Goal: Feedback & Contribution: Contribute content

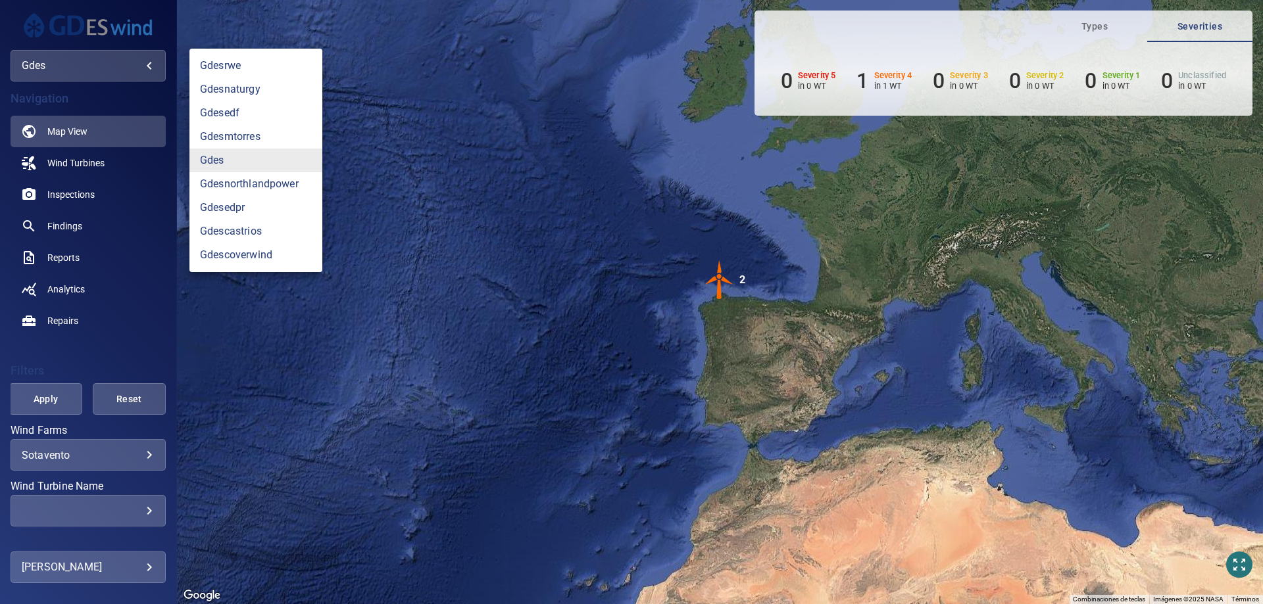
click at [87, 67] on body "**********" at bounding box center [631, 302] width 1263 height 604
click at [245, 96] on link "gdesnaturgy" at bounding box center [255, 90] width 133 height 24
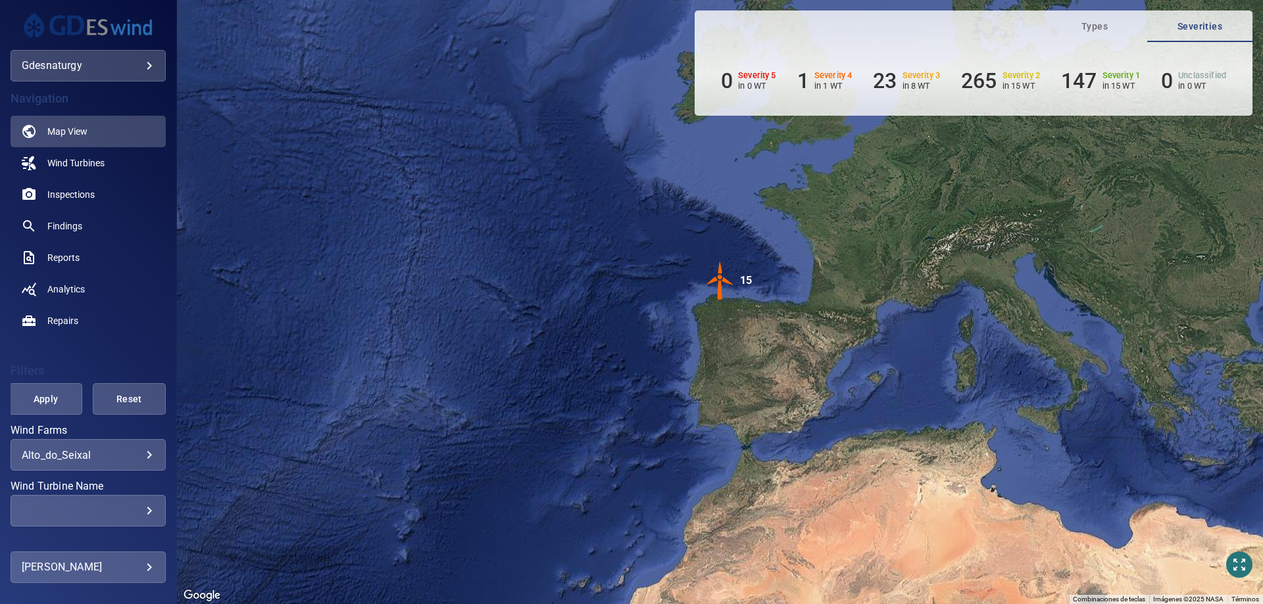
click at [110, 449] on body "**********" at bounding box center [631, 302] width 1263 height 604
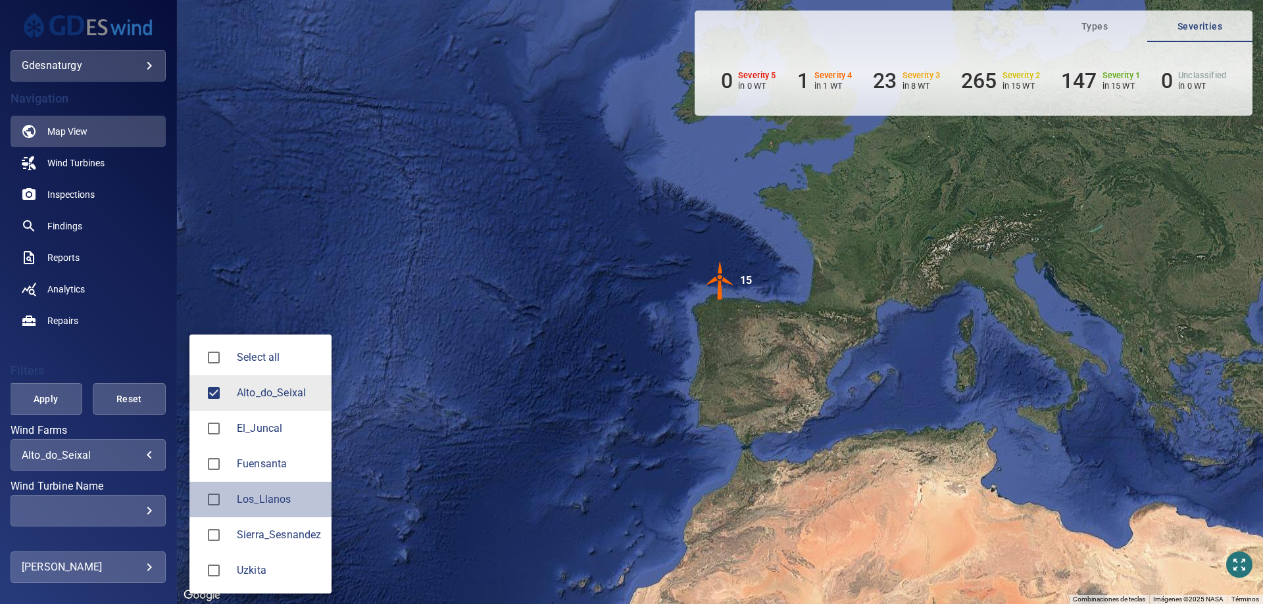
drag, startPoint x: 268, startPoint y: 489, endPoint x: 239, endPoint y: 474, distance: 32.7
click at [268, 489] on li "Los_Llanos" at bounding box center [260, 500] width 142 height 36
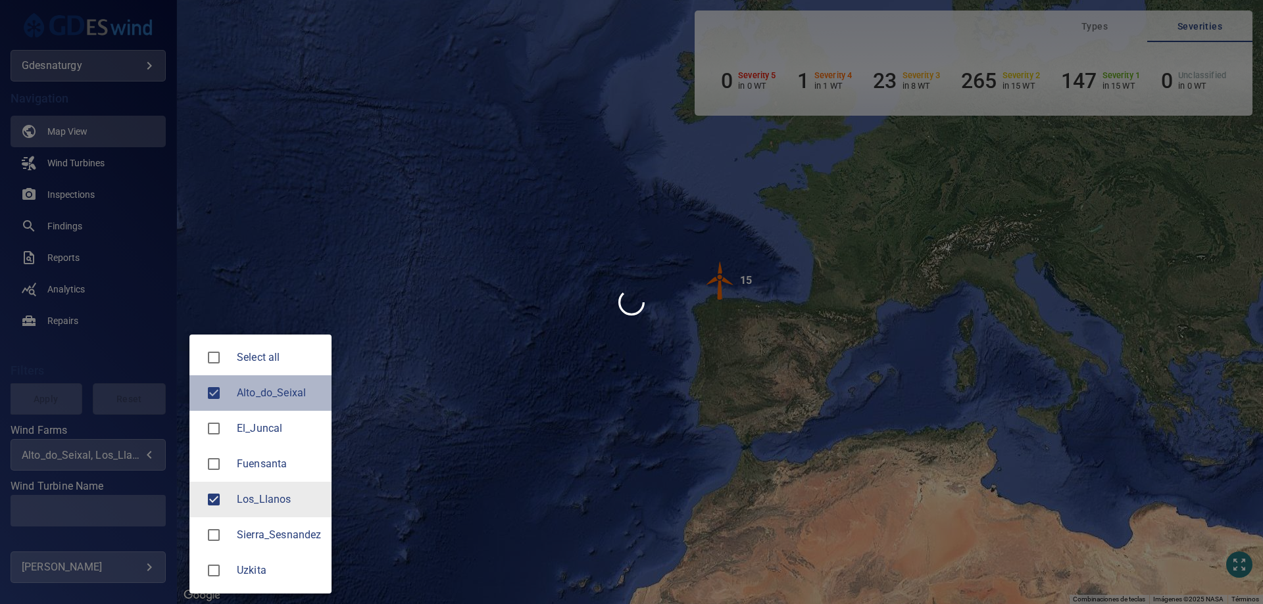
click at [233, 381] on div at bounding box center [218, 393] width 37 height 28
type input "**********"
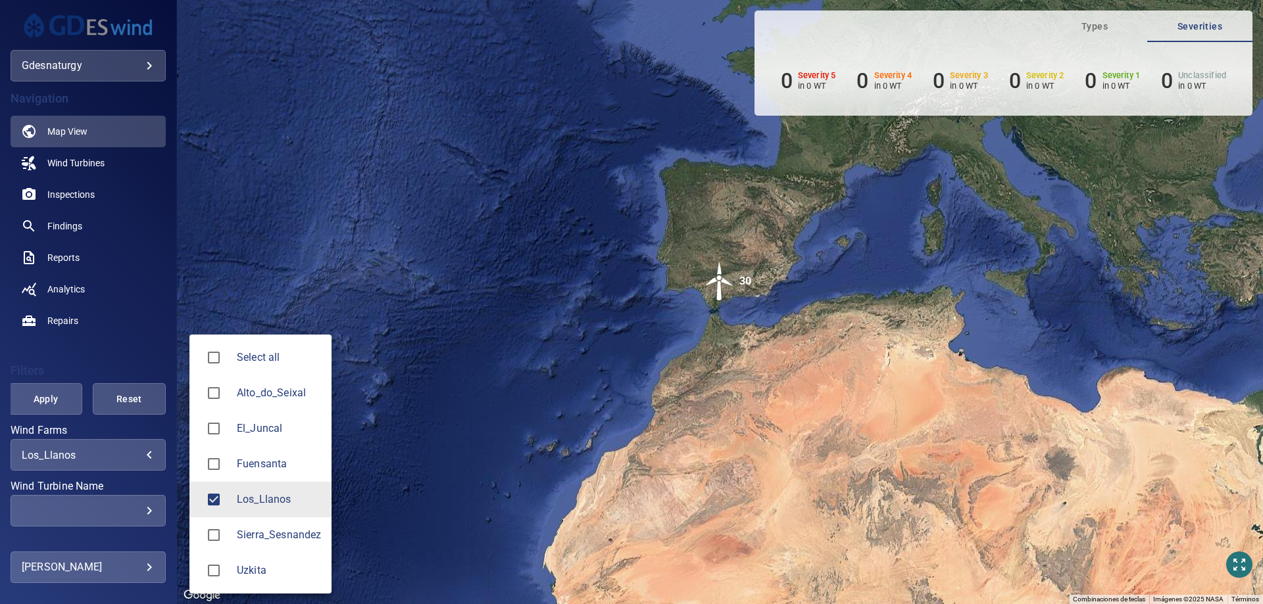
click at [88, 510] on div at bounding box center [631, 302] width 1263 height 604
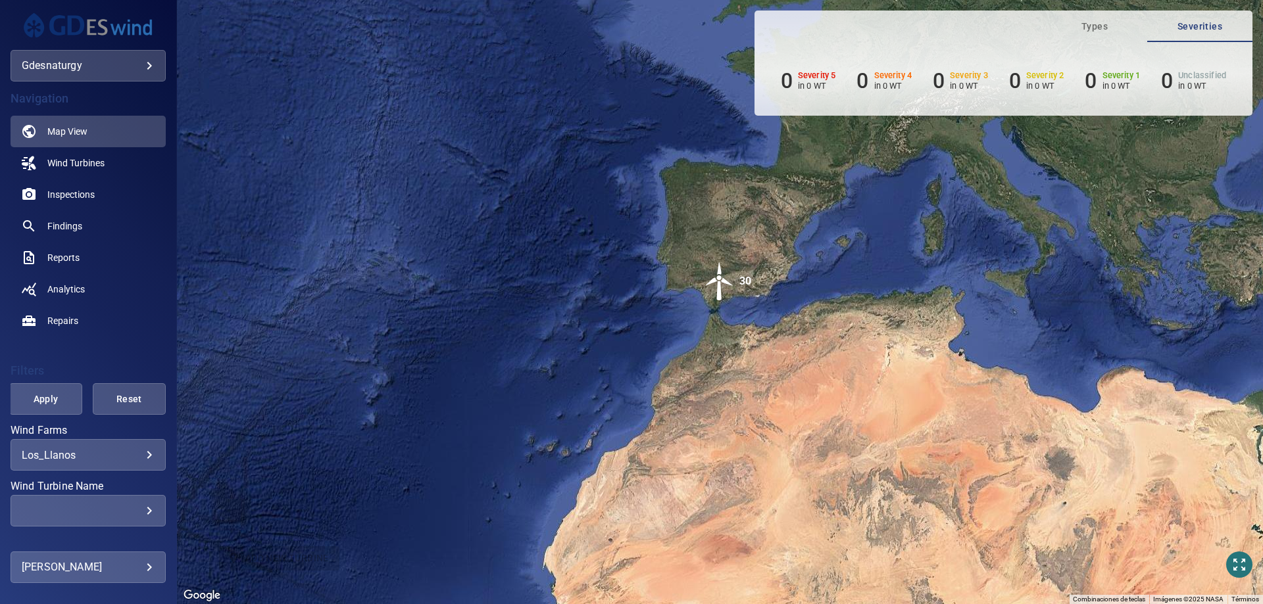
click at [102, 511] on div "​" at bounding box center [88, 511] width 133 height 12
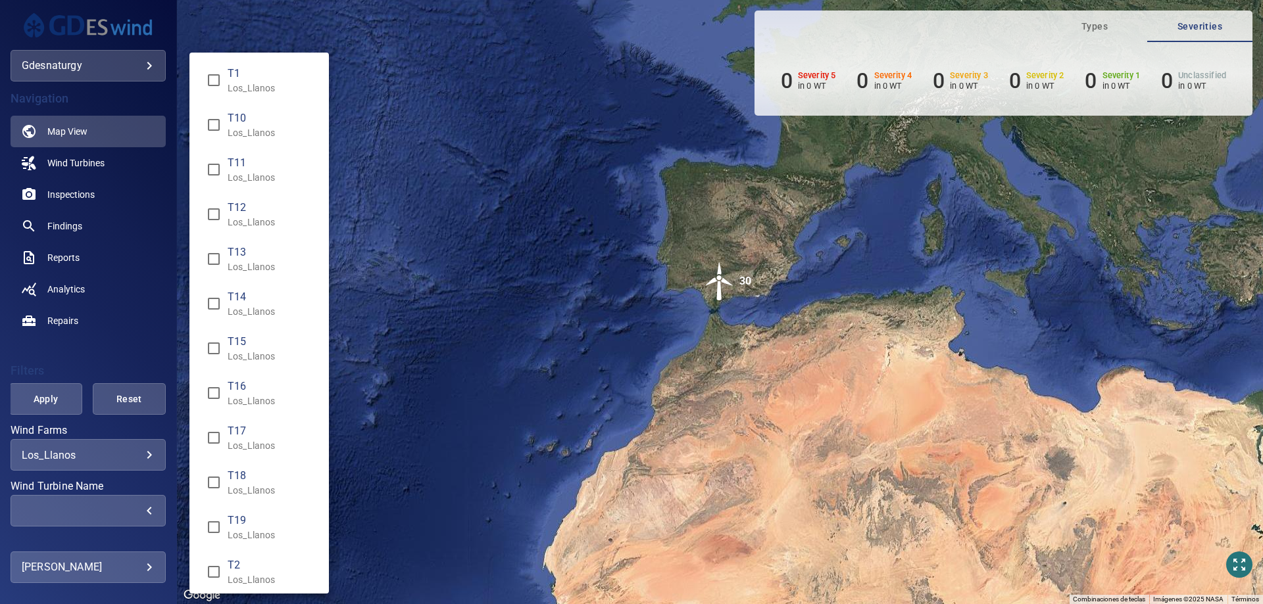
drag, startPoint x: 115, startPoint y: 348, endPoint x: 101, endPoint y: 352, distance: 14.4
click at [114, 348] on div "Wind Turbine Name" at bounding box center [631, 302] width 1263 height 604
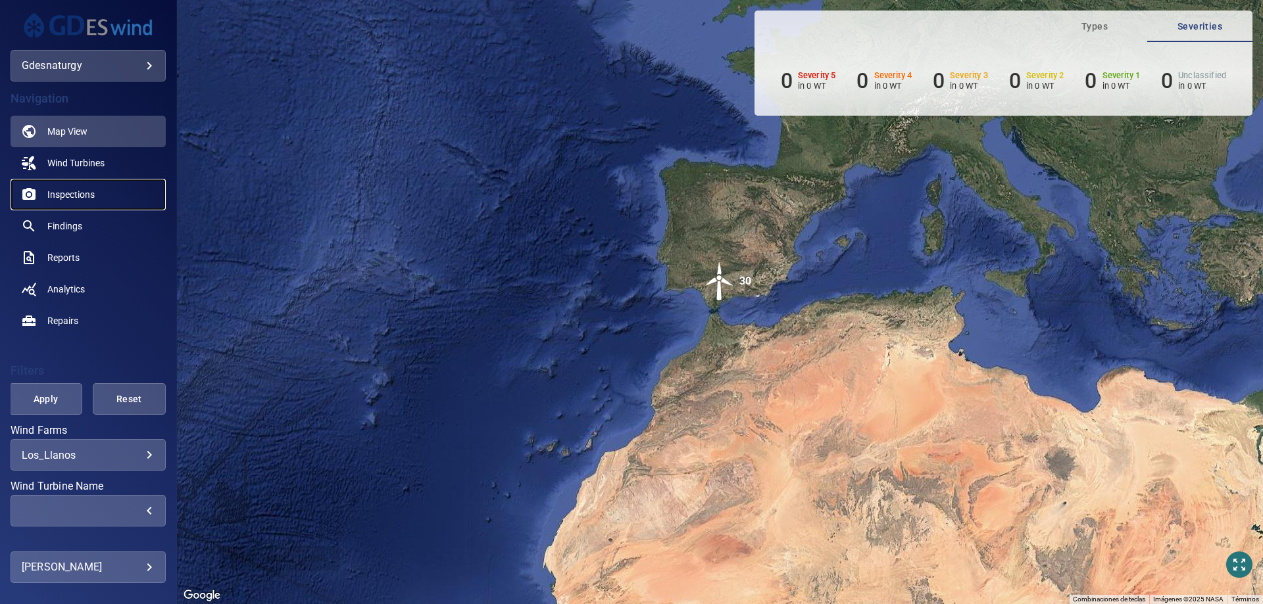
click at [74, 188] on span "Inspections" at bounding box center [70, 194] width 47 height 13
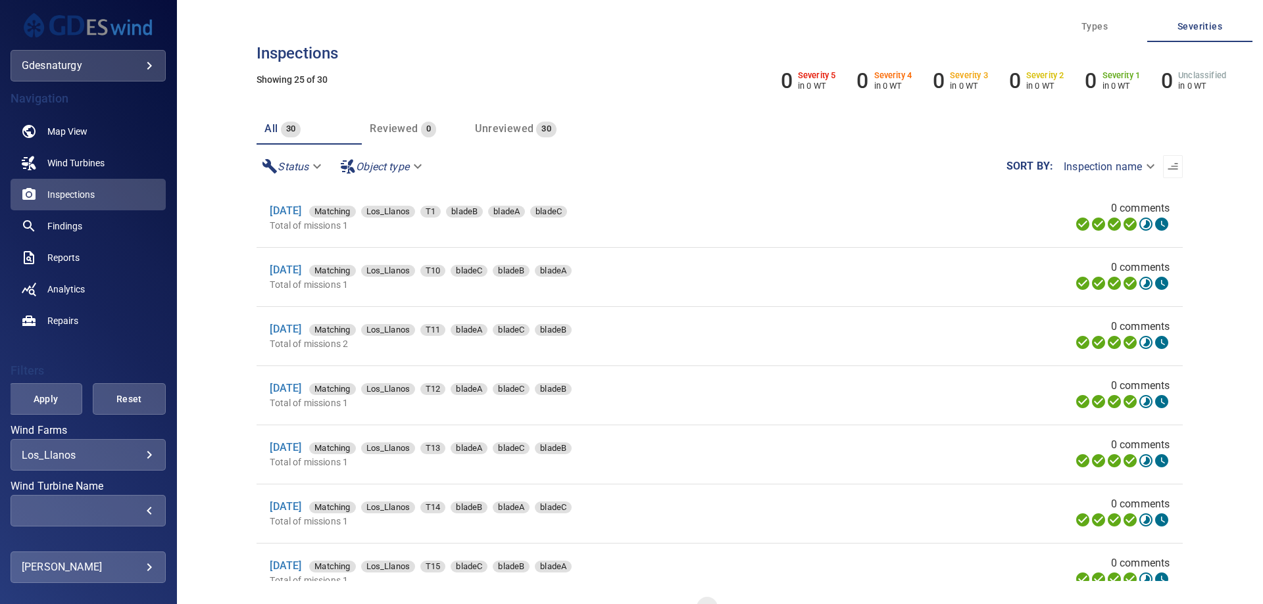
click at [129, 511] on div "​" at bounding box center [88, 511] width 133 height 12
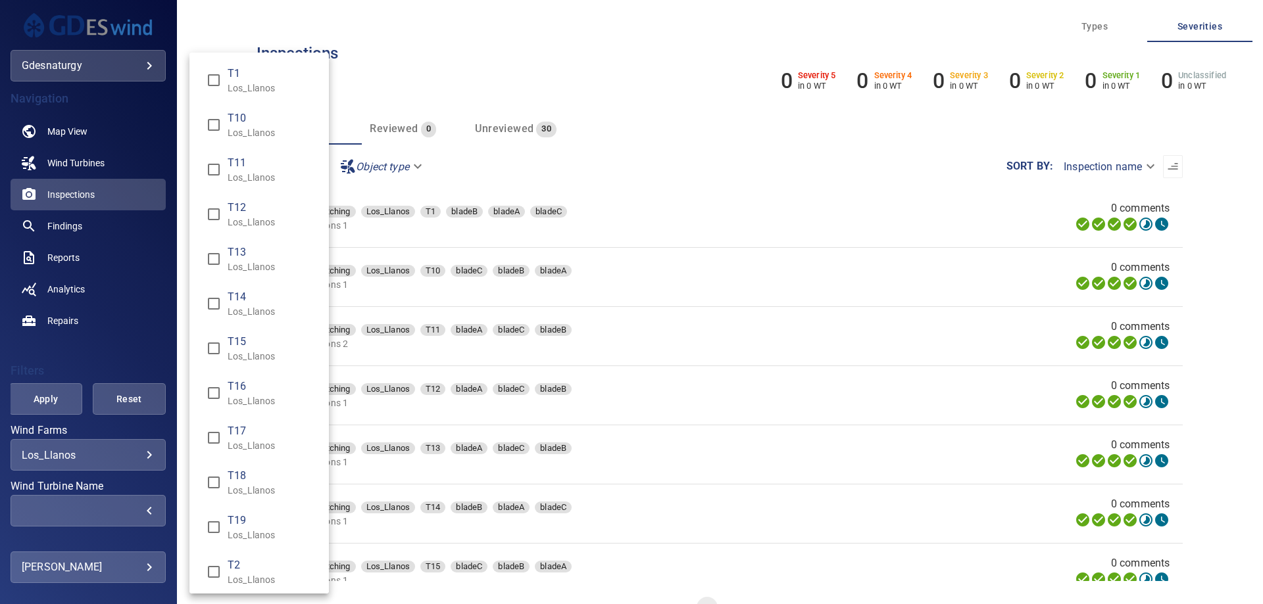
click at [245, 89] on p "Los_Llanos" at bounding box center [273, 88] width 91 height 13
type input "**********"
drag, startPoint x: 16, startPoint y: 393, endPoint x: 77, endPoint y: 370, distance: 65.3
click at [24, 393] on div "Wind Turbine Name" at bounding box center [631, 302] width 1263 height 604
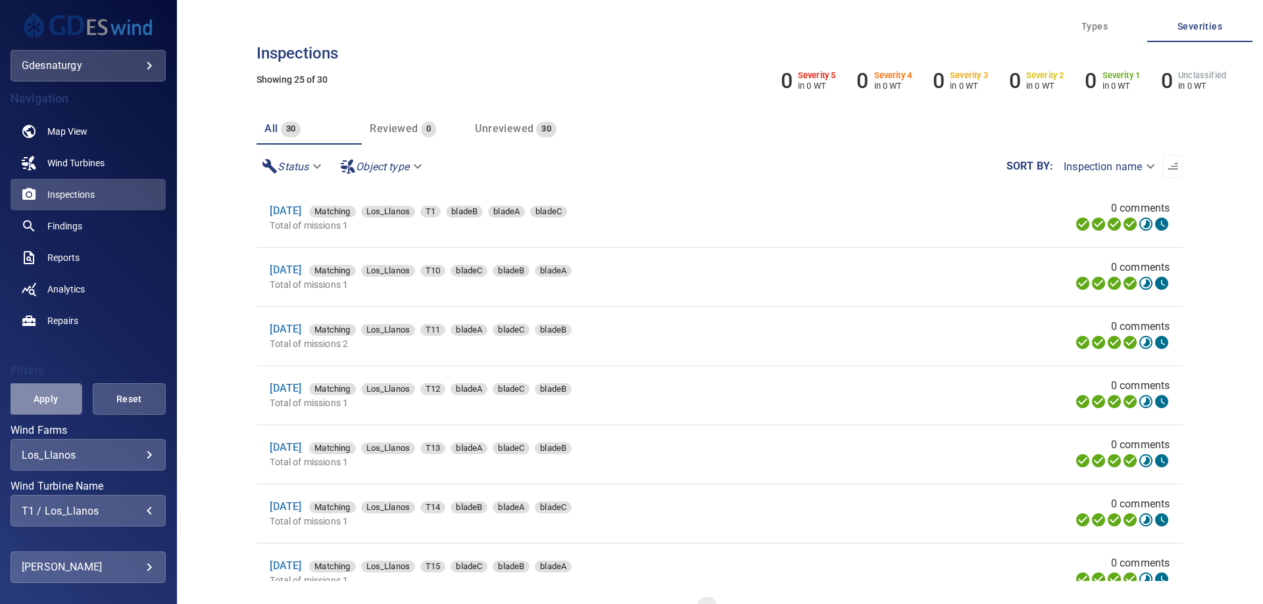
click at [45, 413] on button "Apply" at bounding box center [45, 399] width 73 height 32
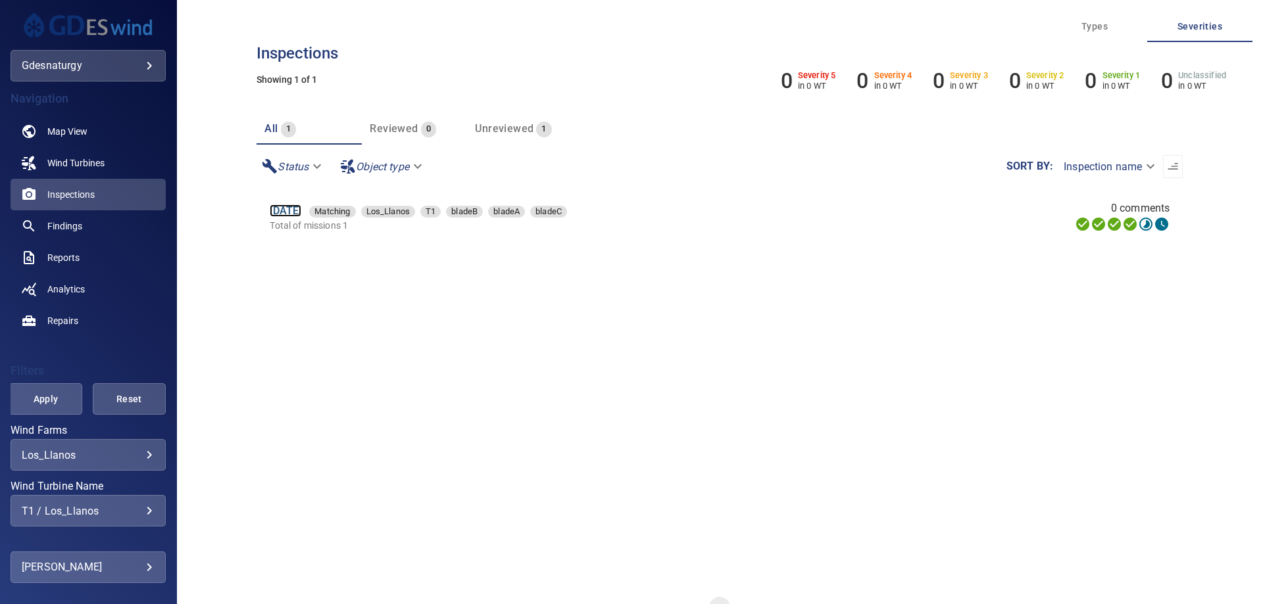
click at [301, 208] on link "16 Jun 2025" at bounding box center [286, 211] width 32 height 12
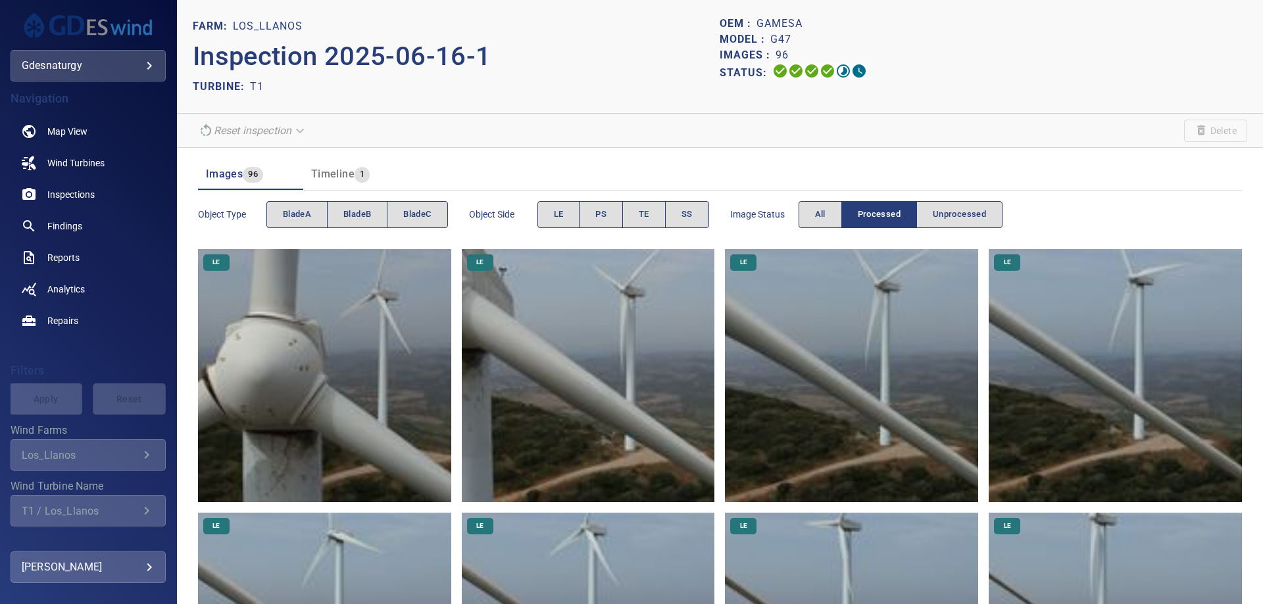
click at [1040, 38] on div "Model : G47" at bounding box center [982, 40] width 527 height 16
click at [354, 374] on img at bounding box center [324, 375] width 253 height 253
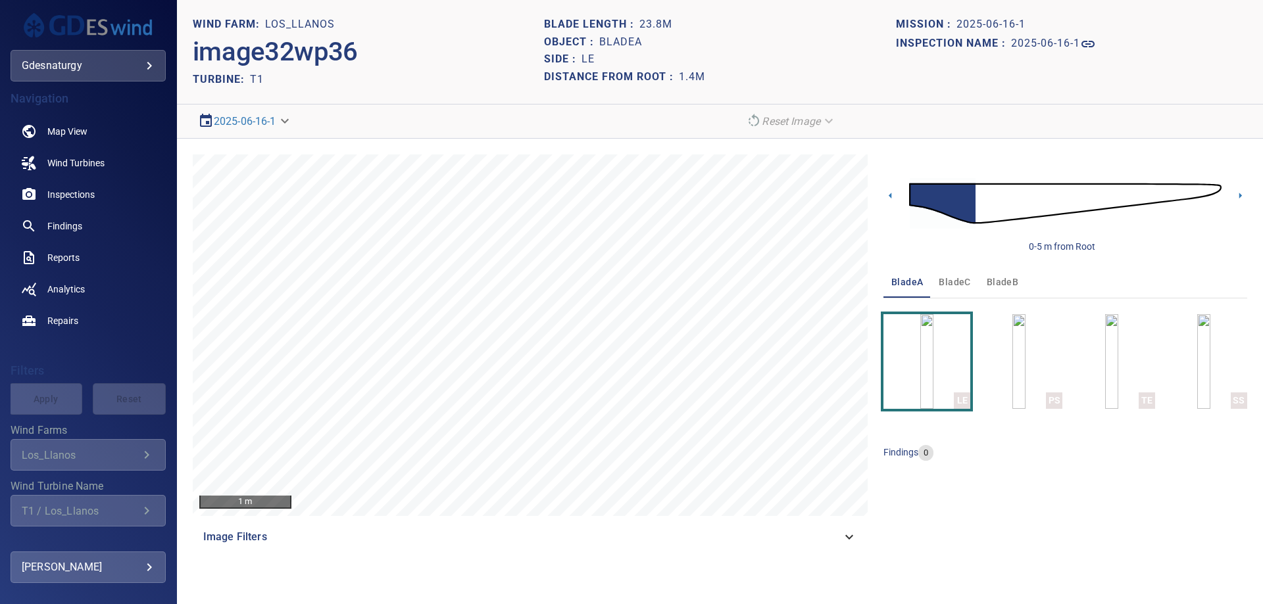
click at [975, 218] on img at bounding box center [1065, 204] width 312 height 76
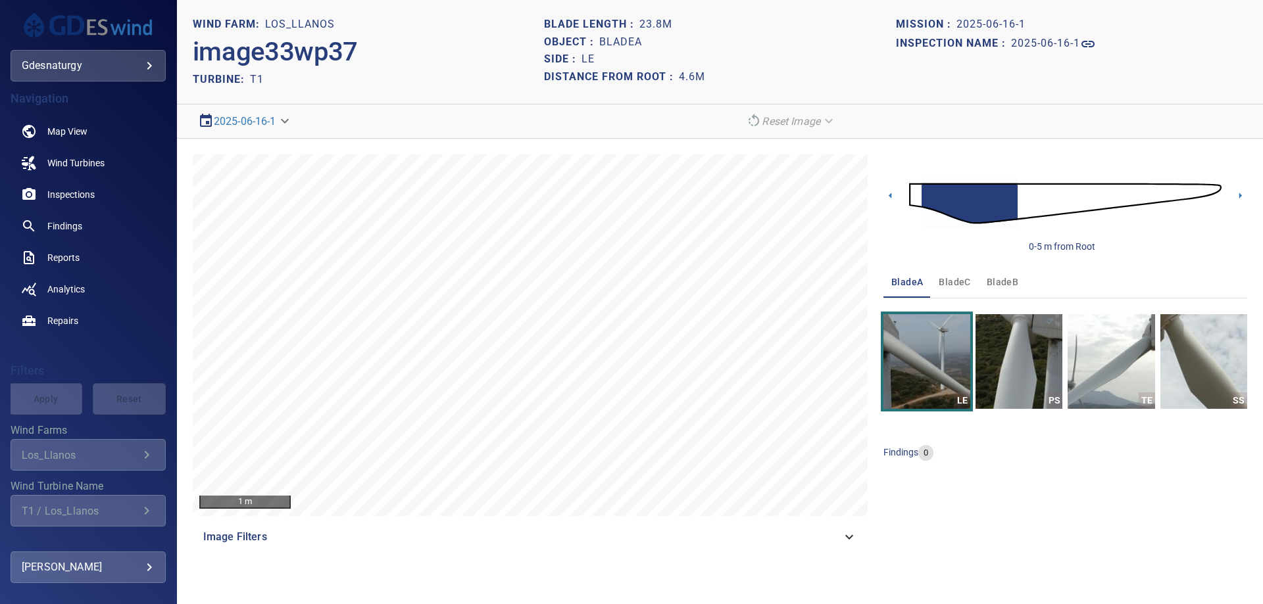
click at [1031, 207] on img at bounding box center [1065, 204] width 312 height 76
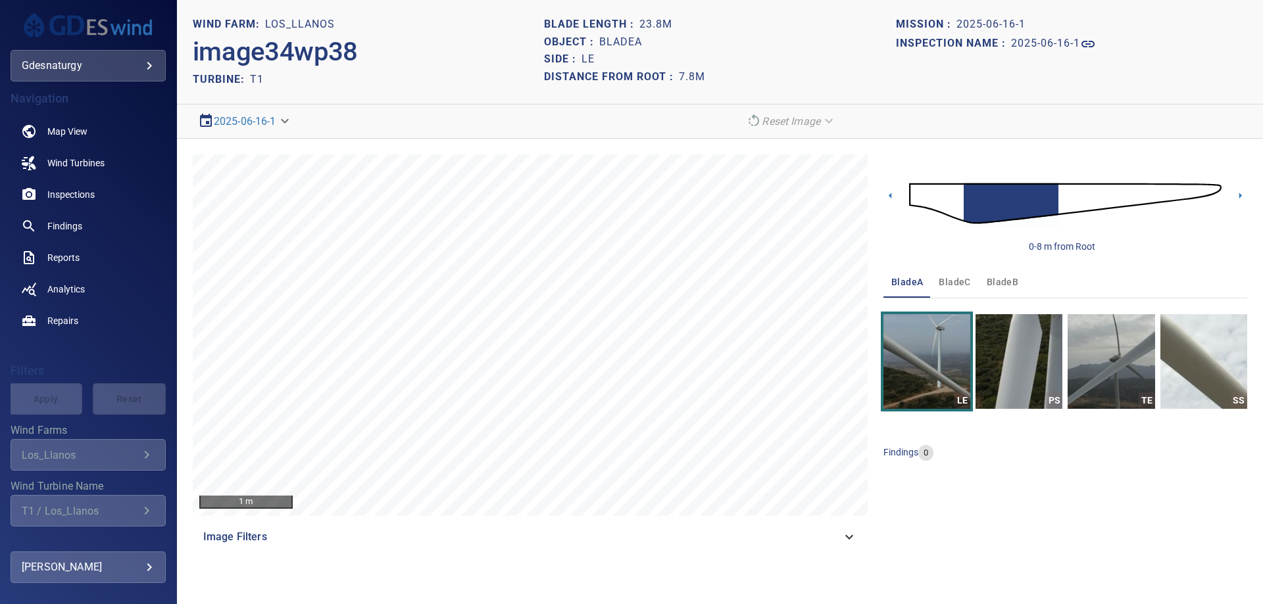
click at [1067, 203] on img at bounding box center [1065, 204] width 312 height 76
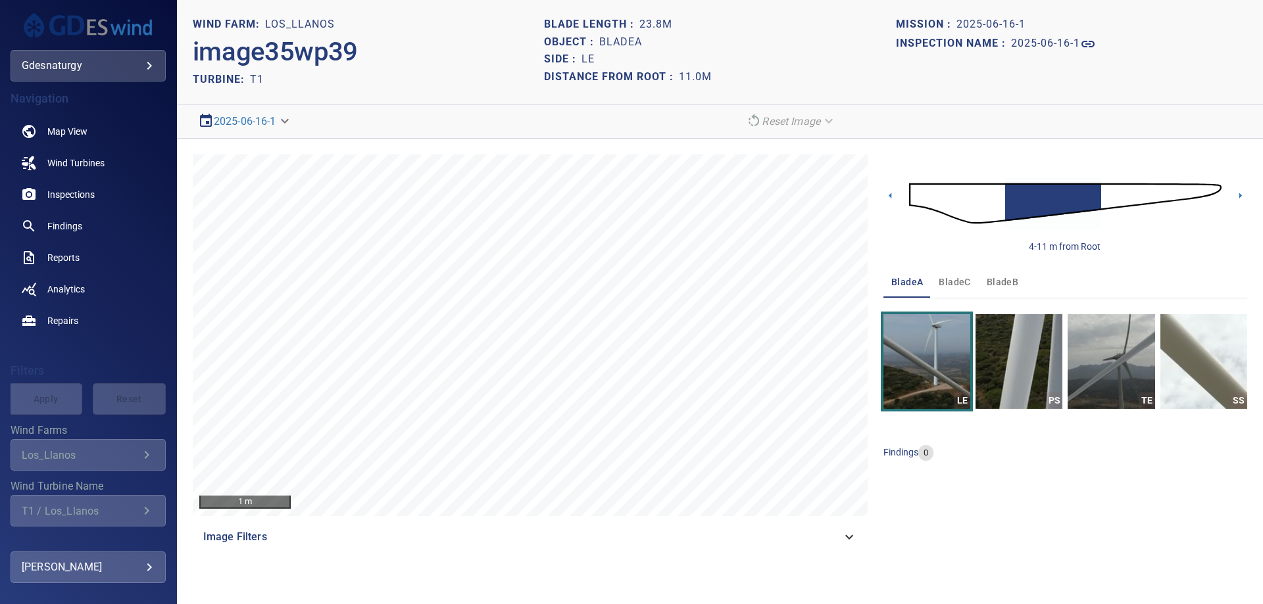
click at [1111, 191] on img at bounding box center [1065, 204] width 312 height 76
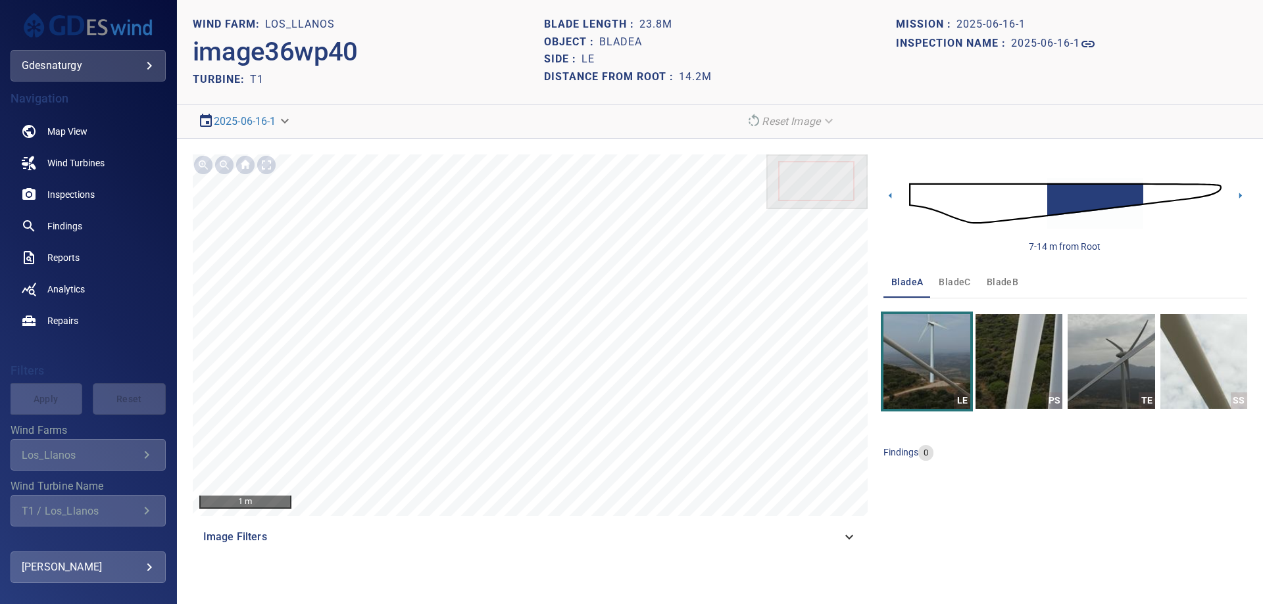
click at [1152, 193] on img at bounding box center [1065, 204] width 312 height 76
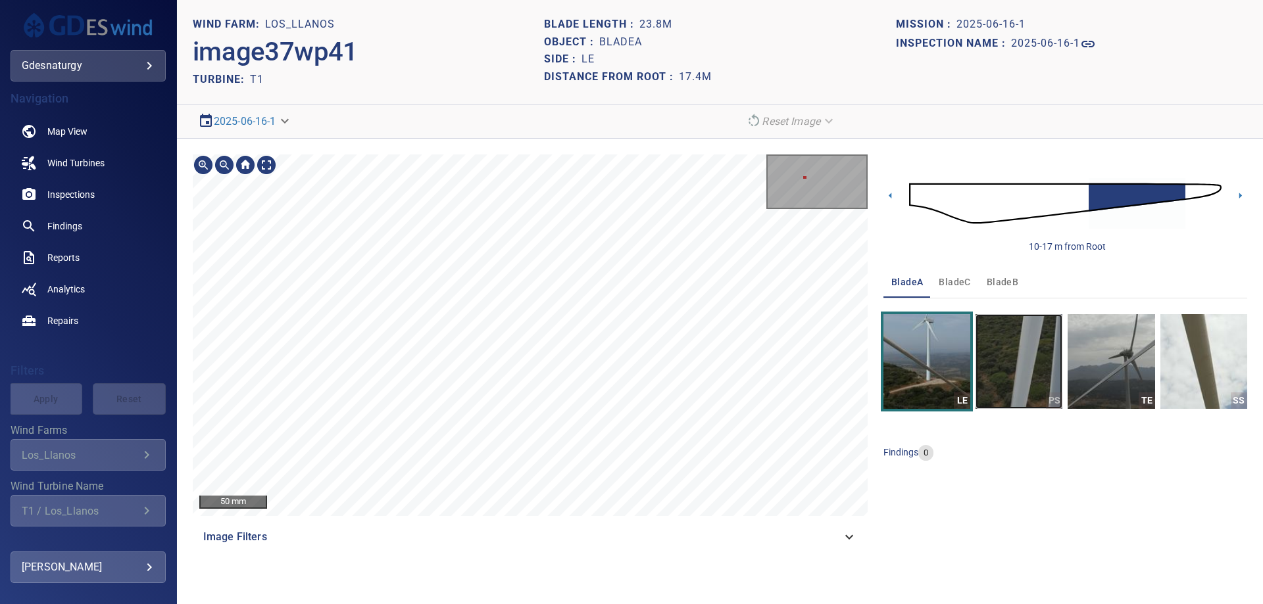
click at [1049, 372] on img "button" at bounding box center [1018, 361] width 87 height 95
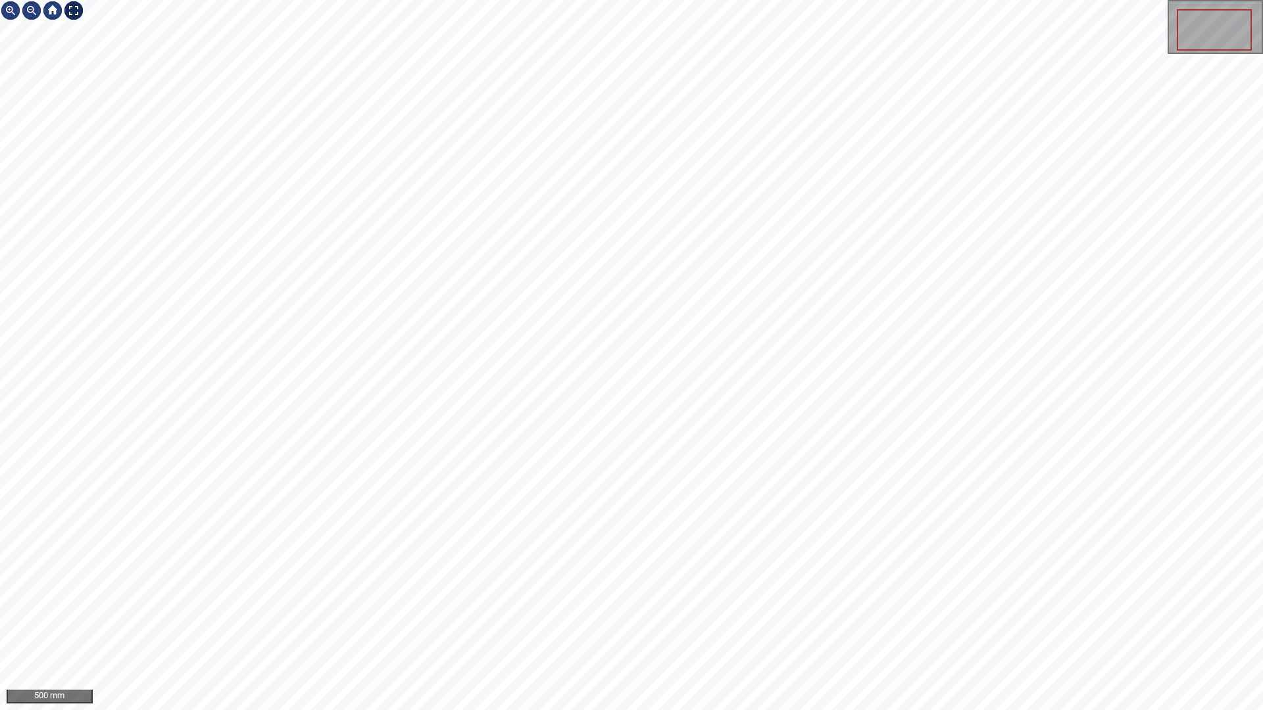
click at [76, 12] on div at bounding box center [73, 10] width 21 height 21
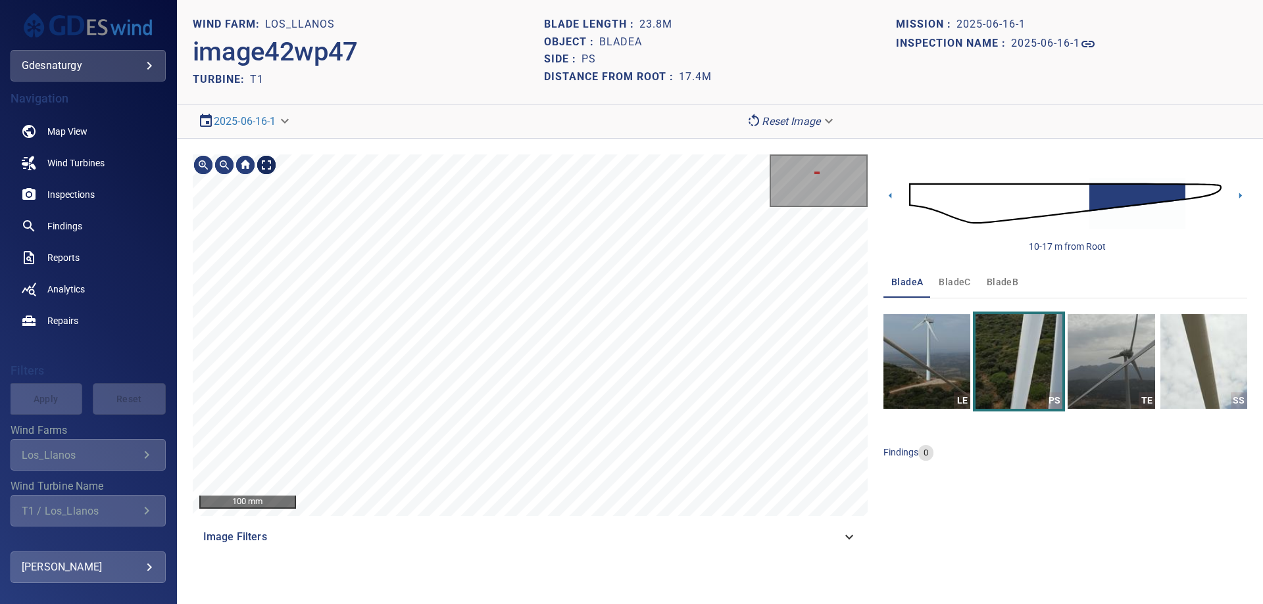
click at [273, 177] on div "100 mm" at bounding box center [530, 336] width 675 height 362
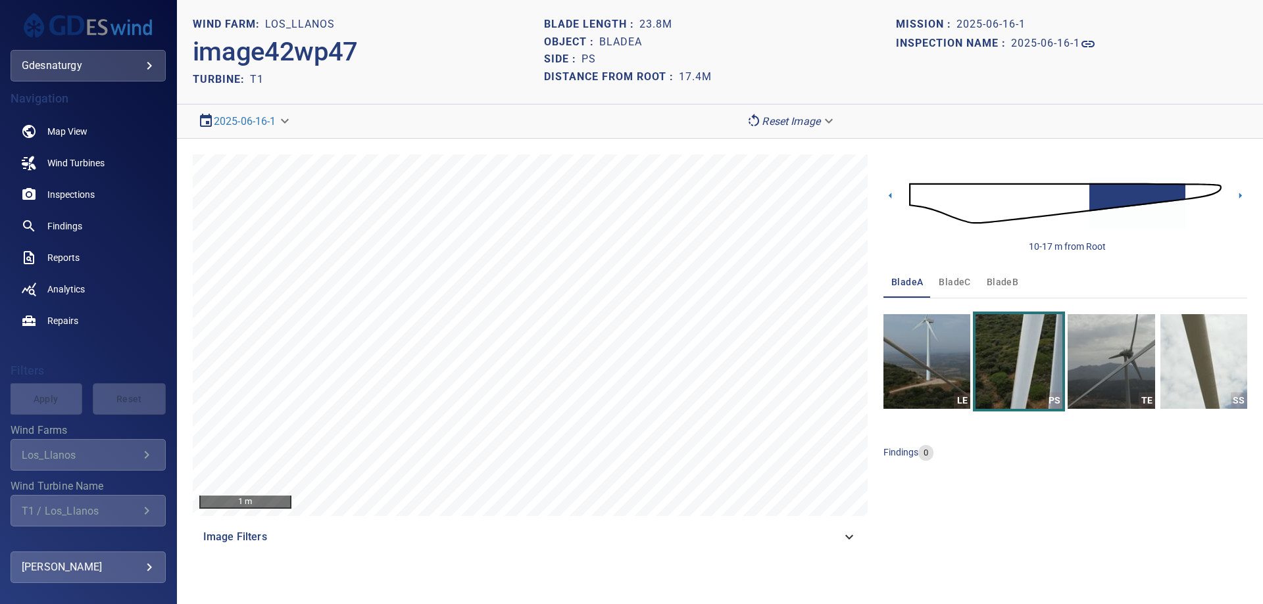
click at [1218, 189] on img at bounding box center [1065, 204] width 312 height 76
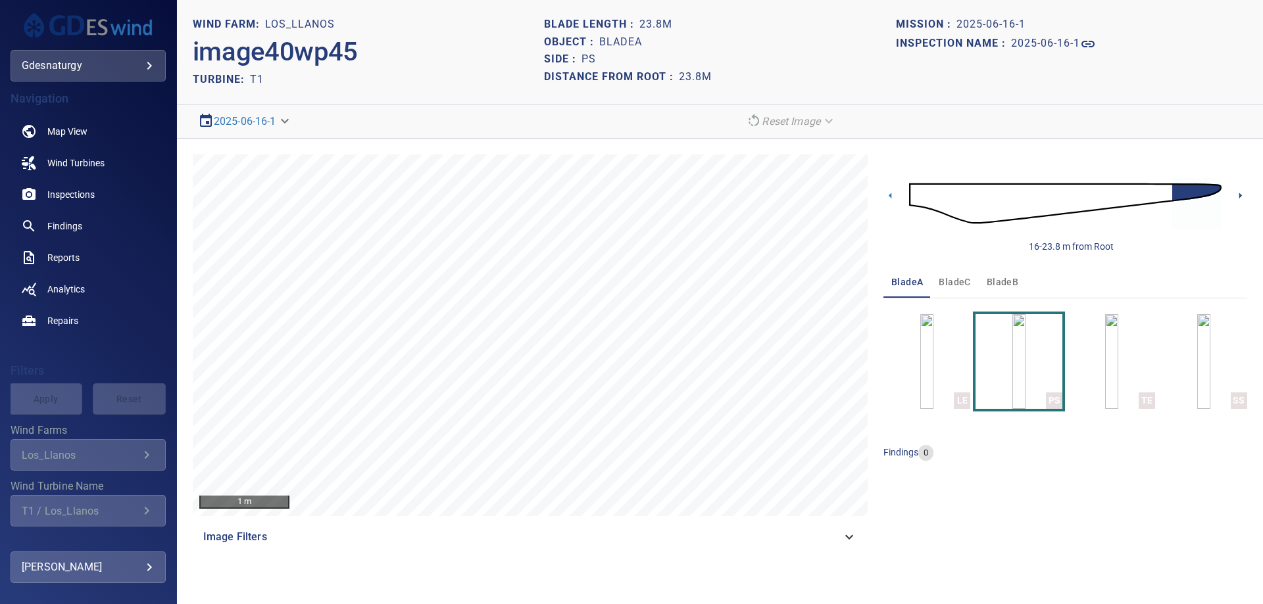
click at [1240, 201] on icon at bounding box center [1240, 196] width 14 height 14
click at [1237, 195] on icon at bounding box center [1240, 196] width 14 height 14
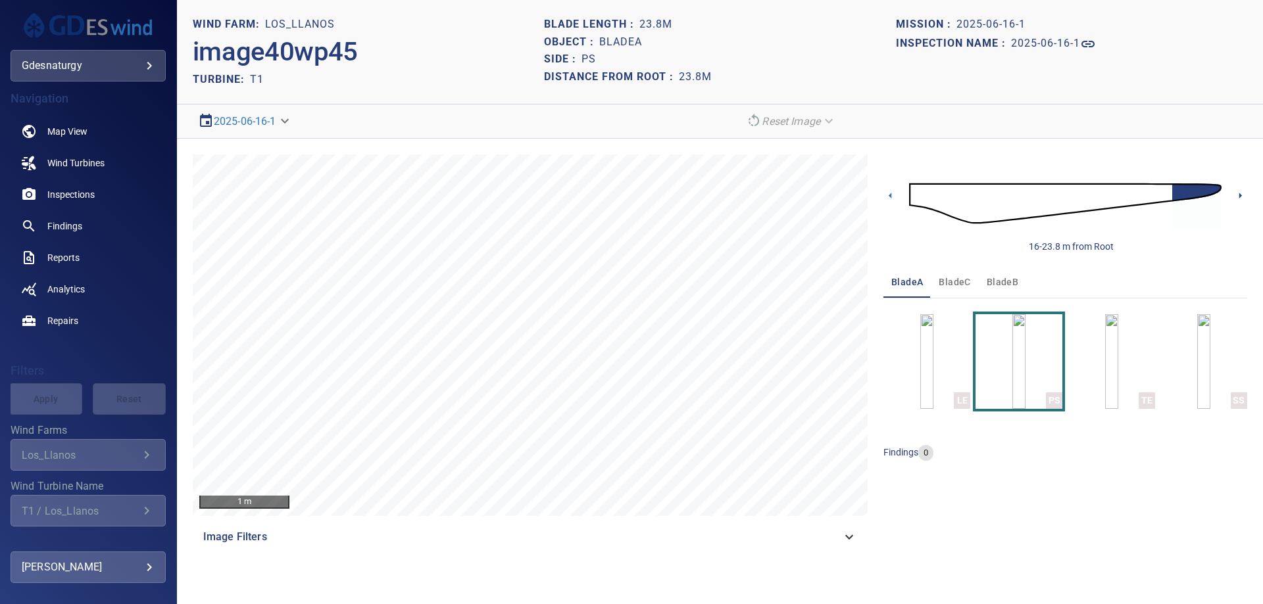
click at [1237, 195] on icon at bounding box center [1240, 196] width 14 height 14
drag, startPoint x: 523, startPoint y: 91, endPoint x: 526, endPoint y: 107, distance: 16.8
click at [523, 91] on header "WIND FARM: Los_Llanos image40wp45 TURBINE: T1 Blade length : 23.8m Object : bla…" at bounding box center [720, 52] width 1086 height 105
click at [952, 196] on img at bounding box center [1065, 204] width 312 height 76
click at [1118, 377] on img "button" at bounding box center [1111, 361] width 13 height 95
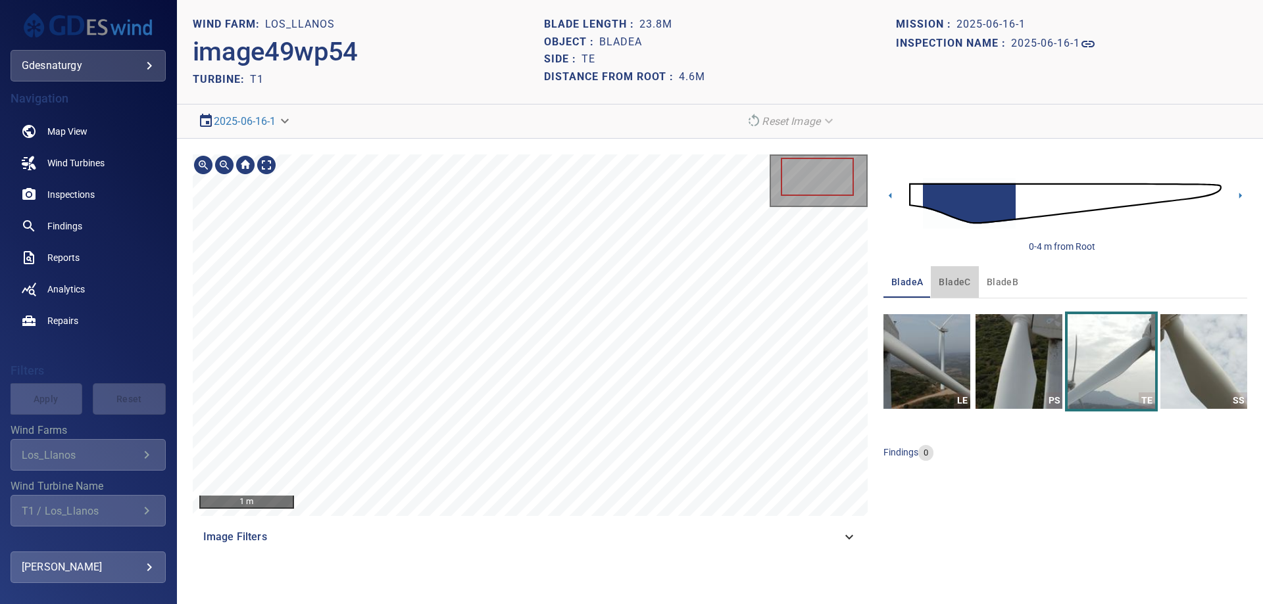
click at [973, 278] on button "bladeC" at bounding box center [954, 282] width 47 height 32
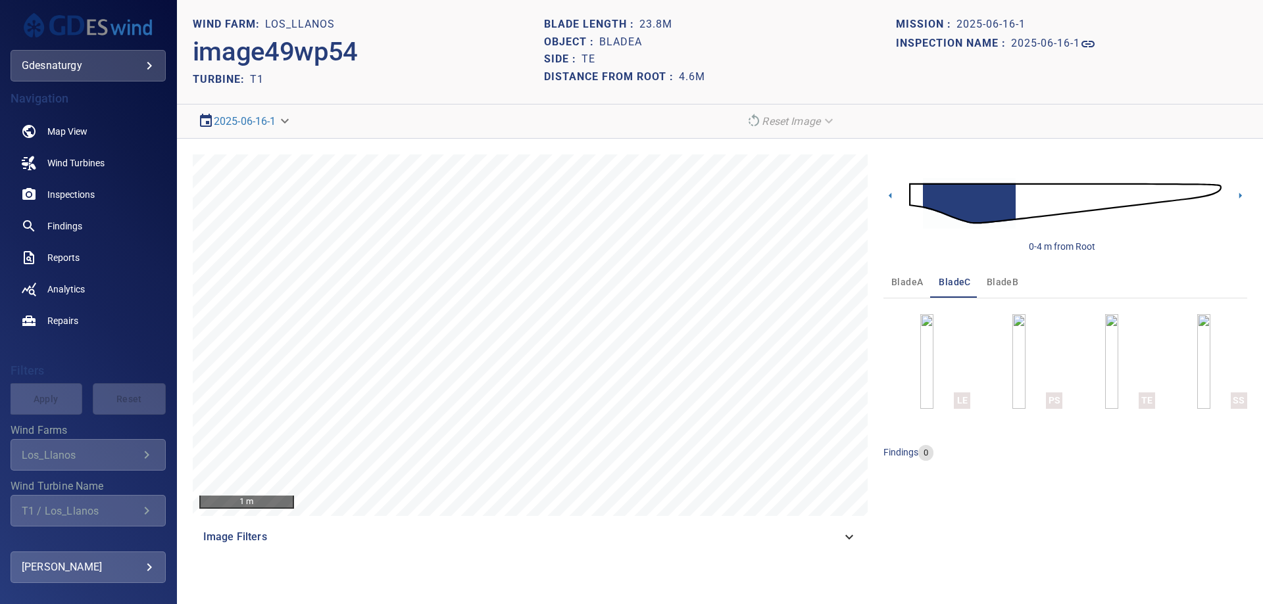
click at [1038, 216] on img at bounding box center [1065, 204] width 312 height 76
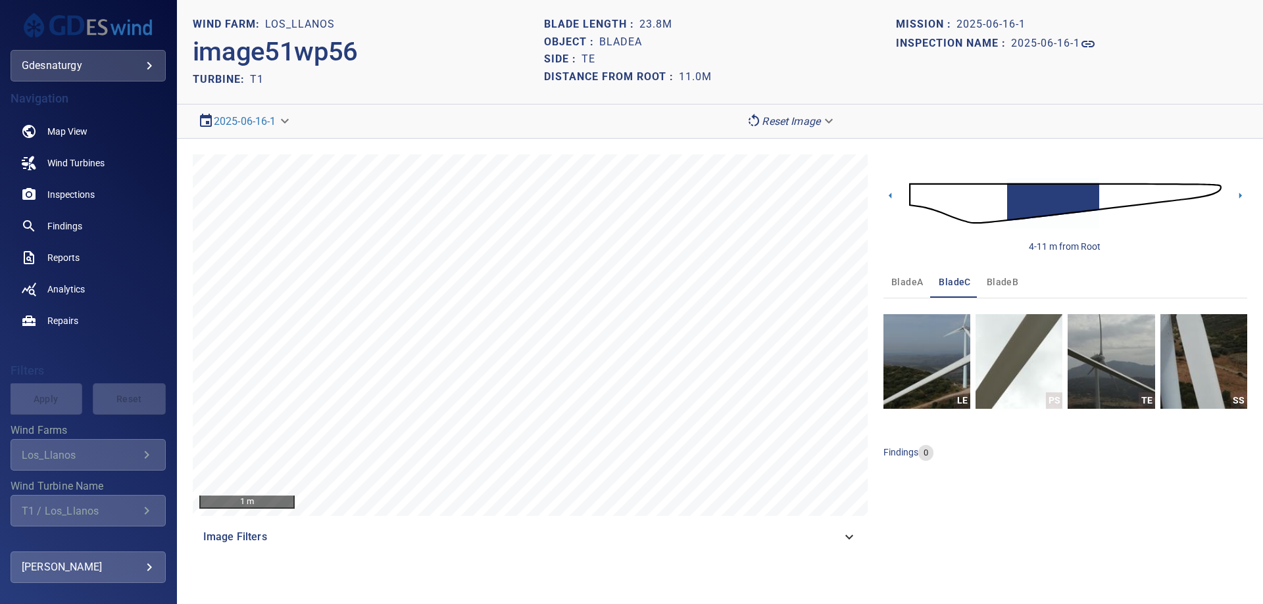
click at [921, 195] on img at bounding box center [1065, 204] width 312 height 76
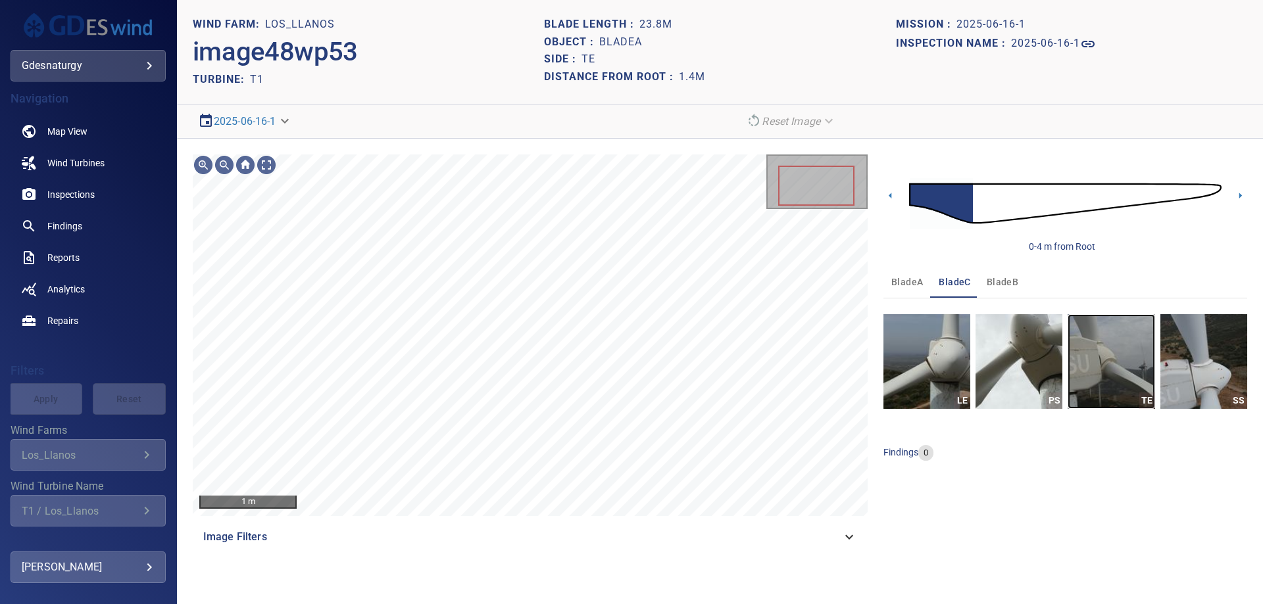
click at [1088, 362] on img "button" at bounding box center [1110, 361] width 87 height 95
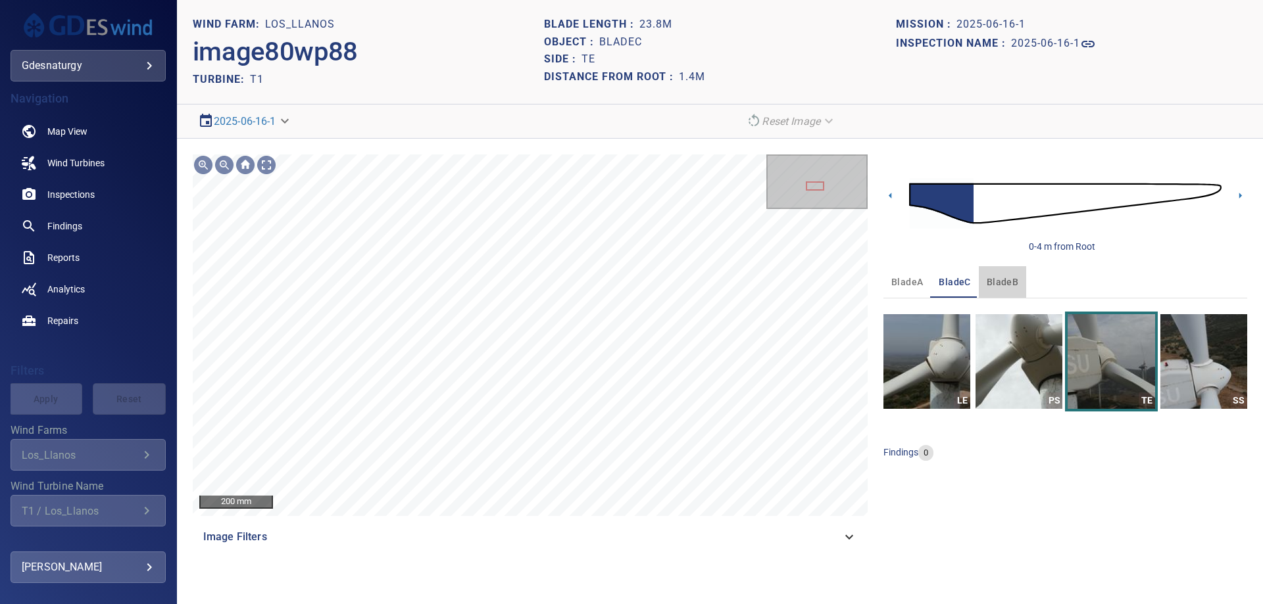
drag, startPoint x: 1004, startPoint y: 279, endPoint x: 1000, endPoint y: 315, distance: 36.4
click at [1004, 281] on span "bladeB" at bounding box center [1002, 282] width 32 height 16
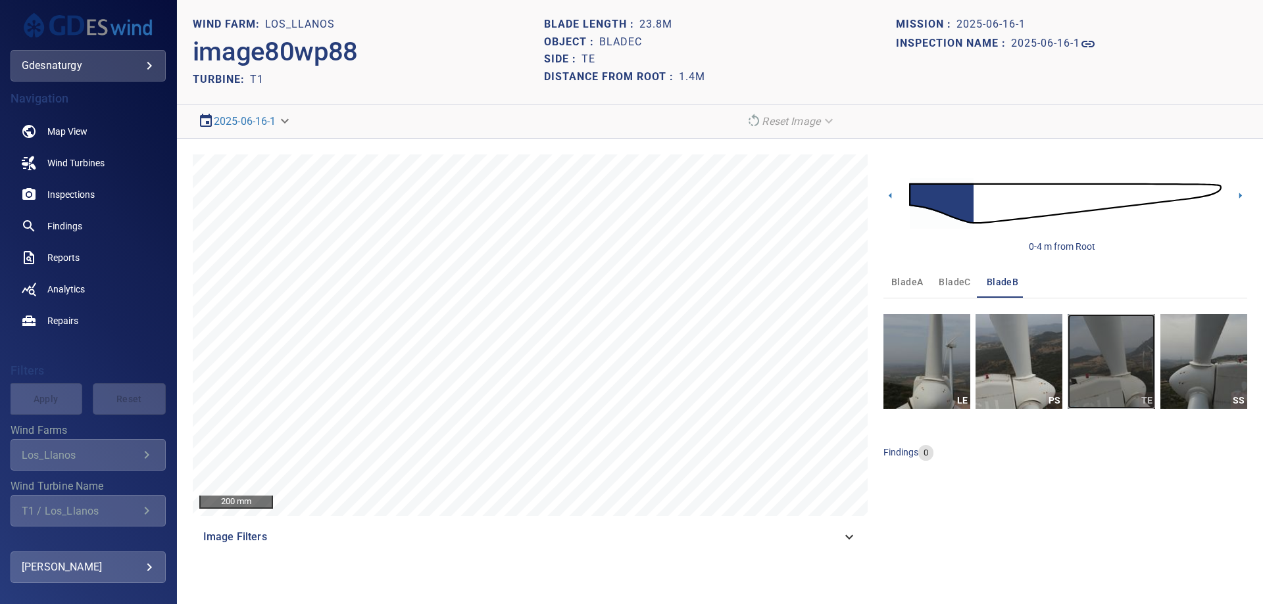
click at [1144, 366] on img "button" at bounding box center [1110, 361] width 87 height 95
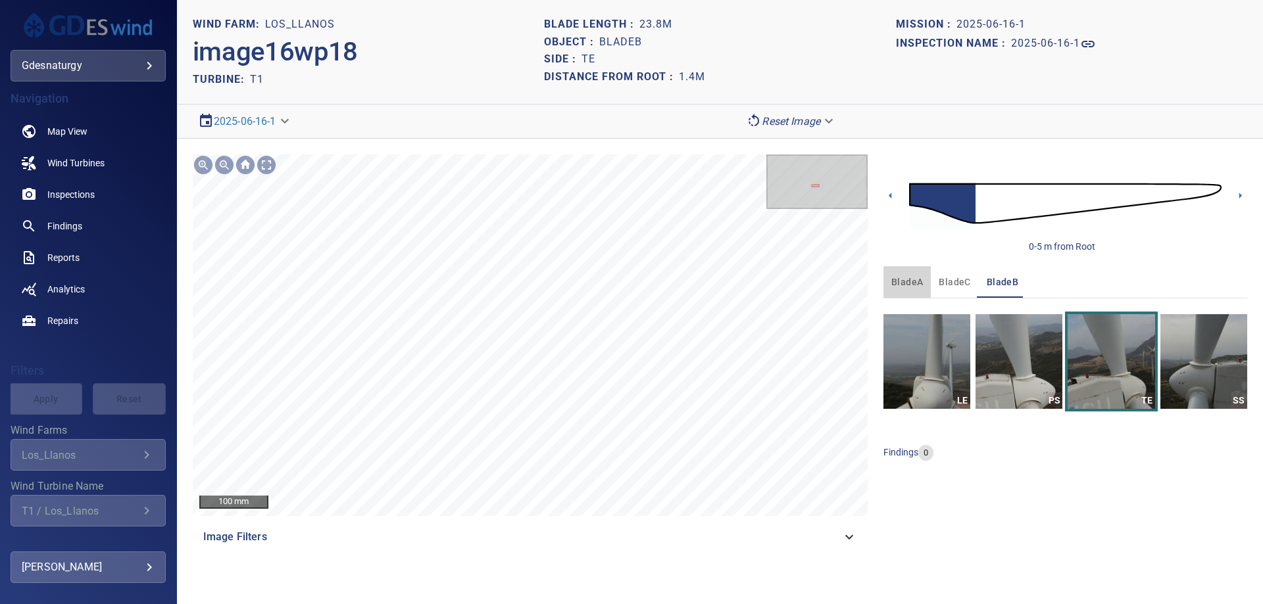
click at [910, 287] on span "bladeA" at bounding box center [907, 282] width 32 height 16
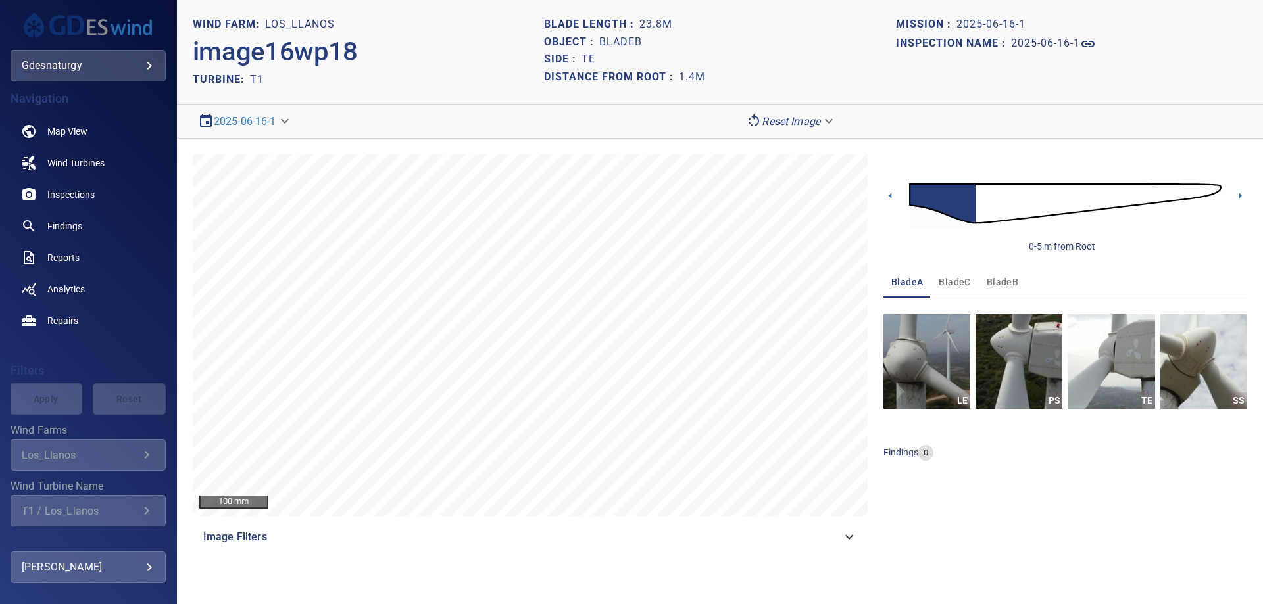
click at [1002, 198] on img at bounding box center [1065, 204] width 312 height 76
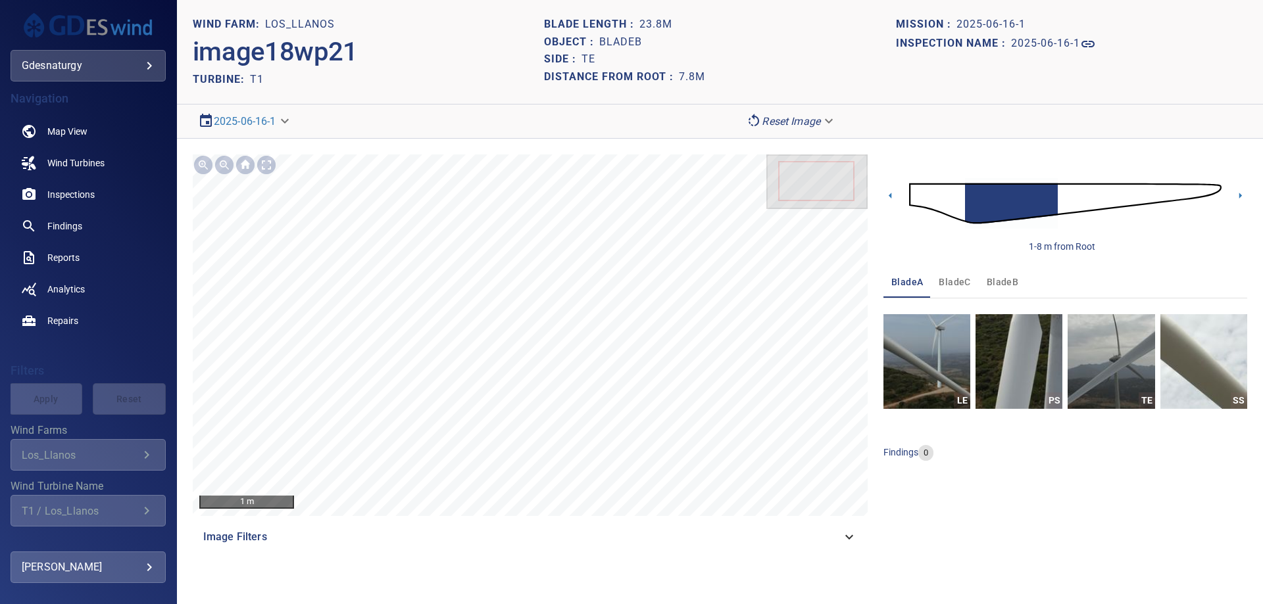
click at [908, 198] on div "1-8 m from Root" at bounding box center [1065, 204] width 364 height 99
click at [929, 189] on img at bounding box center [1065, 204] width 312 height 76
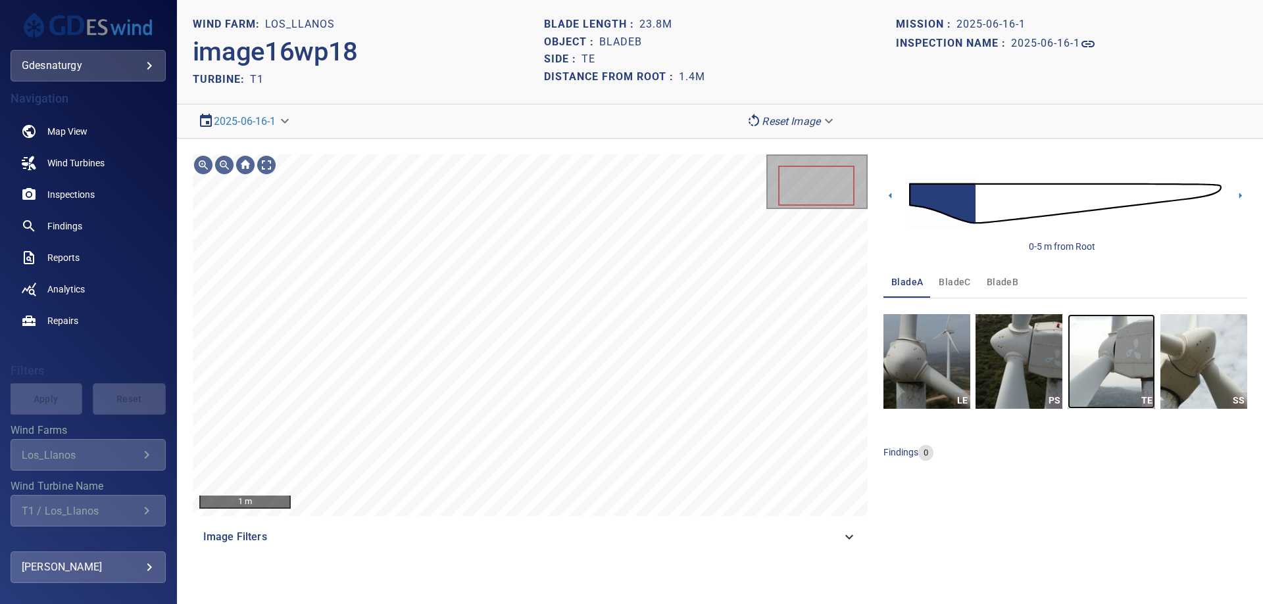
click at [1107, 351] on img "button" at bounding box center [1110, 361] width 87 height 95
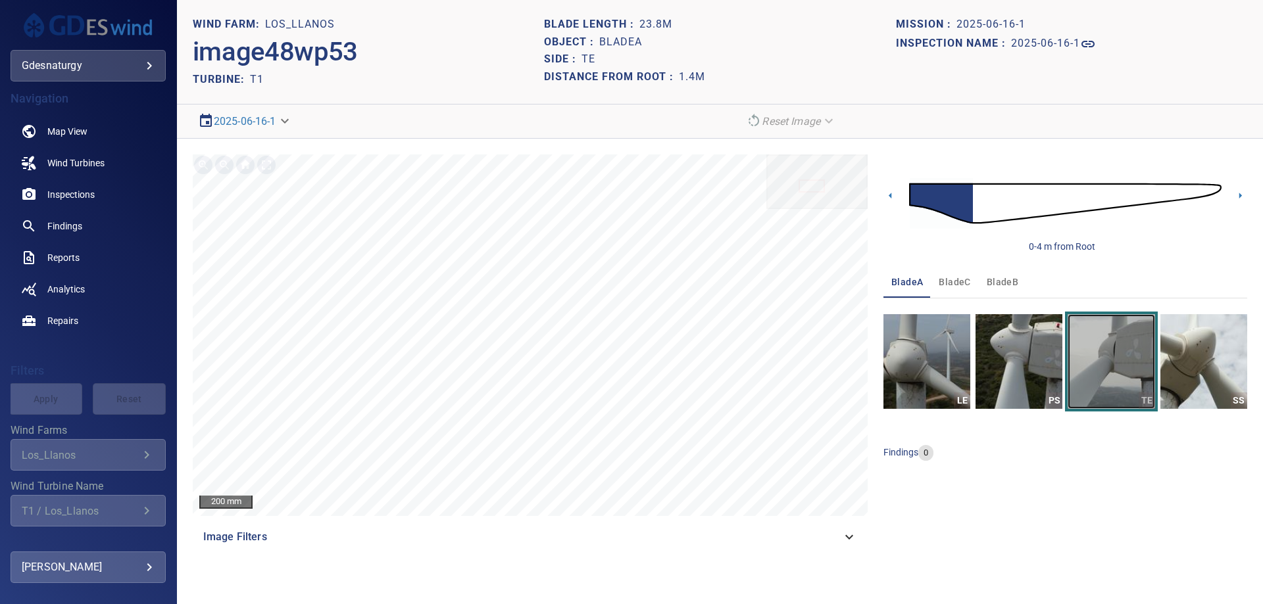
click at [1103, 364] on img "button" at bounding box center [1110, 361] width 87 height 95
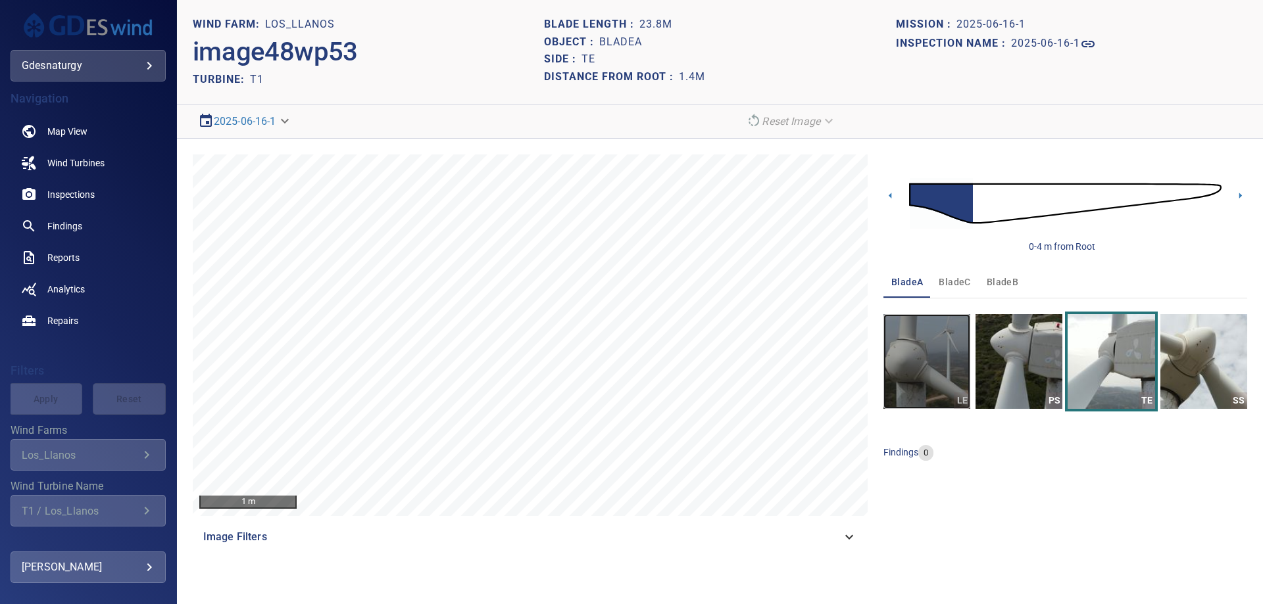
click at [923, 350] on img "button" at bounding box center [926, 361] width 87 height 95
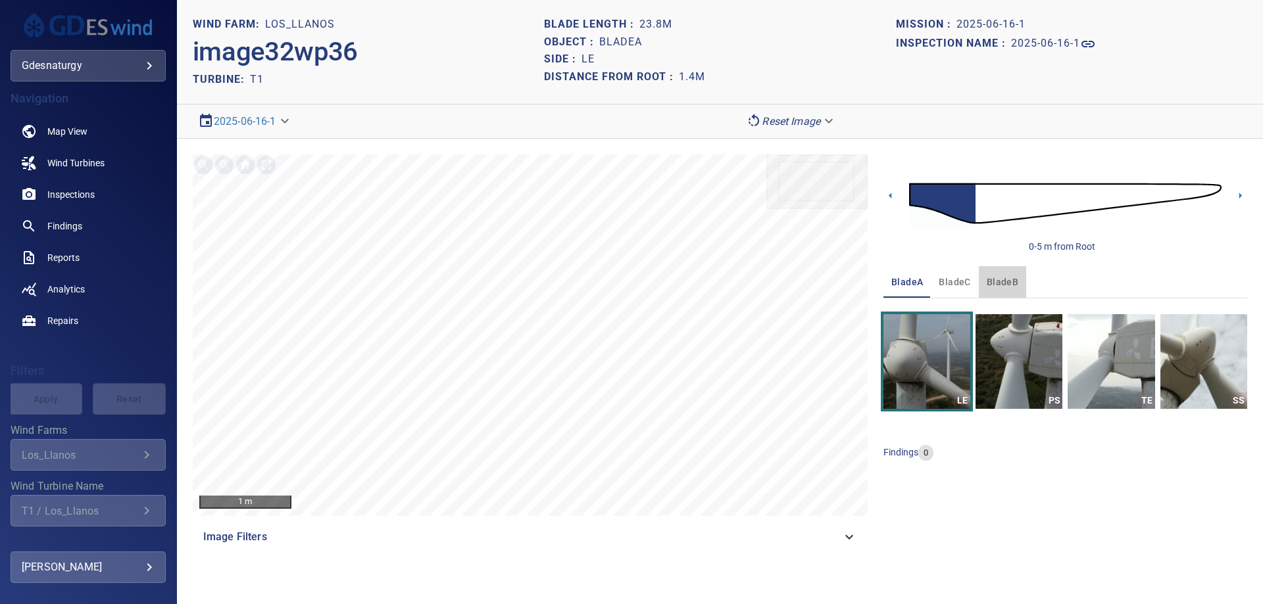
click at [995, 280] on span "bladeB" at bounding box center [1002, 282] width 32 height 16
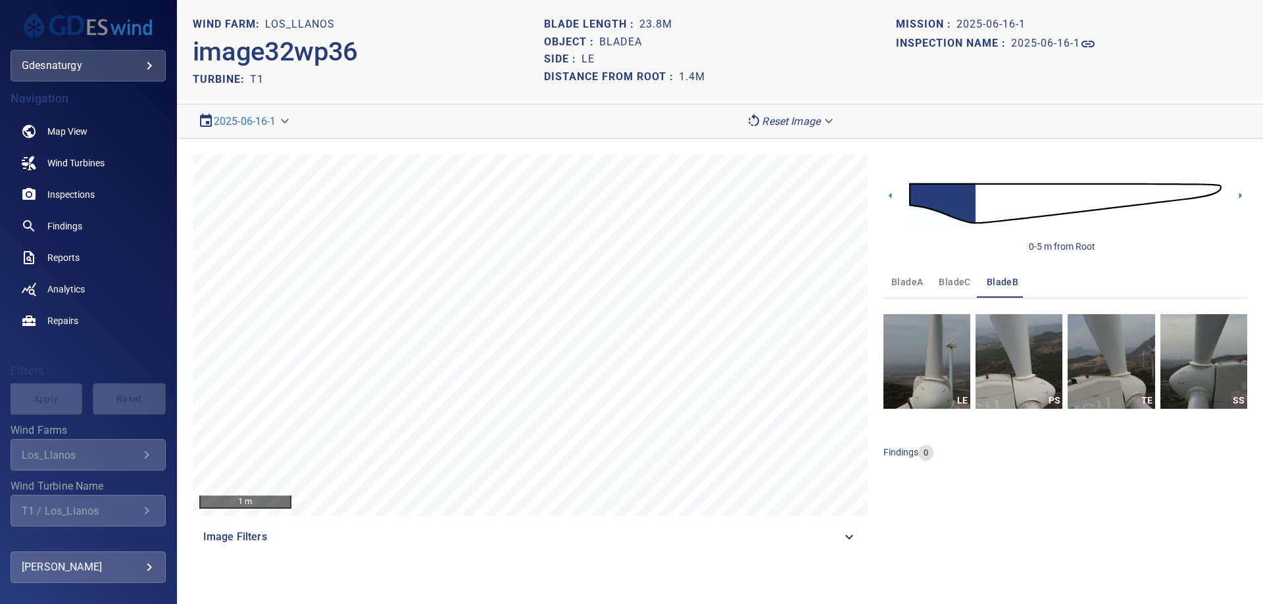
click at [950, 289] on span "bladeC" at bounding box center [954, 282] width 32 height 16
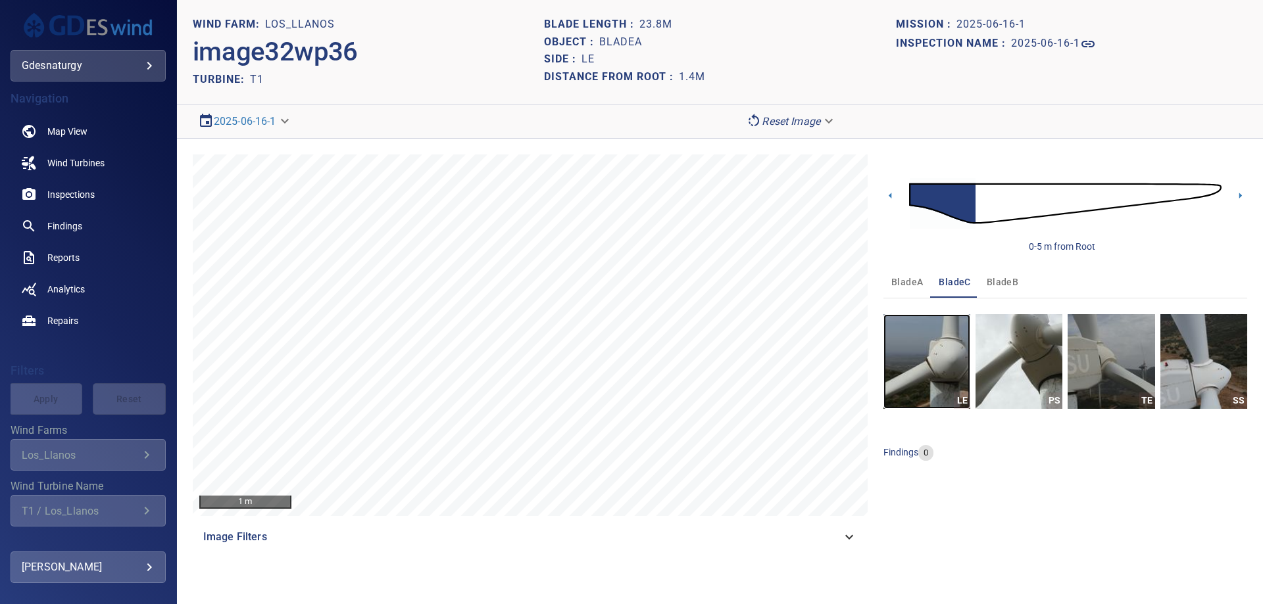
click at [938, 351] on img "button" at bounding box center [926, 361] width 87 height 95
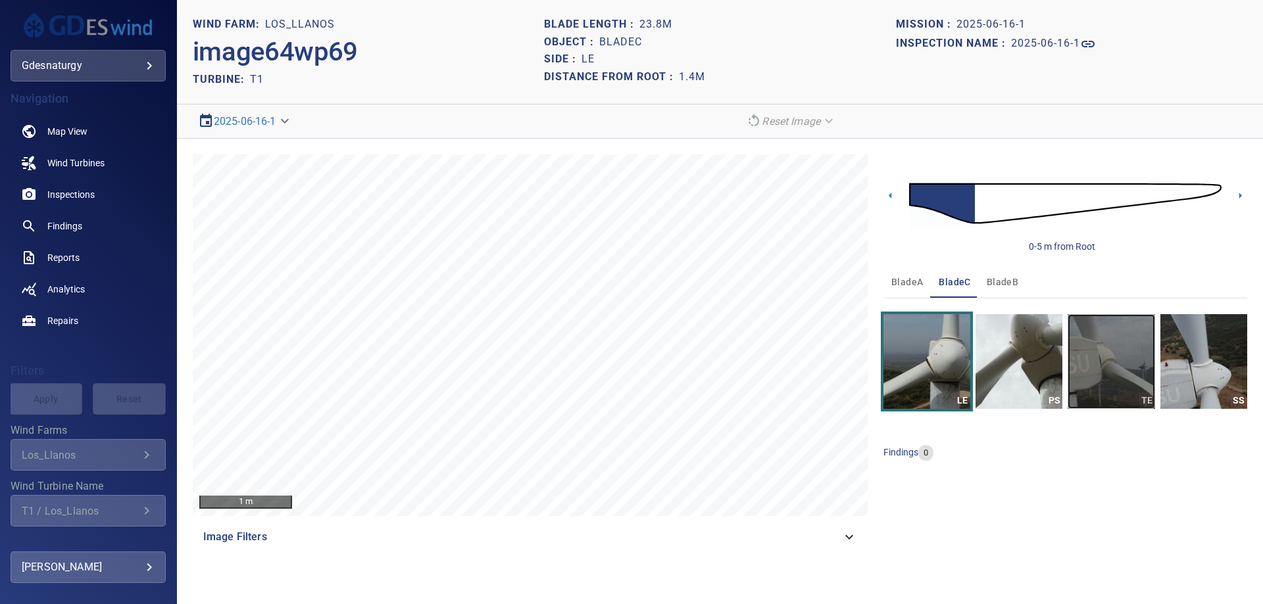
click at [1107, 388] on img "button" at bounding box center [1110, 361] width 87 height 95
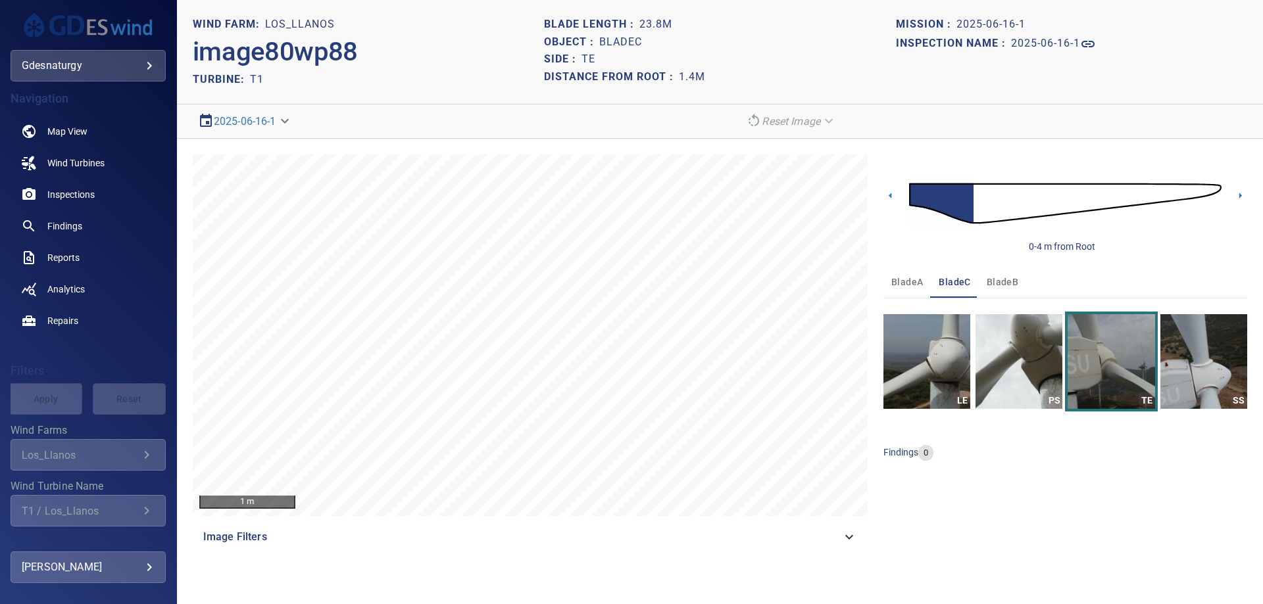
click at [1194, 191] on img at bounding box center [1065, 204] width 312 height 76
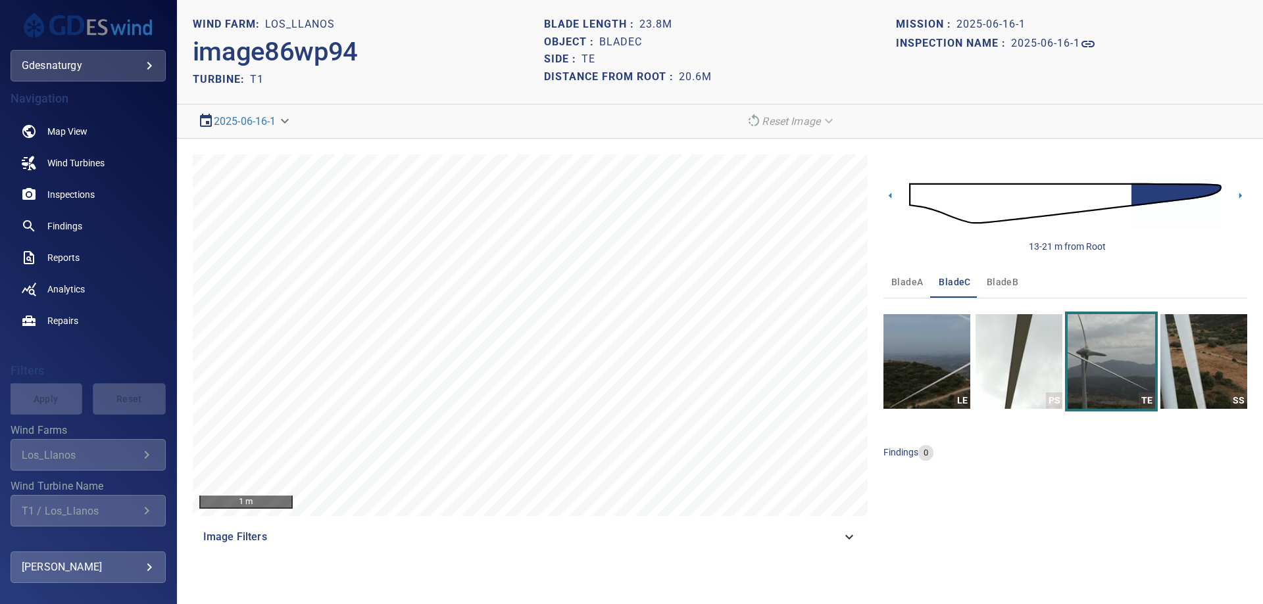
click at [909, 292] on button "bladeA" at bounding box center [906, 282] width 47 height 32
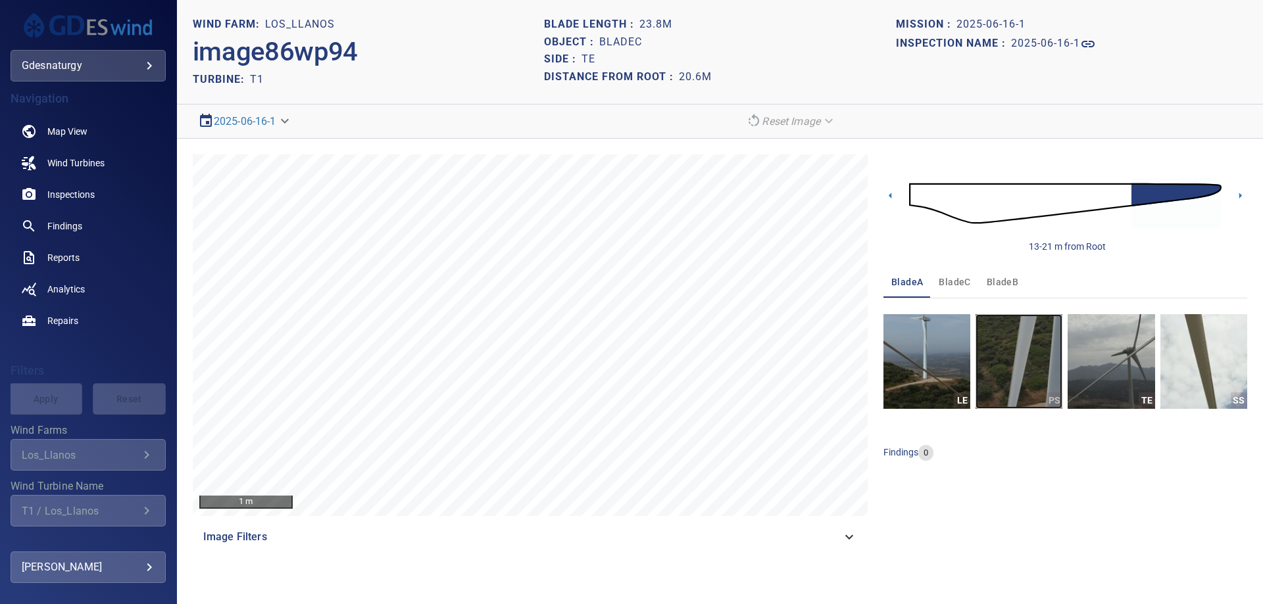
click at [1001, 372] on img "button" at bounding box center [1018, 361] width 87 height 95
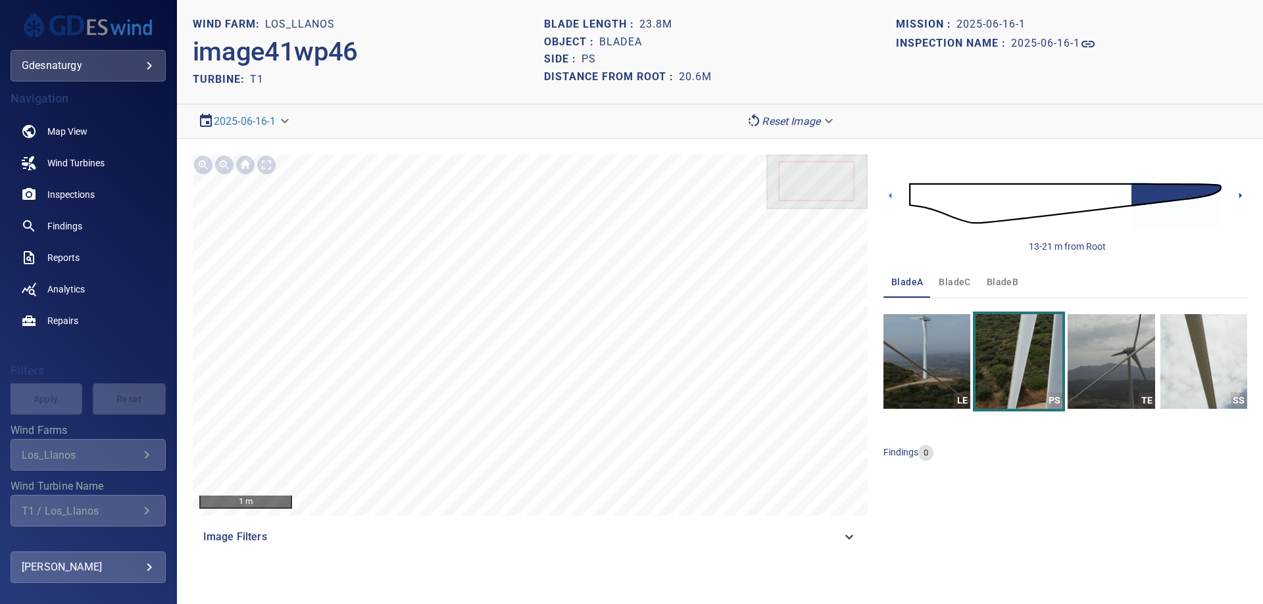
click at [1236, 199] on icon at bounding box center [1240, 196] width 14 height 14
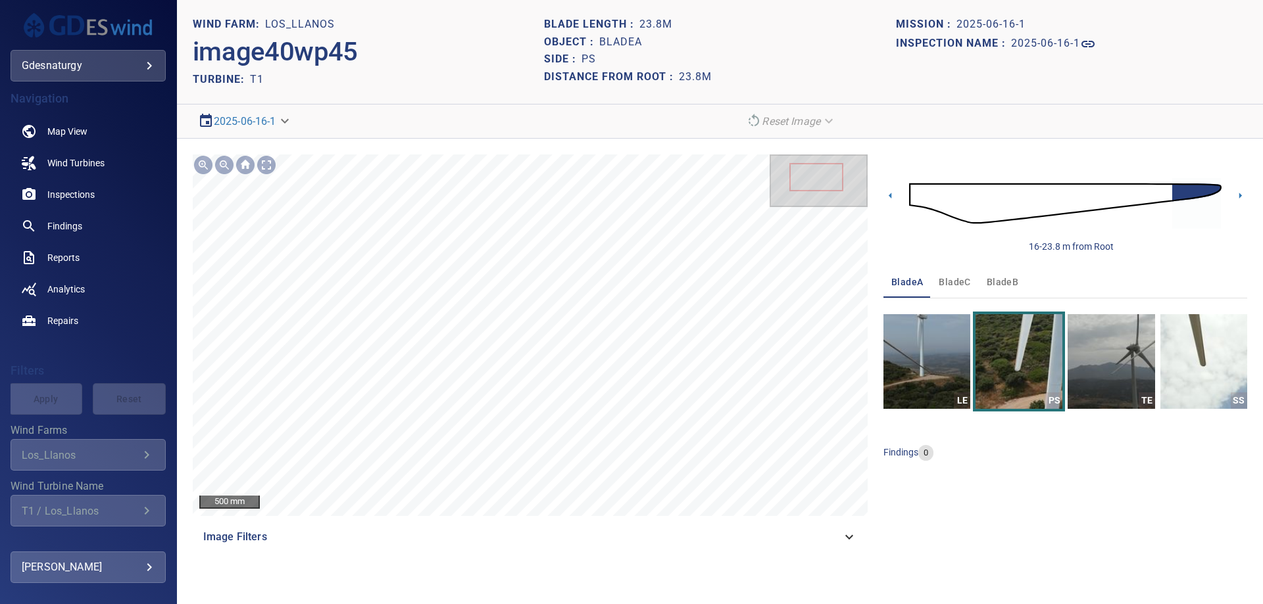
click at [954, 192] on img at bounding box center [1065, 204] width 312 height 76
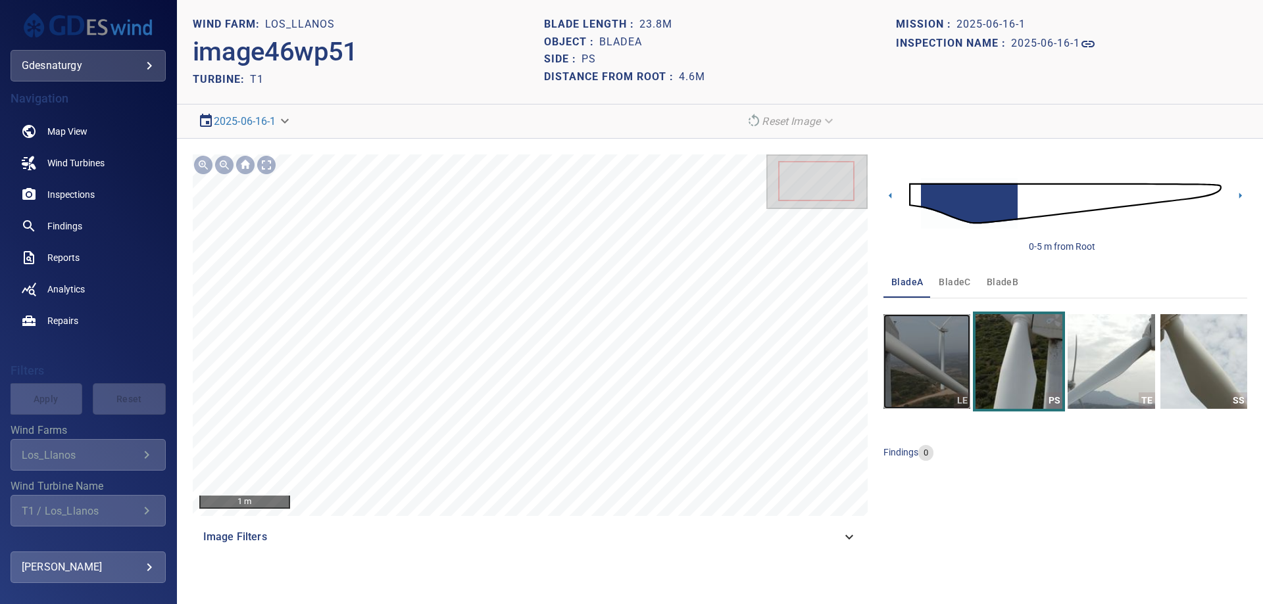
click at [942, 340] on img "button" at bounding box center [926, 361] width 87 height 95
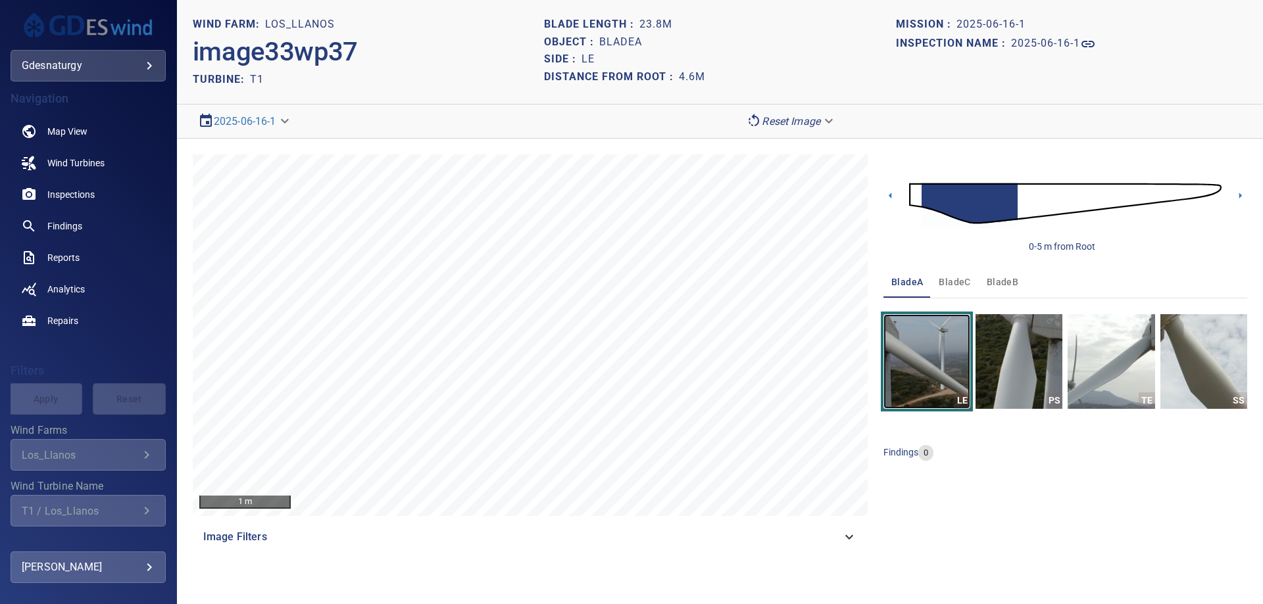
click at [927, 351] on img "button" at bounding box center [926, 361] width 87 height 95
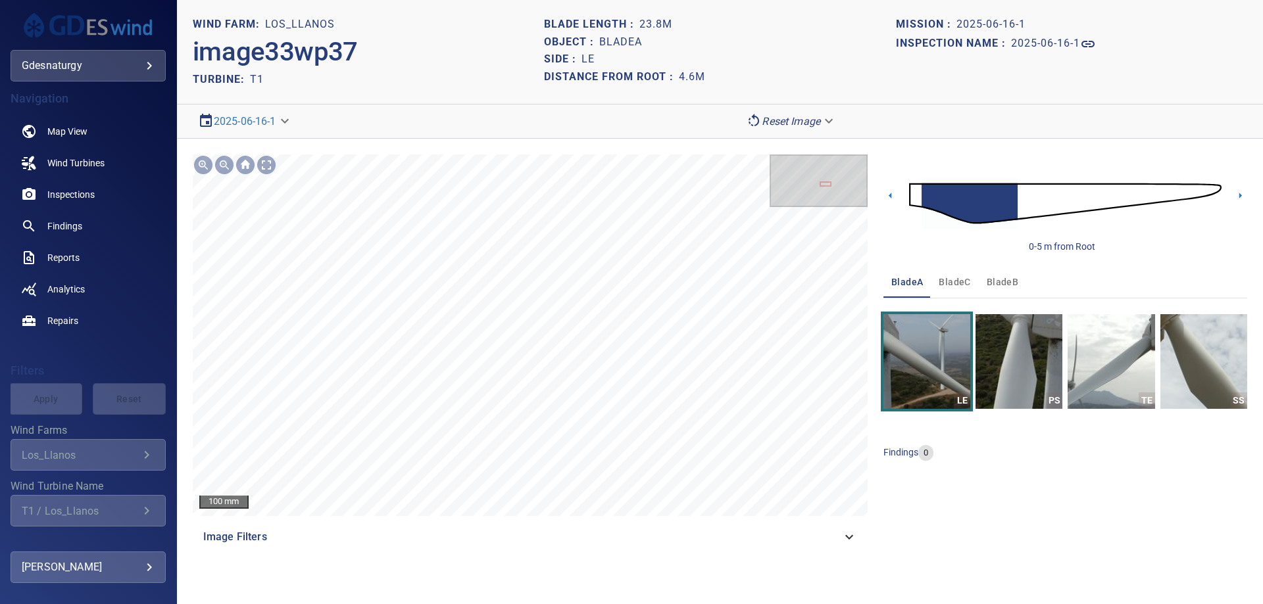
click at [959, 283] on span "bladeC" at bounding box center [954, 282] width 32 height 16
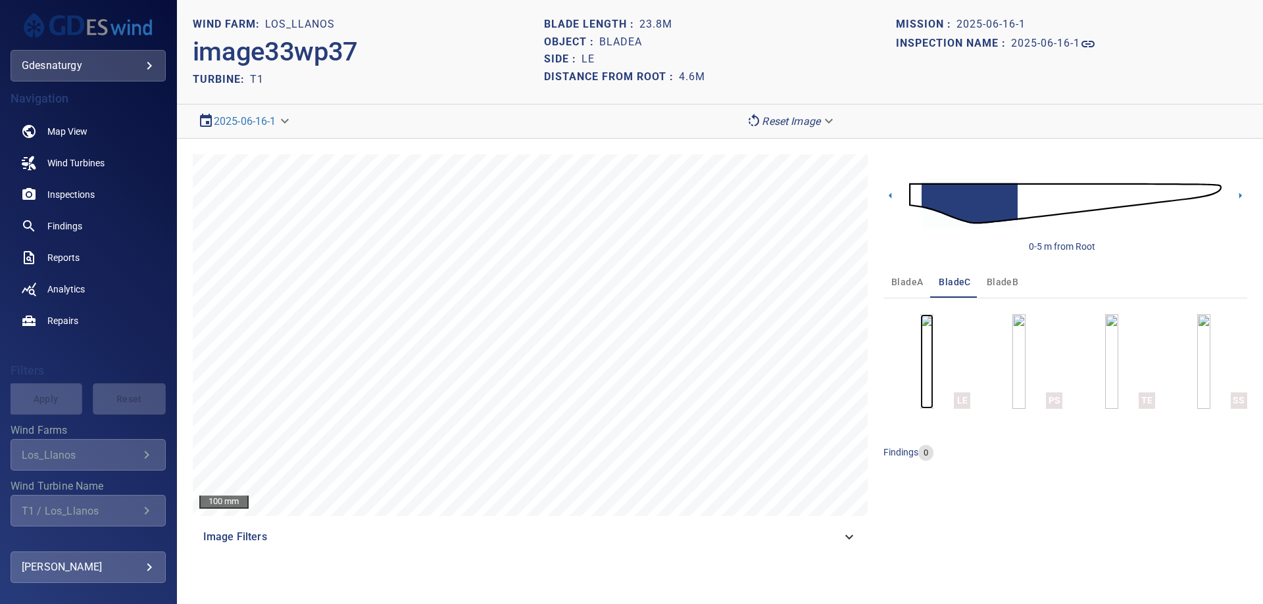
click at [933, 342] on img "button" at bounding box center [926, 361] width 13 height 95
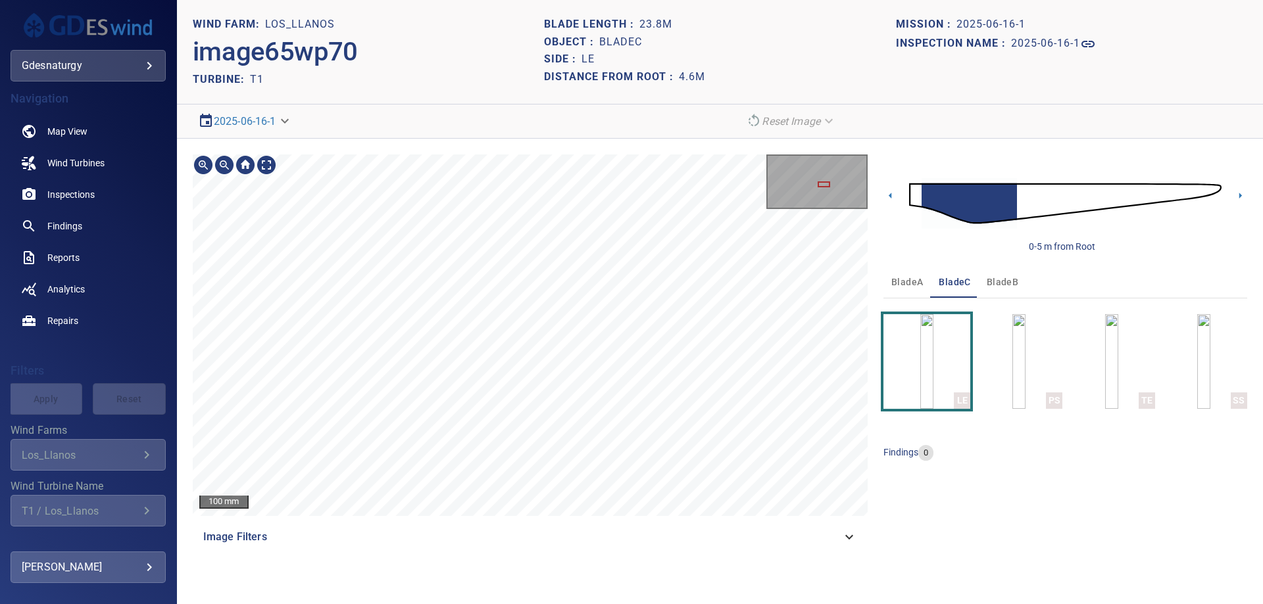
click at [722, 144] on div "100 mm Image Filters 0-5 m from Root bladeA bladeC bladeB LE PS TE SS findings 0" at bounding box center [720, 354] width 1086 height 430
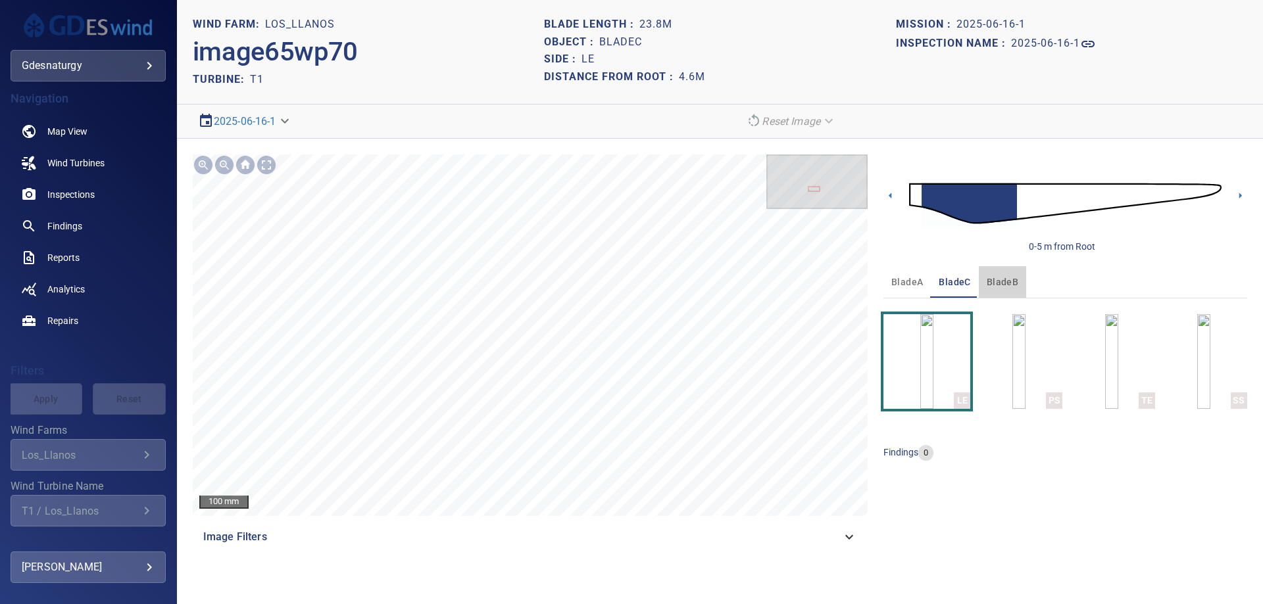
click at [998, 290] on span "bladeB" at bounding box center [1002, 282] width 32 height 16
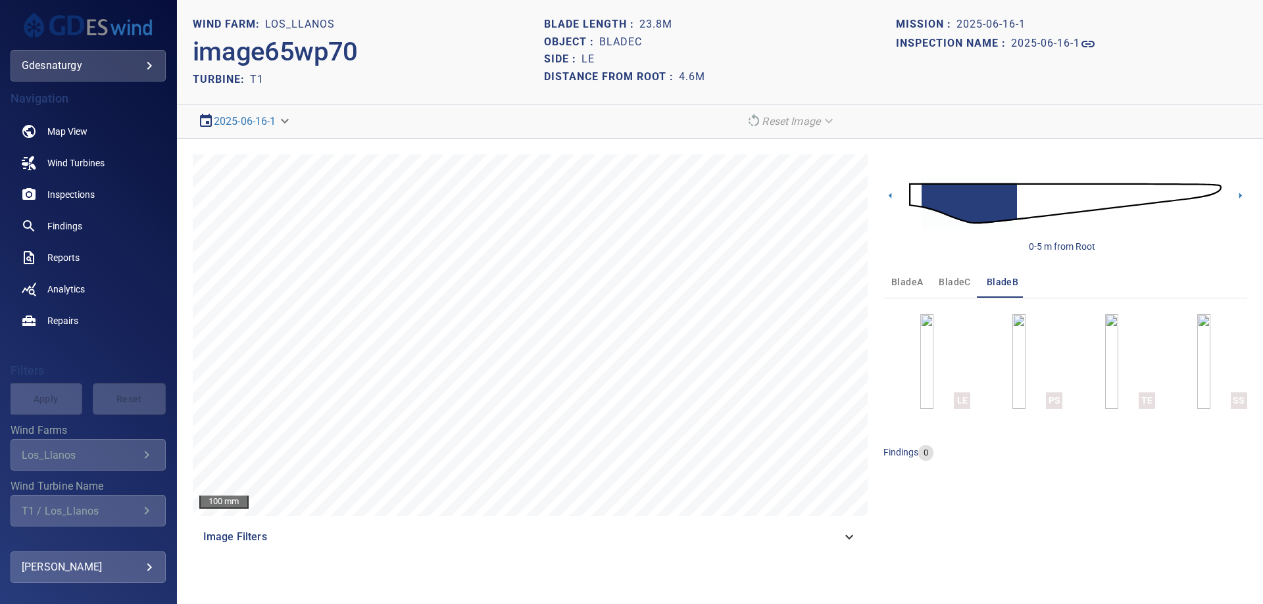
click at [916, 197] on img at bounding box center [1065, 204] width 312 height 76
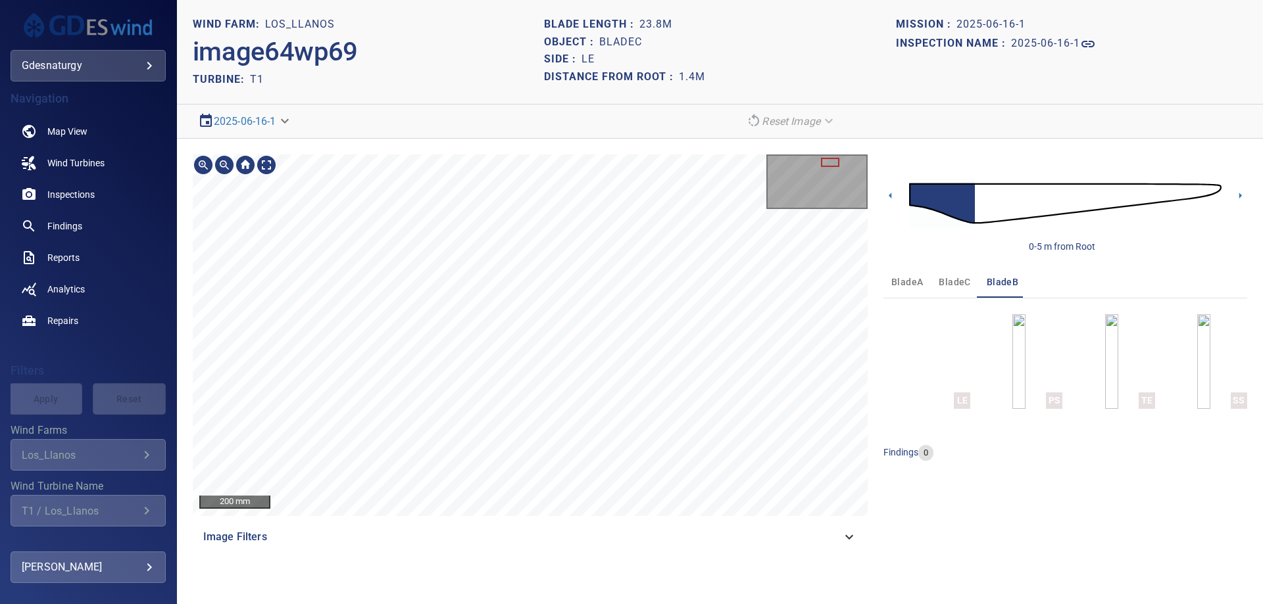
click at [629, 532] on div "200 mm Image Filters" at bounding box center [530, 354] width 675 height 399
click at [620, 247] on div "100 mm Image Filters" at bounding box center [530, 354] width 675 height 399
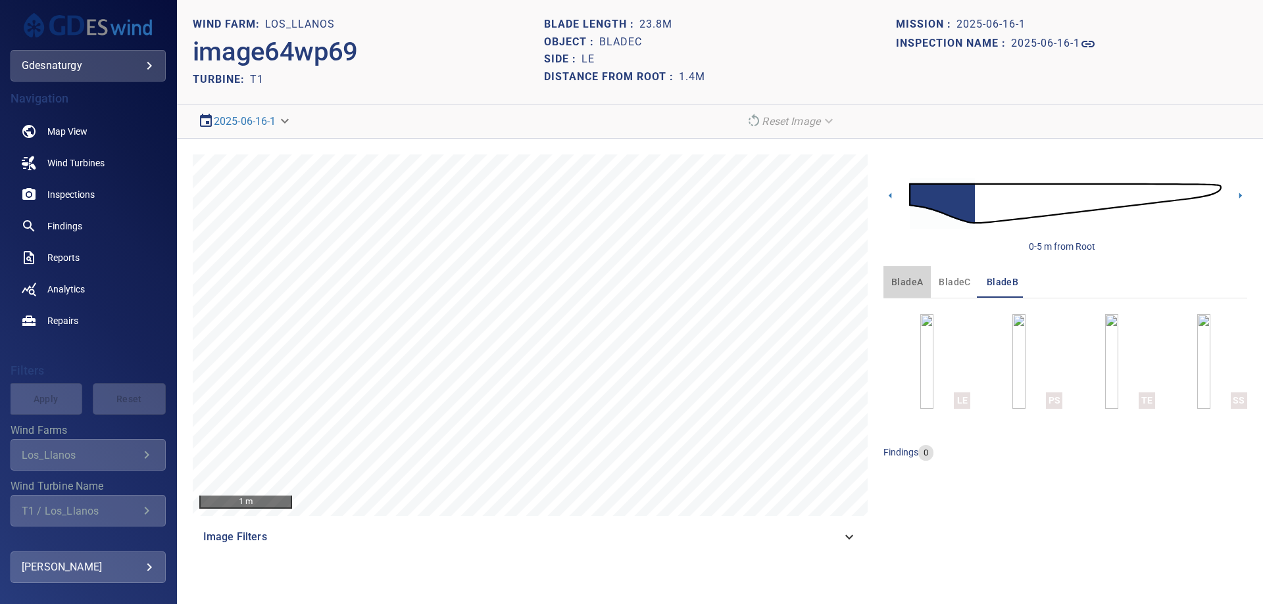
click at [909, 282] on span "bladeA" at bounding box center [907, 282] width 32 height 16
click at [1048, 197] on img at bounding box center [1065, 204] width 312 height 76
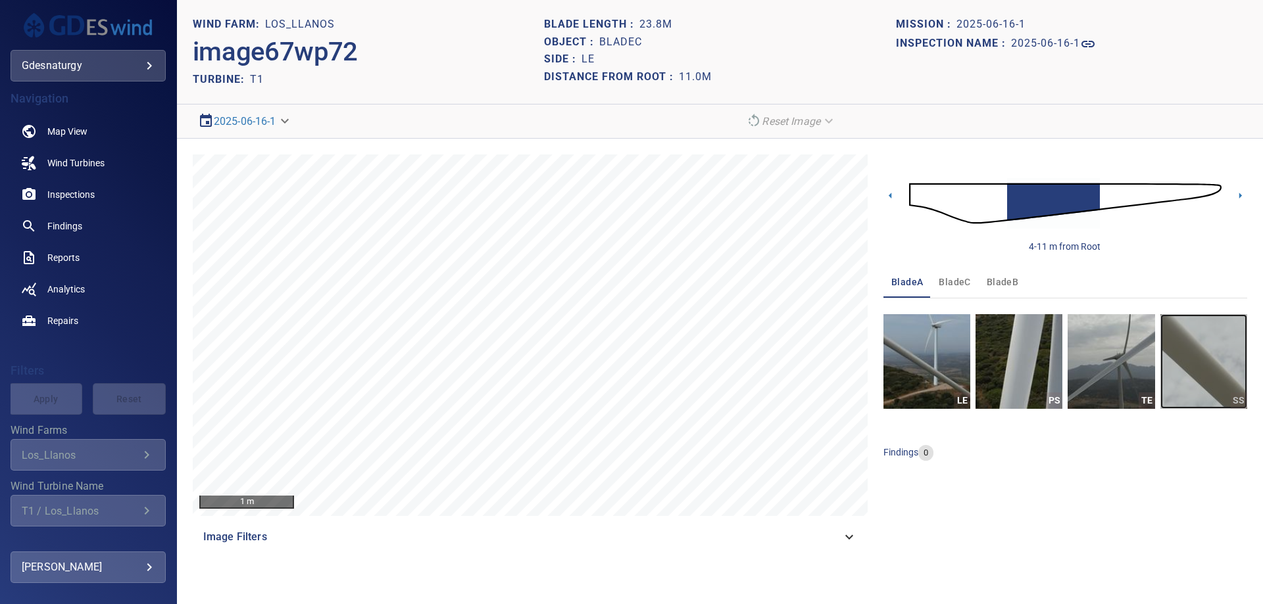
click at [1177, 377] on img "button" at bounding box center [1203, 361] width 87 height 95
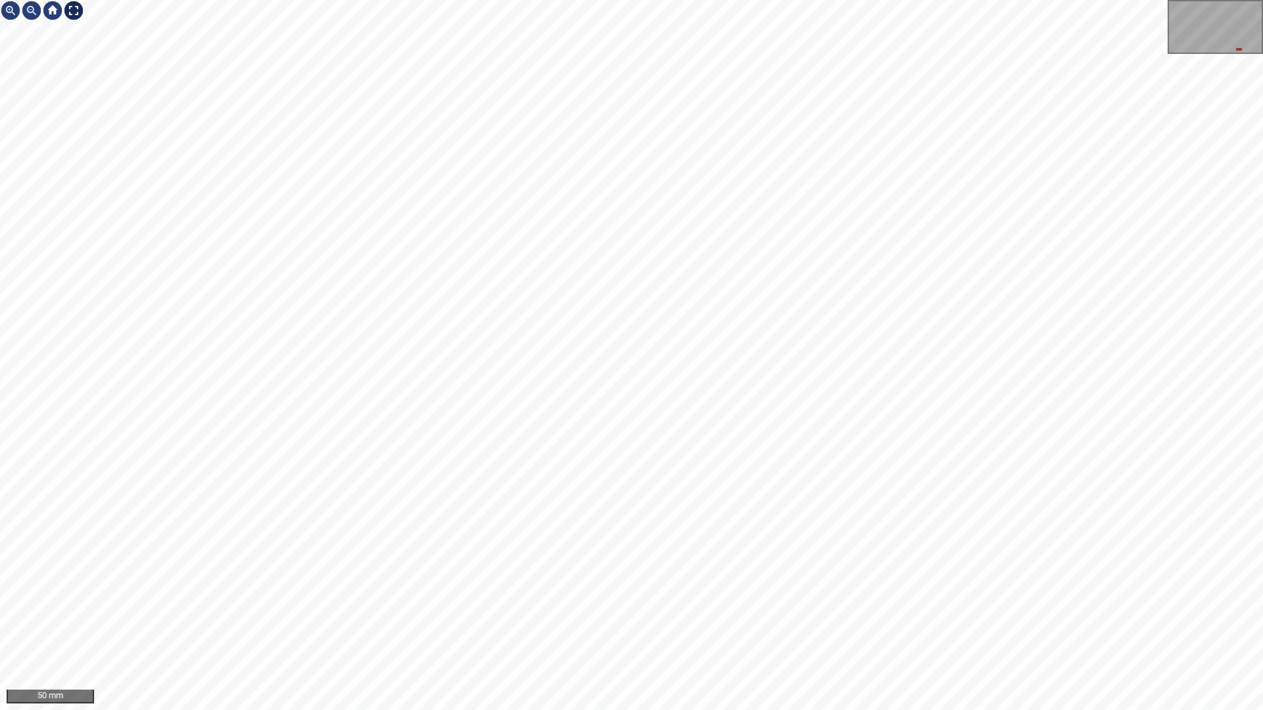
click at [70, 11] on div at bounding box center [73, 10] width 21 height 21
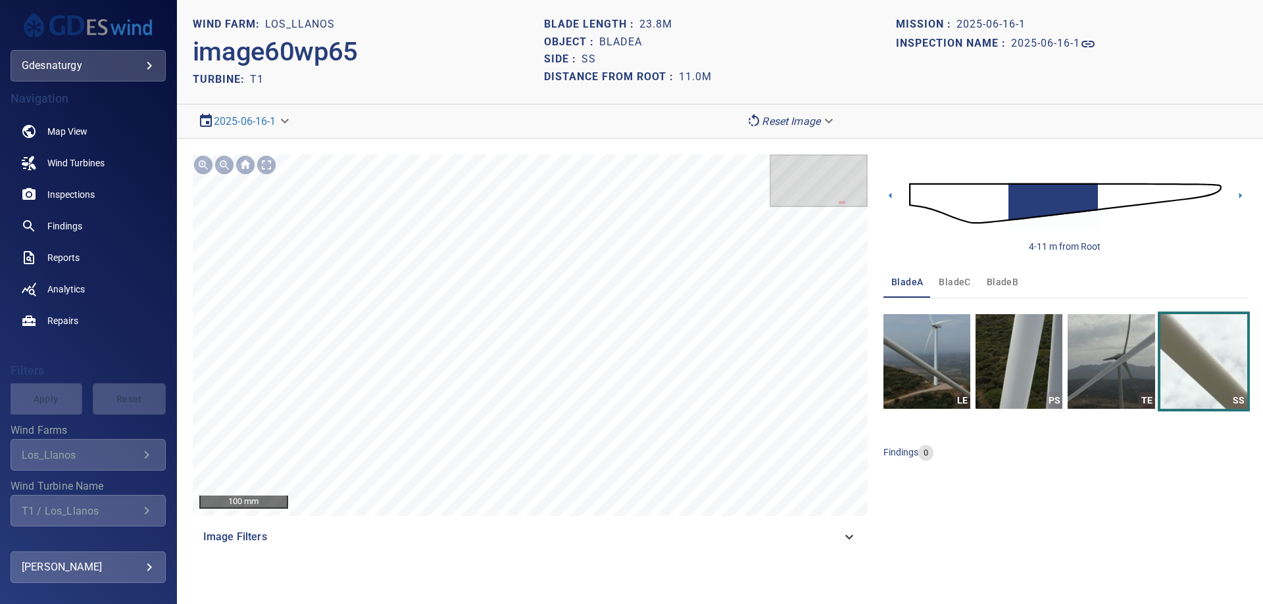
click at [1102, 190] on img at bounding box center [1065, 204] width 312 height 76
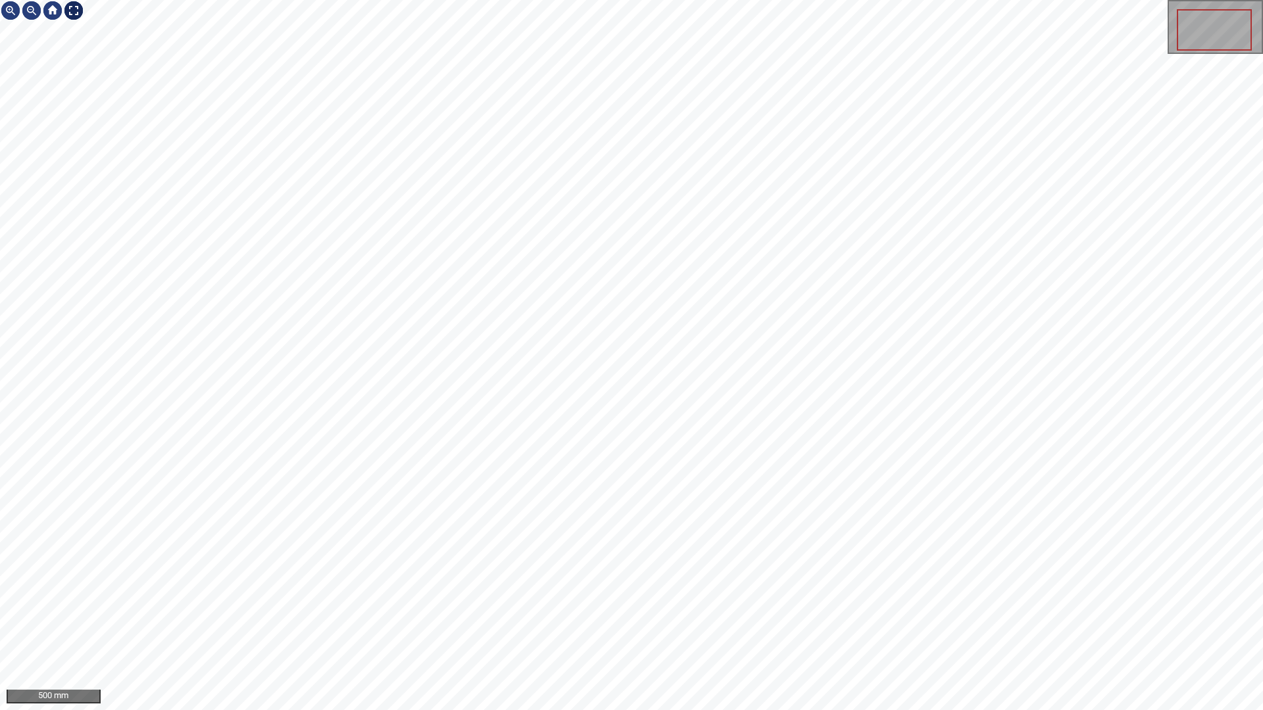
click at [72, 14] on div at bounding box center [73, 10] width 21 height 21
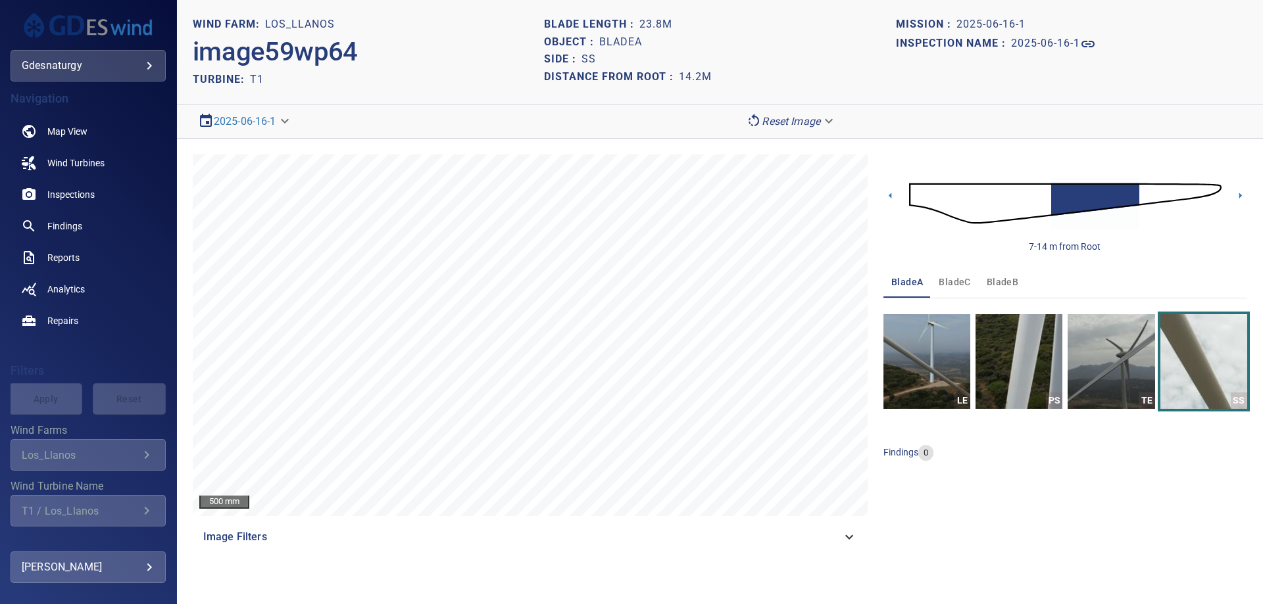
click at [1146, 199] on img at bounding box center [1065, 204] width 312 height 76
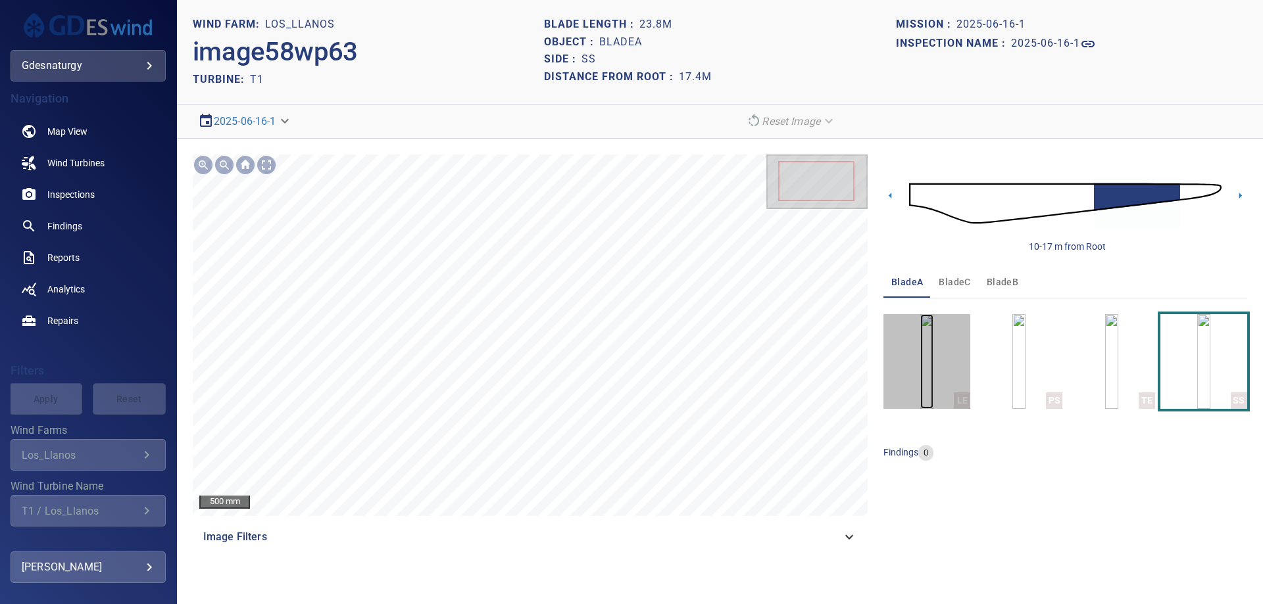
click at [920, 360] on img "button" at bounding box center [926, 361] width 13 height 95
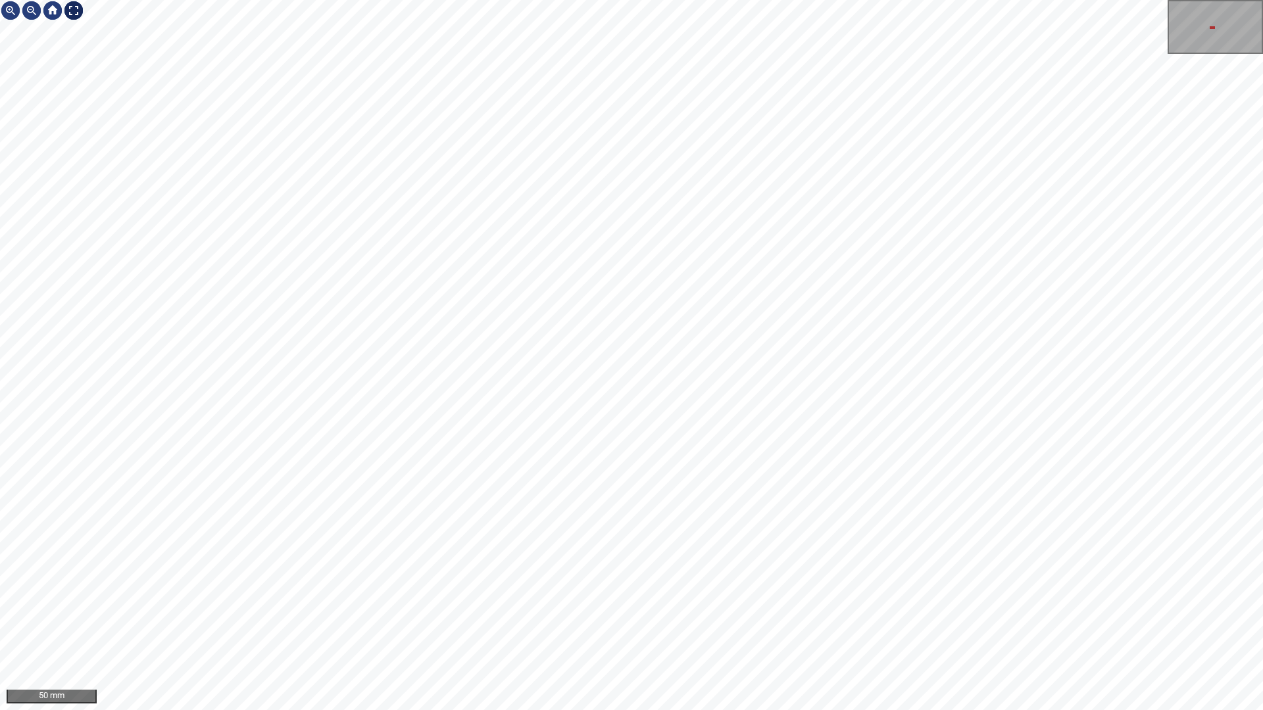
click at [70, 11] on div at bounding box center [73, 10] width 21 height 21
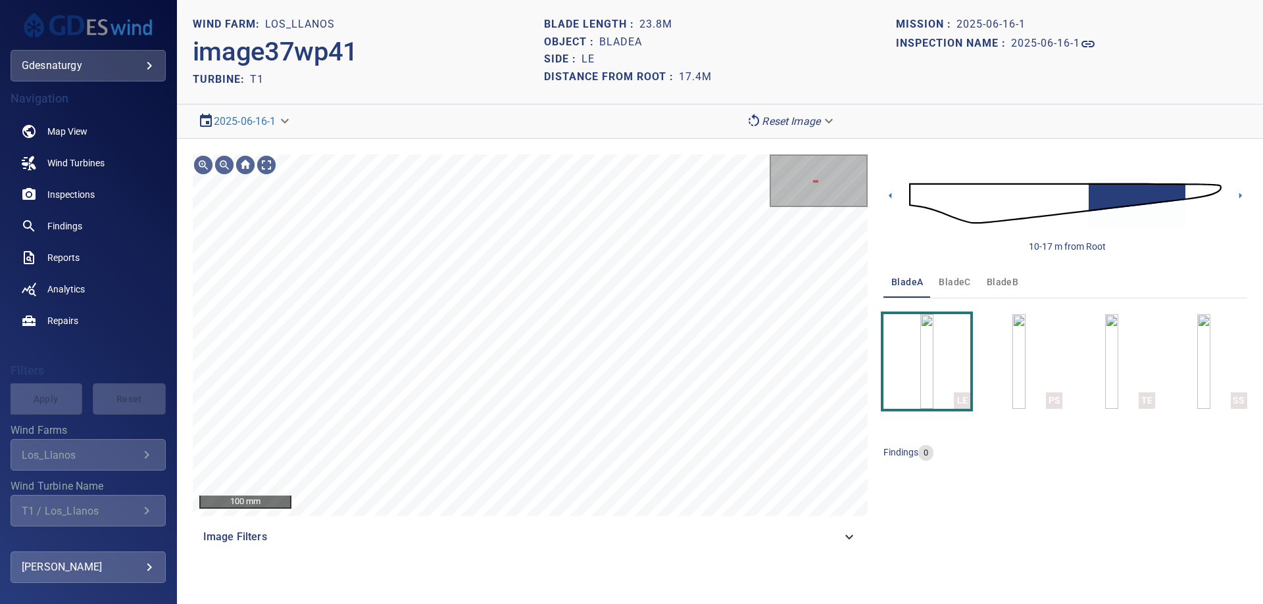
click at [448, 550] on div "Image Filters" at bounding box center [530, 538] width 675 height 32
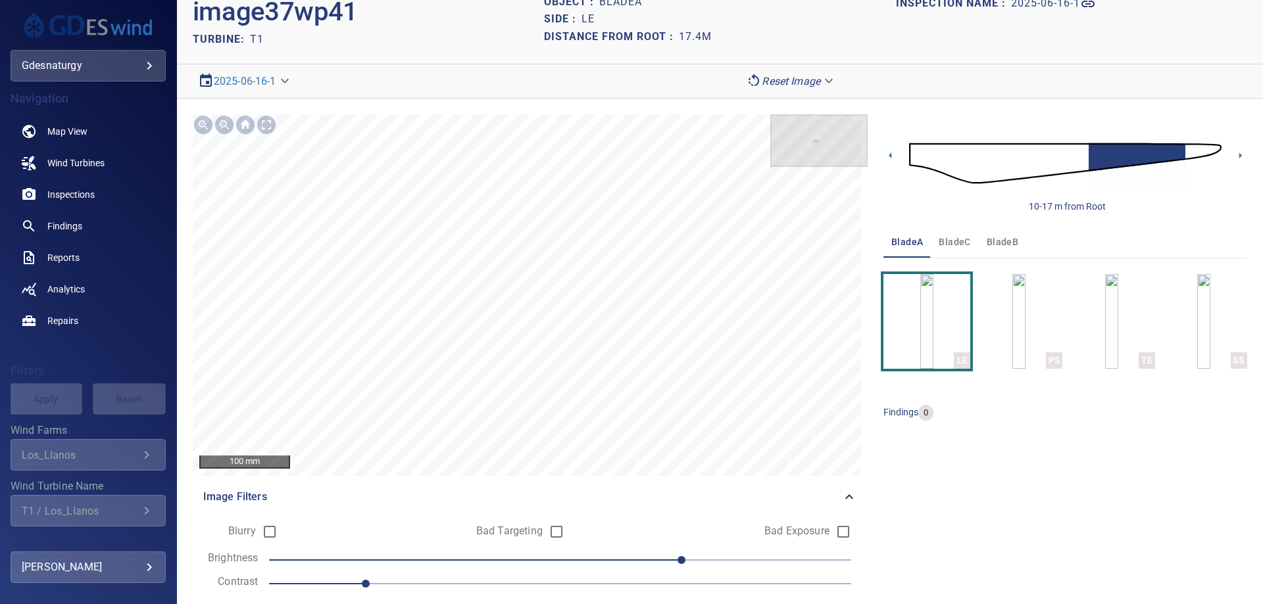
scroll to position [79, 0]
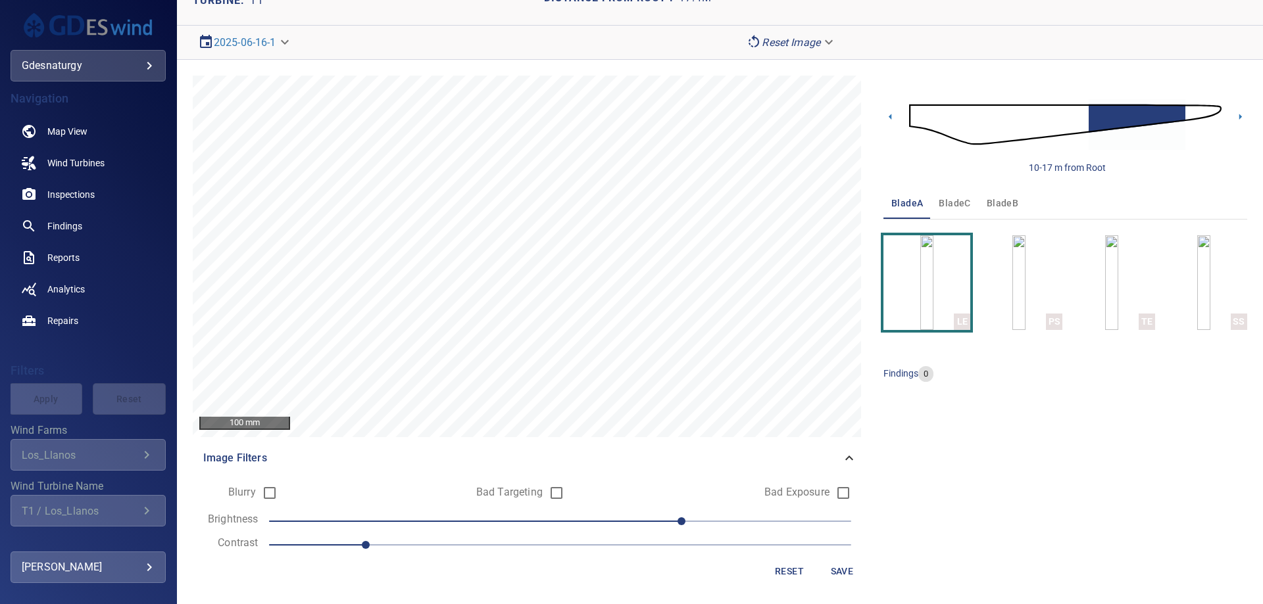
drag, startPoint x: 451, startPoint y: 533, endPoint x: 464, endPoint y: 550, distance: 21.6
click at [453, 537] on form "Blurry Bad Targeting Bad Exposure Brightness 50 Contrast 1 Reset Save" at bounding box center [530, 531] width 654 height 105
click at [464, 550] on span "1" at bounding box center [560, 545] width 582 height 18
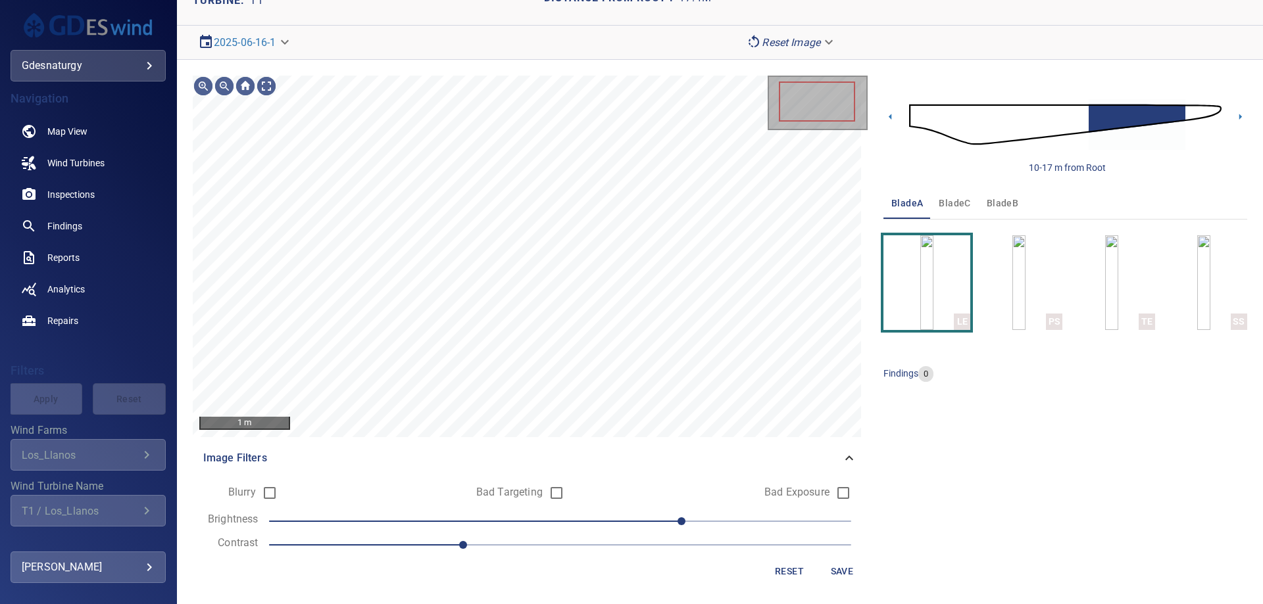
click at [599, 519] on span "50" at bounding box center [560, 521] width 582 height 18
click at [547, 523] on span "20" at bounding box center [560, 521] width 582 height 18
click at [604, 460] on div "20 mm Image Filters Blurry Bad Targeting Bad Exposure Brightness 0 Contrast 1.2…" at bounding box center [530, 333] width 675 height 514
click at [660, 515] on div "100 mm Image Filters Blurry Bad Targeting Bad Exposure Brightness 0 Contrast 1.…" at bounding box center [530, 333] width 675 height 514
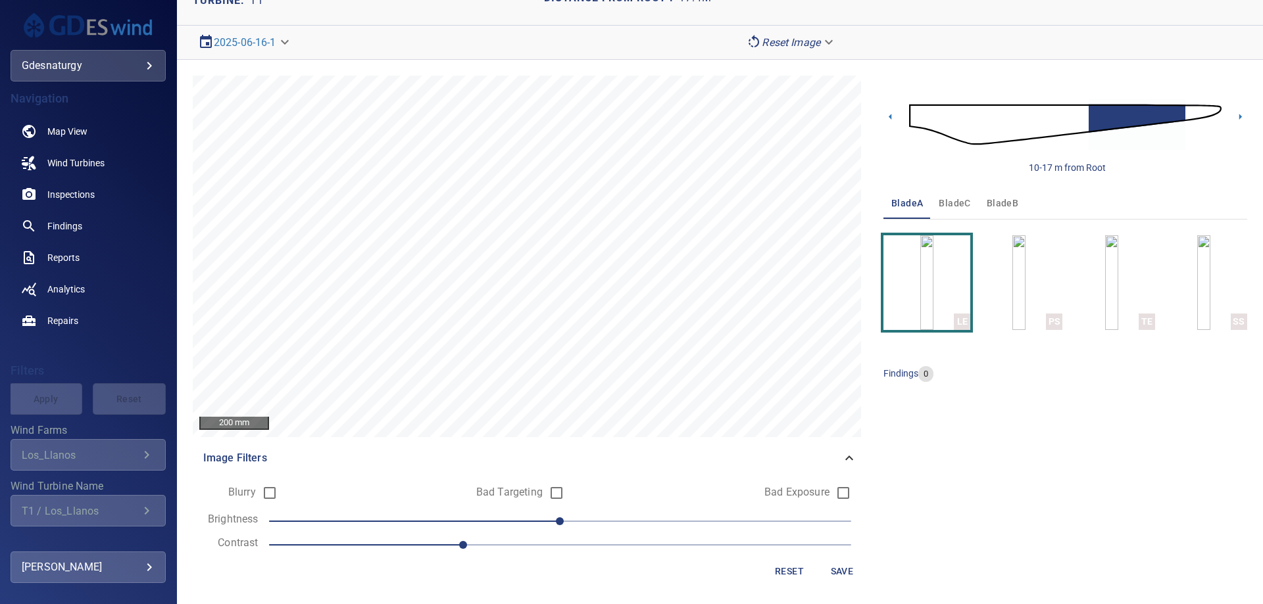
drag, startPoint x: 1038, startPoint y: 478, endPoint x: 998, endPoint y: 487, distance: 41.8
click at [1031, 482] on div "10-17 m from Root bladeA bladeC bladeB LE PS TE SS findings 0" at bounding box center [1065, 333] width 364 height 514
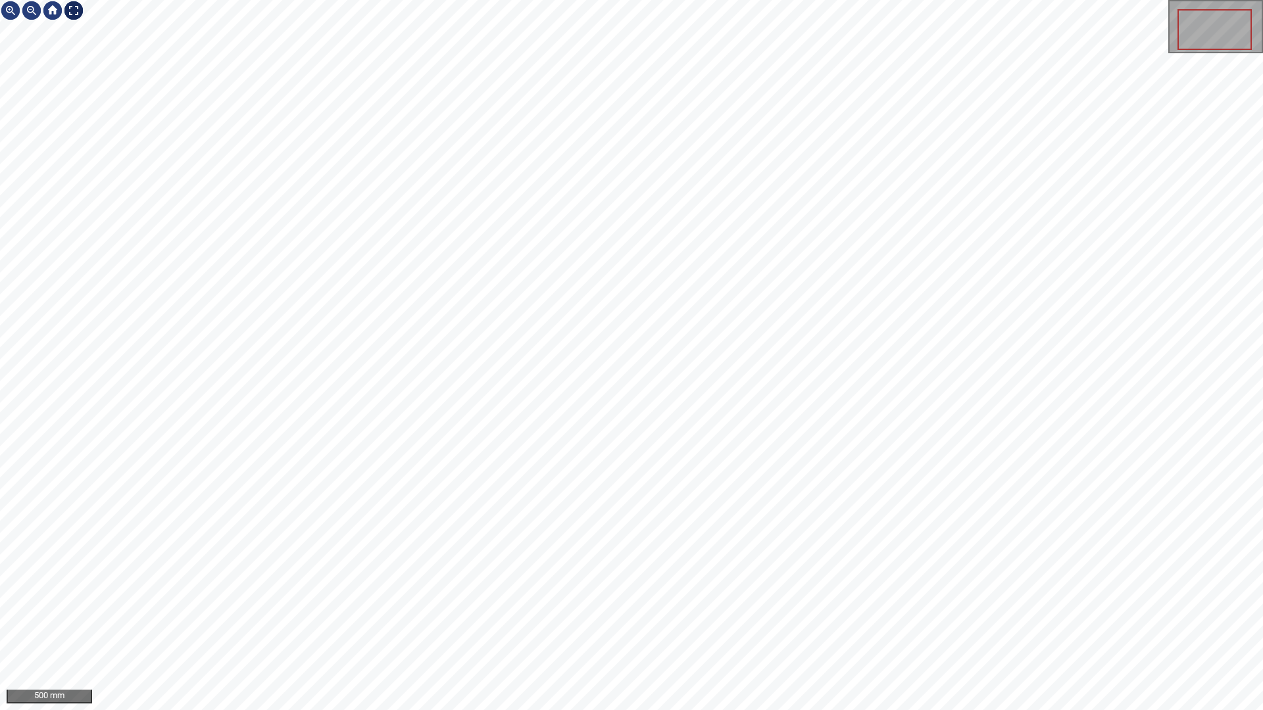
click at [74, 11] on div at bounding box center [73, 10] width 21 height 21
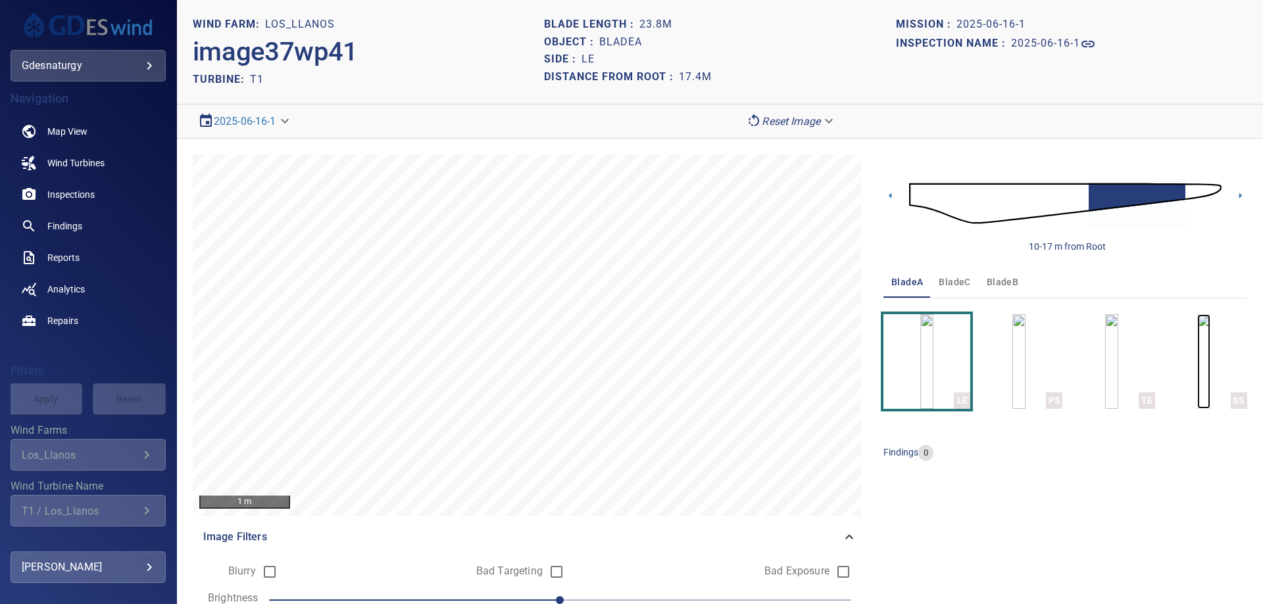
click at [1197, 349] on img "button" at bounding box center [1203, 361] width 13 height 95
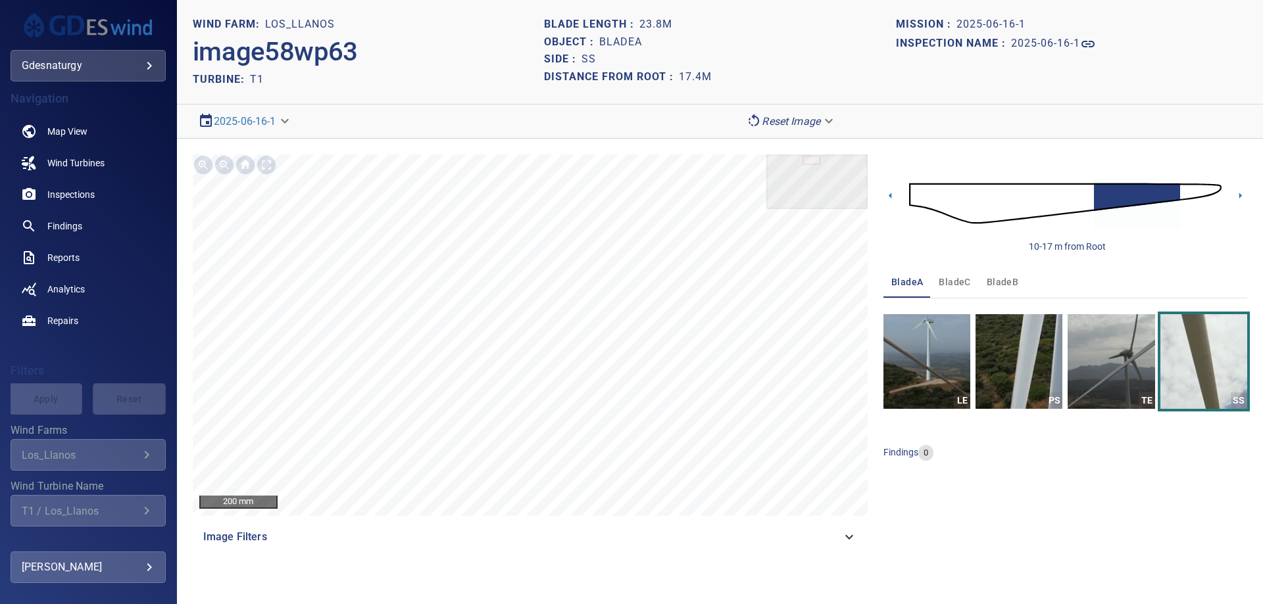
click at [1083, 193] on img at bounding box center [1065, 204] width 312 height 76
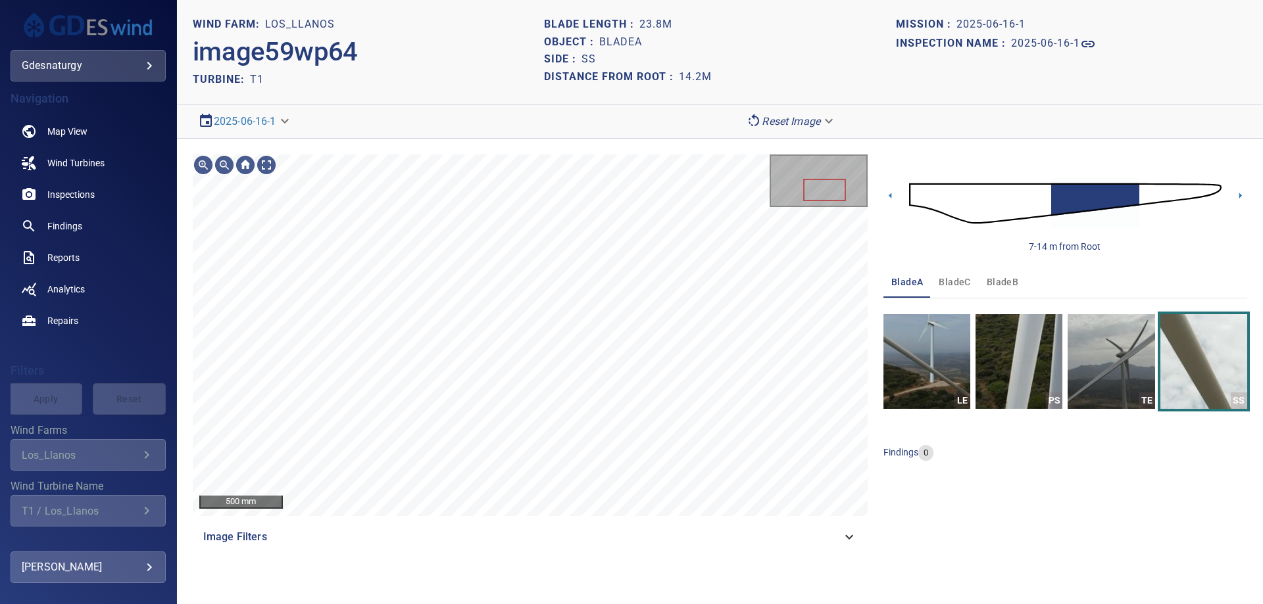
click at [802, 124] on body "**********" at bounding box center [631, 302] width 1263 height 604
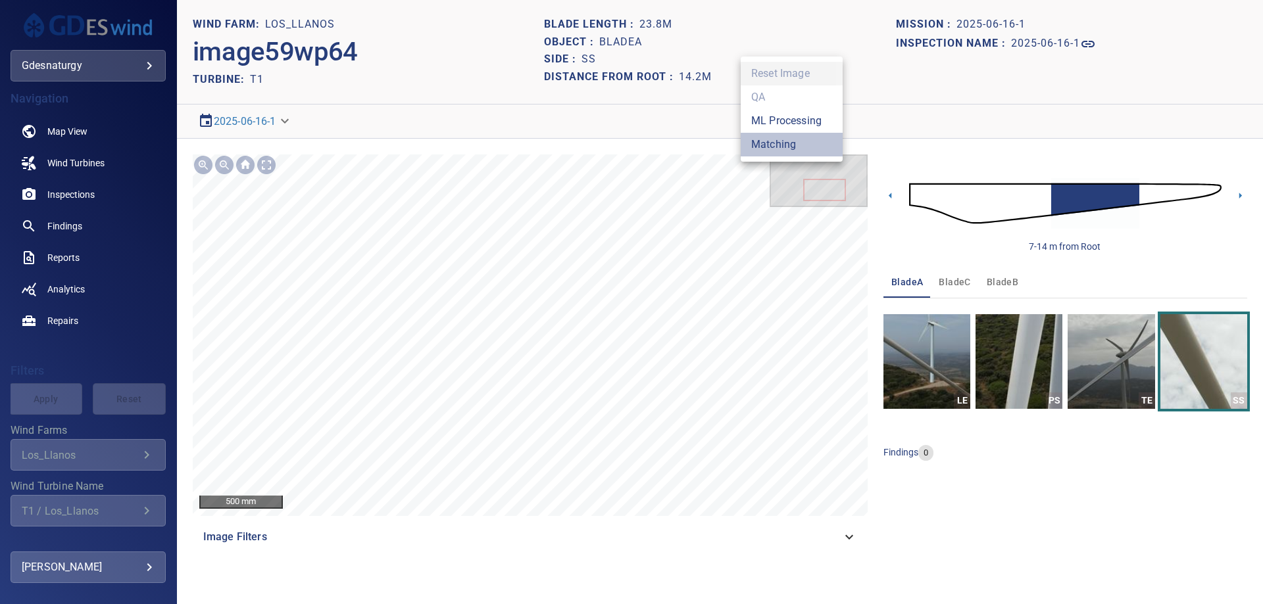
click at [773, 148] on li "Matching" at bounding box center [792, 145] width 102 height 24
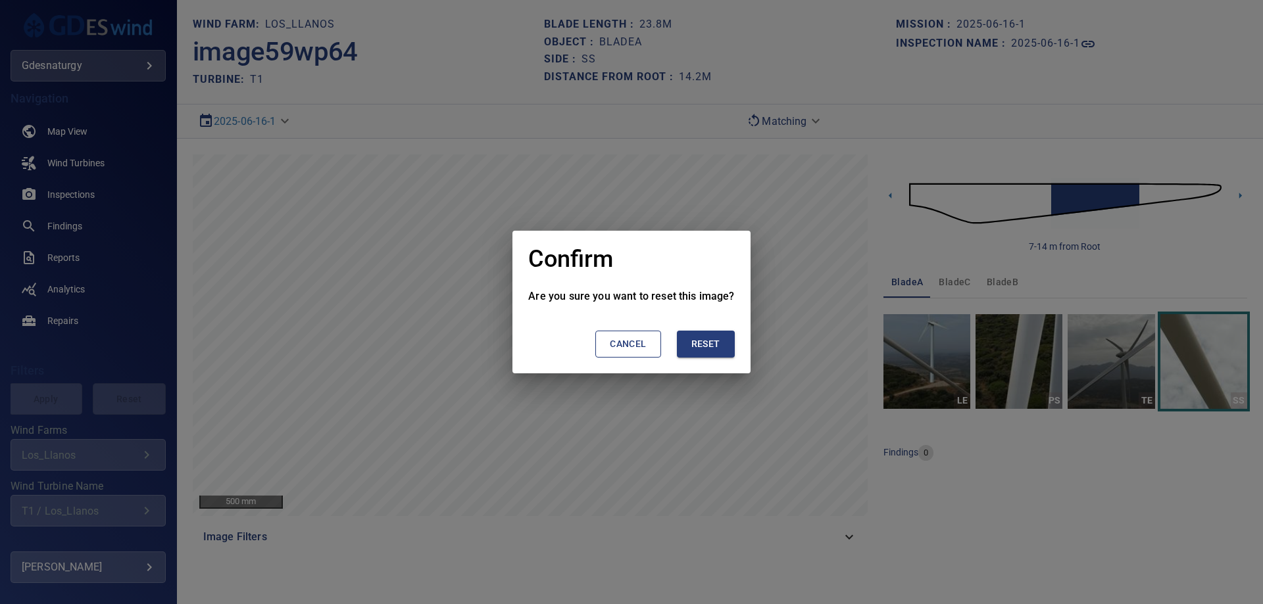
click at [720, 347] on button "Reset" at bounding box center [706, 344] width 58 height 27
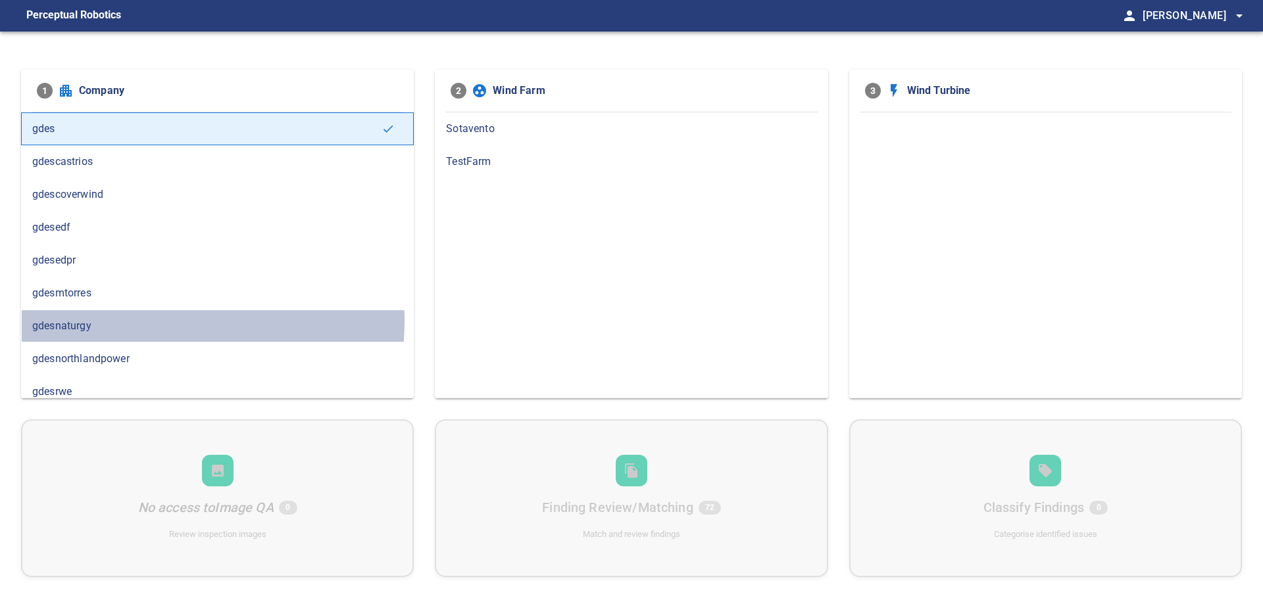
click at [116, 320] on span "gdesnaturgy" at bounding box center [217, 326] width 370 height 16
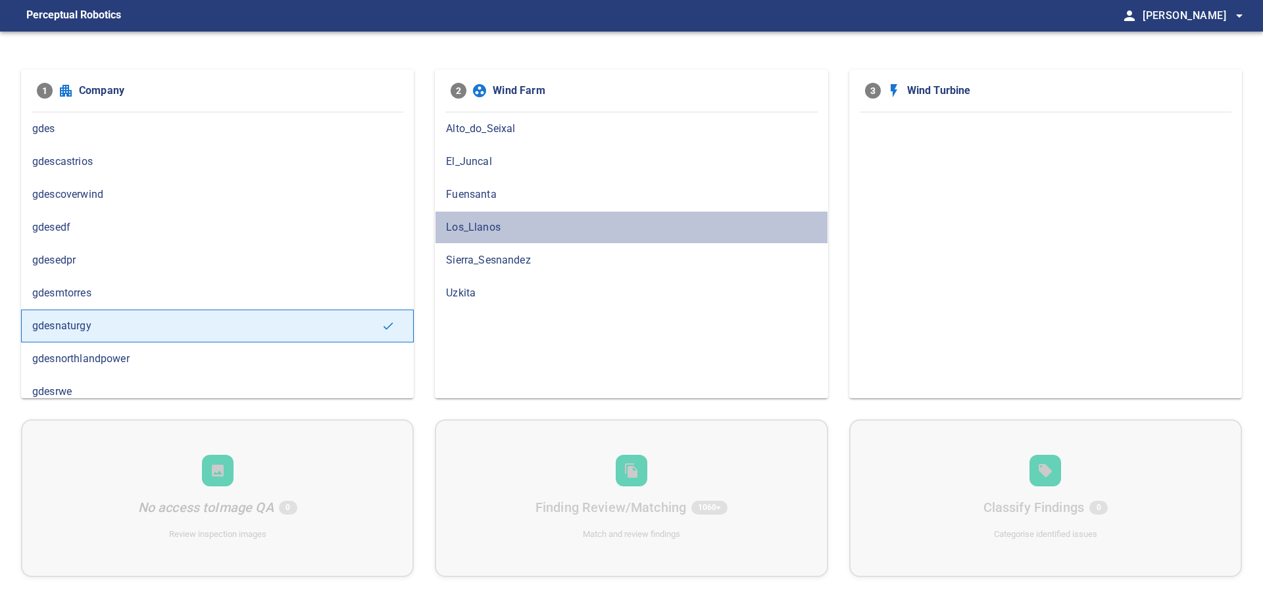
click at [452, 226] on span "Los_Llanos" at bounding box center [631, 228] width 370 height 16
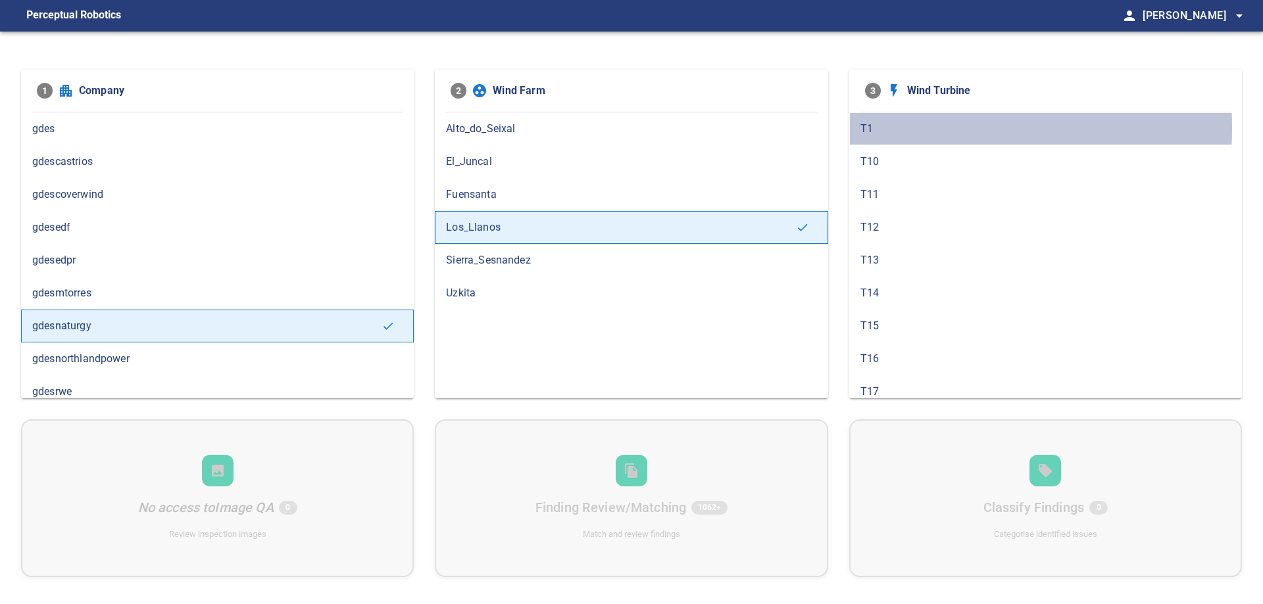
click at [868, 128] on span "T1" at bounding box center [1045, 129] width 370 height 16
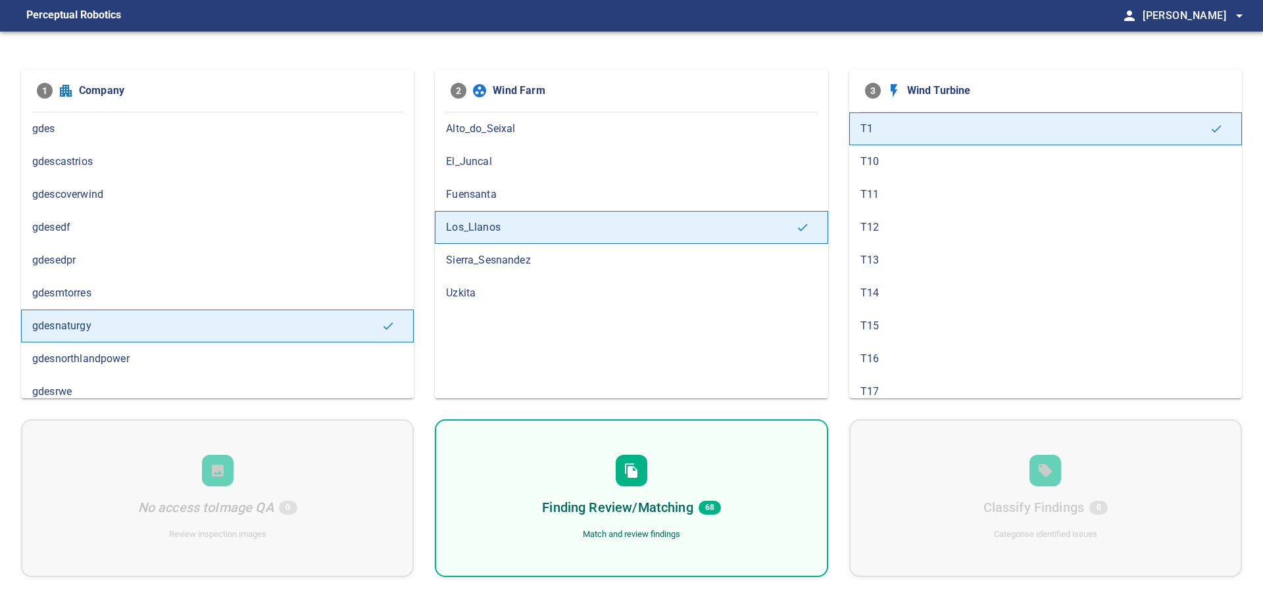
click at [742, 478] on div "Finding Review/Matching 68 Match and review findings" at bounding box center [631, 499] width 393 height 158
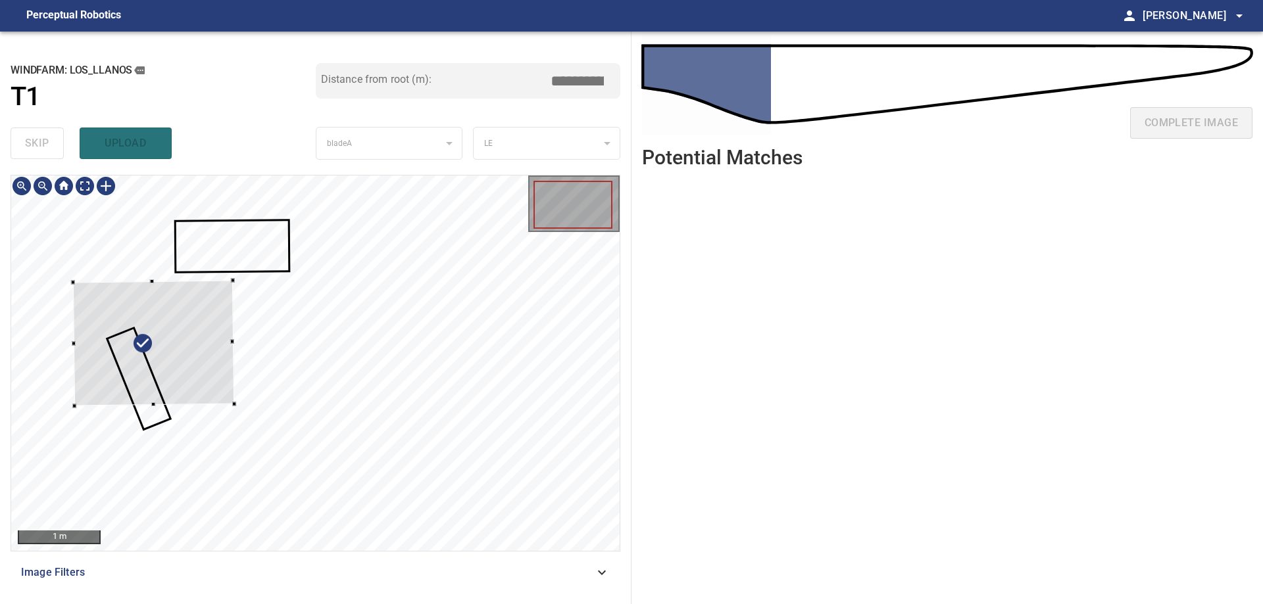
click at [191, 349] on div at bounding box center [153, 343] width 161 height 126
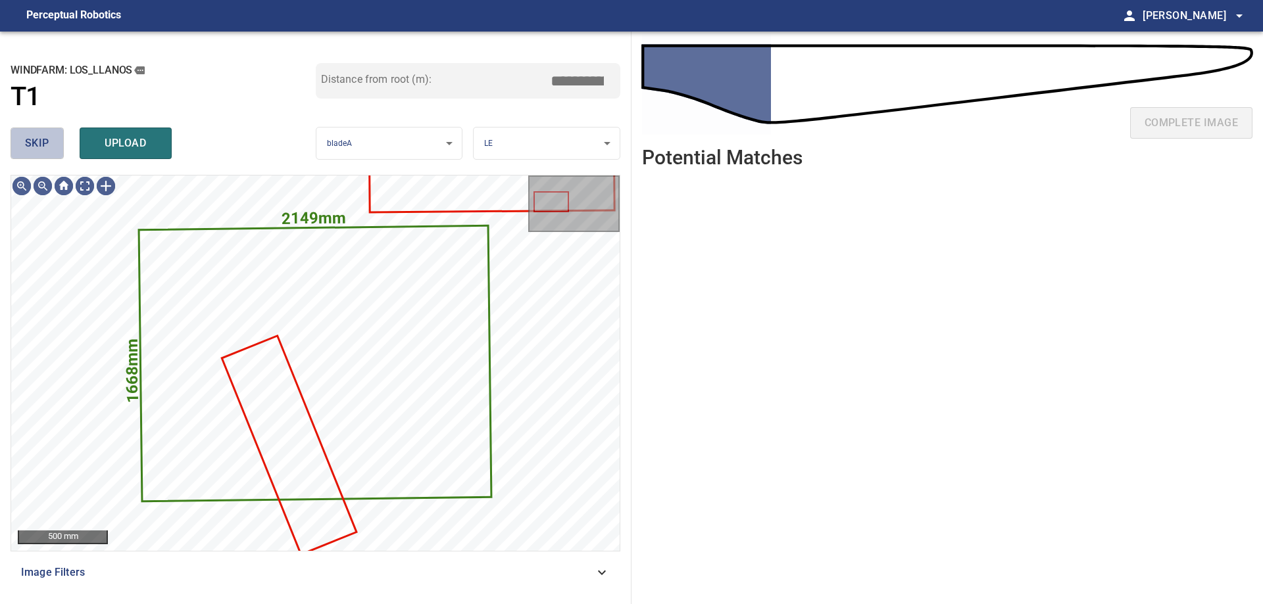
click at [47, 148] on span "skip" at bounding box center [37, 143] width 24 height 18
click at [45, 148] on span "skip" at bounding box center [37, 143] width 24 height 18
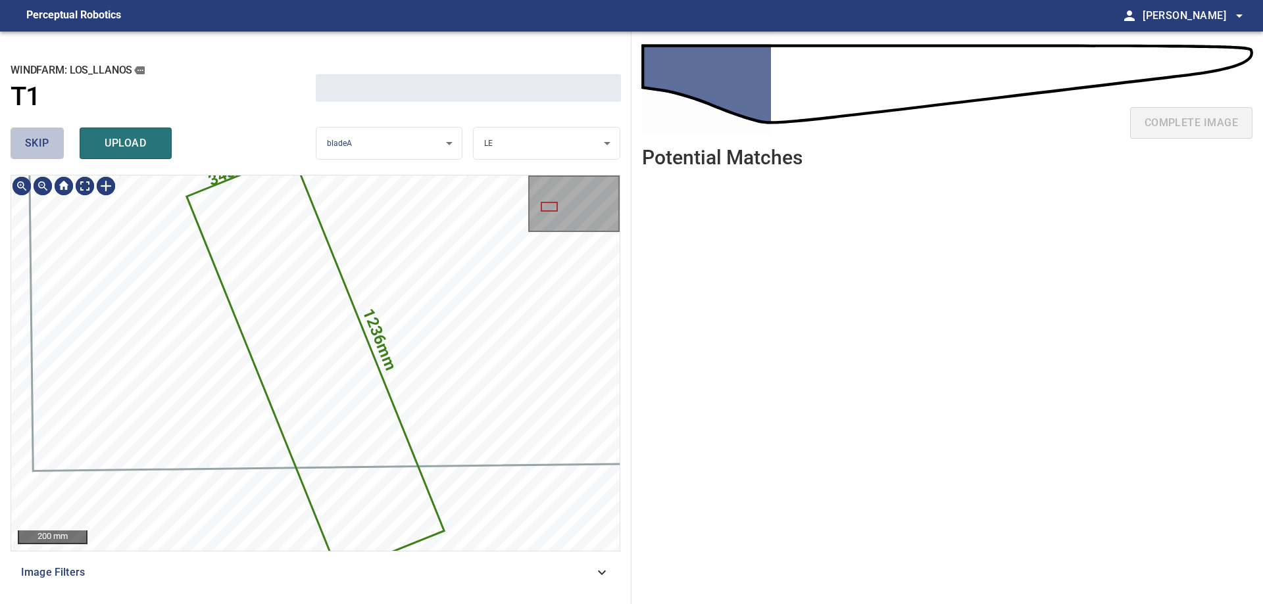
click at [45, 148] on span "skip" at bounding box center [37, 143] width 24 height 18
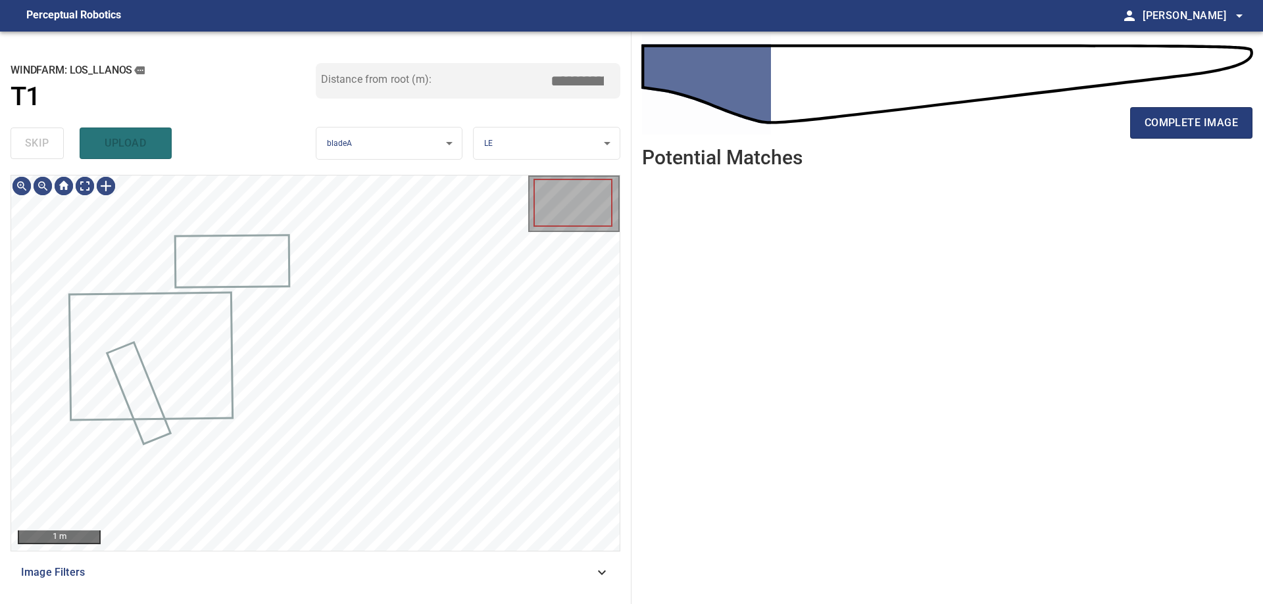
click at [45, 148] on div "skip upload" at bounding box center [163, 143] width 305 height 42
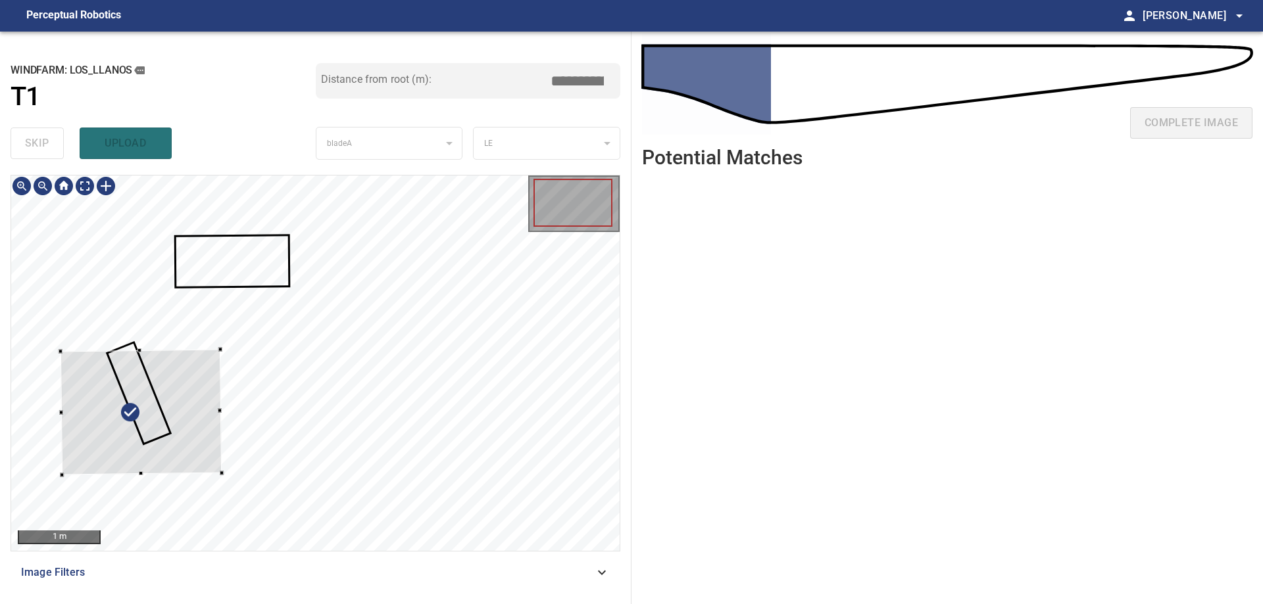
click at [189, 422] on div at bounding box center [141, 412] width 161 height 126
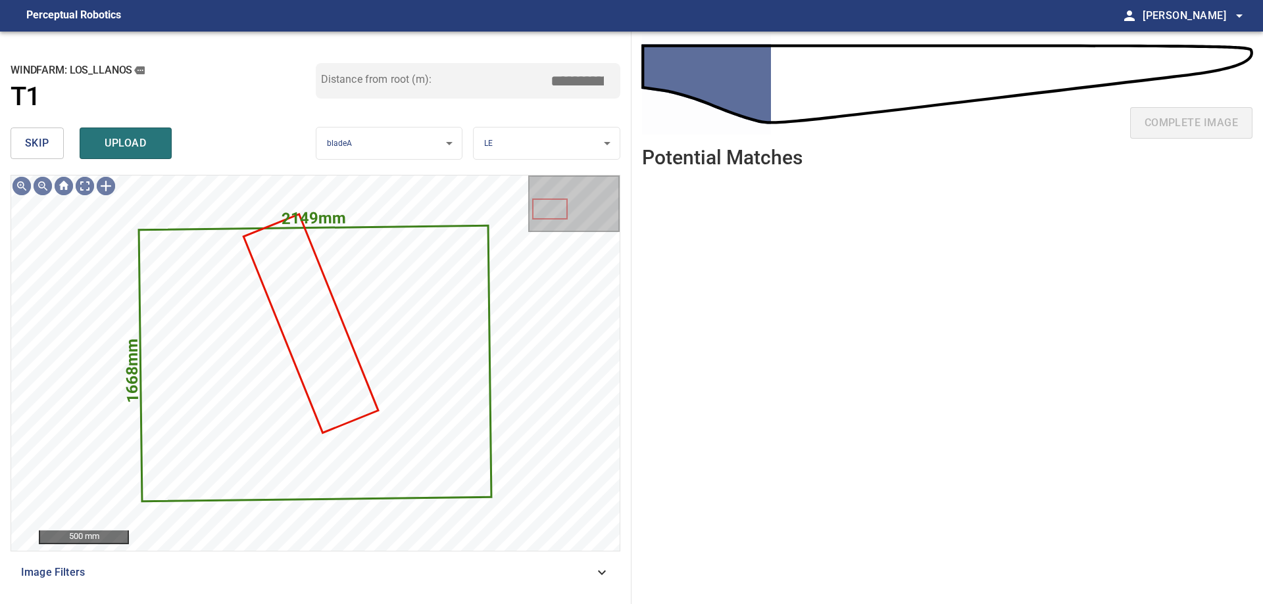
click at [44, 141] on span "skip" at bounding box center [37, 143] width 24 height 18
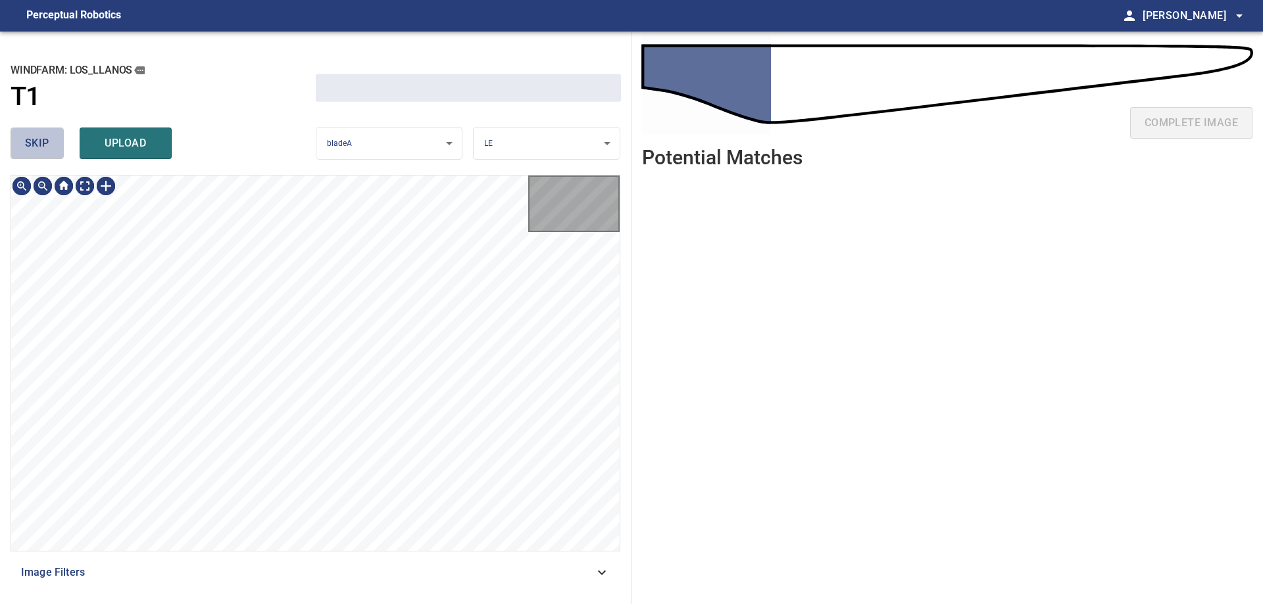
click at [44, 141] on span "skip" at bounding box center [37, 143] width 24 height 18
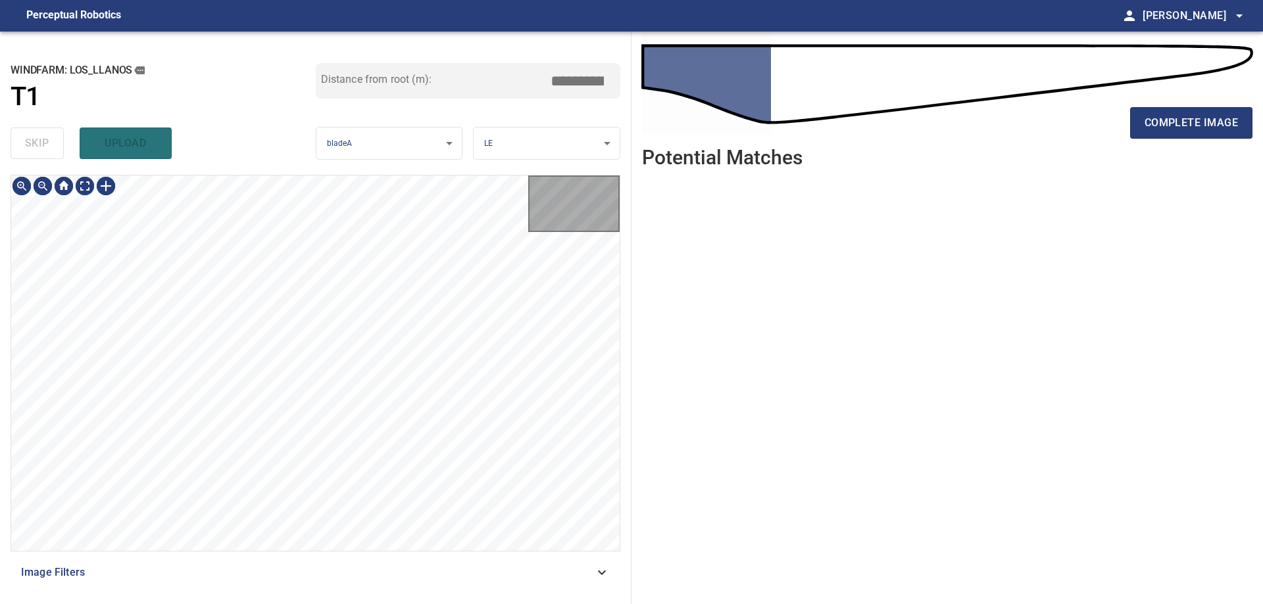
drag, startPoint x: 44, startPoint y: 141, endPoint x: 61, endPoint y: 189, distance: 50.7
click at [44, 143] on div "skip upload" at bounding box center [163, 143] width 305 height 42
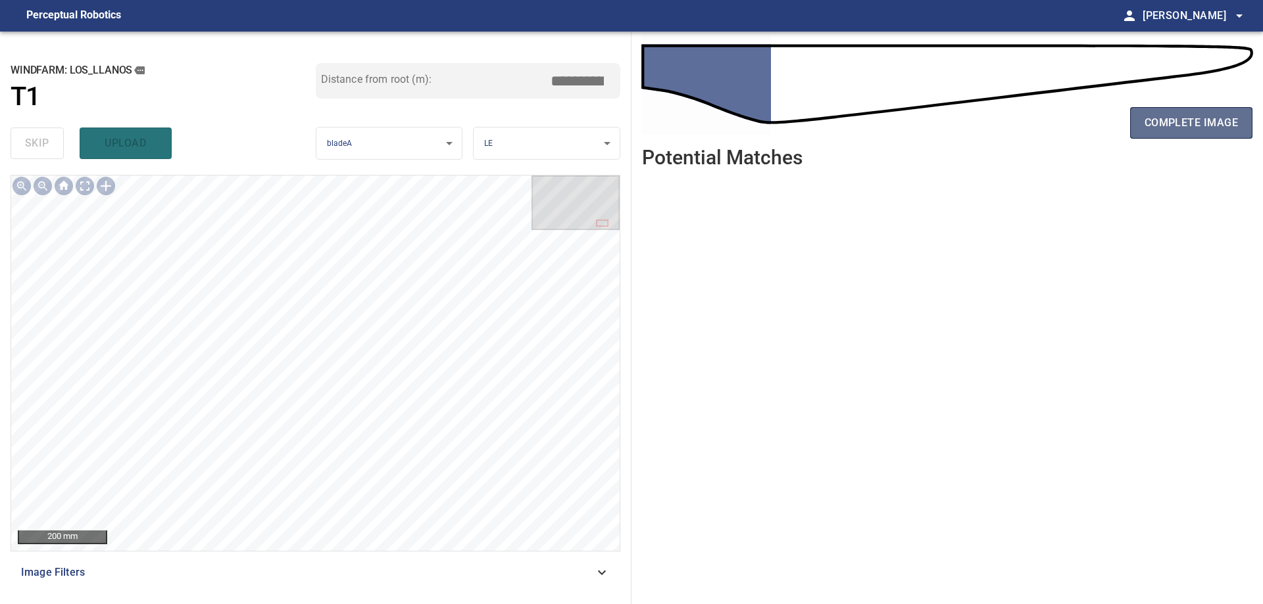
click at [1209, 134] on button "complete image" at bounding box center [1191, 123] width 122 height 32
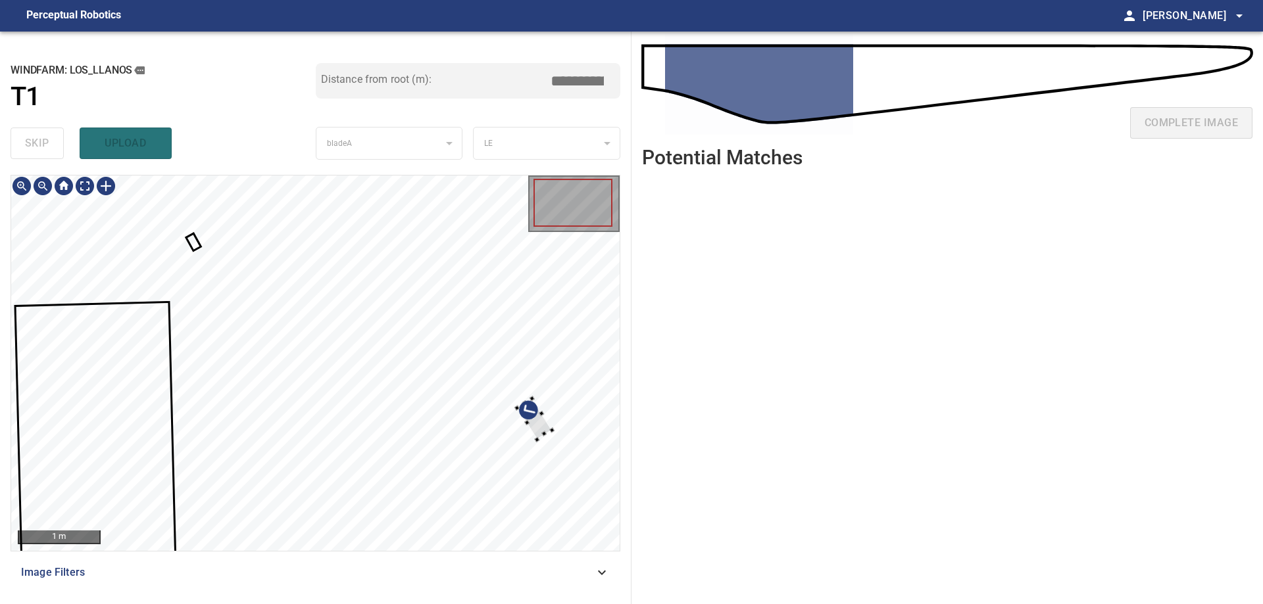
click at [541, 406] on div at bounding box center [315, 364] width 608 height 376
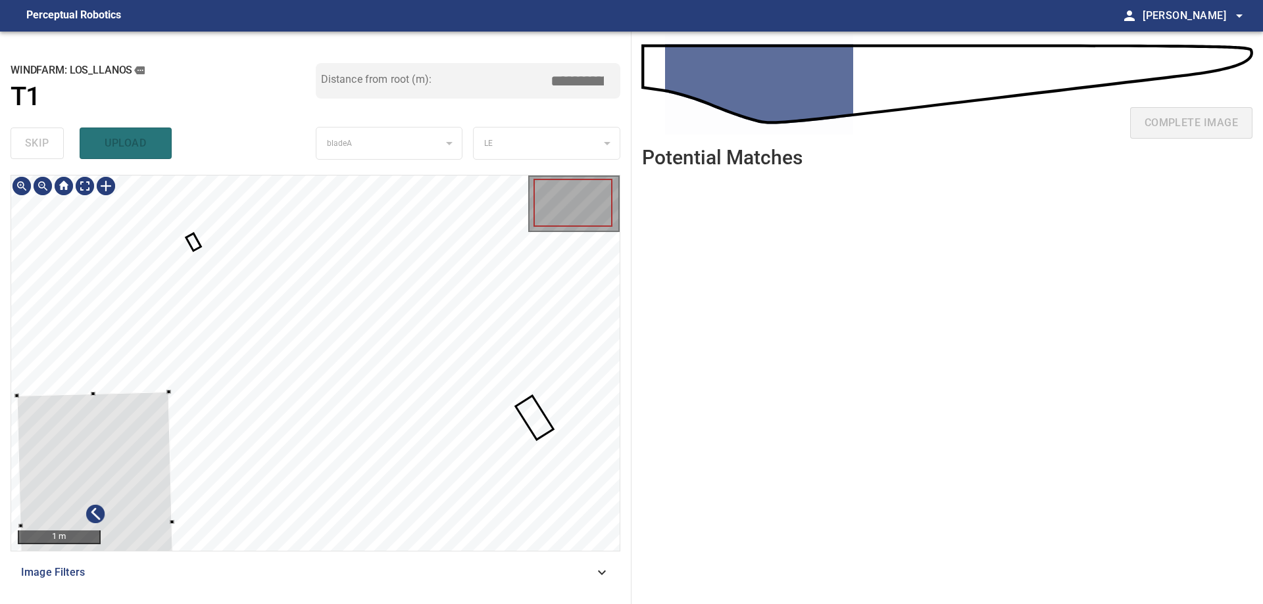
click at [142, 453] on div at bounding box center [95, 524] width 158 height 265
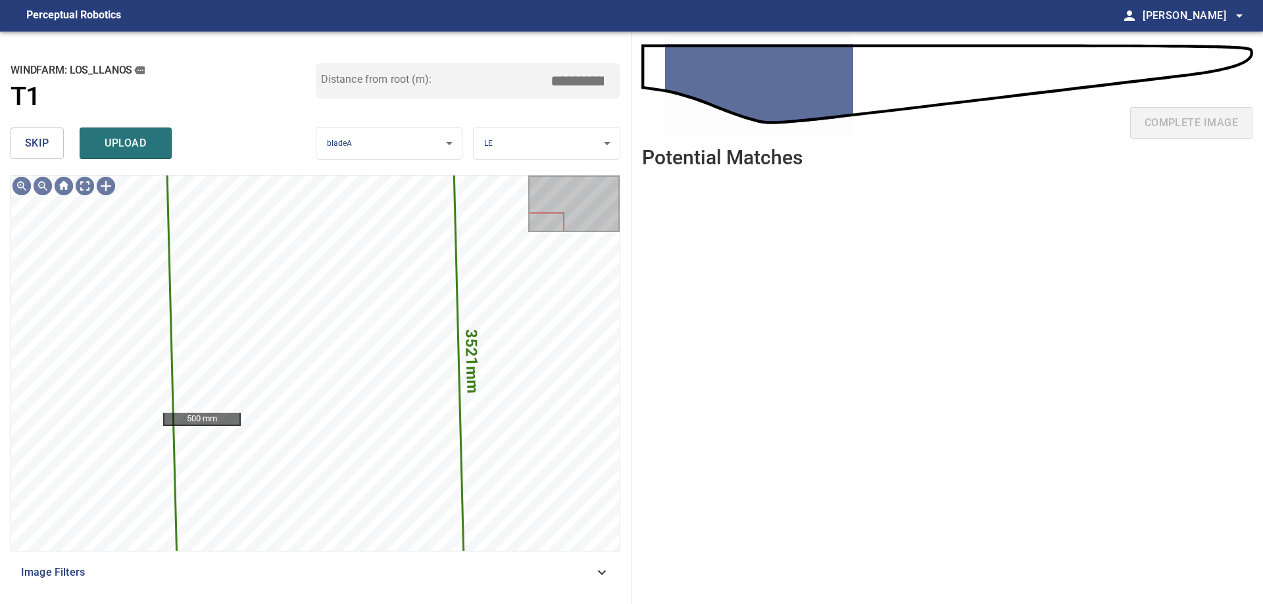
click at [26, 139] on span "skip" at bounding box center [37, 143] width 24 height 18
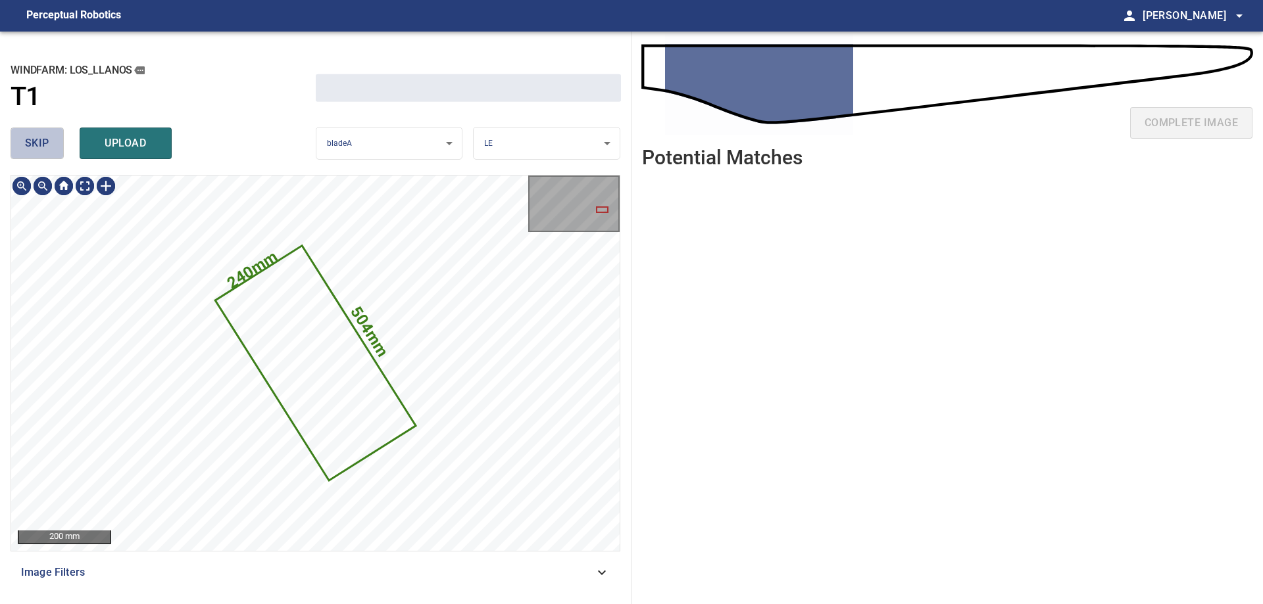
click at [27, 139] on span "skip" at bounding box center [37, 143] width 24 height 18
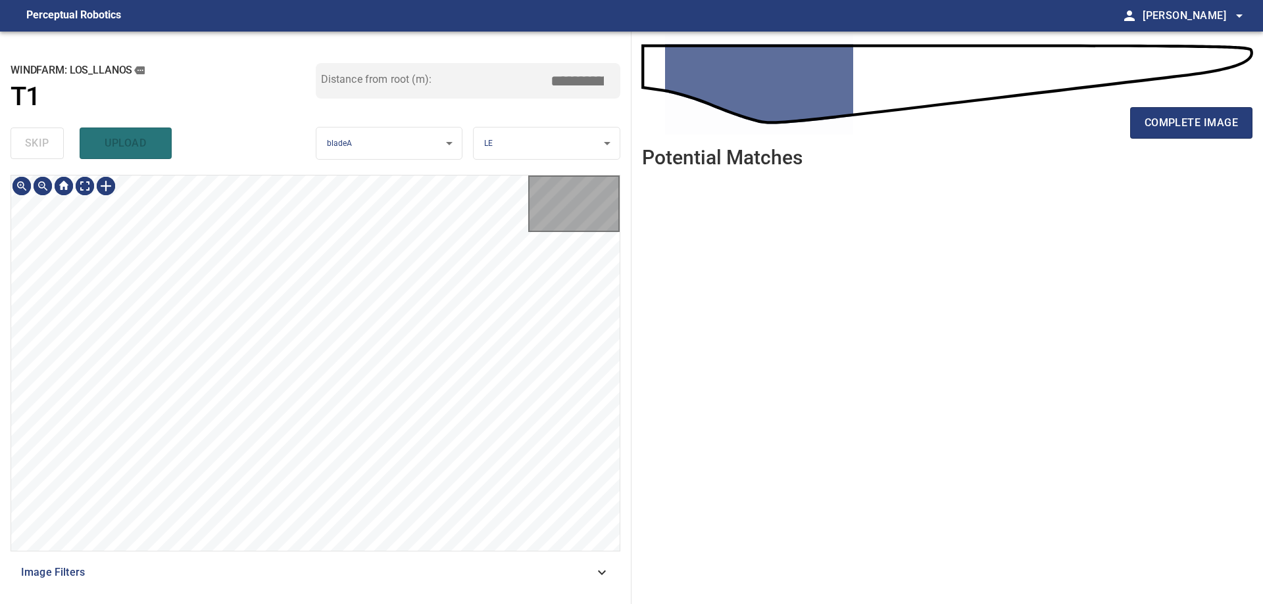
click at [27, 139] on div "skip upload" at bounding box center [163, 143] width 305 height 42
type input "****"
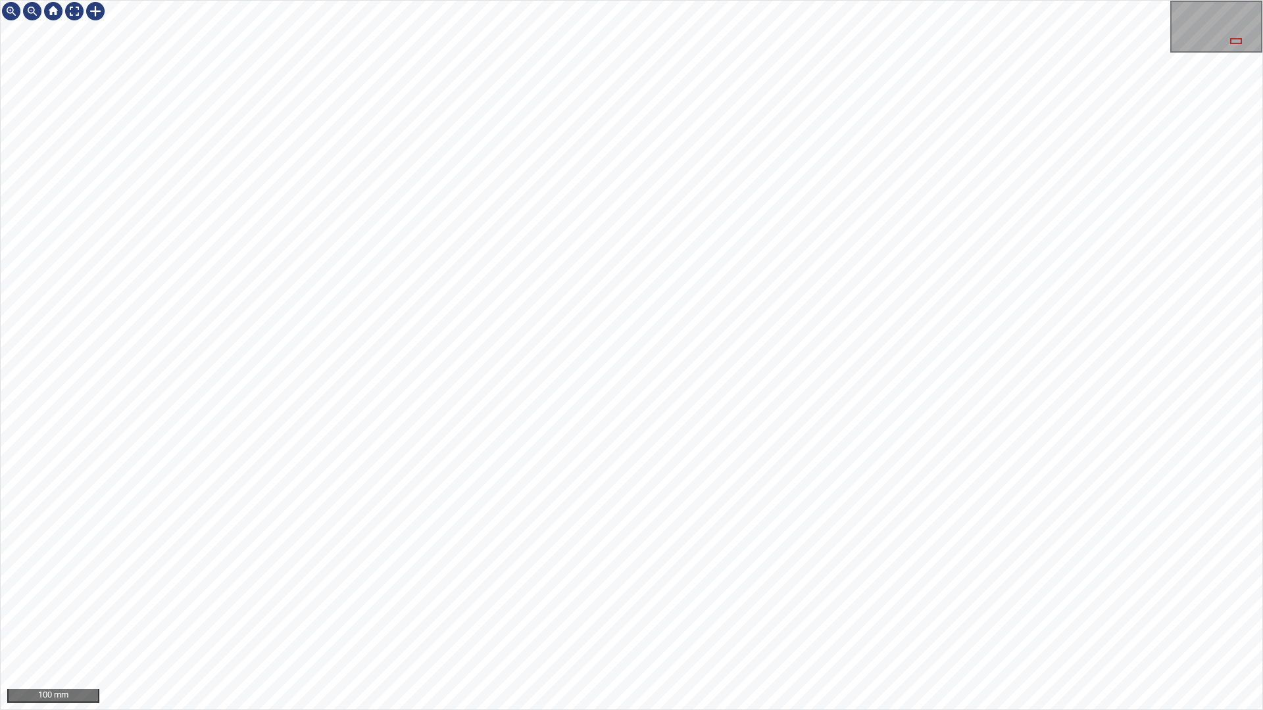
click at [0, 224] on html "100 mm" at bounding box center [631, 355] width 1263 height 710
click at [78, 9] on div at bounding box center [74, 11] width 21 height 21
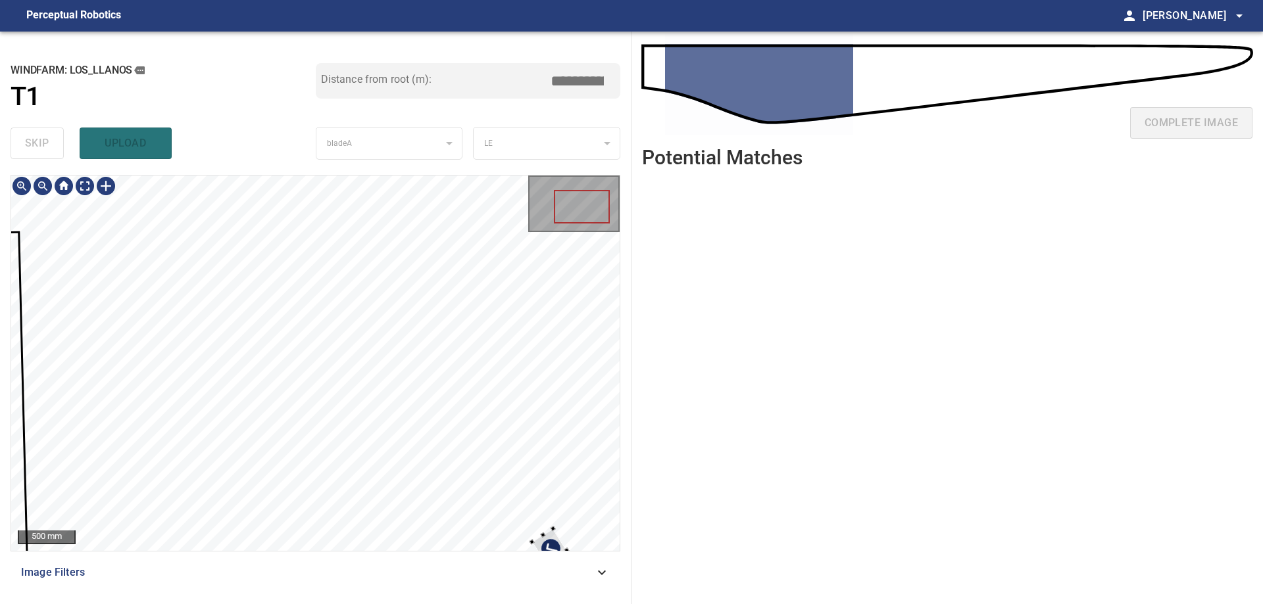
click at [547, 533] on div at bounding box center [555, 558] width 49 height 58
click at [542, 412] on div at bounding box center [315, 364] width 608 height 376
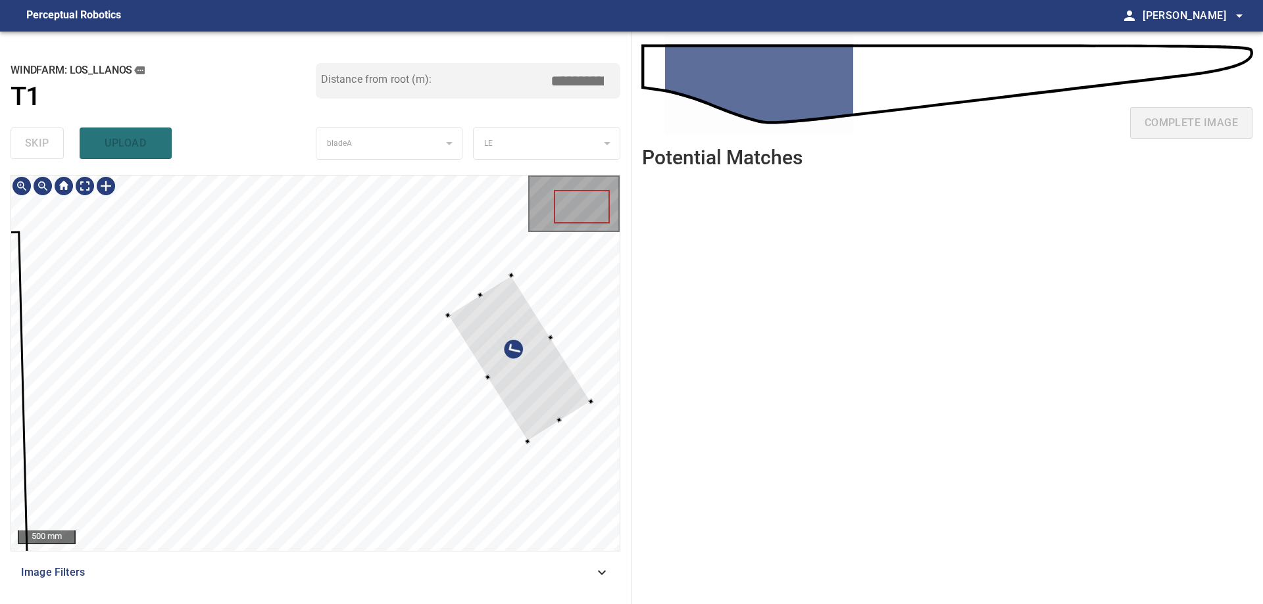
click at [537, 375] on div at bounding box center [519, 359] width 143 height 166
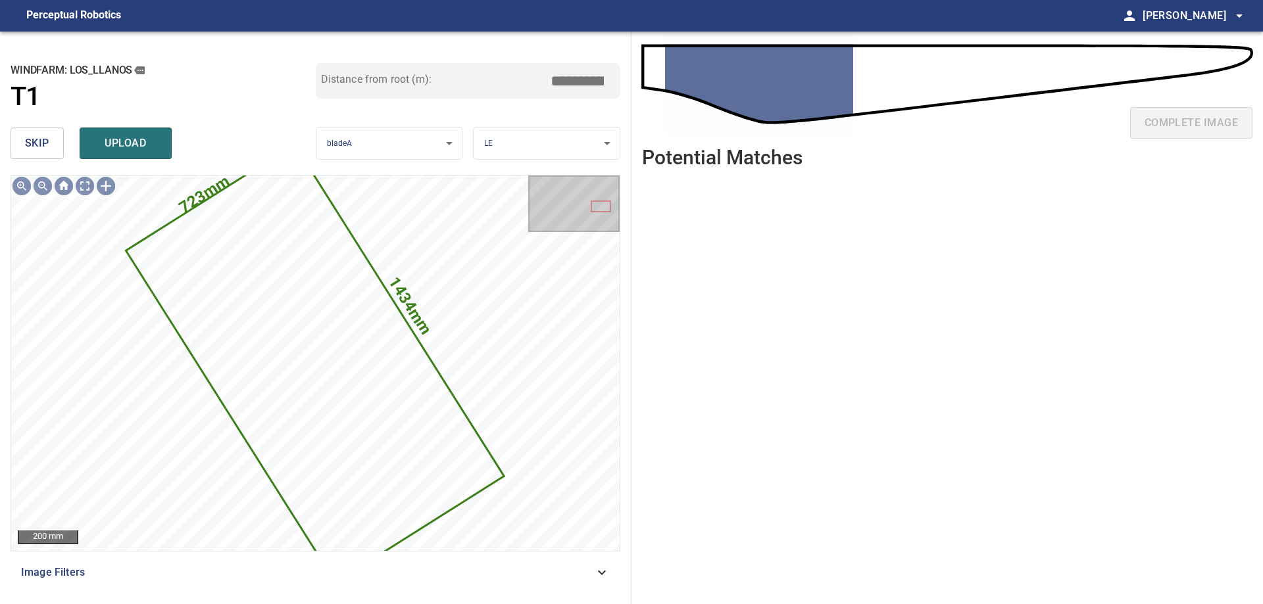
click at [41, 143] on span "skip" at bounding box center [37, 143] width 24 height 18
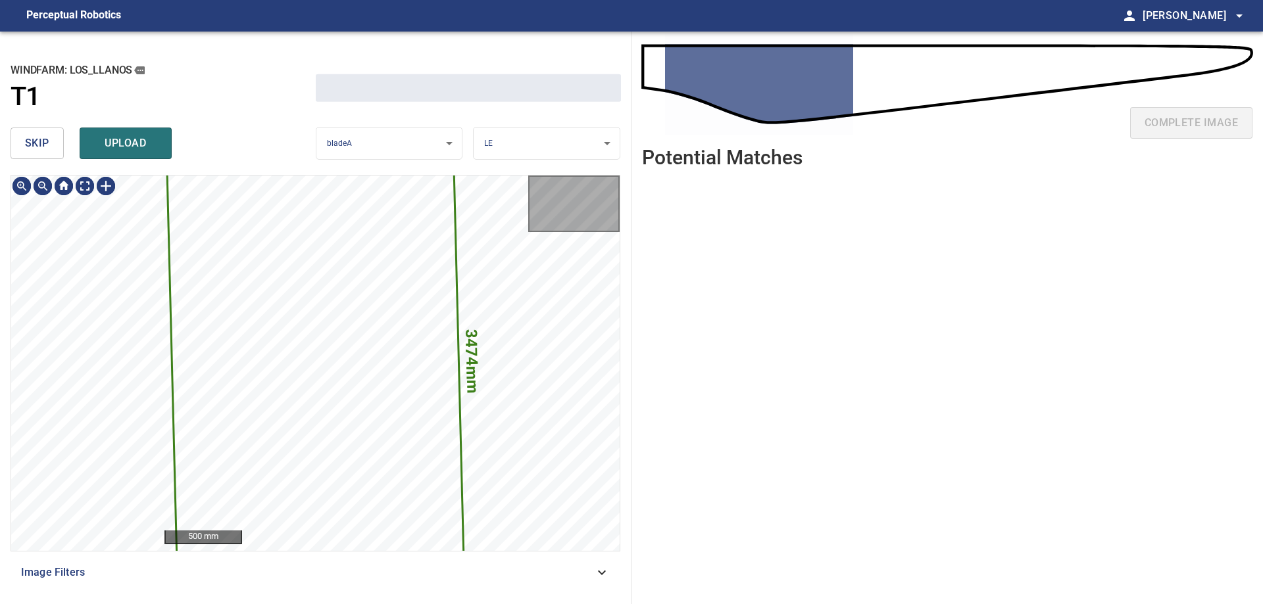
click at [41, 143] on span "skip" at bounding box center [37, 143] width 24 height 18
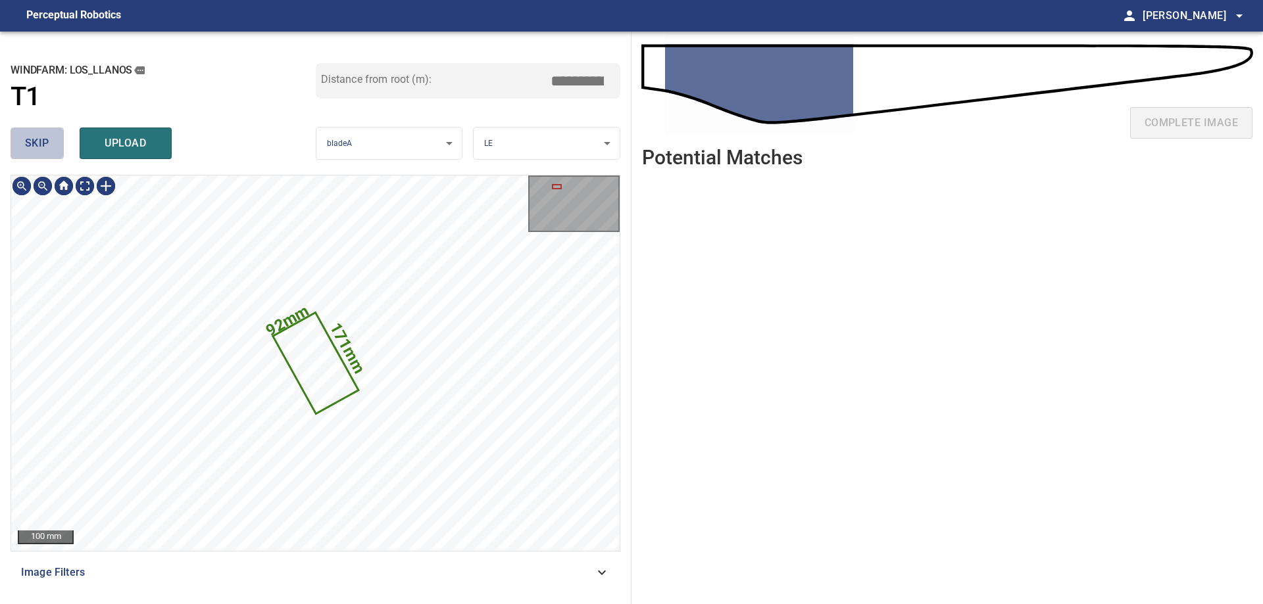
click at [45, 141] on span "skip" at bounding box center [37, 143] width 24 height 18
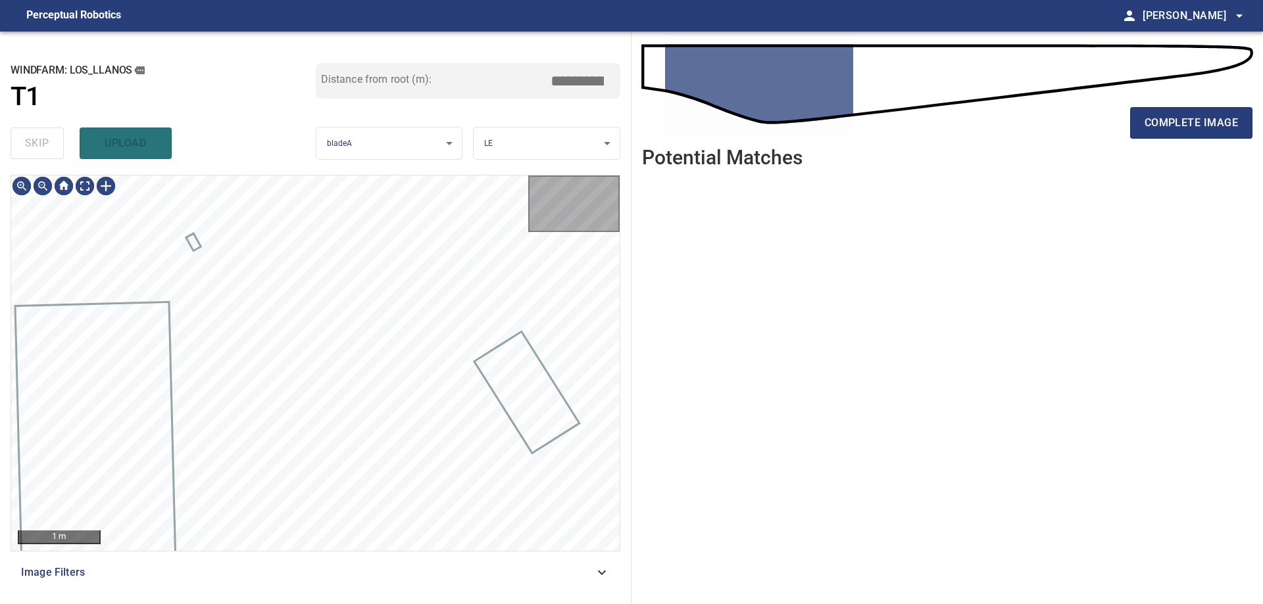
type input "****"
click at [45, 141] on div "skip upload" at bounding box center [163, 143] width 305 height 42
click at [107, 178] on div at bounding box center [105, 186] width 21 height 21
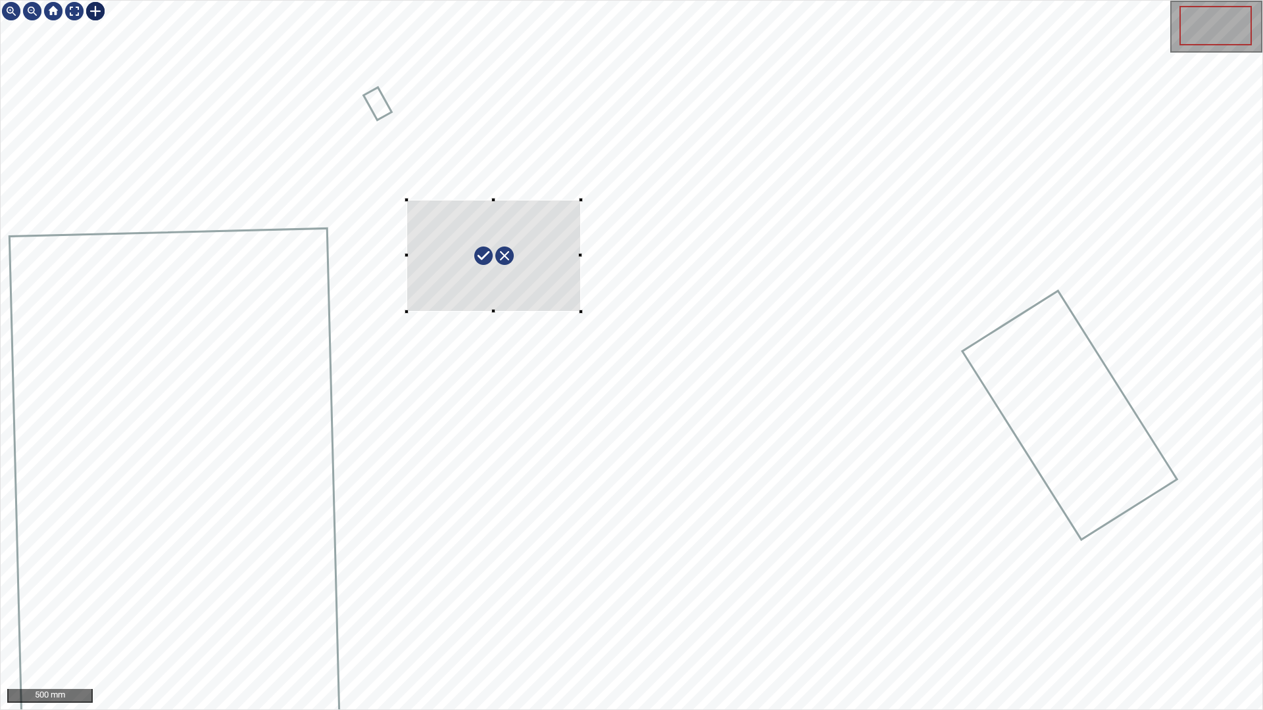
click at [711, 326] on div at bounding box center [631, 355] width 1261 height 709
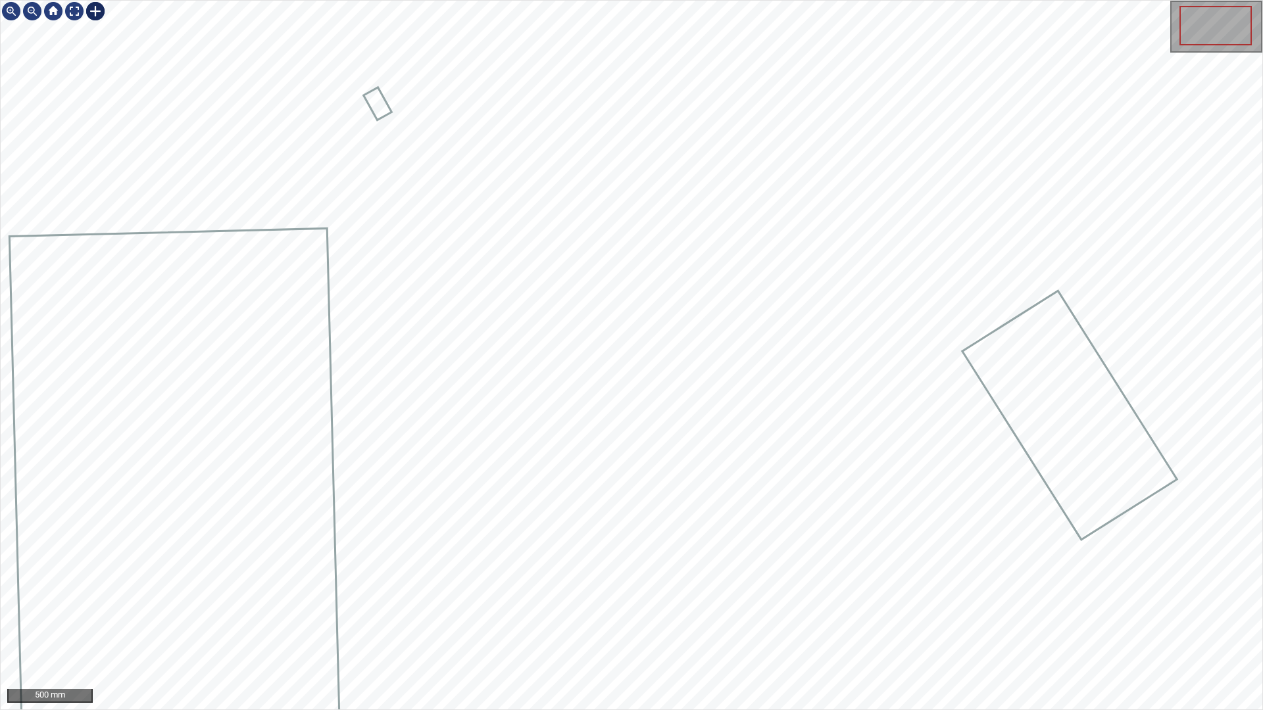
click at [1033, 319] on div at bounding box center [631, 355] width 1261 height 709
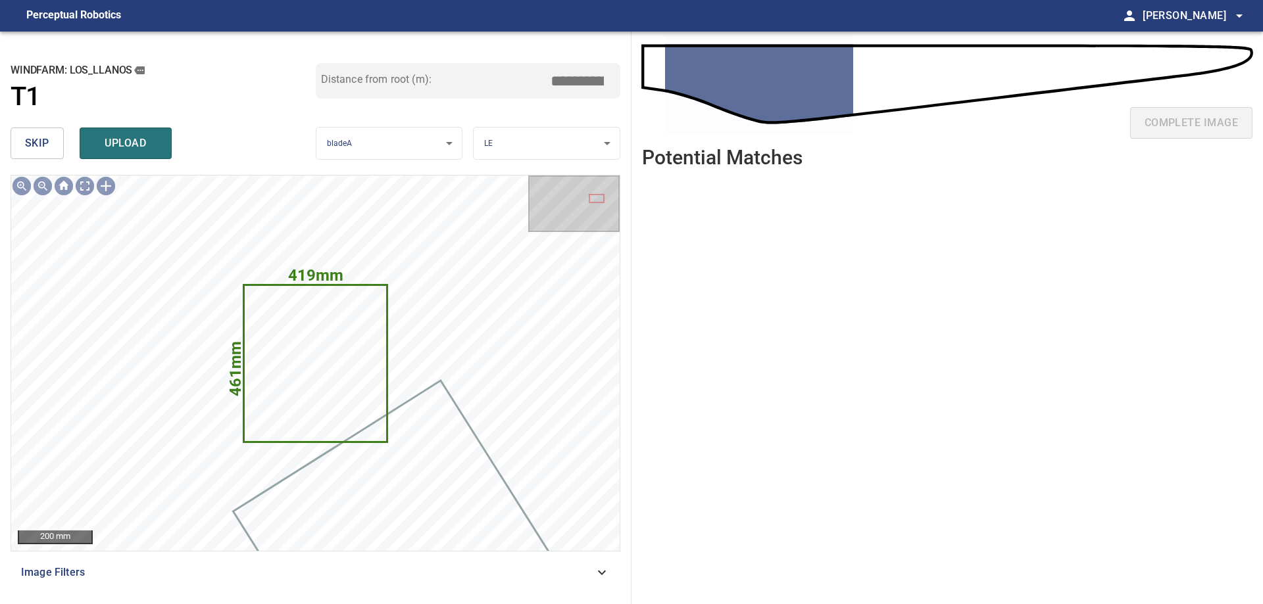
click at [49, 148] on span "skip" at bounding box center [37, 143] width 24 height 18
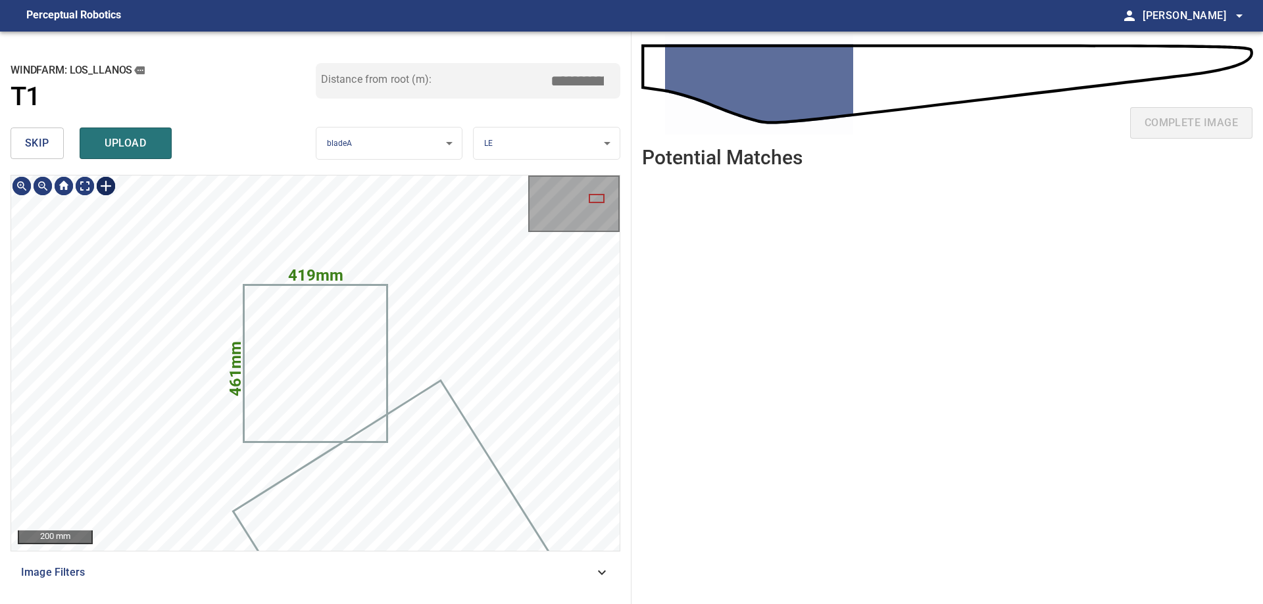
click at [43, 139] on span "skip" at bounding box center [37, 143] width 24 height 18
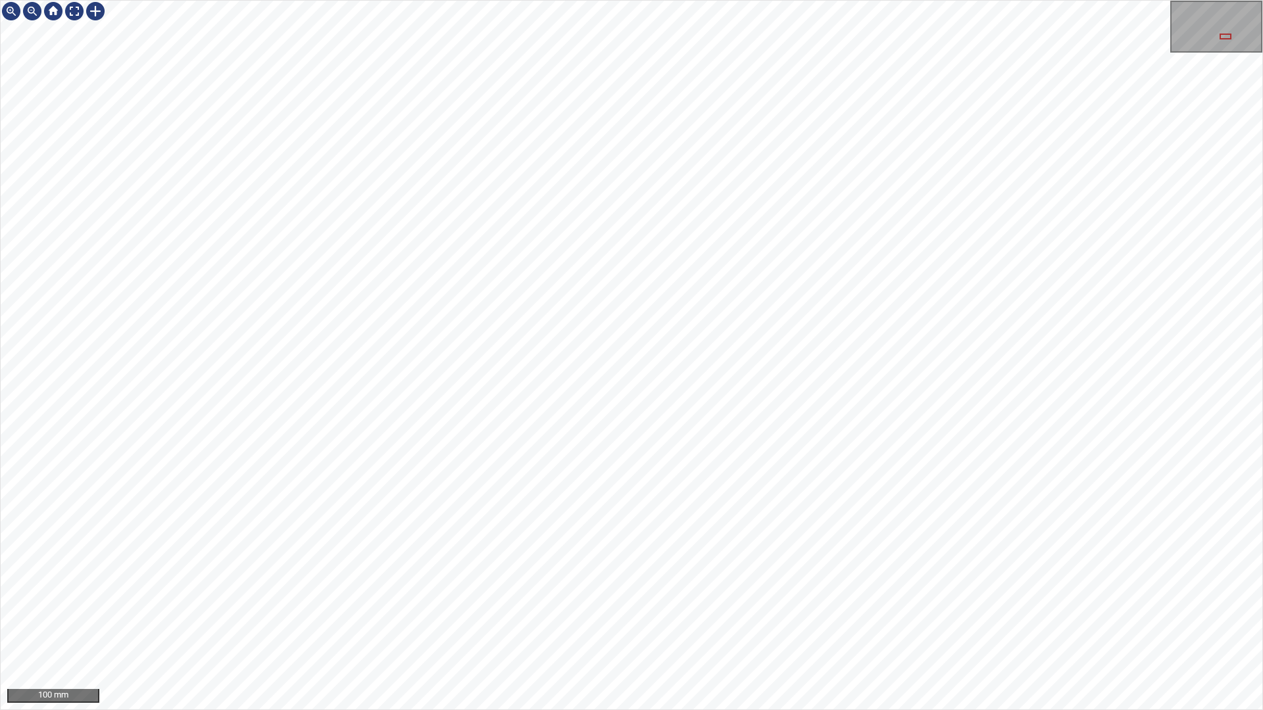
click at [251, 0] on div "100 mm" at bounding box center [631, 355] width 1263 height 710
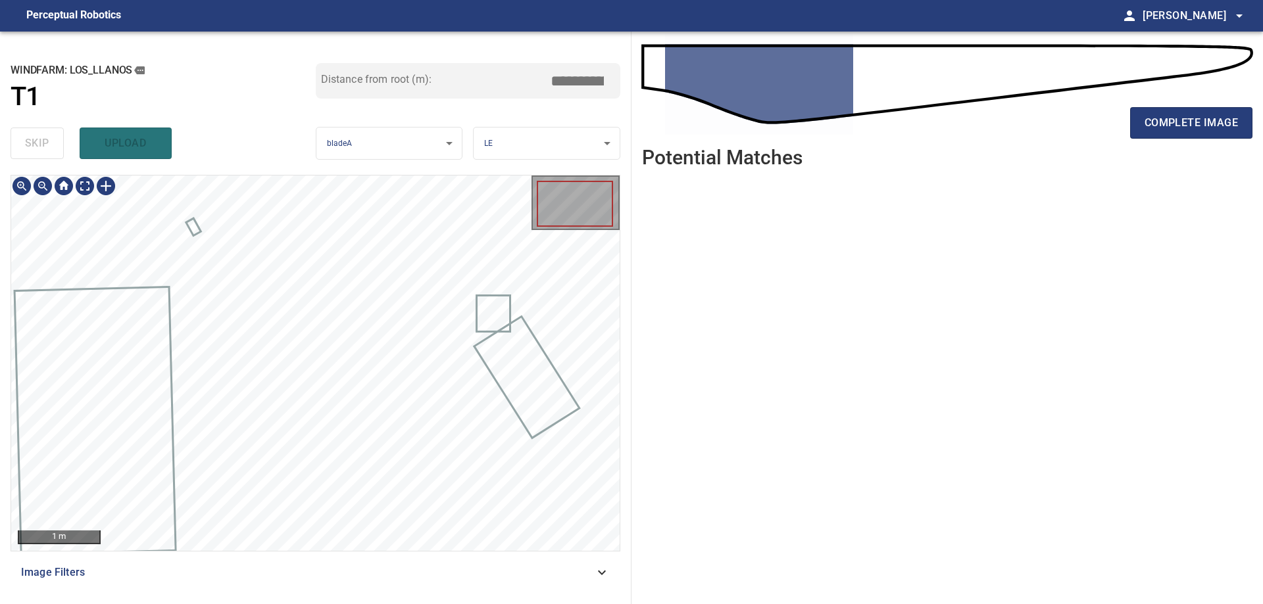
click at [528, 589] on div "1 m Image Filters" at bounding box center [316, 384] width 610 height 419
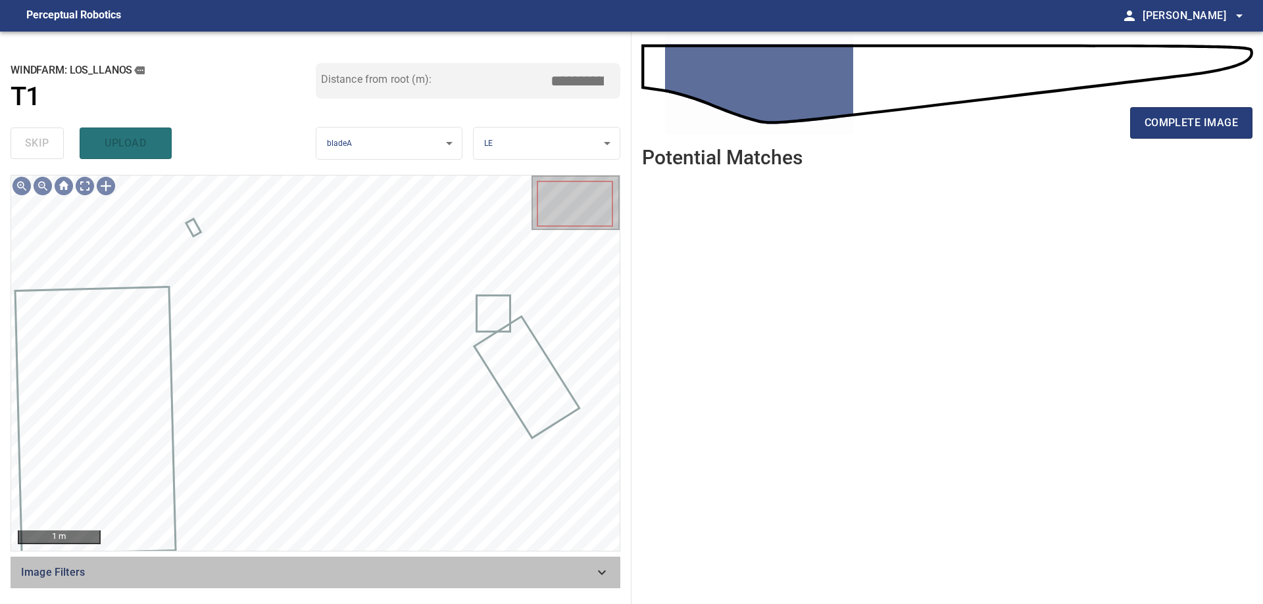
click at [593, 572] on span "Image Filters" at bounding box center [307, 573] width 573 height 16
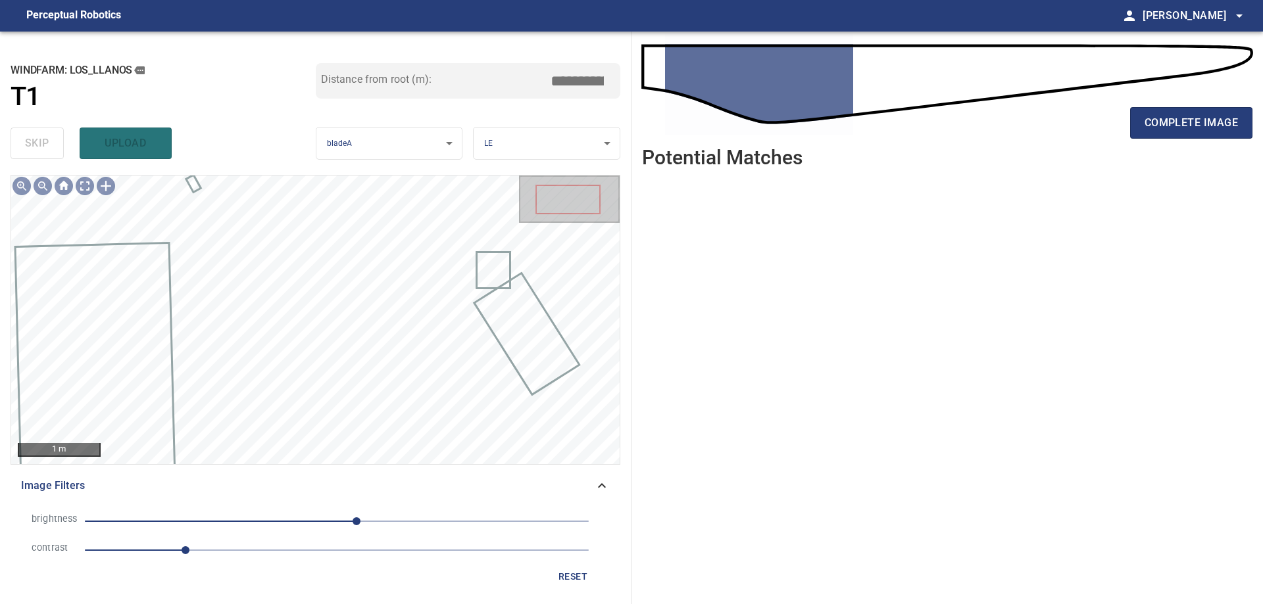
click at [310, 554] on span "1" at bounding box center [337, 550] width 504 height 18
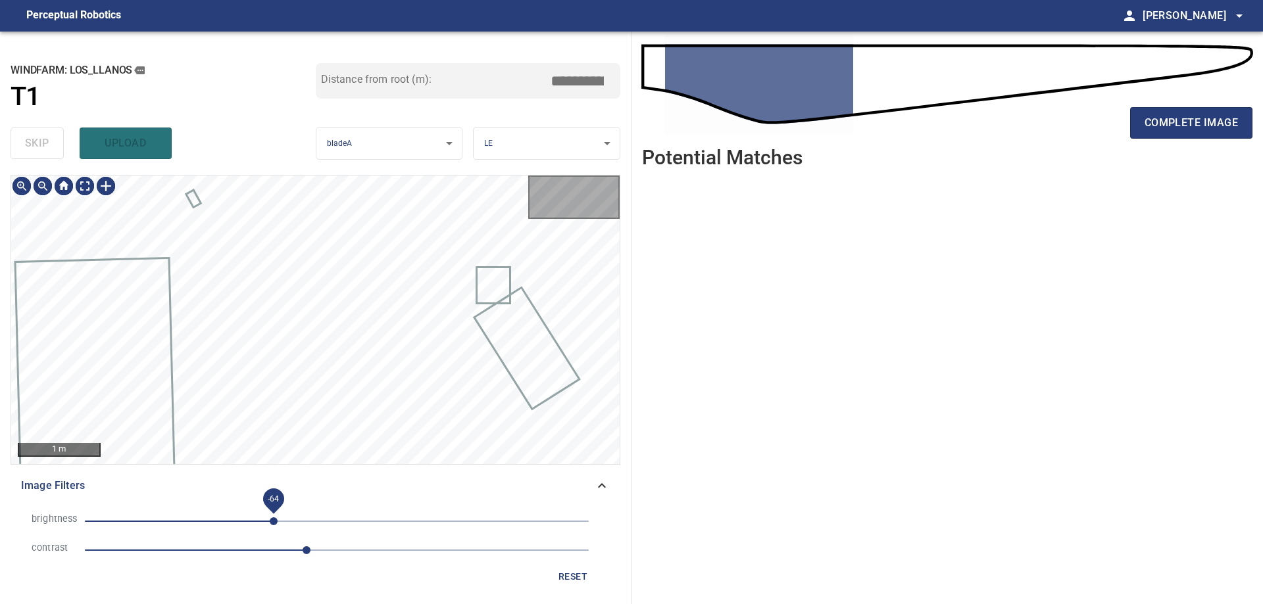
click at [274, 529] on span "-64" at bounding box center [337, 521] width 504 height 18
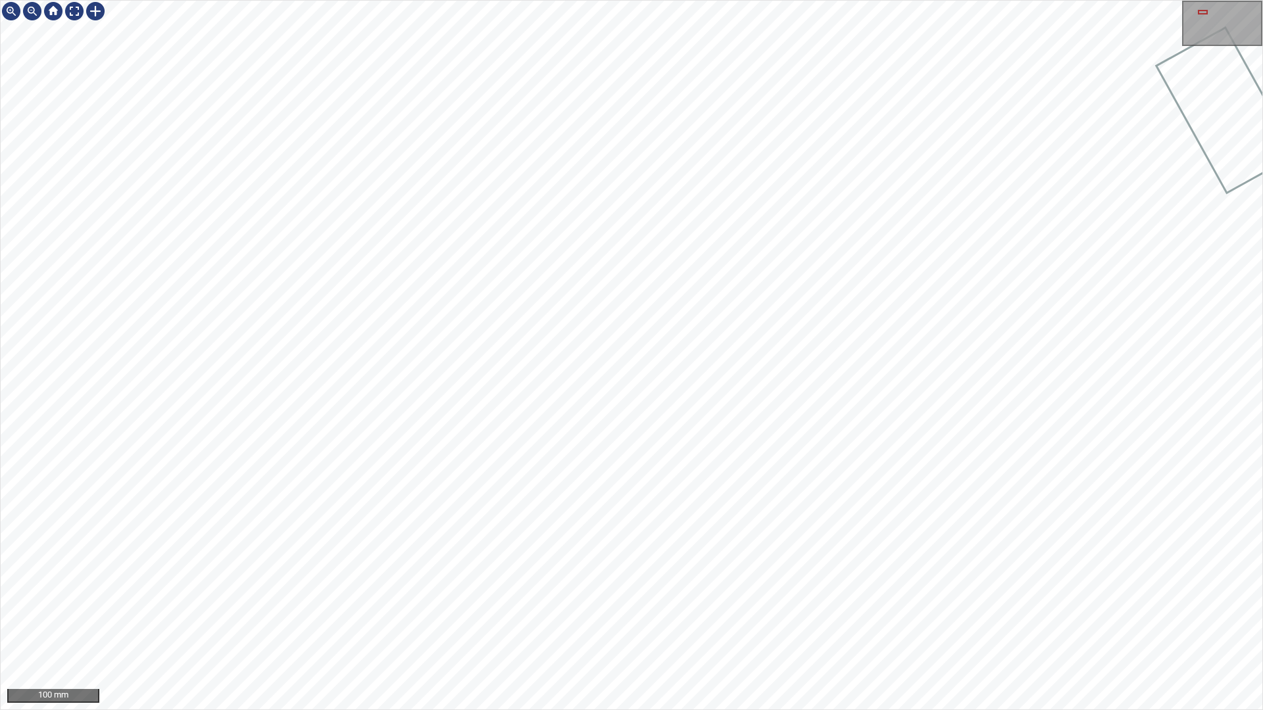
click at [1029, 604] on div "100 mm" at bounding box center [631, 355] width 1263 height 710
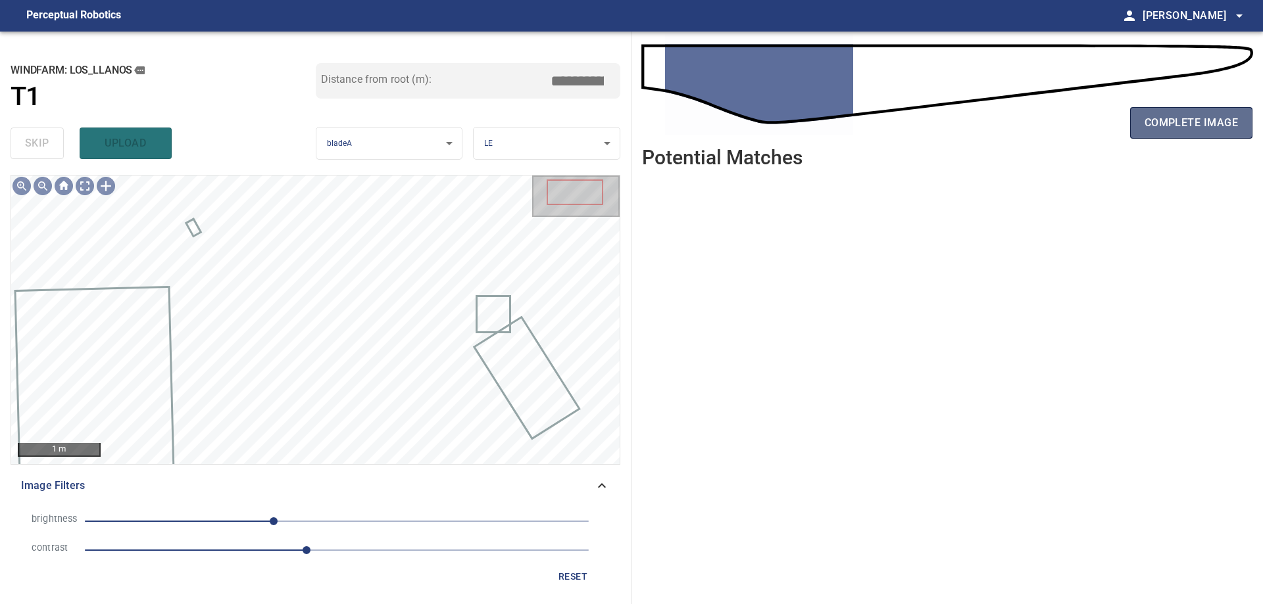
click at [1188, 120] on span "complete image" at bounding box center [1190, 123] width 93 height 18
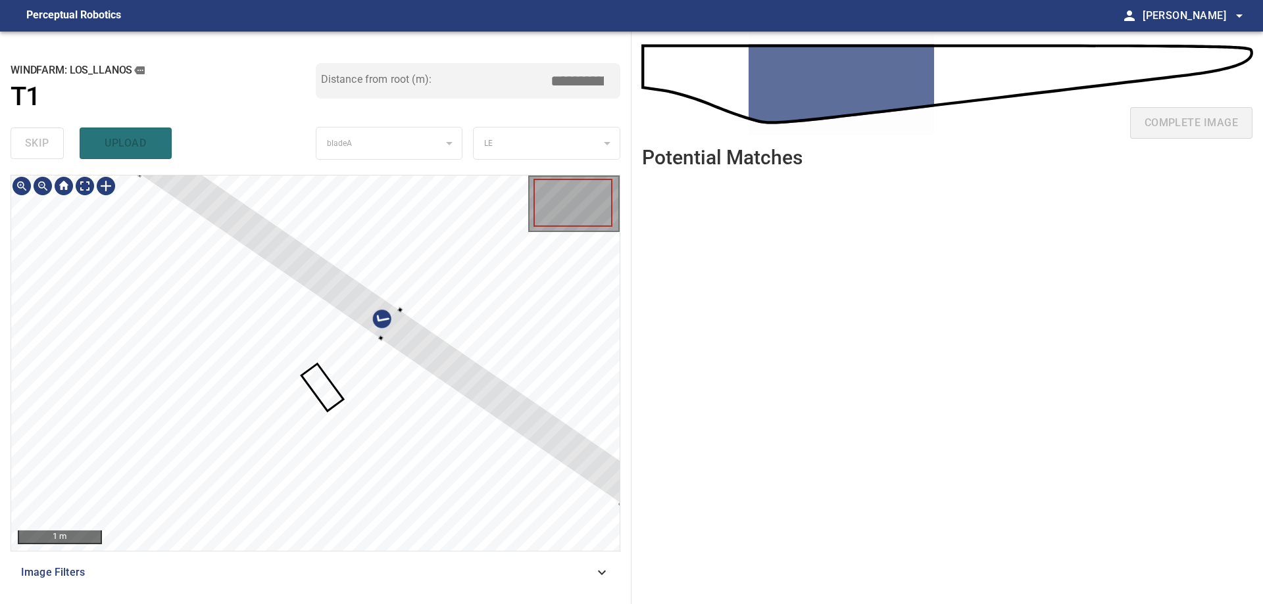
click at [512, 391] on div at bounding box center [390, 324] width 501 height 359
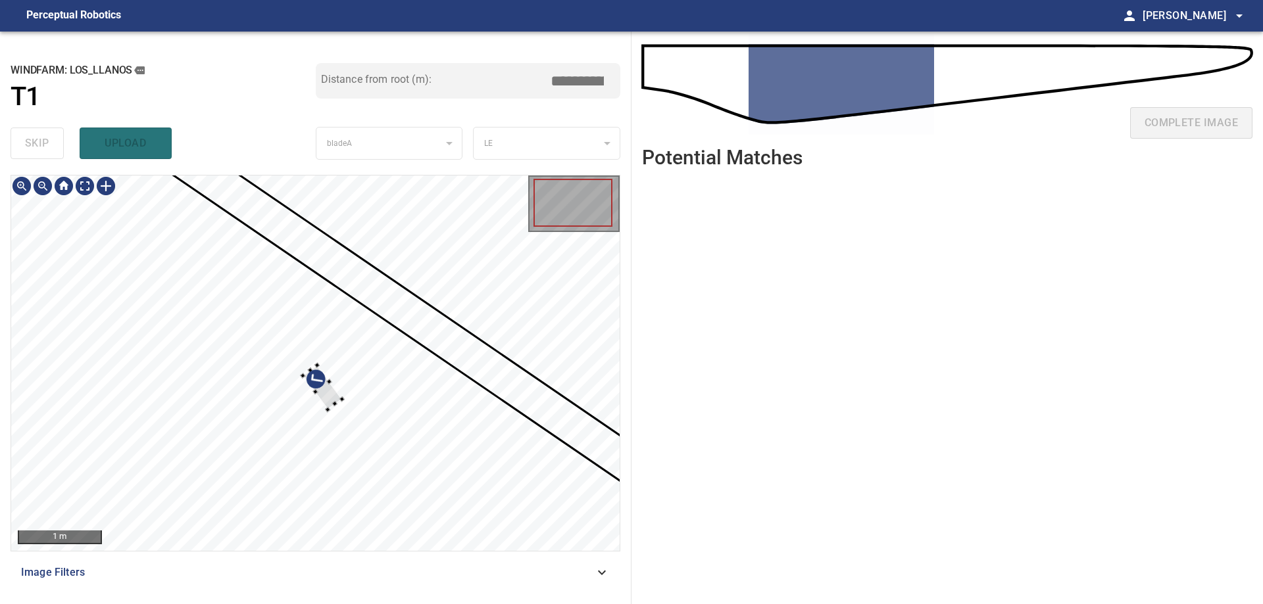
click at [385, 323] on div at bounding box center [315, 364] width 608 height 376
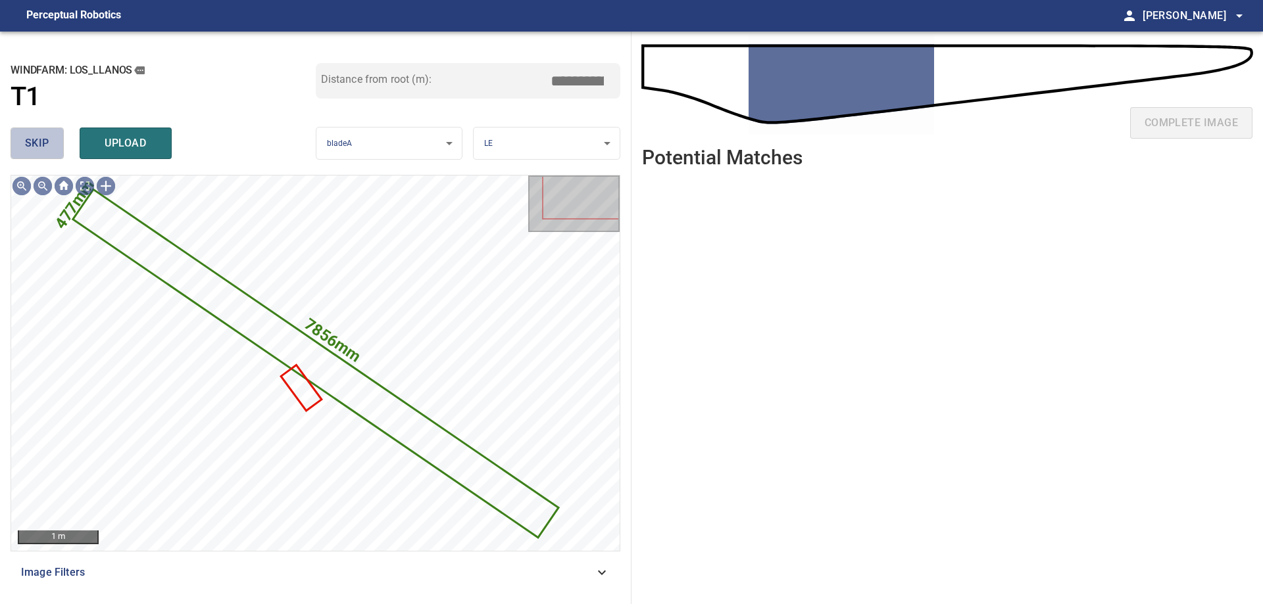
click at [47, 142] on span "skip" at bounding box center [37, 143] width 24 height 18
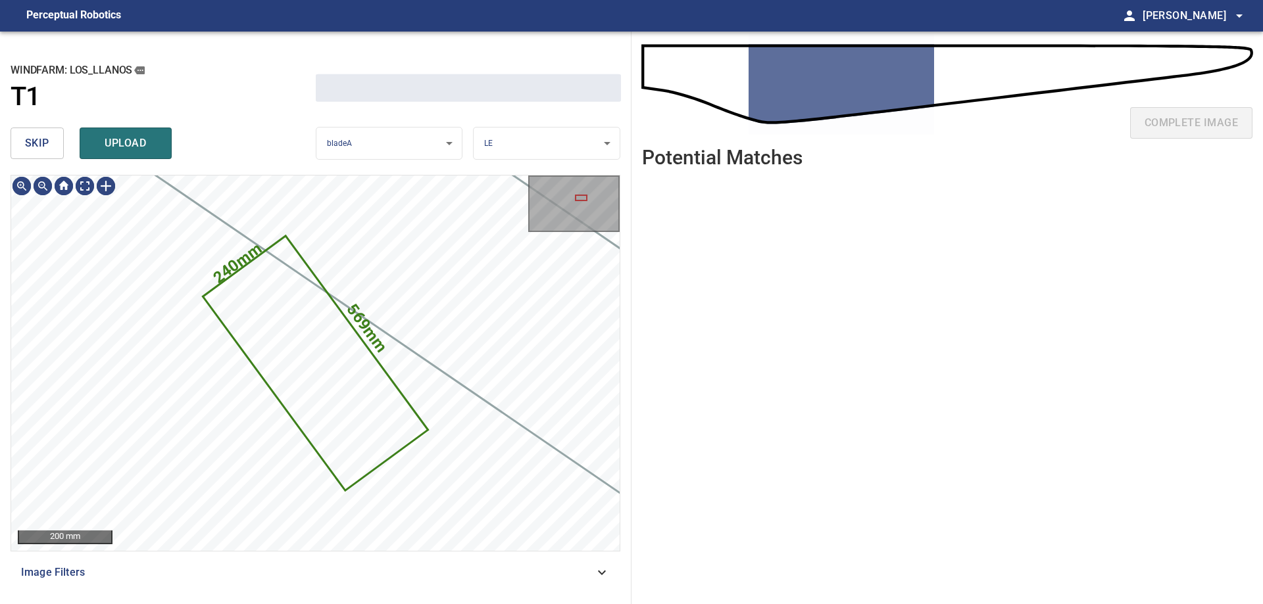
click at [47, 142] on span "skip" at bounding box center [37, 143] width 24 height 18
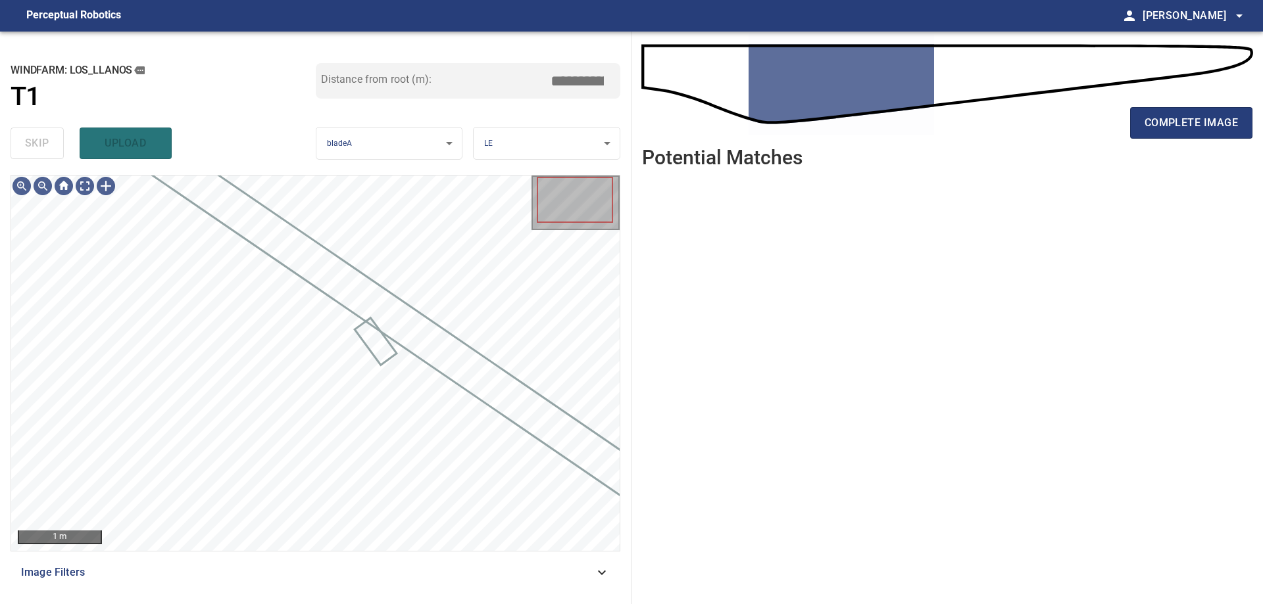
click at [607, 575] on icon at bounding box center [602, 573] width 16 height 16
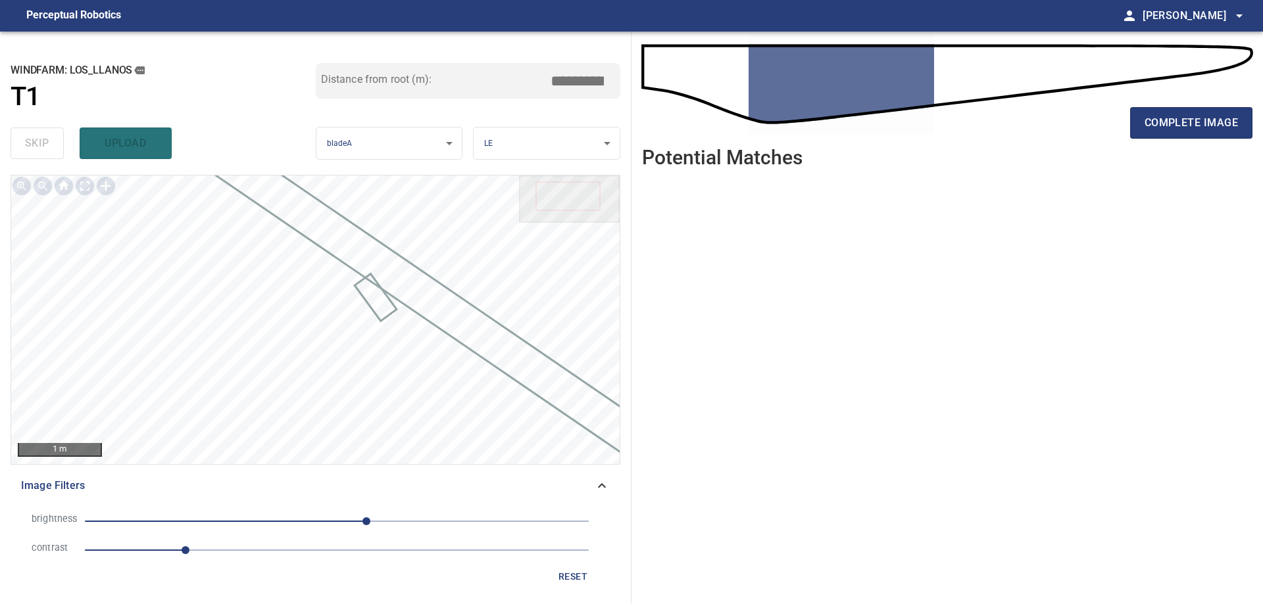
click at [292, 552] on span "1" at bounding box center [337, 550] width 504 height 18
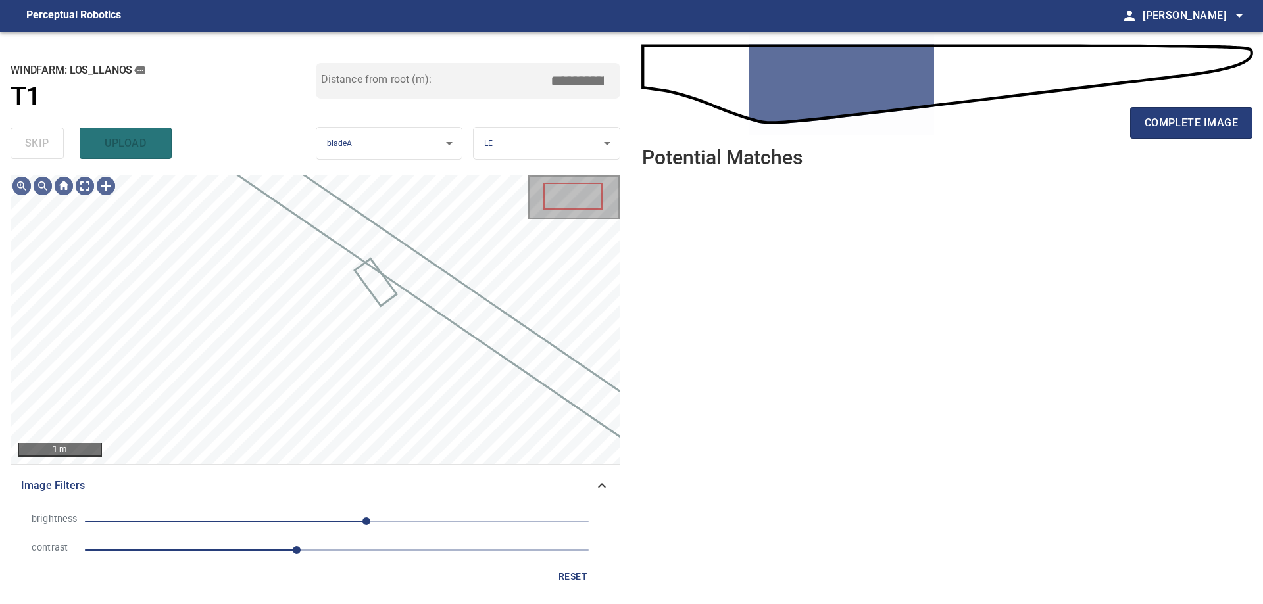
drag, startPoint x: 248, startPoint y: 520, endPoint x: 227, endPoint y: 524, distance: 21.4
click at [247, 520] on span "30" at bounding box center [337, 521] width 504 height 18
click at [214, 525] on span "-91" at bounding box center [337, 521] width 504 height 18
click at [260, 516] on span "-124" at bounding box center [337, 521] width 504 height 18
click at [306, 520] on span "-31" at bounding box center [337, 521] width 504 height 18
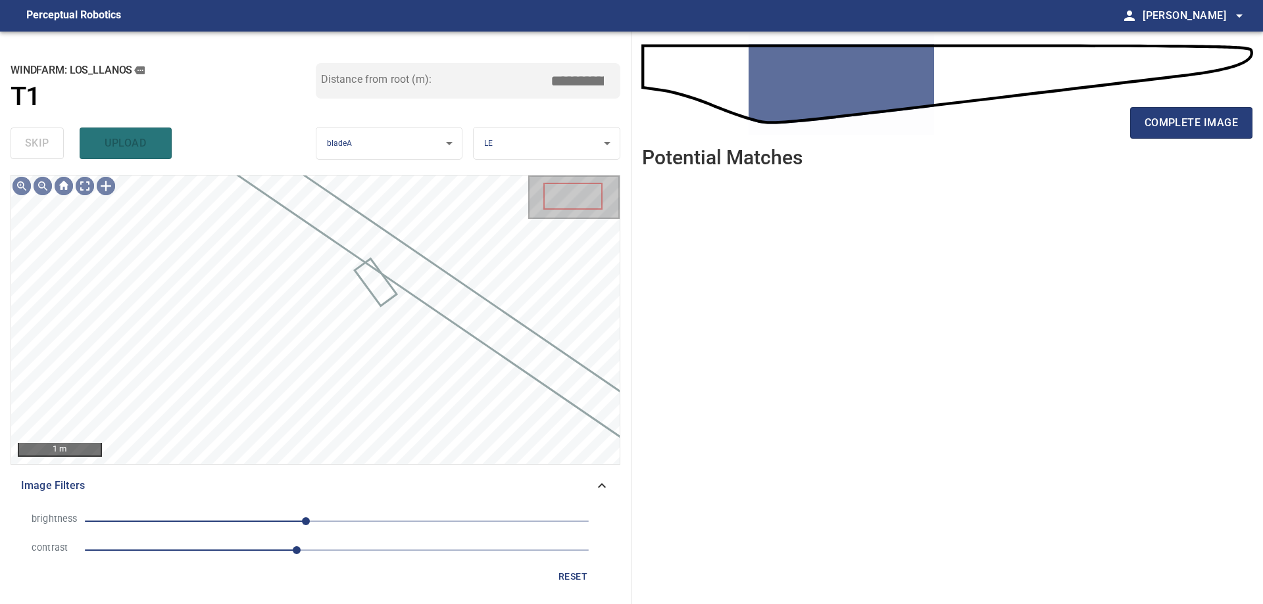
click at [274, 520] on span "-31" at bounding box center [337, 521] width 504 height 18
drag, startPoint x: 252, startPoint y: 525, endPoint x: 232, endPoint y: 518, distance: 20.8
click at [251, 525] on span "-64" at bounding box center [337, 521] width 504 height 18
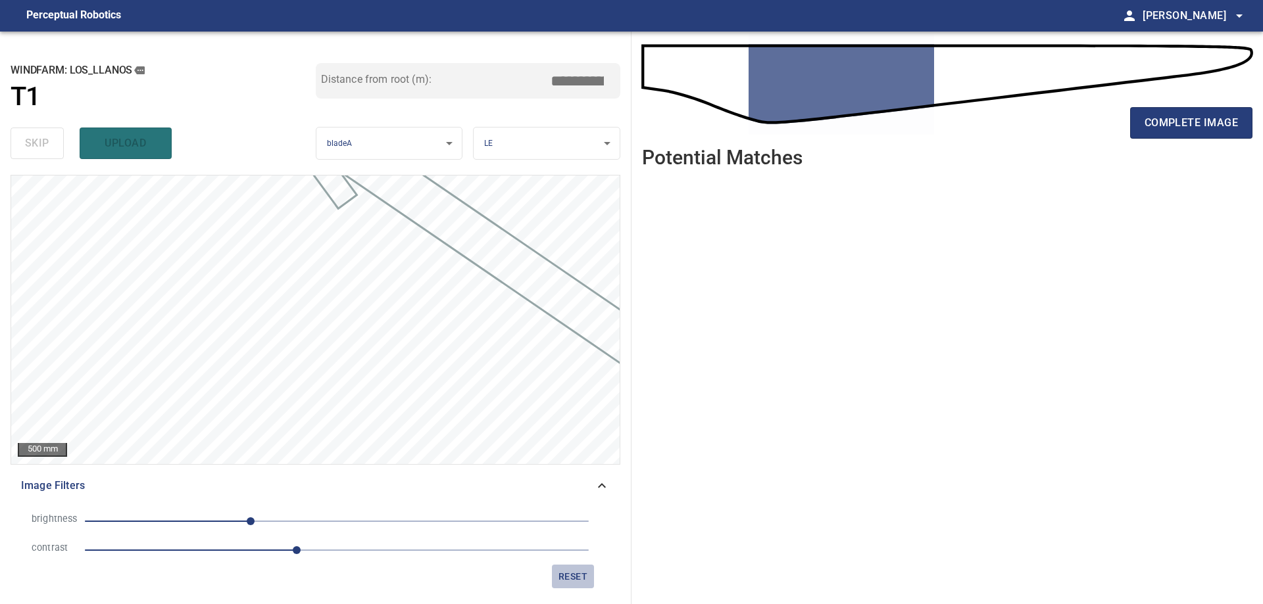
click at [585, 579] on span "reset" at bounding box center [573, 577] width 32 height 16
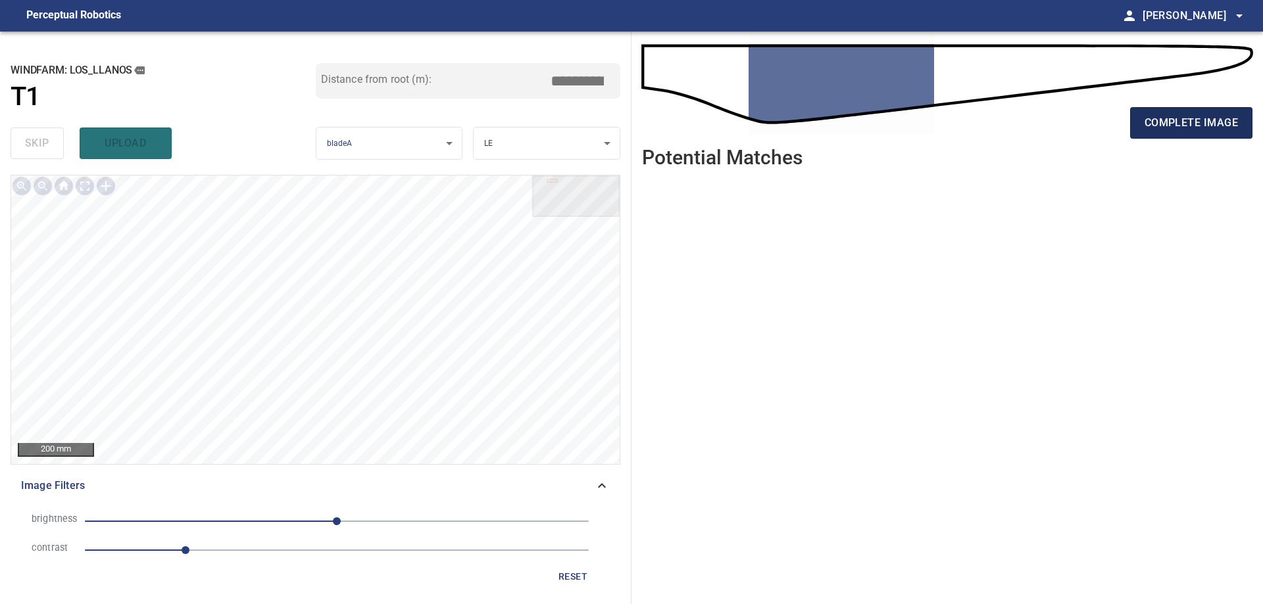
click at [1174, 118] on span "complete image" at bounding box center [1190, 123] width 93 height 18
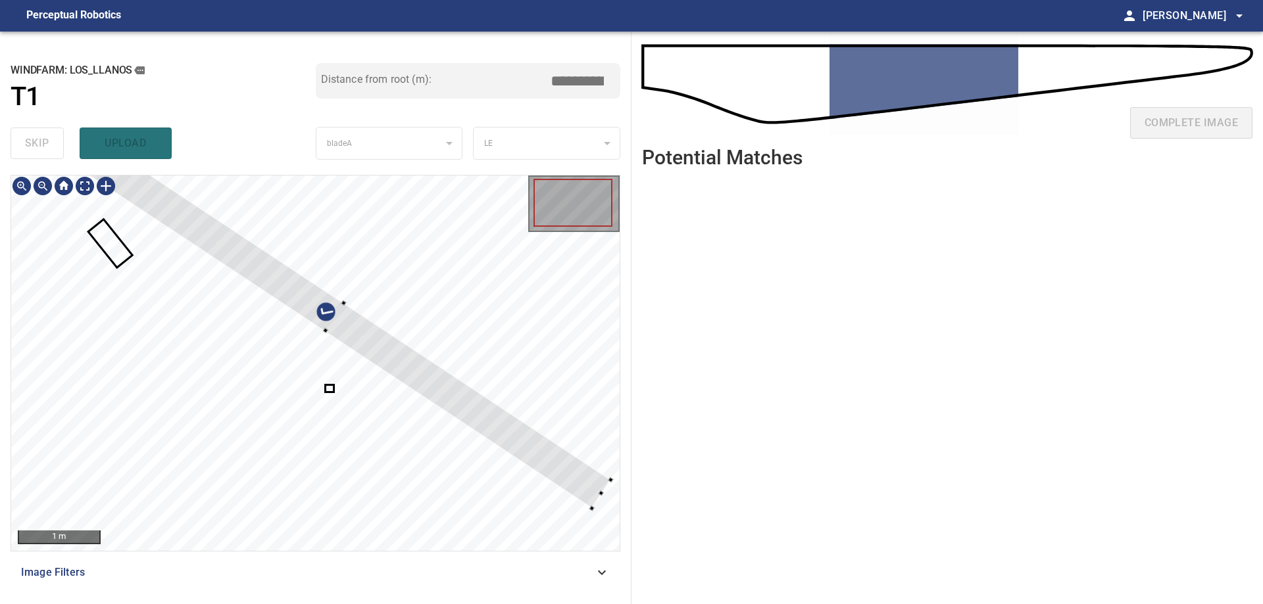
click at [448, 370] on div at bounding box center [315, 364] width 608 height 376
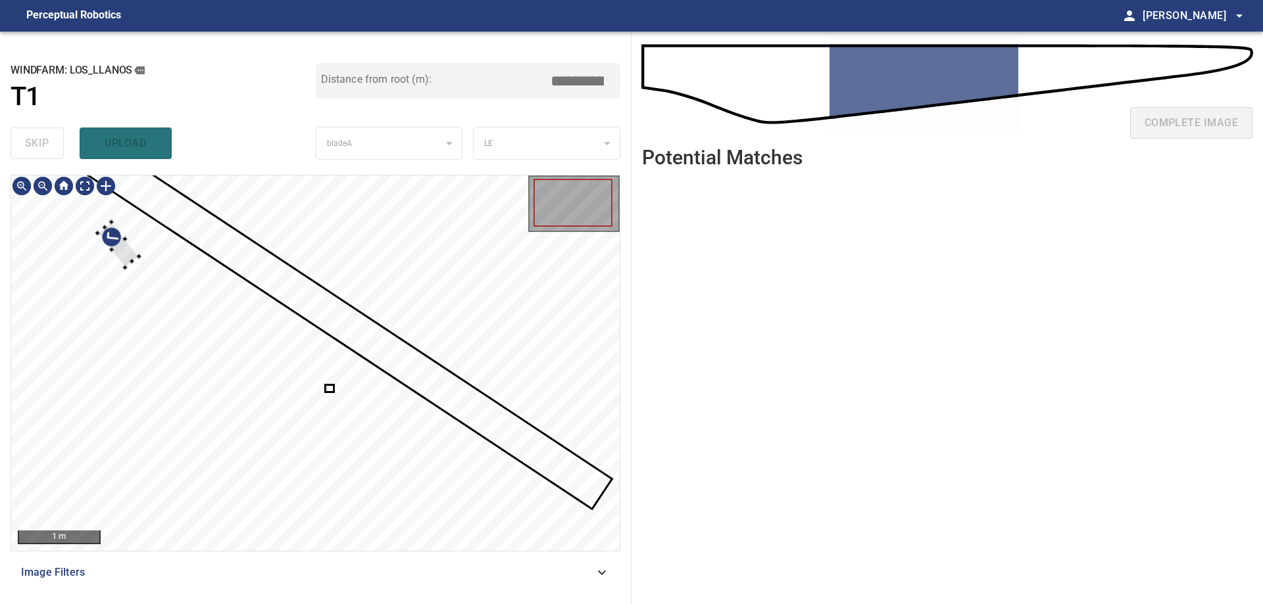
click at [276, 253] on div at bounding box center [315, 364] width 608 height 376
click at [264, 278] on div at bounding box center [315, 364] width 608 height 376
click at [254, 264] on div at bounding box center [315, 364] width 608 height 376
click at [257, 253] on div at bounding box center [253, 246] width 41 height 46
click at [374, 303] on div at bounding box center [354, 302] width 59 height 85
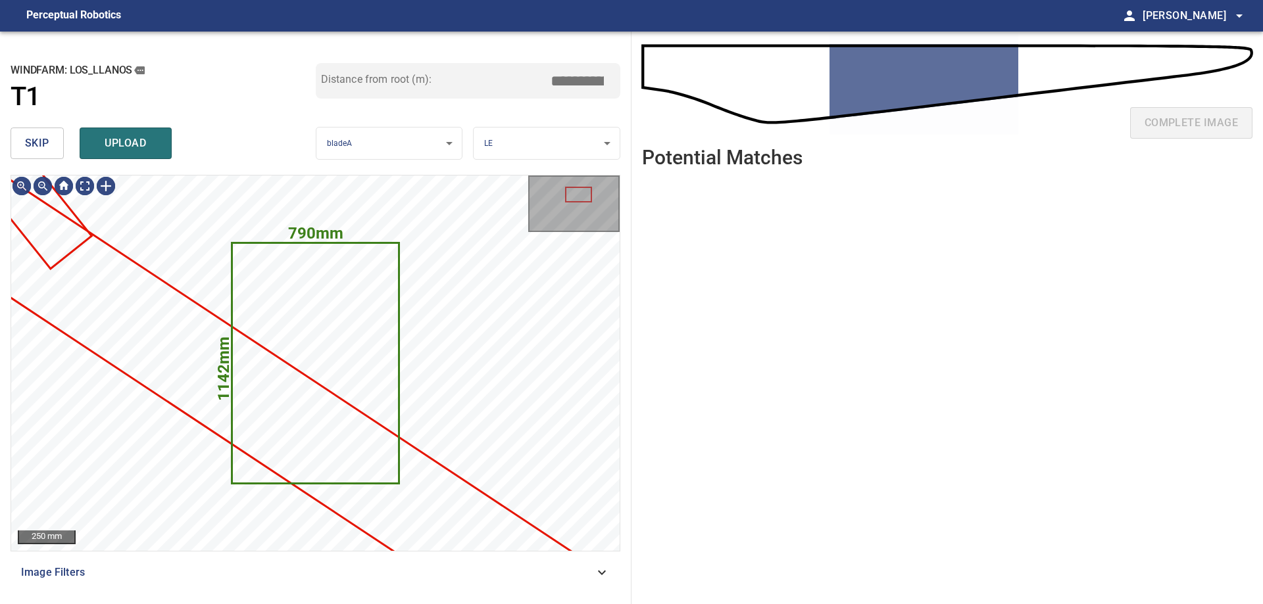
click at [53, 154] on button "skip" at bounding box center [37, 144] width 53 height 32
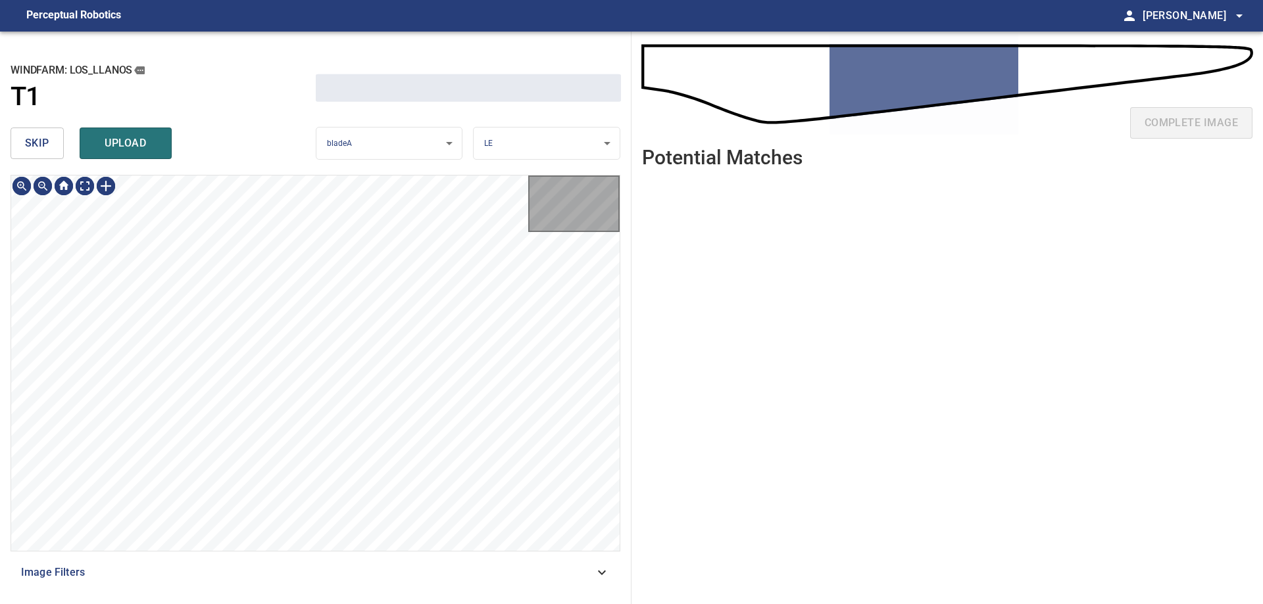
click at [53, 154] on button "skip" at bounding box center [37, 144] width 53 height 32
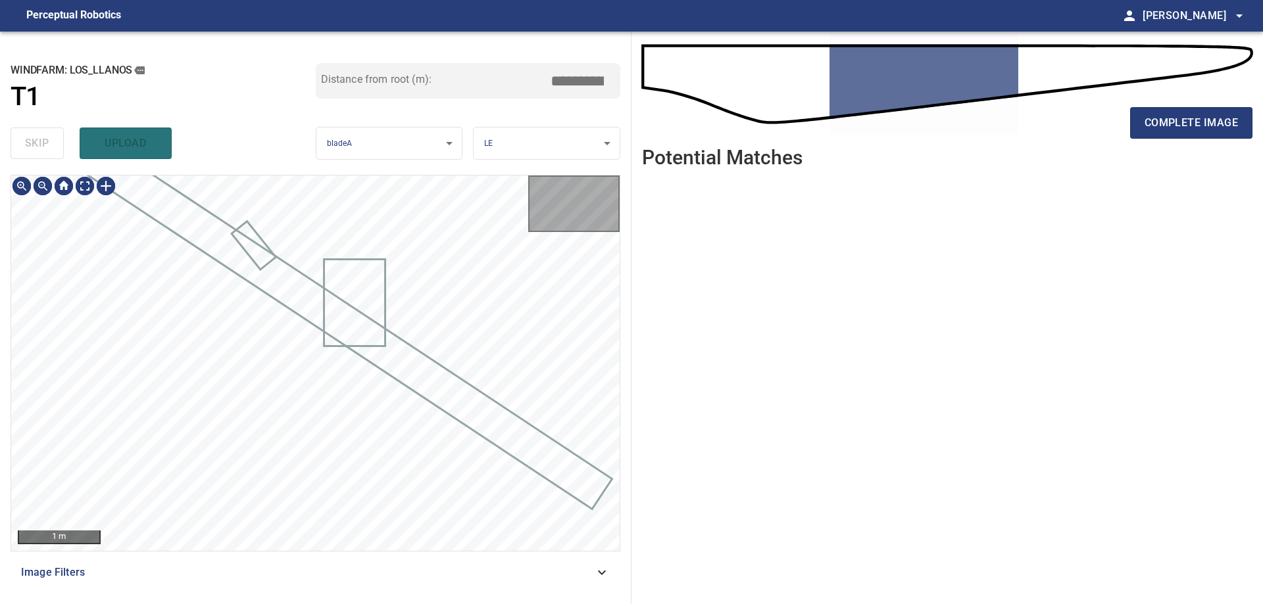
click at [53, 154] on div "skip upload" at bounding box center [163, 143] width 305 height 42
type input "****"
click at [53, 154] on div "skip upload" at bounding box center [163, 143] width 305 height 42
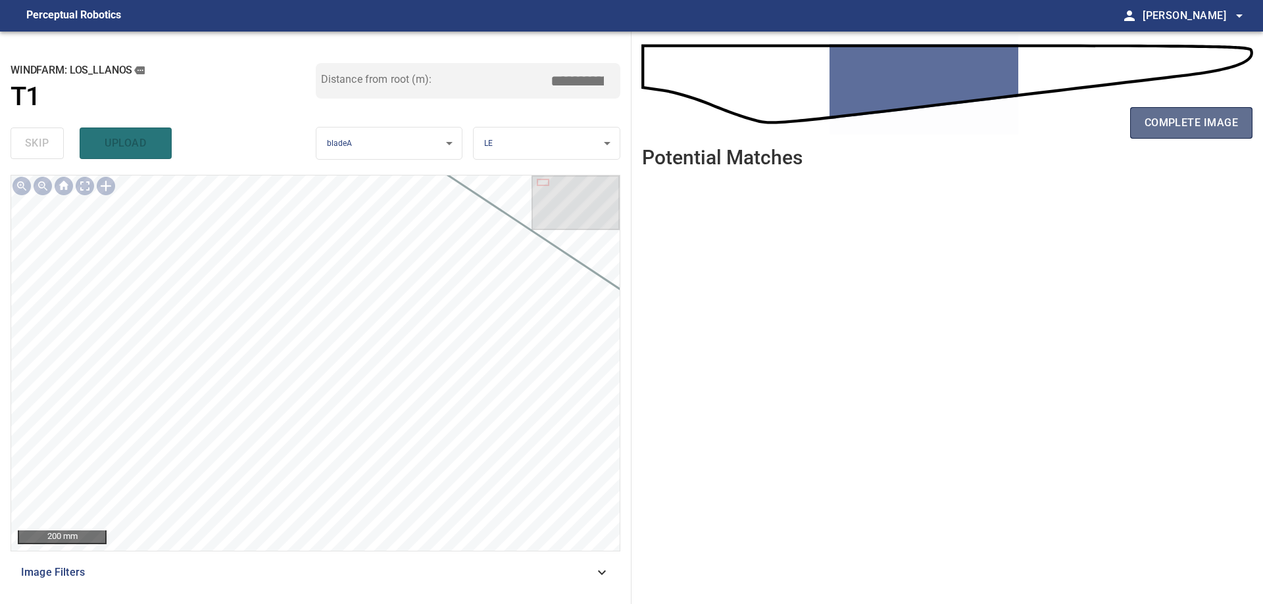
click at [1159, 127] on span "complete image" at bounding box center [1190, 123] width 93 height 18
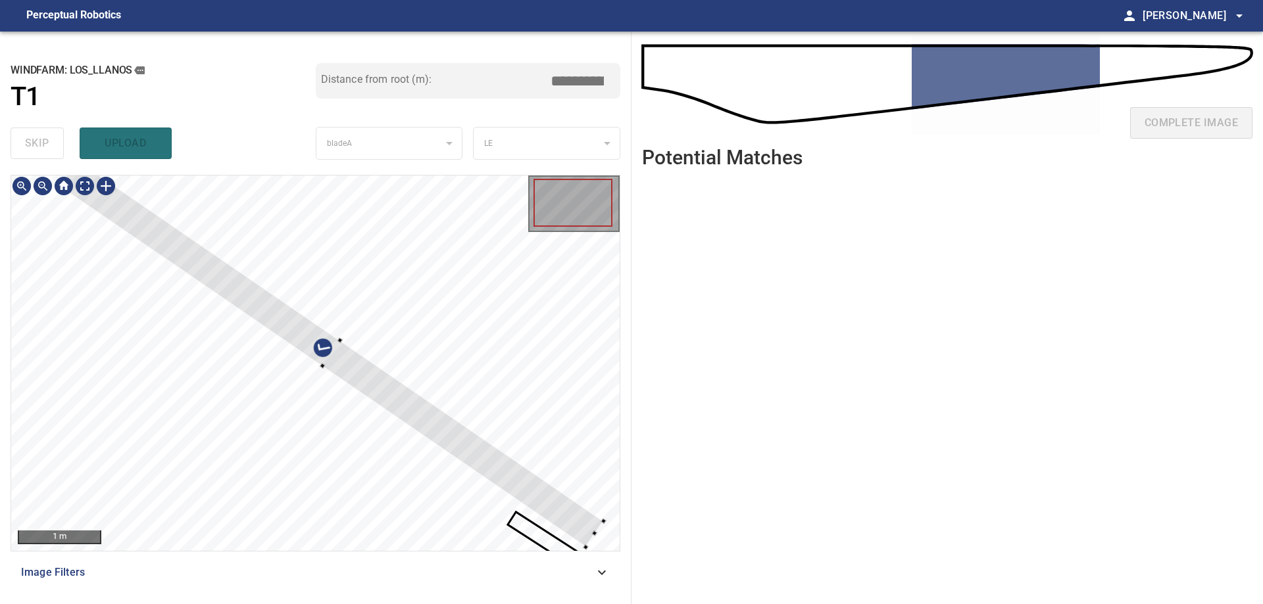
click at [383, 306] on div at bounding box center [315, 364] width 608 height 376
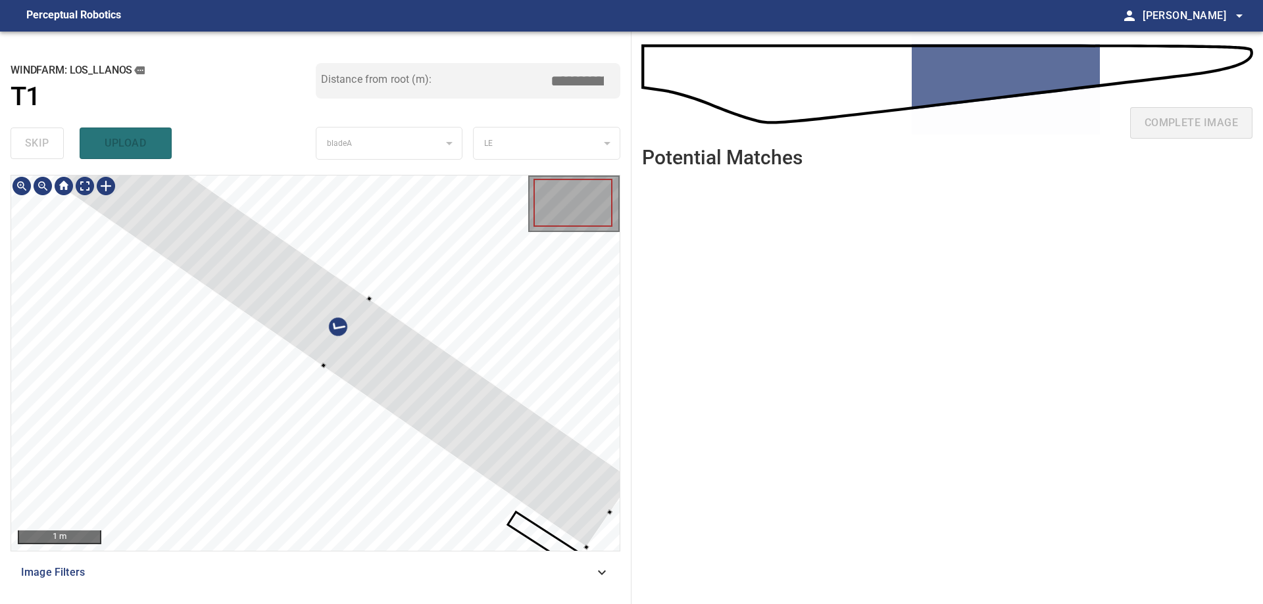
click at [462, 344] on div at bounding box center [346, 332] width 573 height 429
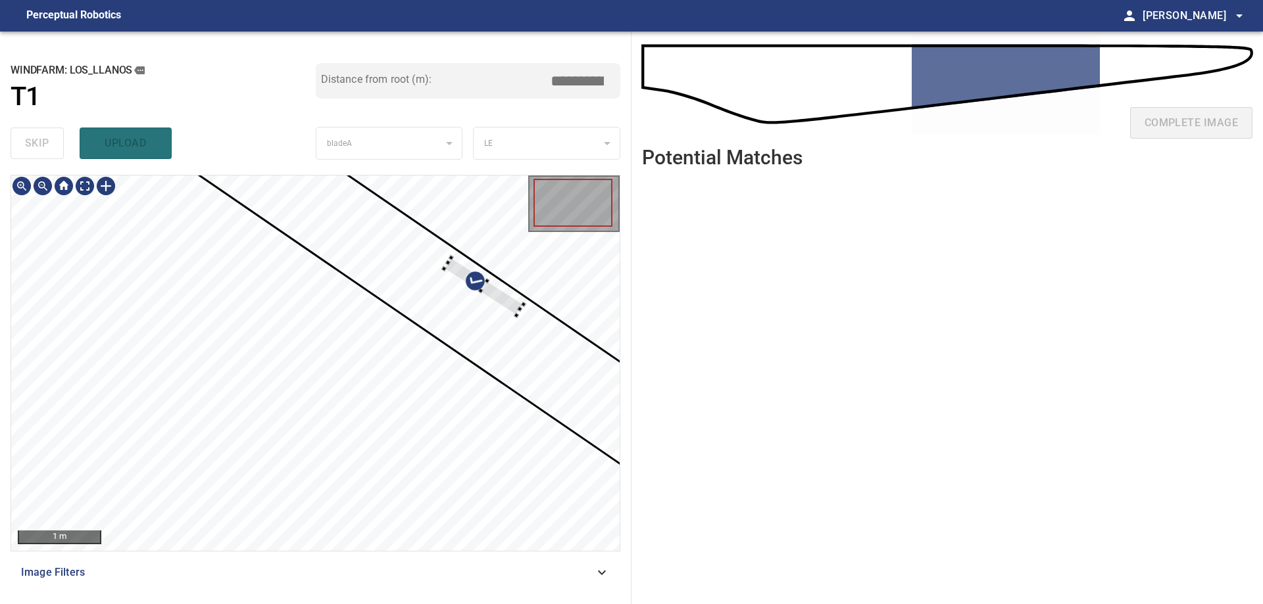
click at [449, 243] on div at bounding box center [315, 364] width 608 height 376
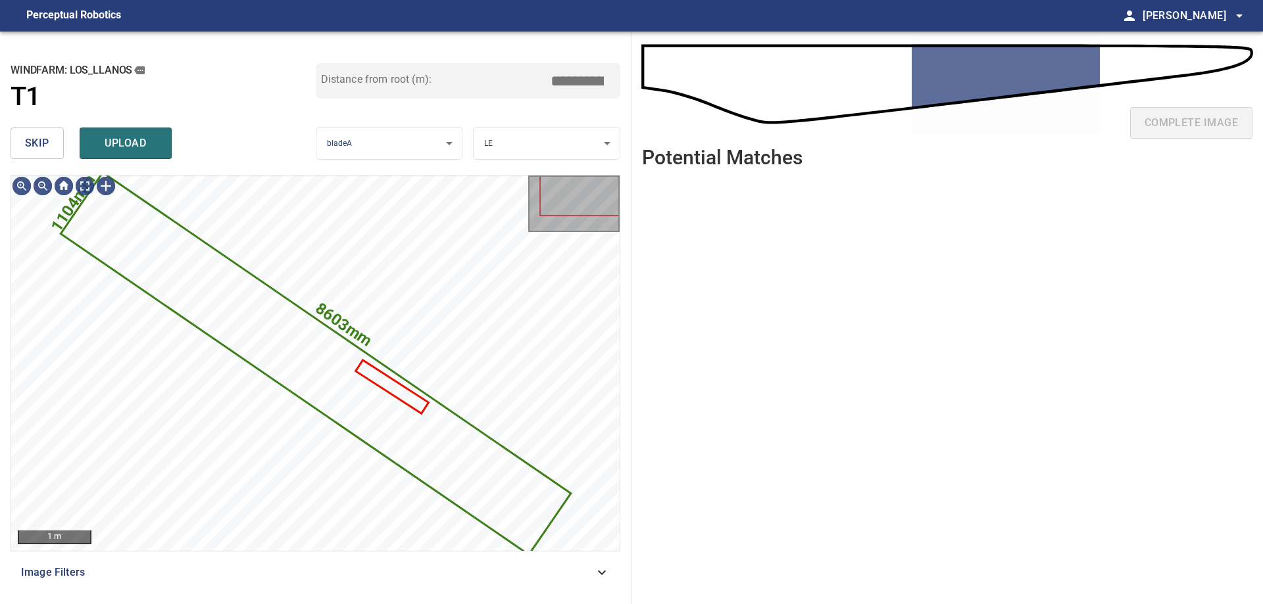
click at [35, 151] on span "skip" at bounding box center [37, 143] width 24 height 18
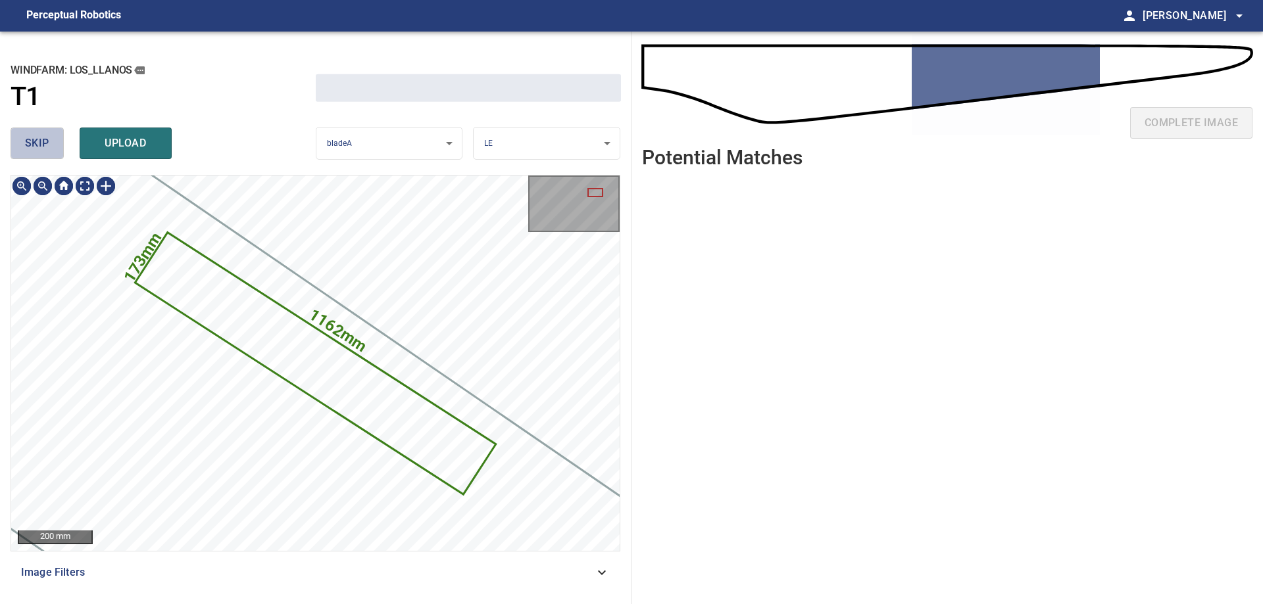
click at [35, 151] on span "skip" at bounding box center [37, 143] width 24 height 18
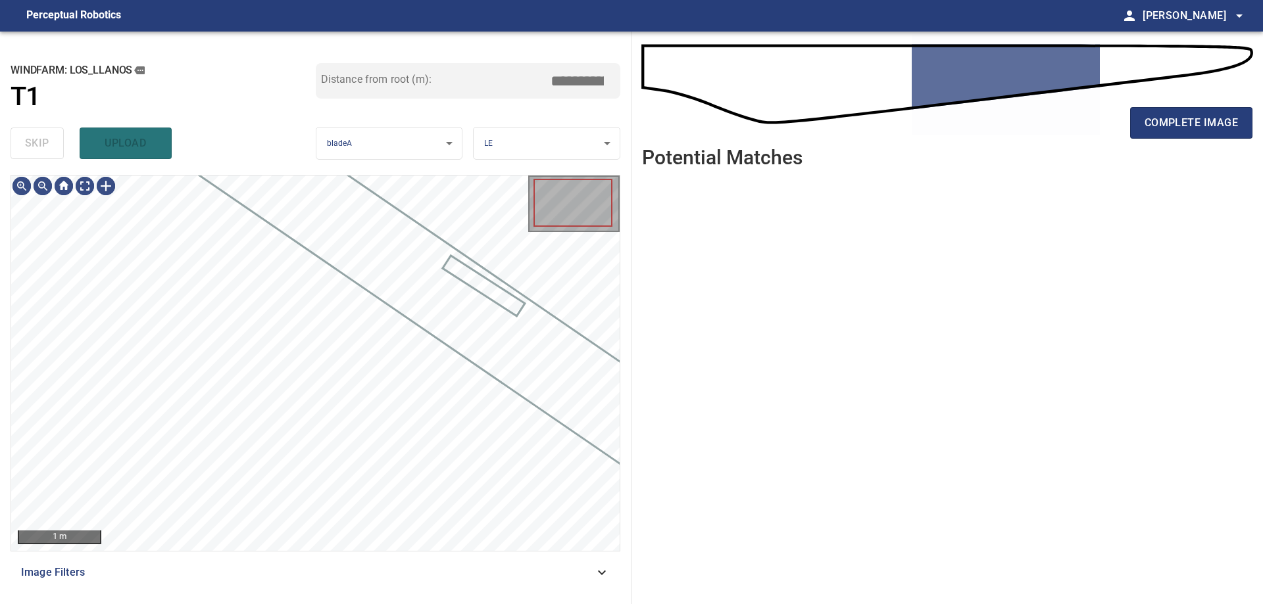
click at [35, 151] on div "skip upload" at bounding box center [163, 143] width 305 height 42
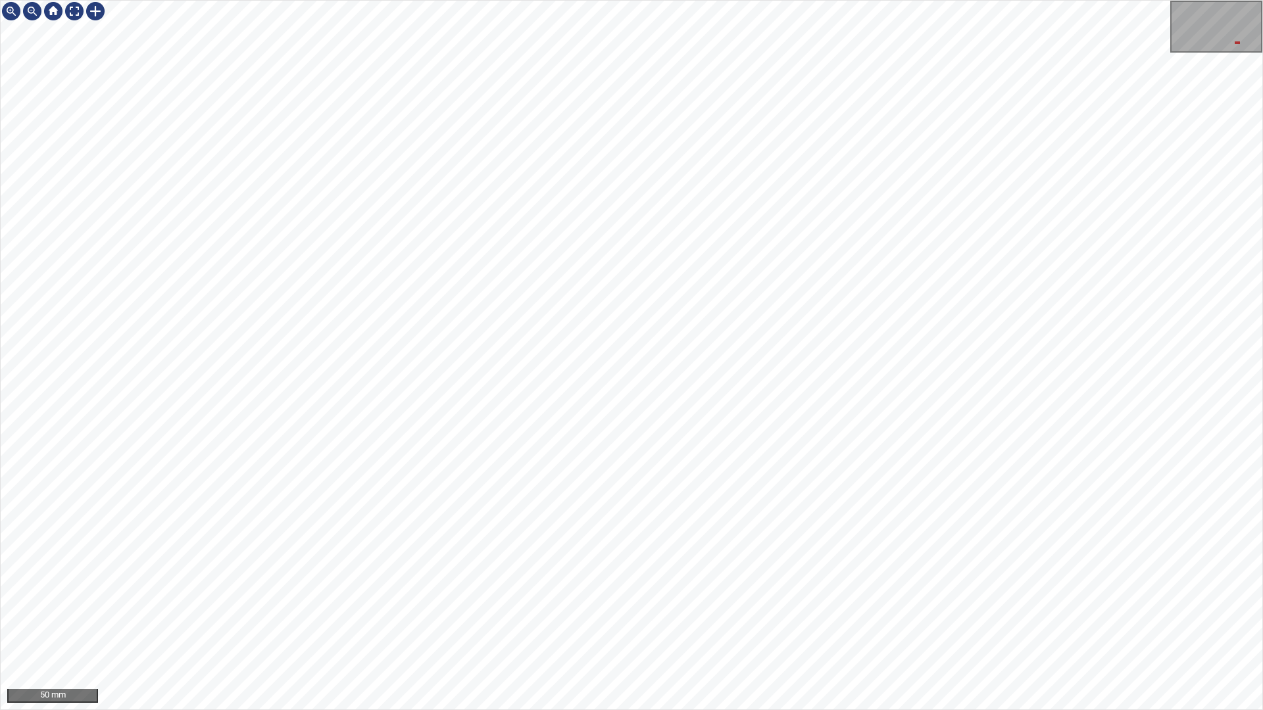
click at [0, 120] on html "50 mm" at bounding box center [631, 355] width 1263 height 710
click at [81, 19] on div at bounding box center [74, 11] width 21 height 21
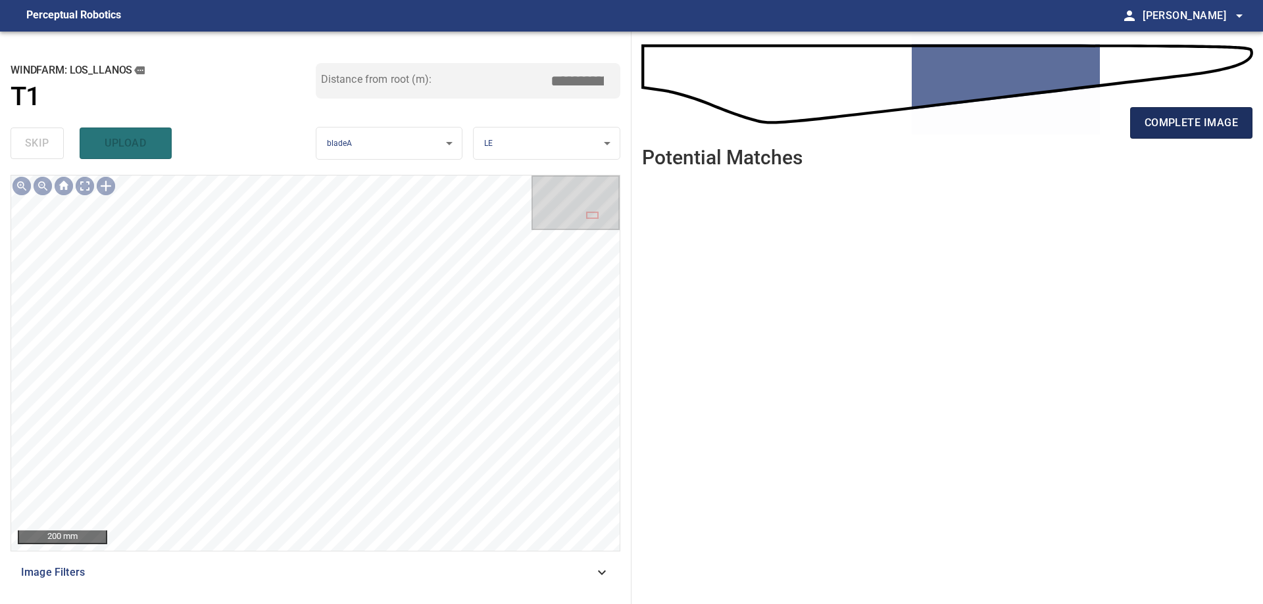
click at [1186, 122] on span "complete image" at bounding box center [1190, 123] width 93 height 18
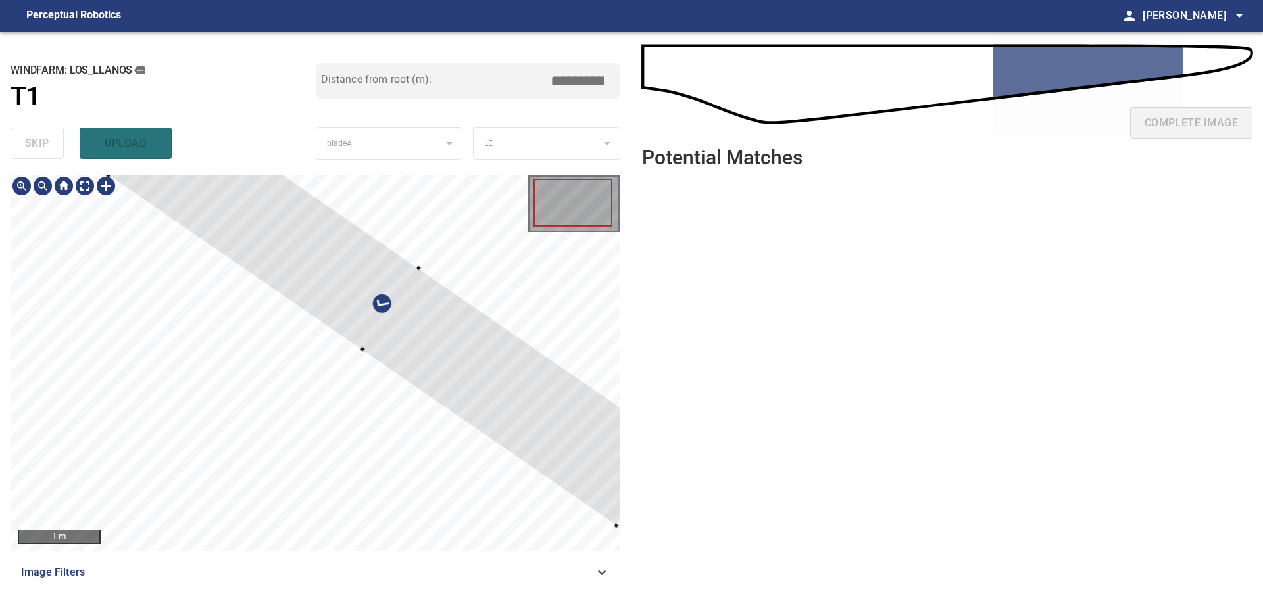
click at [421, 307] on div at bounding box center [391, 309] width 564 height 433
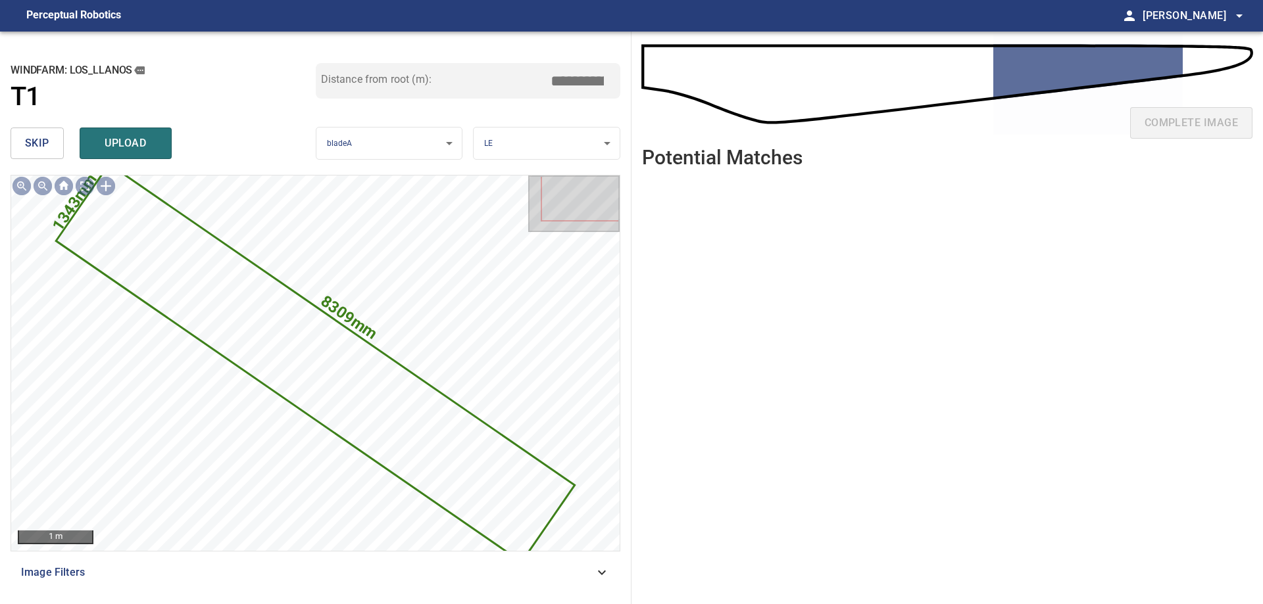
drag, startPoint x: 51, startPoint y: 133, endPoint x: 54, endPoint y: 145, distance: 12.1
click at [54, 145] on button "skip" at bounding box center [37, 144] width 53 height 32
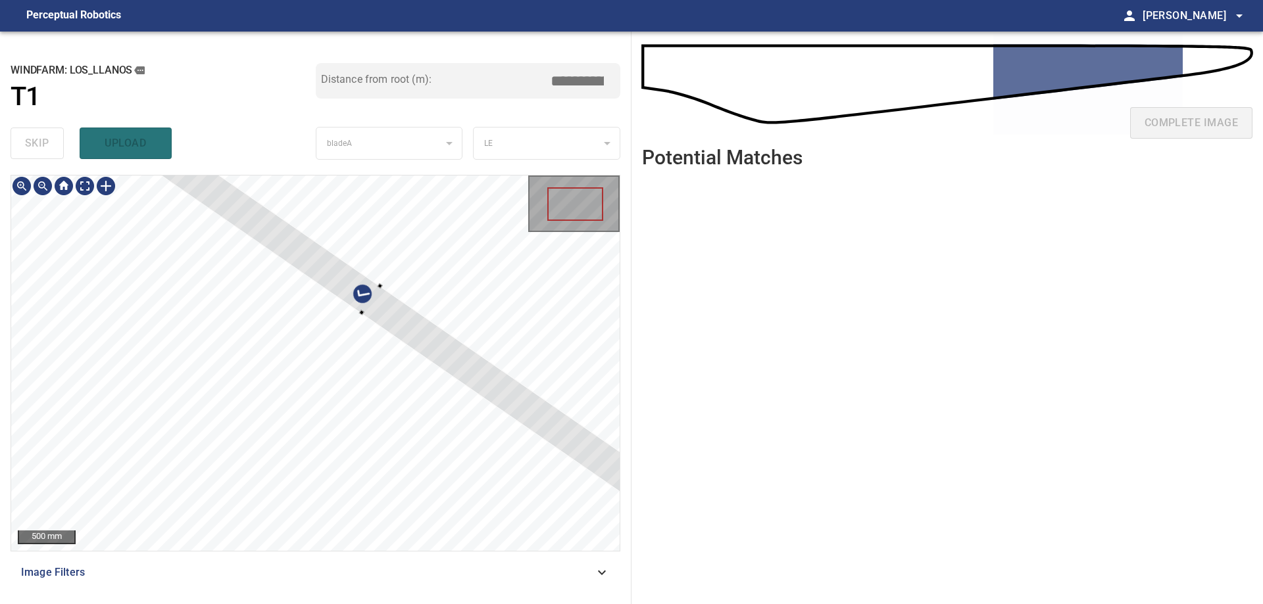
click at [447, 358] on div at bounding box center [371, 300] width 710 height 504
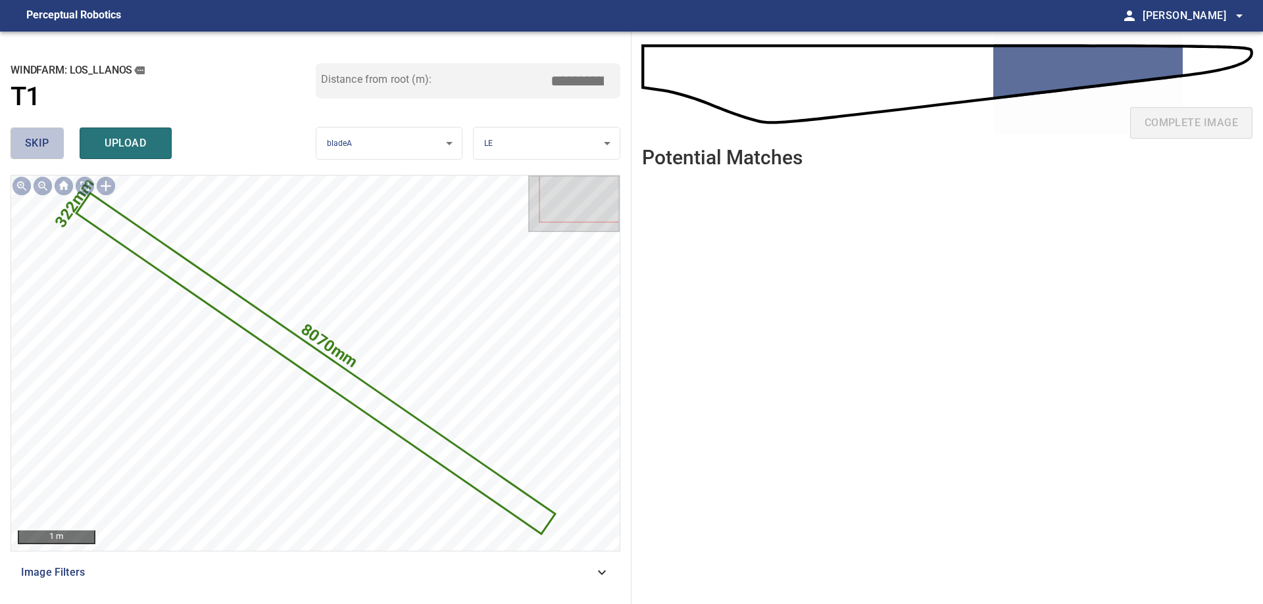
click at [44, 144] on span "skip" at bounding box center [37, 143] width 24 height 18
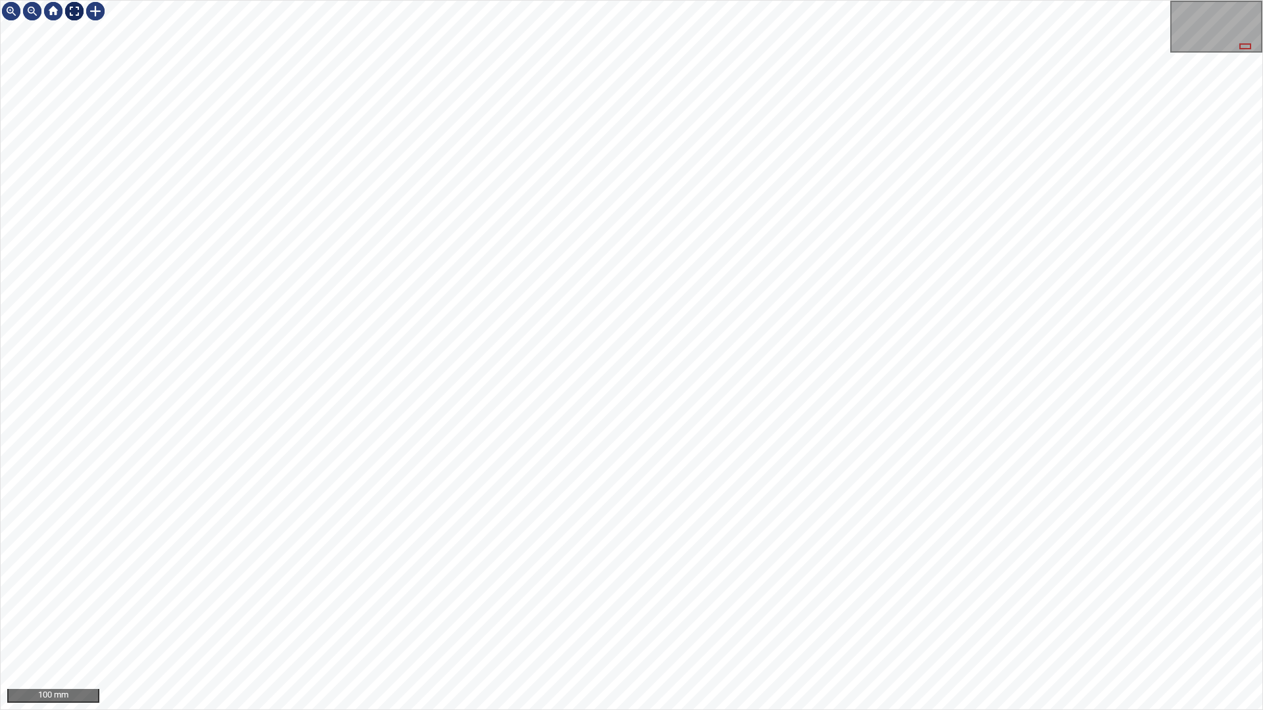
click at [68, 11] on div at bounding box center [74, 11] width 21 height 21
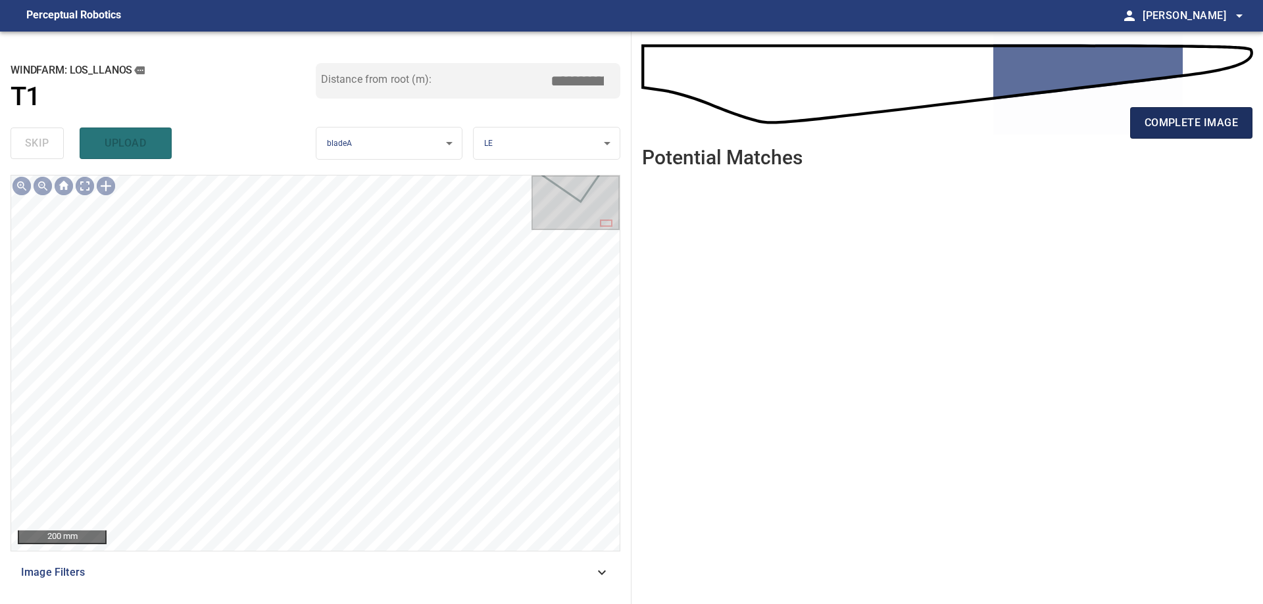
drag, startPoint x: 1234, startPoint y: 122, endPoint x: 1221, endPoint y: 128, distance: 15.0
click at [1234, 122] on span "complete image" at bounding box center [1190, 123] width 93 height 18
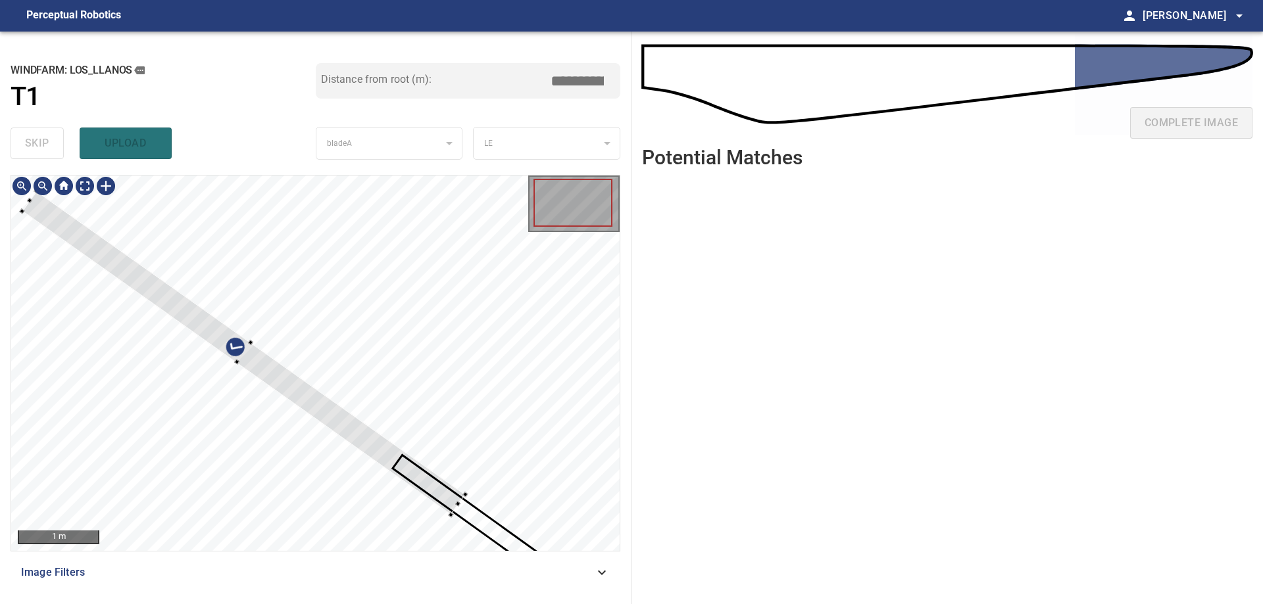
click at [458, 330] on div at bounding box center [315, 364] width 608 height 376
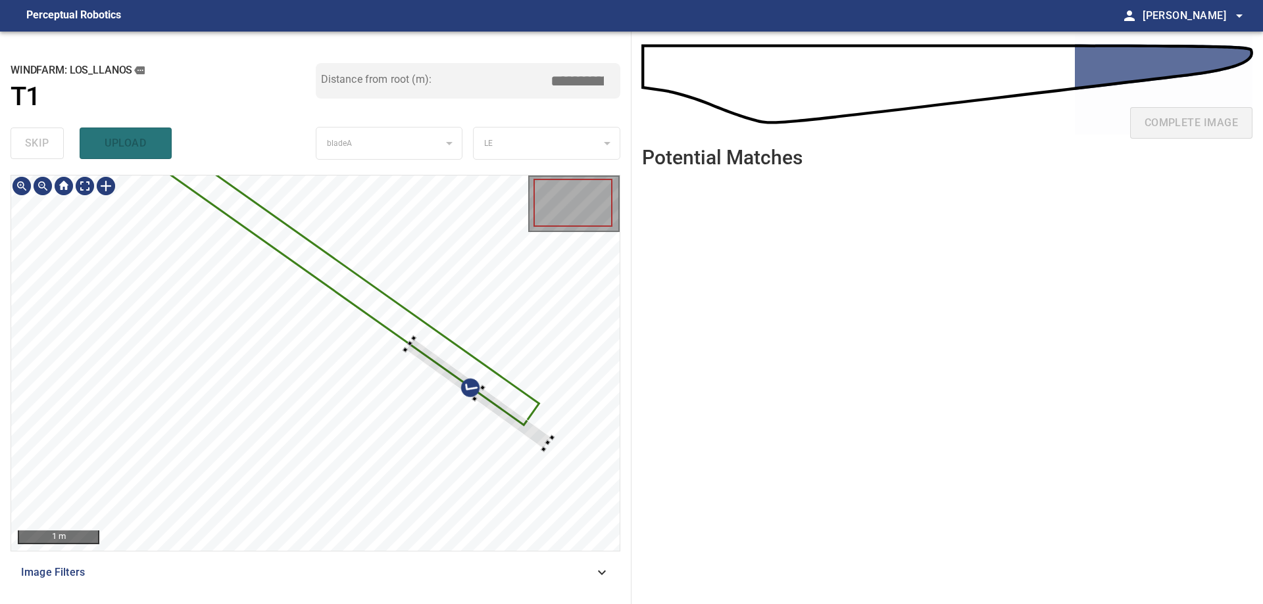
click at [431, 311] on div at bounding box center [315, 364] width 608 height 376
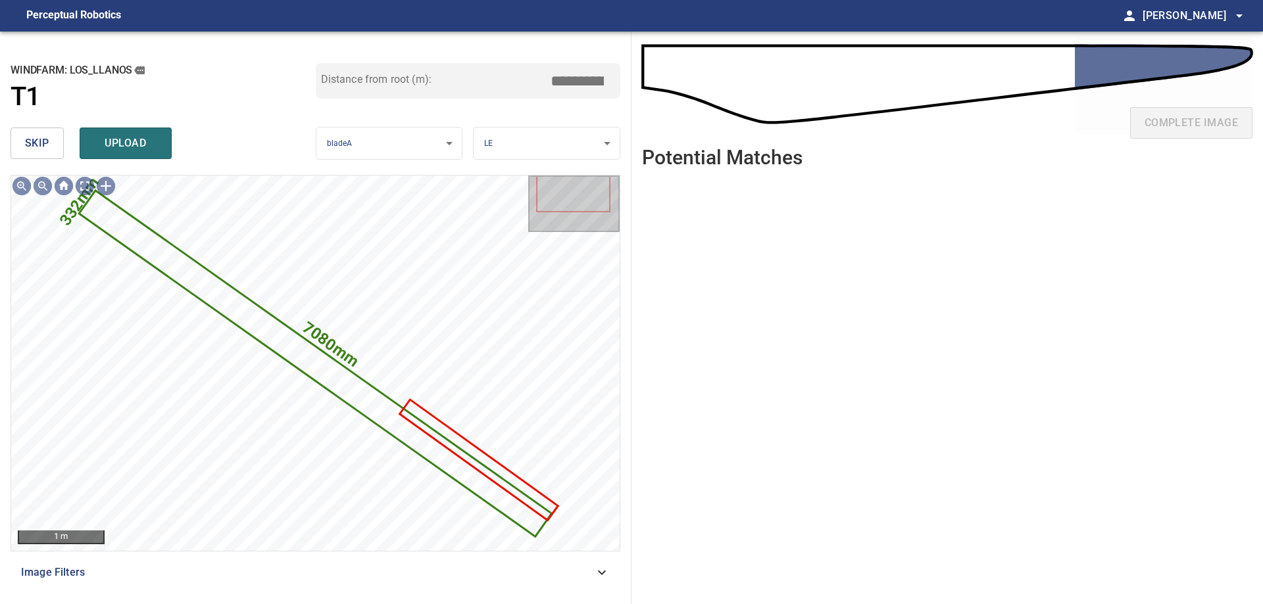
click at [41, 141] on span "skip" at bounding box center [37, 143] width 24 height 18
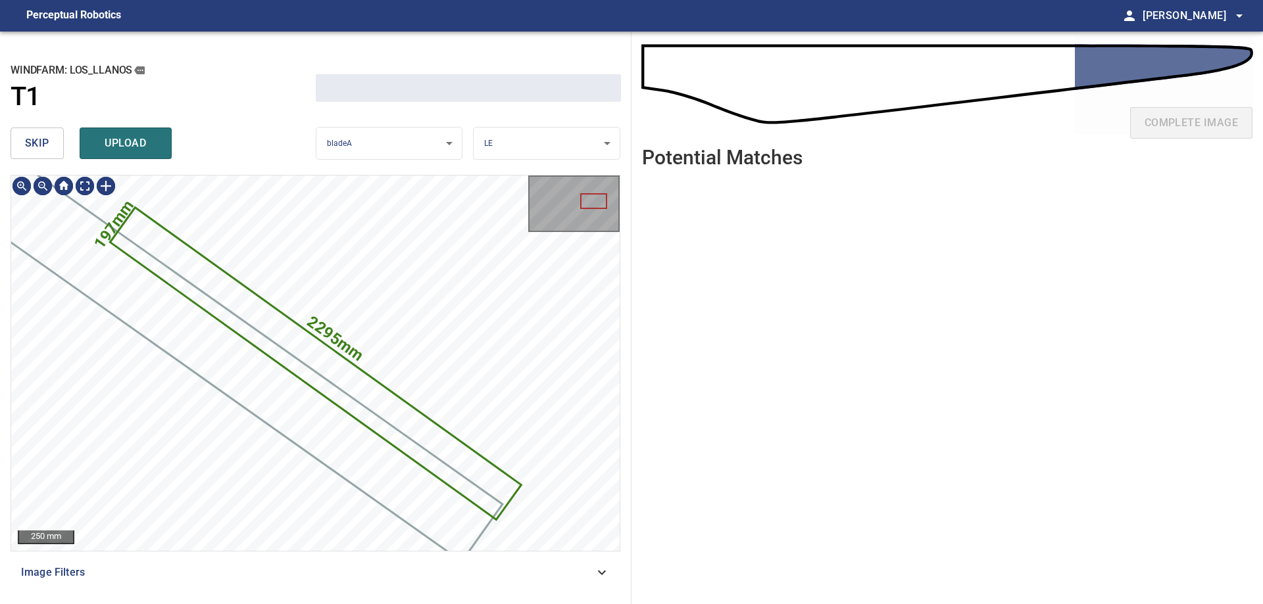
click at [41, 141] on span "skip" at bounding box center [37, 143] width 24 height 18
click at [41, 141] on div "skip upload" at bounding box center [163, 143] width 305 height 42
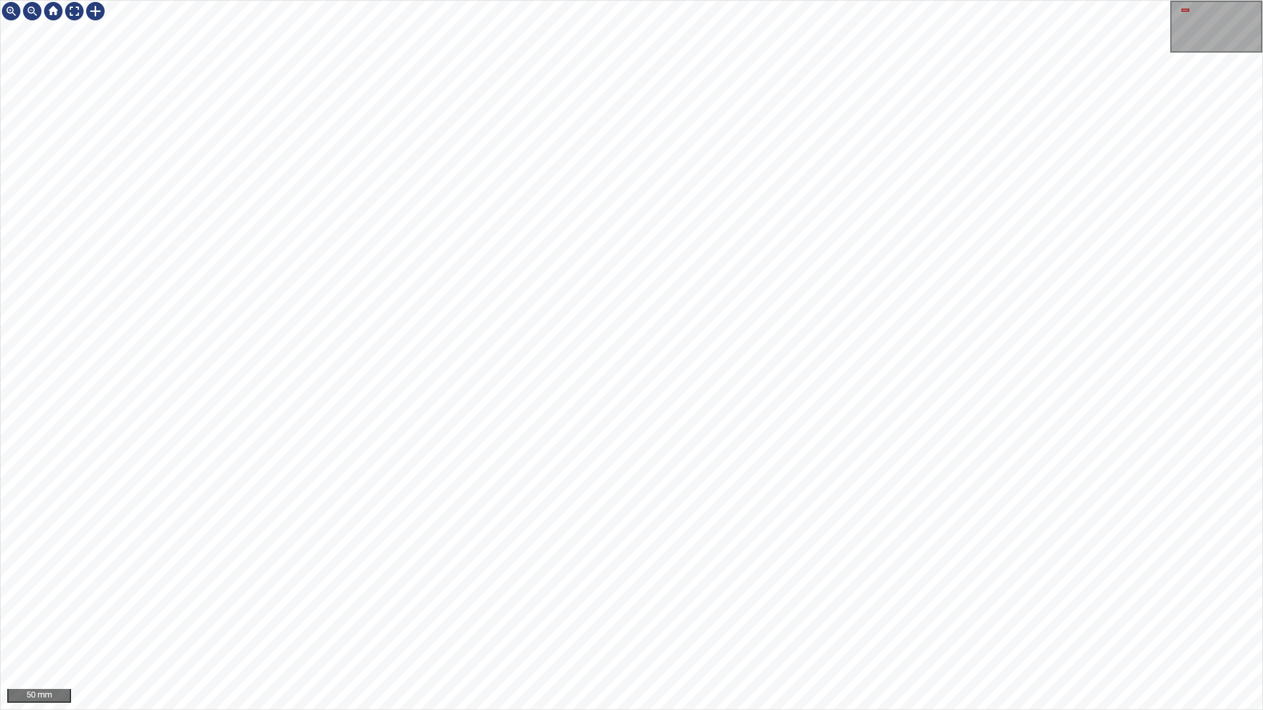
click at [1262, 604] on div "50 mm" at bounding box center [631, 355] width 1263 height 710
click at [75, 9] on div at bounding box center [74, 11] width 21 height 21
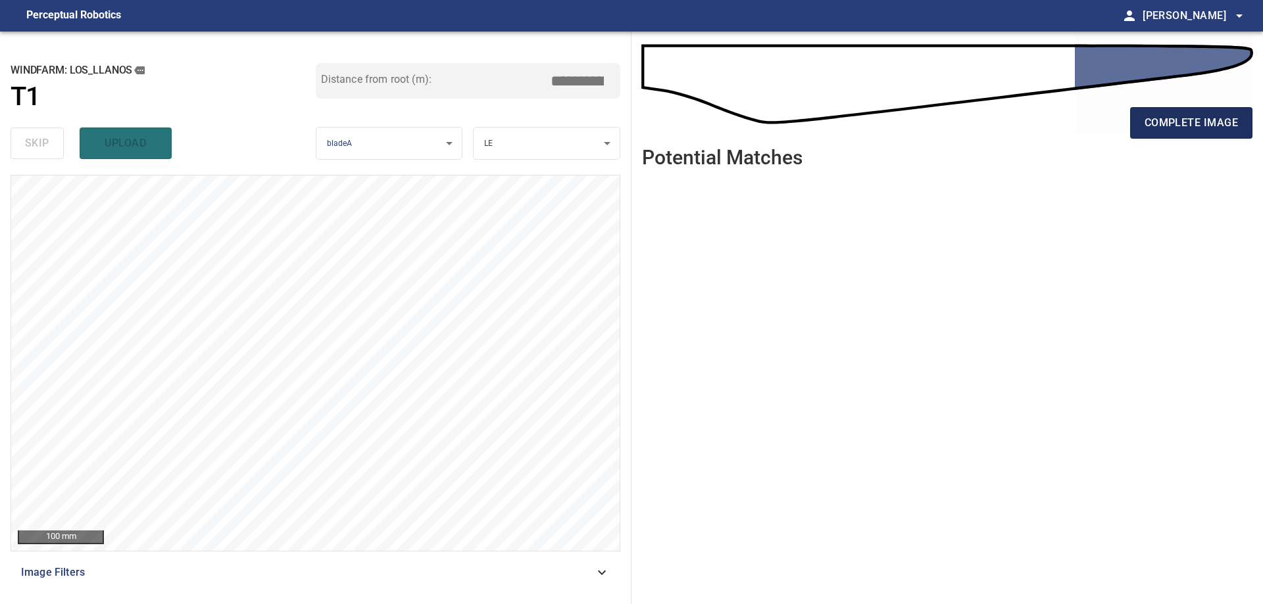
drag, startPoint x: 1231, startPoint y: 128, endPoint x: 1221, endPoint y: 129, distance: 10.6
click at [1228, 128] on span "complete image" at bounding box center [1190, 123] width 93 height 18
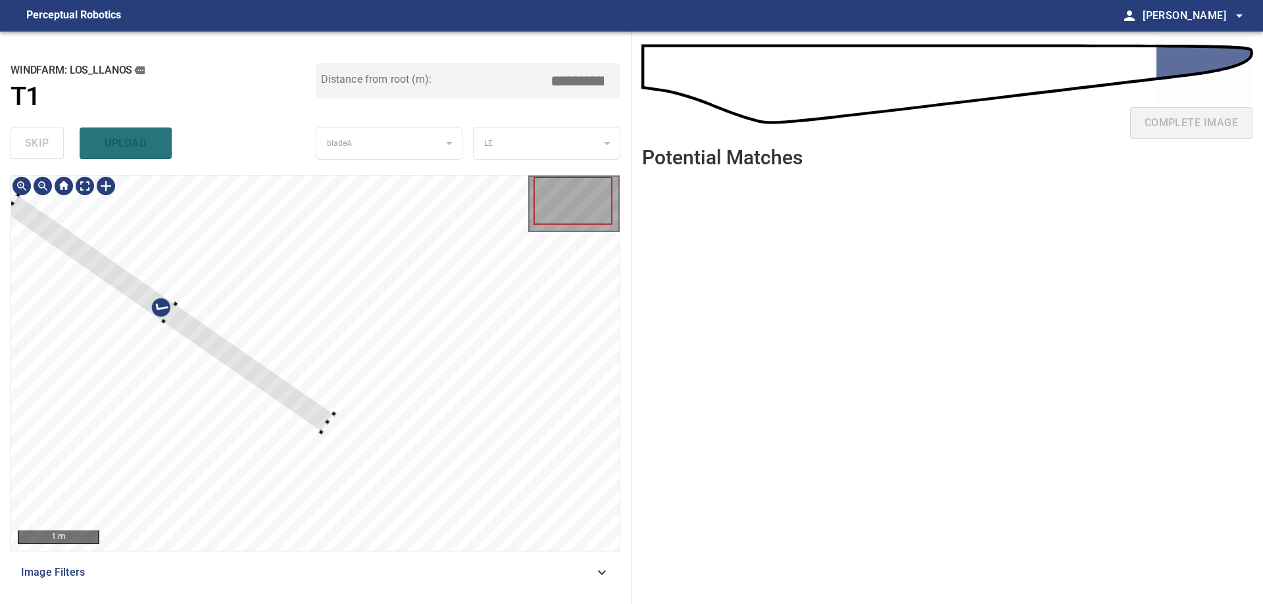
click at [451, 362] on div at bounding box center [315, 364] width 608 height 376
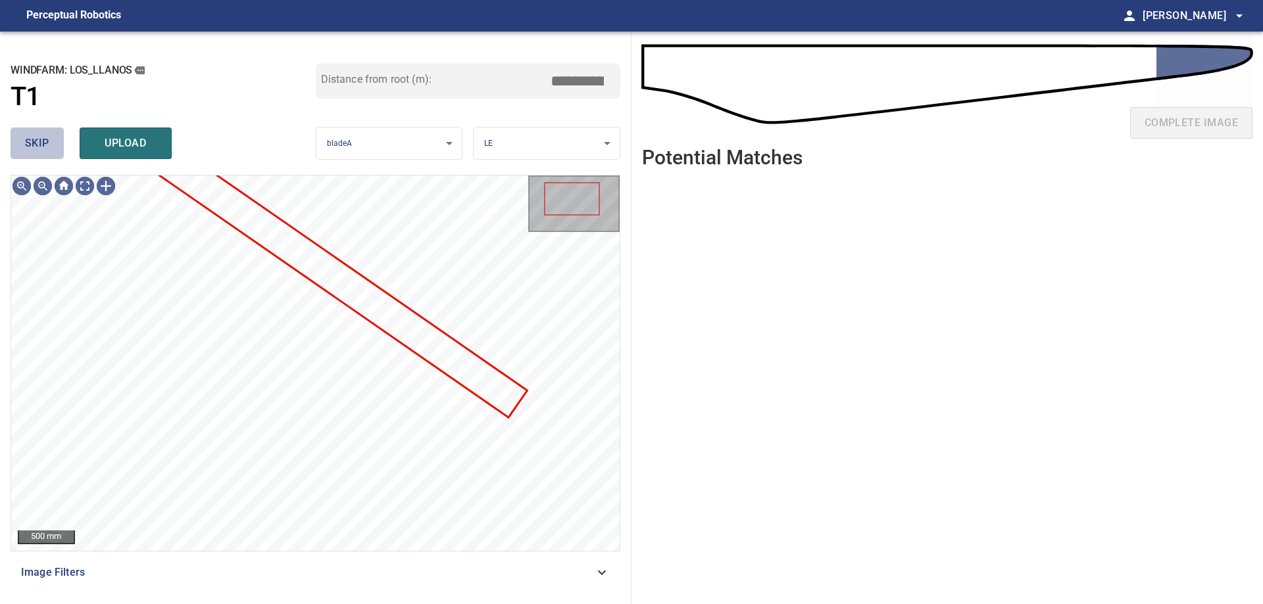
click at [36, 154] on button "skip" at bounding box center [37, 144] width 53 height 32
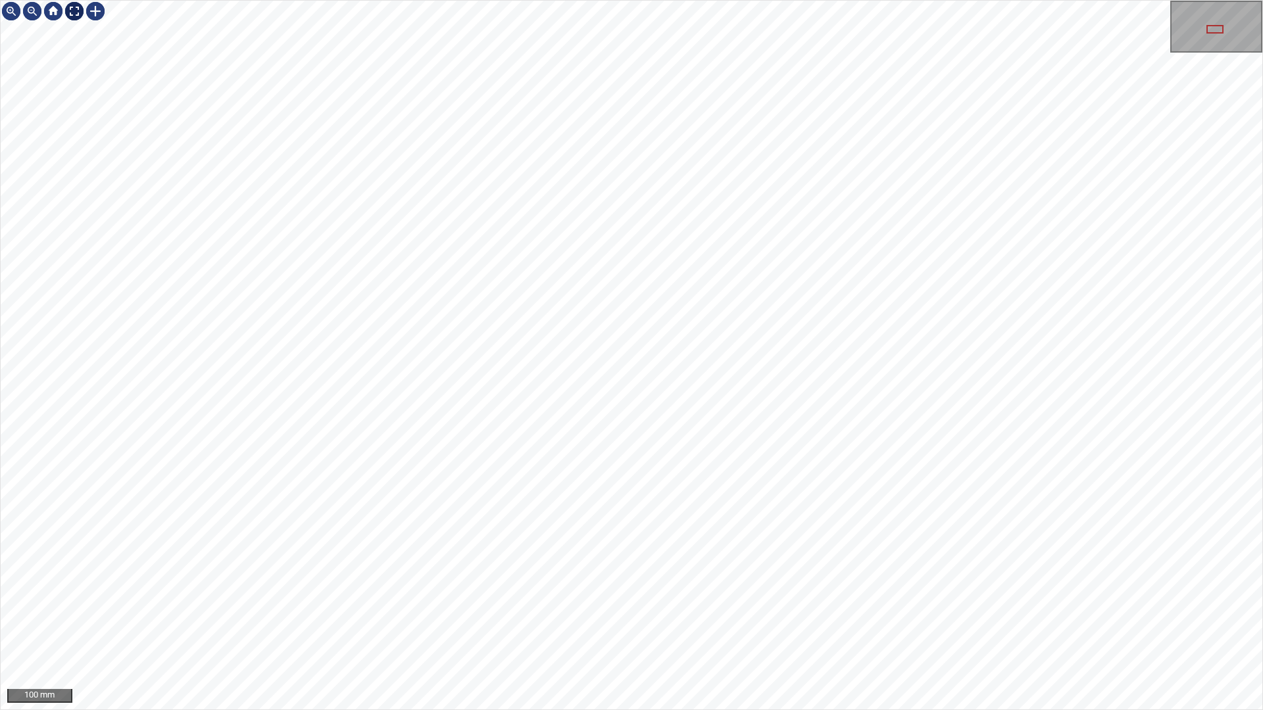
click at [78, 11] on div at bounding box center [74, 11] width 21 height 21
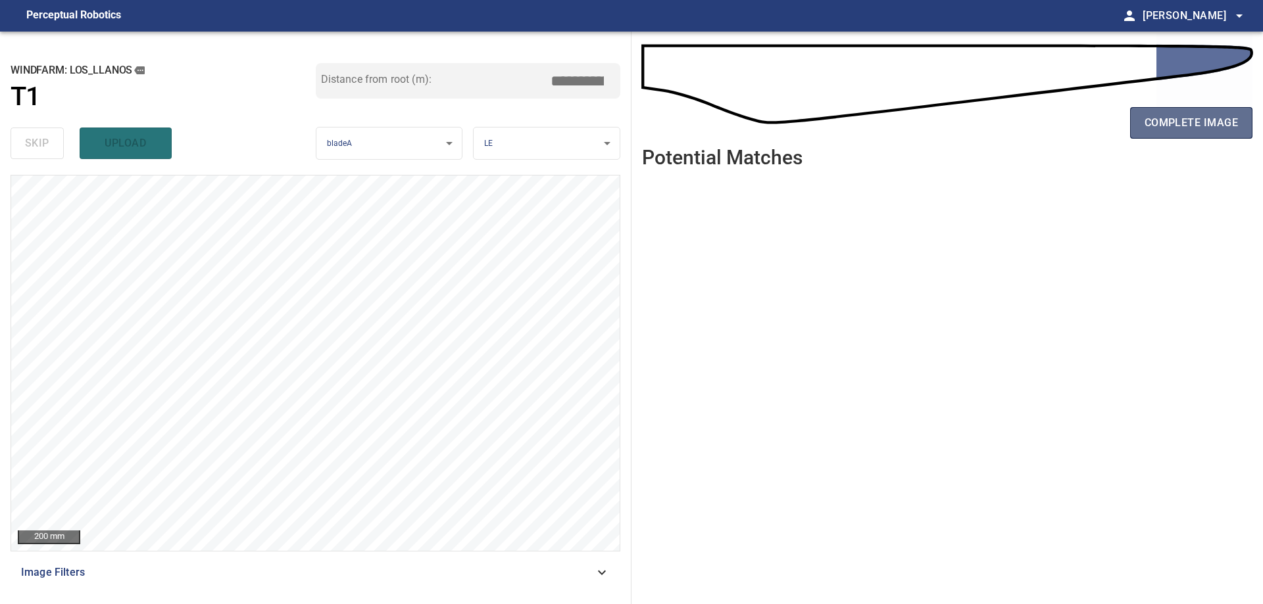
click at [1200, 114] on span "complete image" at bounding box center [1190, 123] width 93 height 18
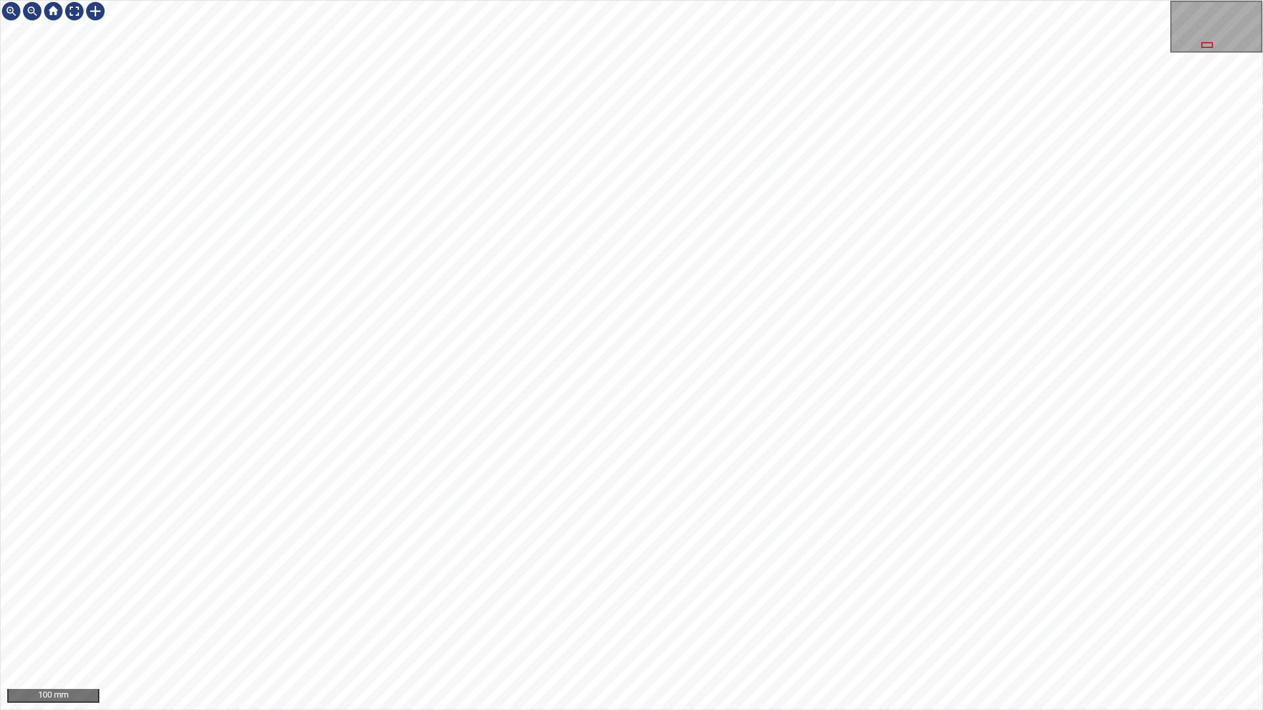
click at [757, 0] on div "100 mm" at bounding box center [631, 355] width 1263 height 710
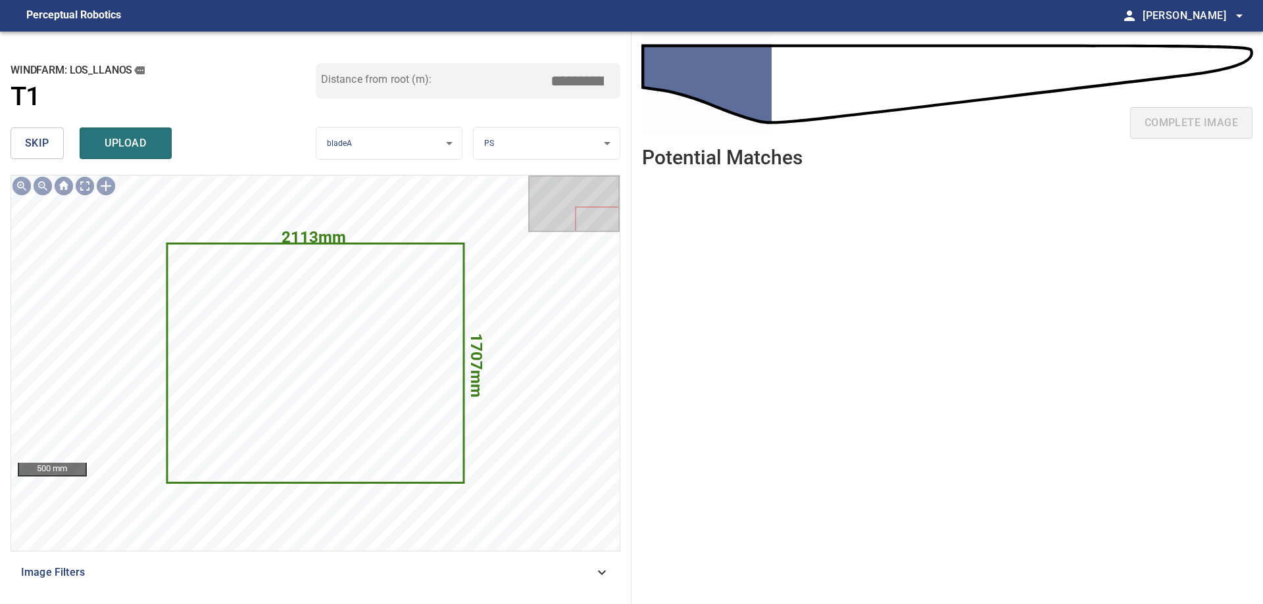
click at [24, 138] on button "skip" at bounding box center [37, 144] width 53 height 32
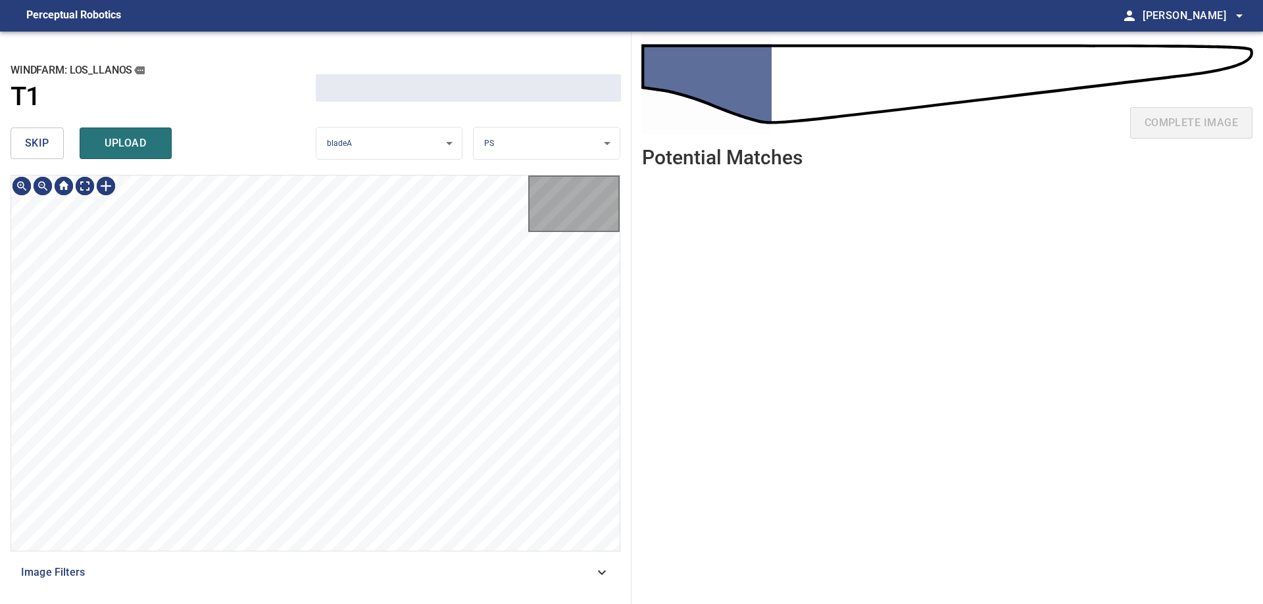
click at [24, 138] on button "skip" at bounding box center [37, 144] width 53 height 32
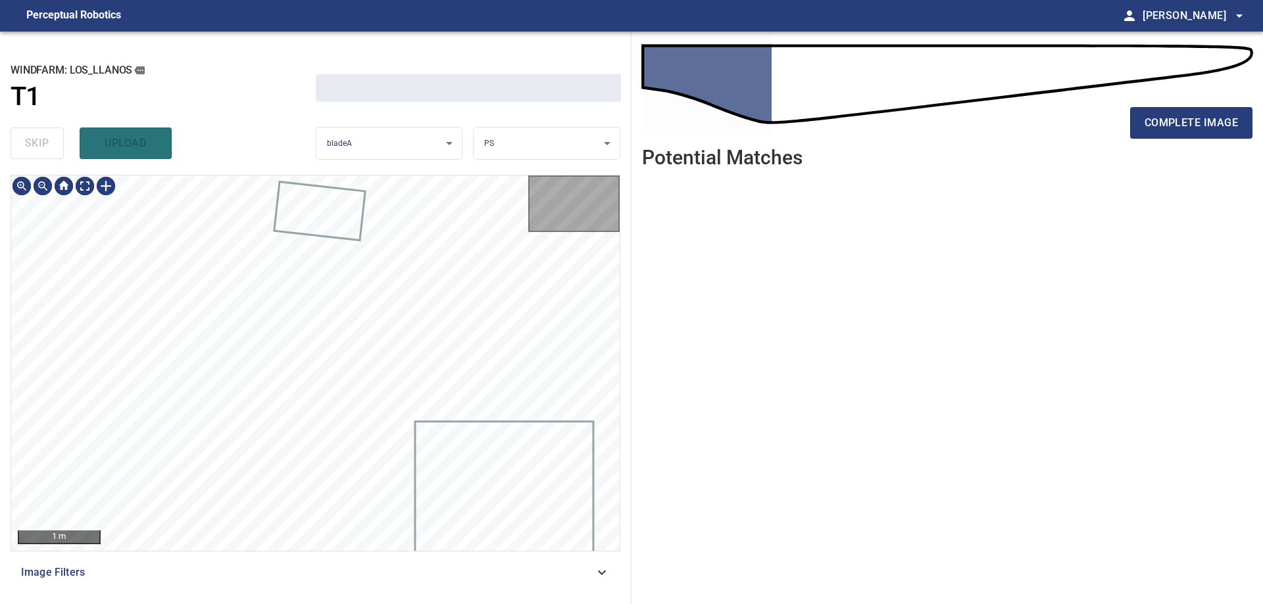
click at [24, 138] on div "skip upload" at bounding box center [163, 143] width 305 height 42
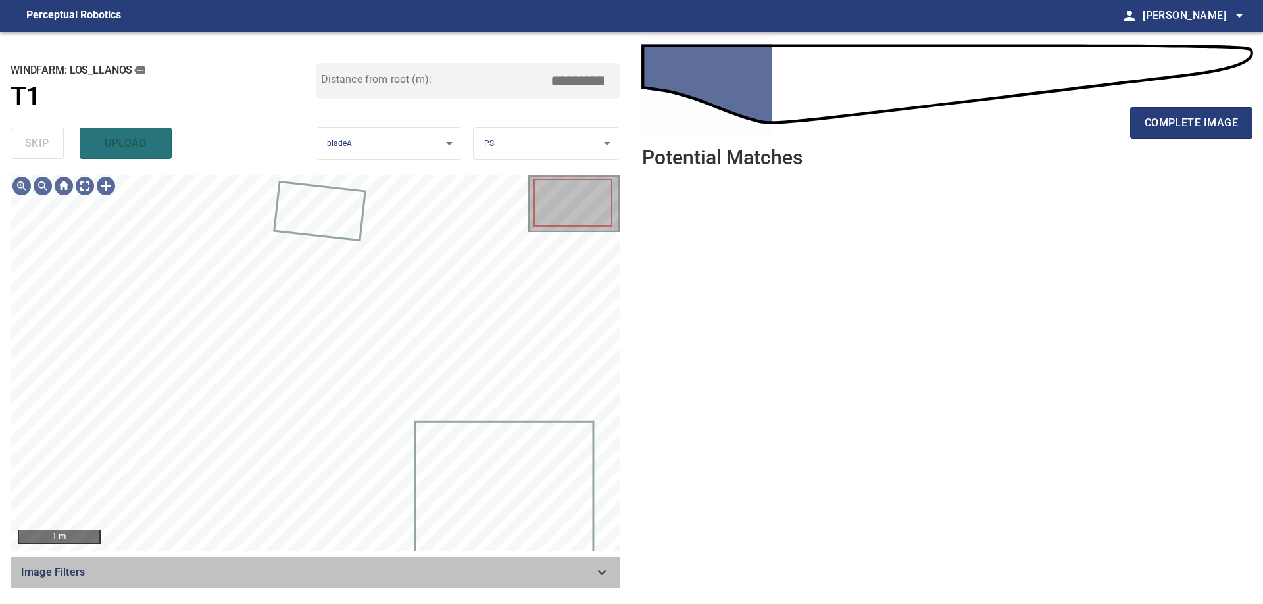
click at [385, 581] on div "Image Filters" at bounding box center [316, 573] width 610 height 32
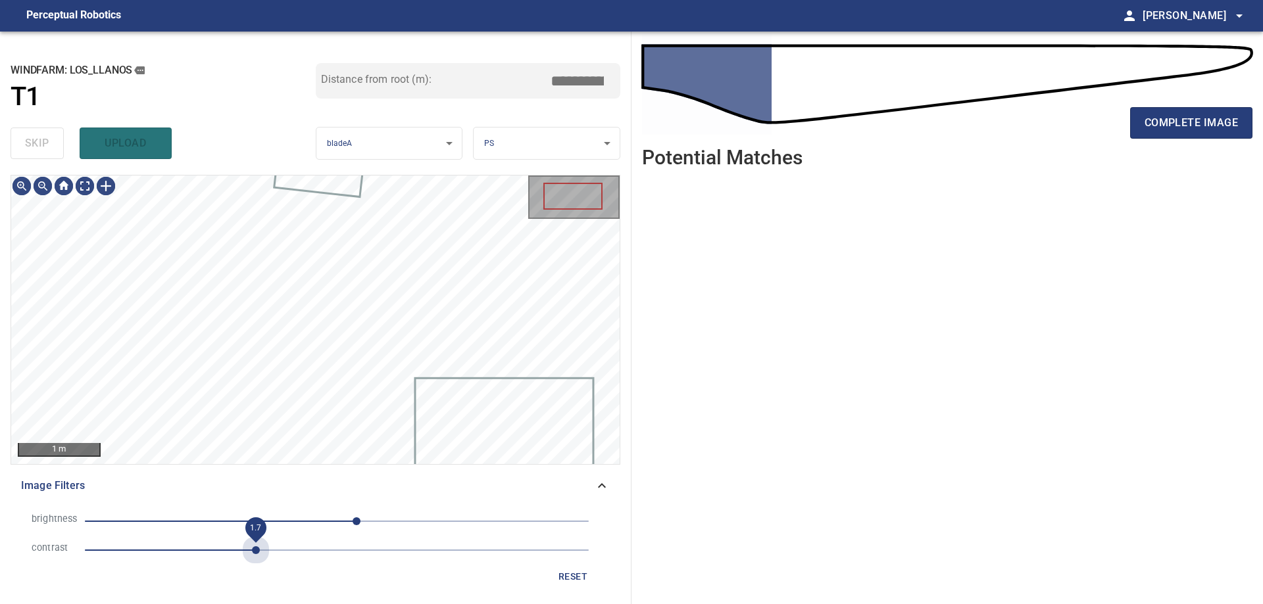
click at [256, 558] on span "1.7" at bounding box center [337, 550] width 504 height 18
drag, startPoint x: 249, startPoint y: 513, endPoint x: 239, endPoint y: 525, distance: 15.0
click at [247, 513] on span "20" at bounding box center [337, 521] width 504 height 18
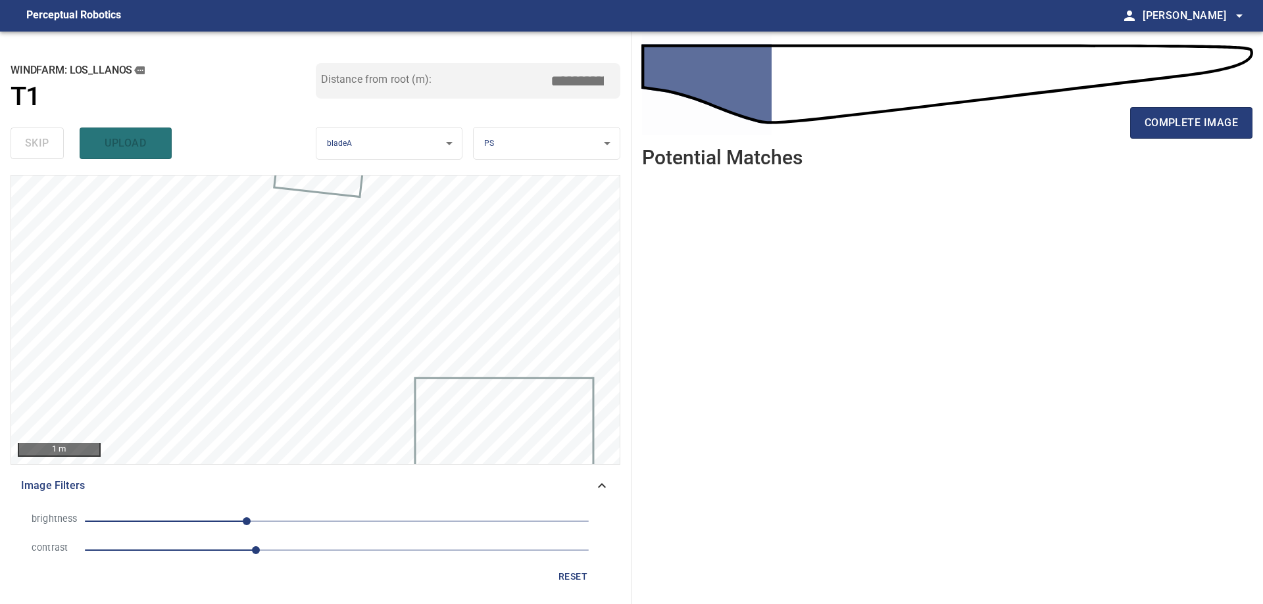
click at [271, 522] on span "-91" at bounding box center [337, 521] width 504 height 18
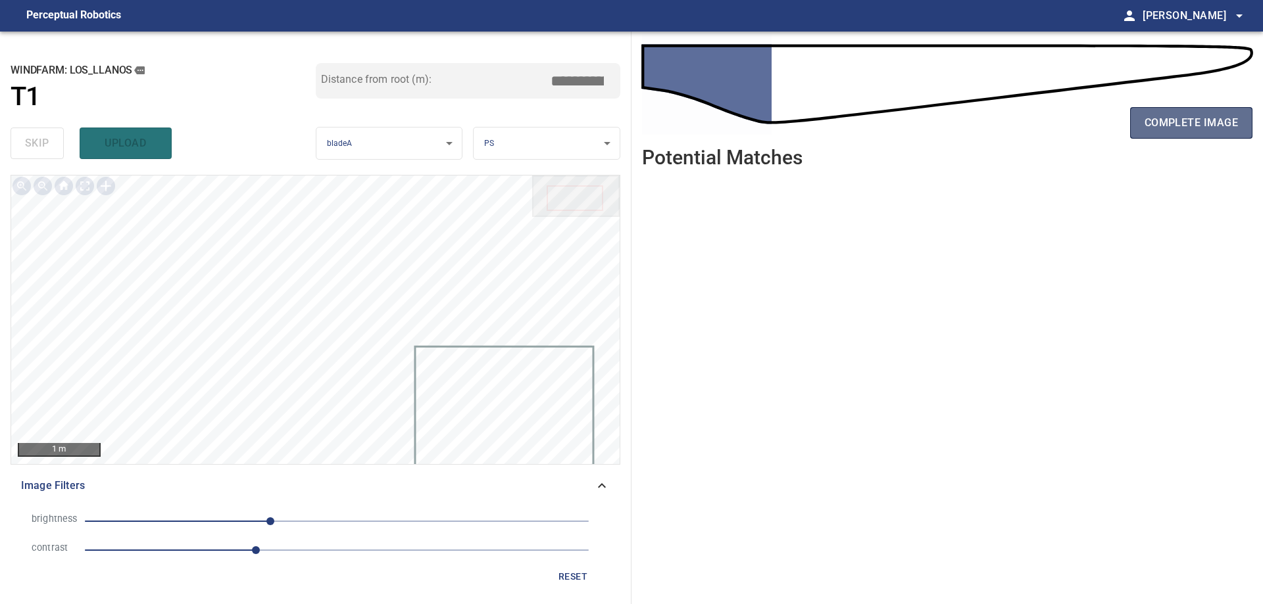
click at [1162, 120] on span "complete image" at bounding box center [1190, 123] width 93 height 18
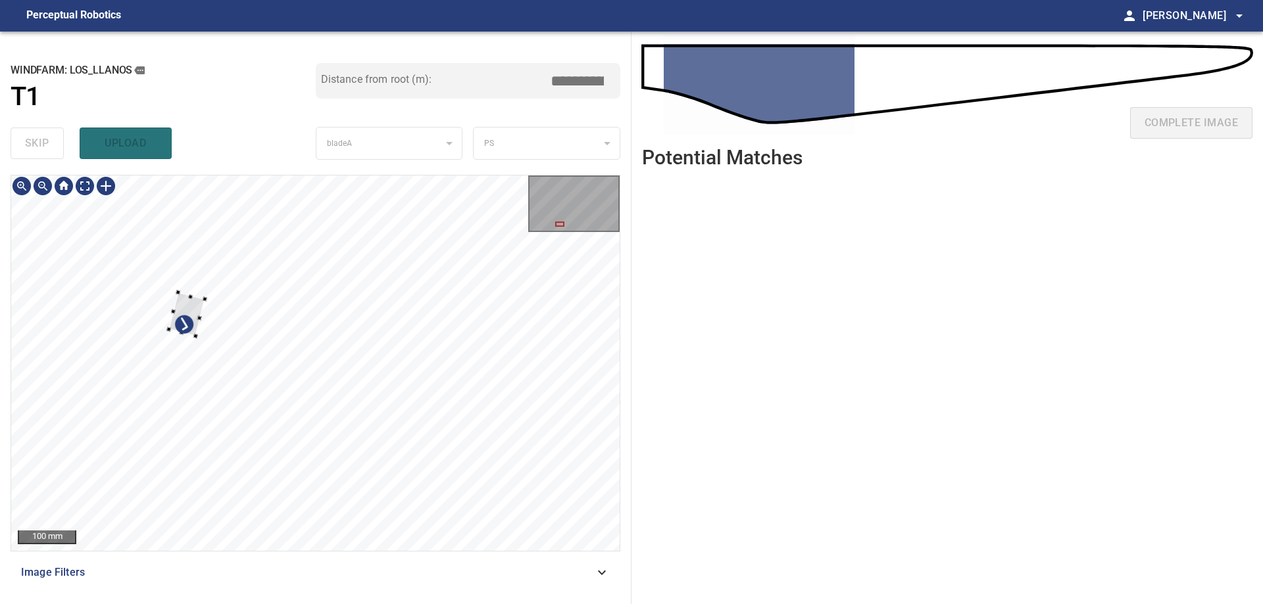
click at [168, 300] on div at bounding box center [186, 314] width 36 height 43
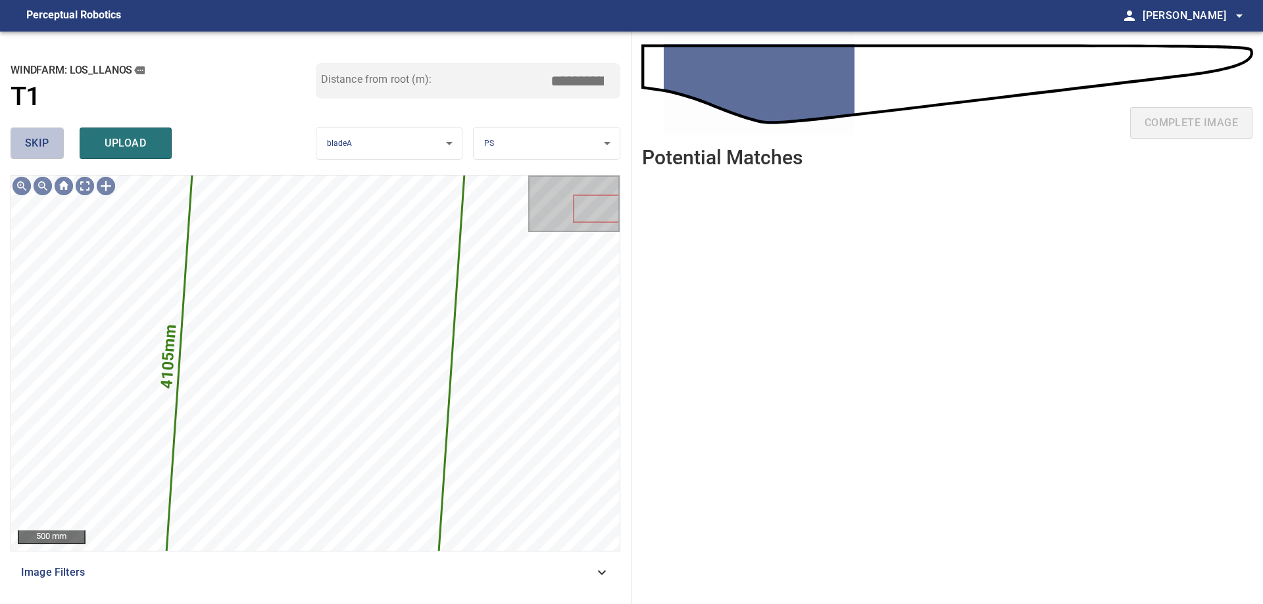
click at [49, 153] on button "skip" at bounding box center [37, 144] width 53 height 32
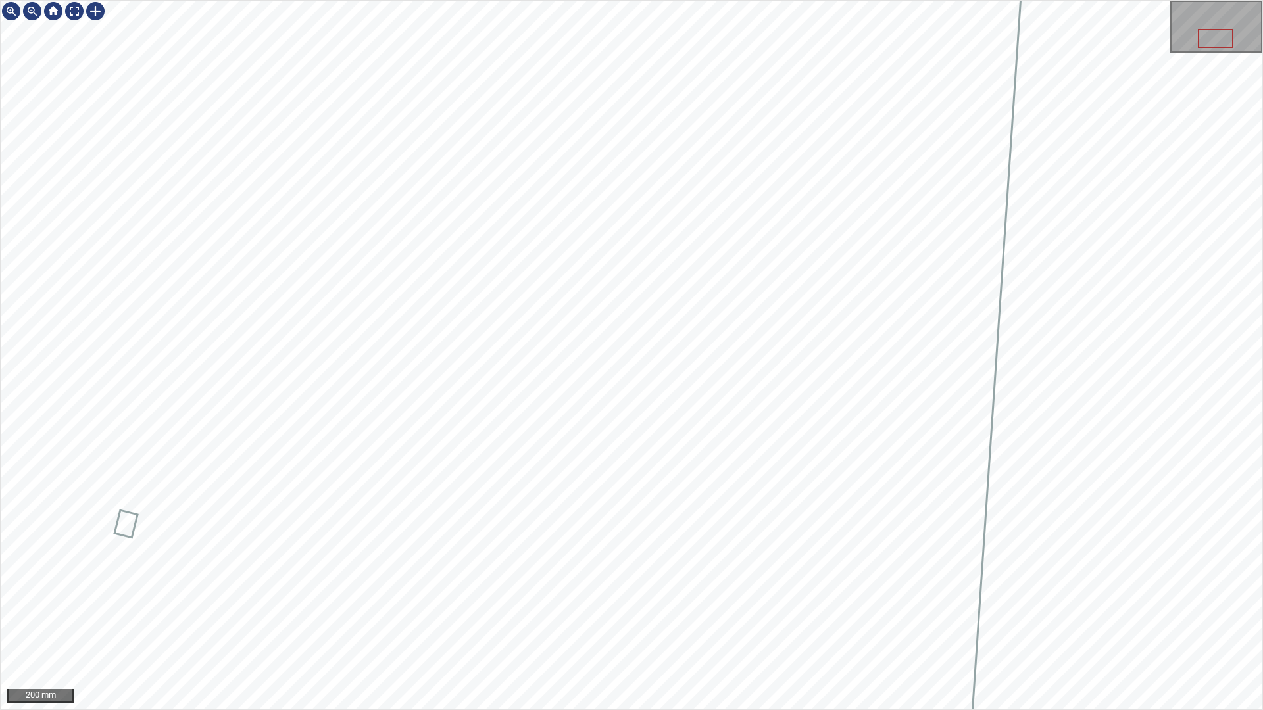
click at [721, 604] on div "200 mm" at bounding box center [631, 355] width 1263 height 710
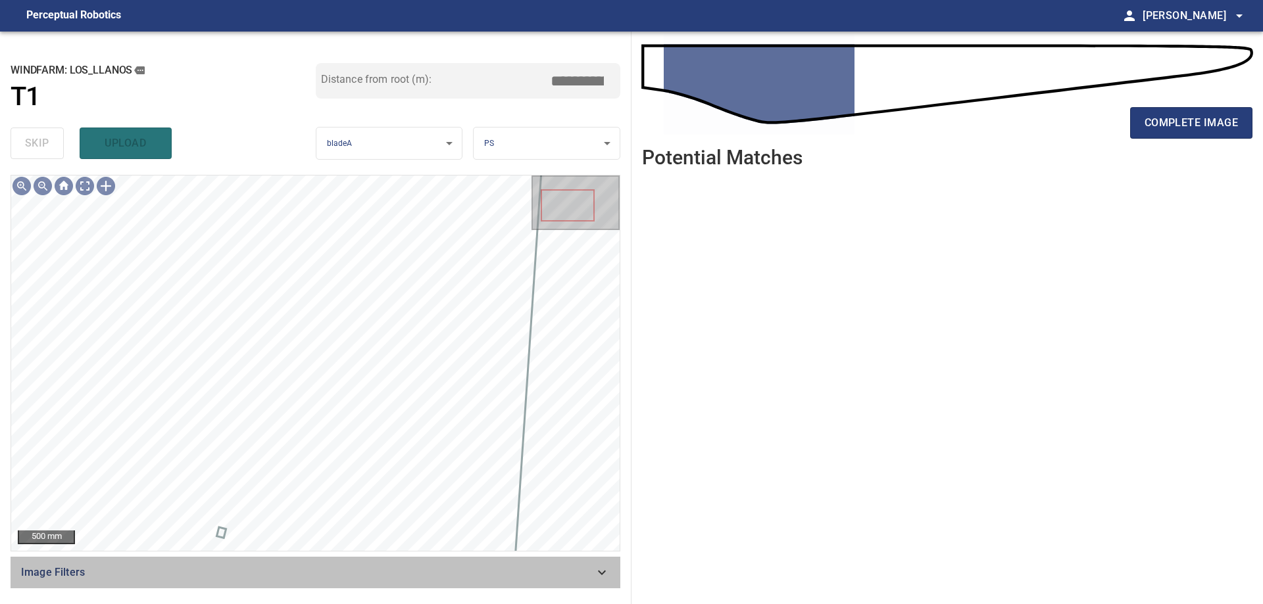
click at [531, 568] on span "Image Filters" at bounding box center [307, 573] width 573 height 16
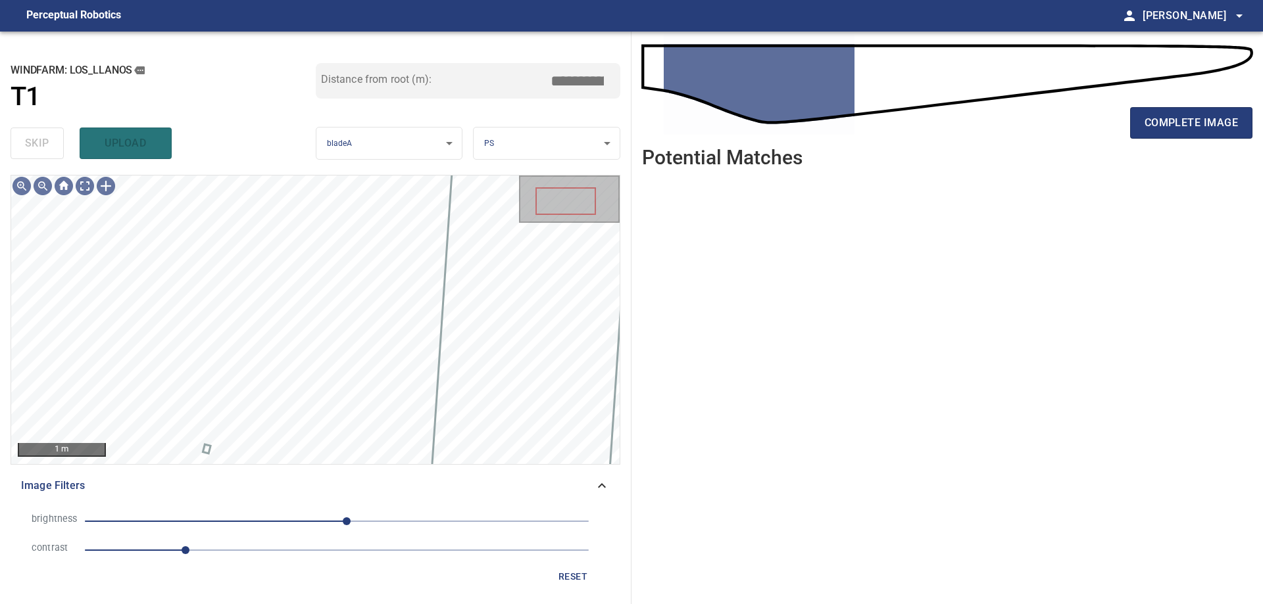
drag, startPoint x: 256, startPoint y: 553, endPoint x: 257, endPoint y: 539, distance: 14.5
click at [255, 553] on span "1" at bounding box center [337, 550] width 504 height 18
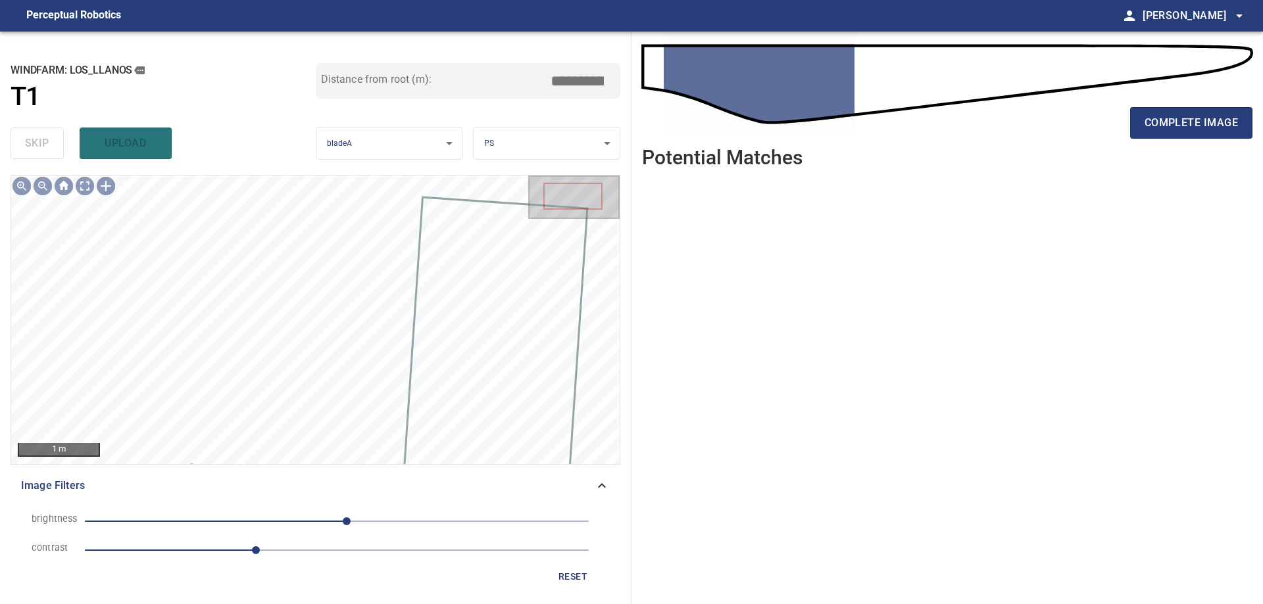
click at [305, 511] on li "brightness 10" at bounding box center [315, 521] width 589 height 29
drag, startPoint x: 214, startPoint y: 521, endPoint x: 229, endPoint y: 521, distance: 14.5
click at [216, 521] on span "10" at bounding box center [337, 521] width 504 height 18
click at [256, 520] on span "-123" at bounding box center [337, 521] width 504 height 18
click at [230, 518] on span "-81" at bounding box center [337, 521] width 504 height 18
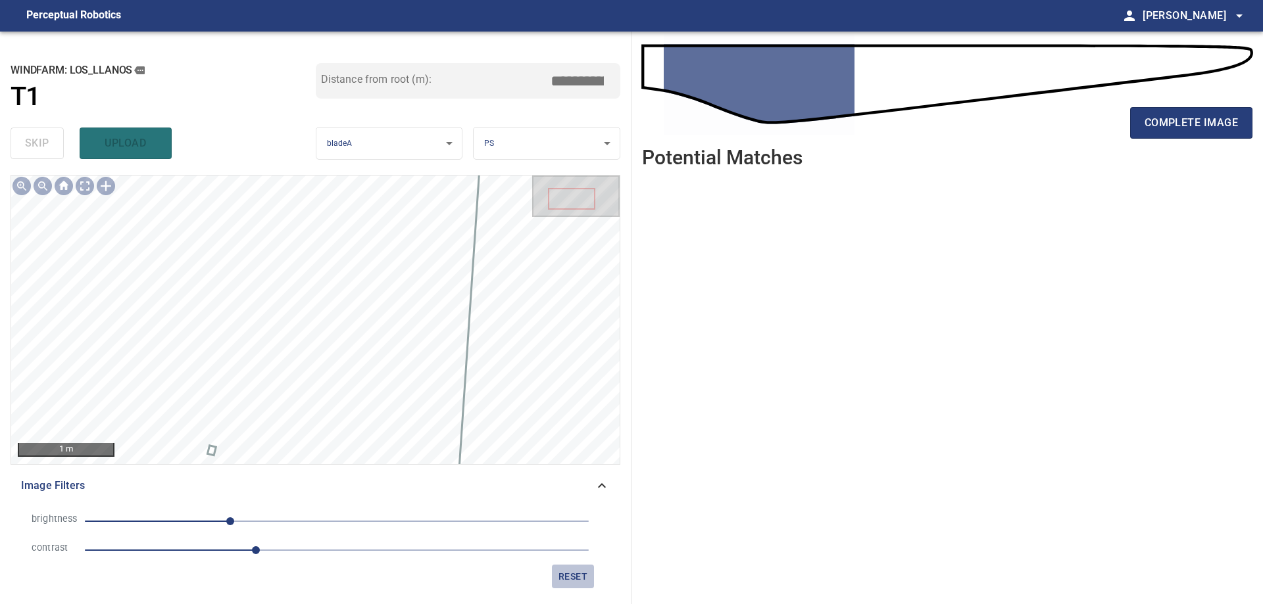
click at [569, 570] on span "reset" at bounding box center [573, 577] width 32 height 16
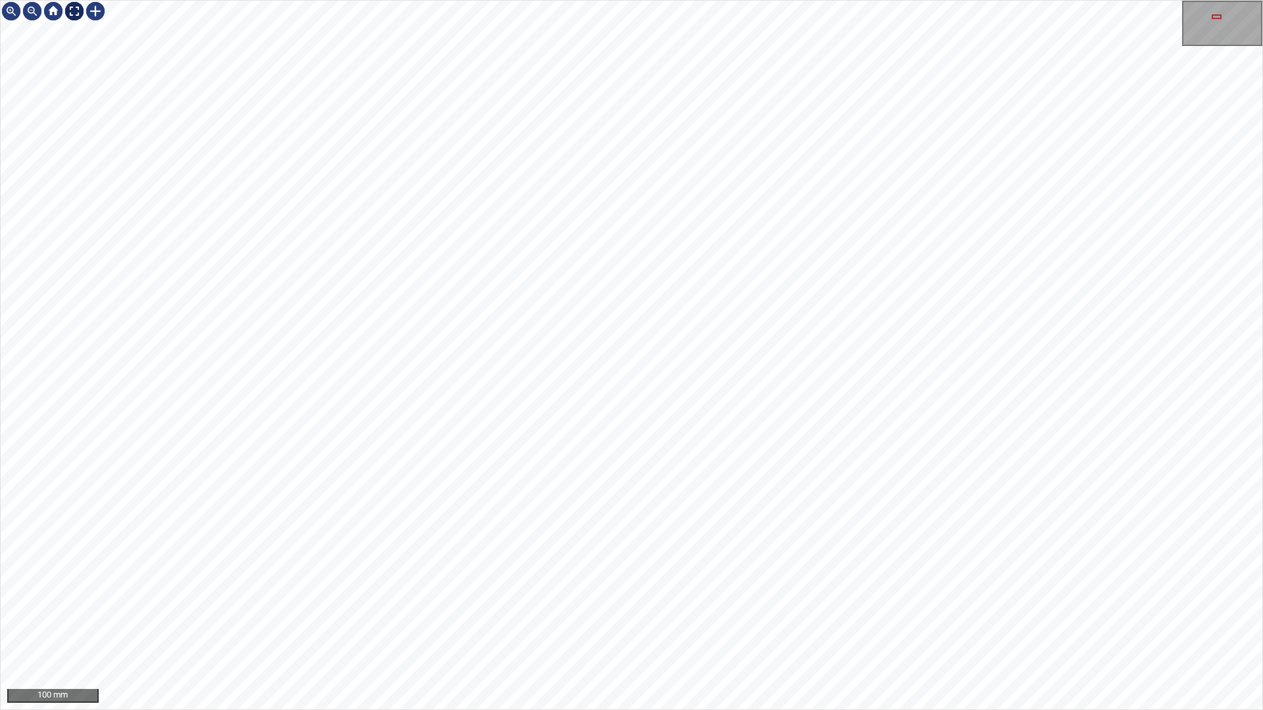
click at [72, 18] on div at bounding box center [74, 11] width 21 height 21
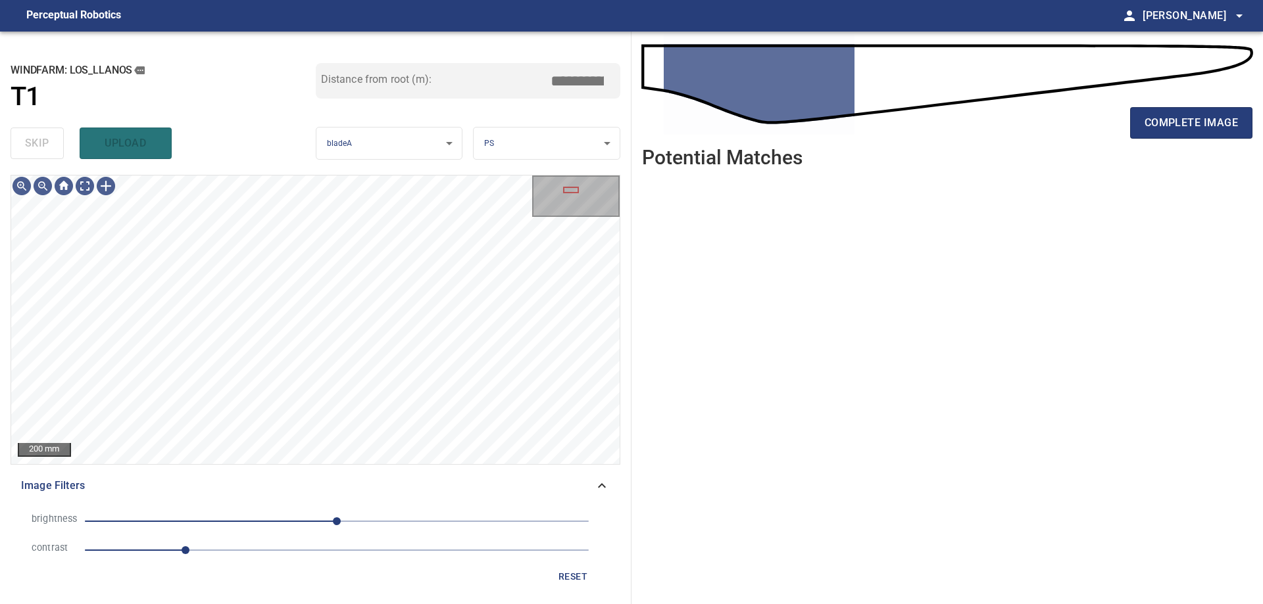
click at [210, 548] on span "1" at bounding box center [337, 550] width 504 height 18
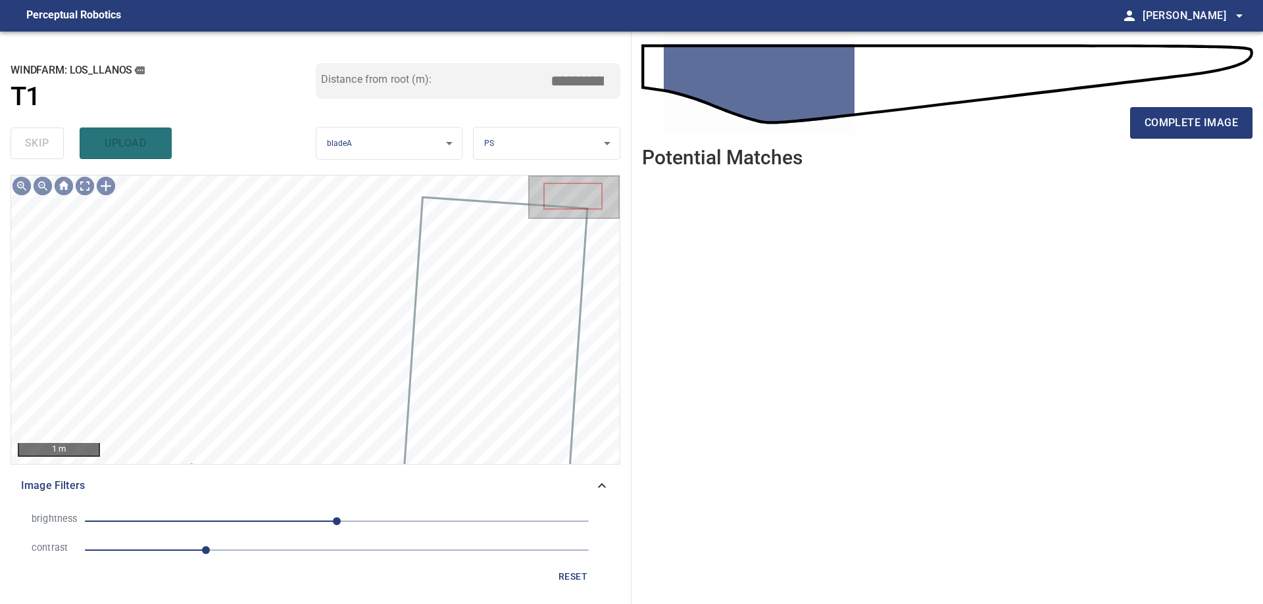
click at [293, 525] on span "0" at bounding box center [337, 521] width 504 height 18
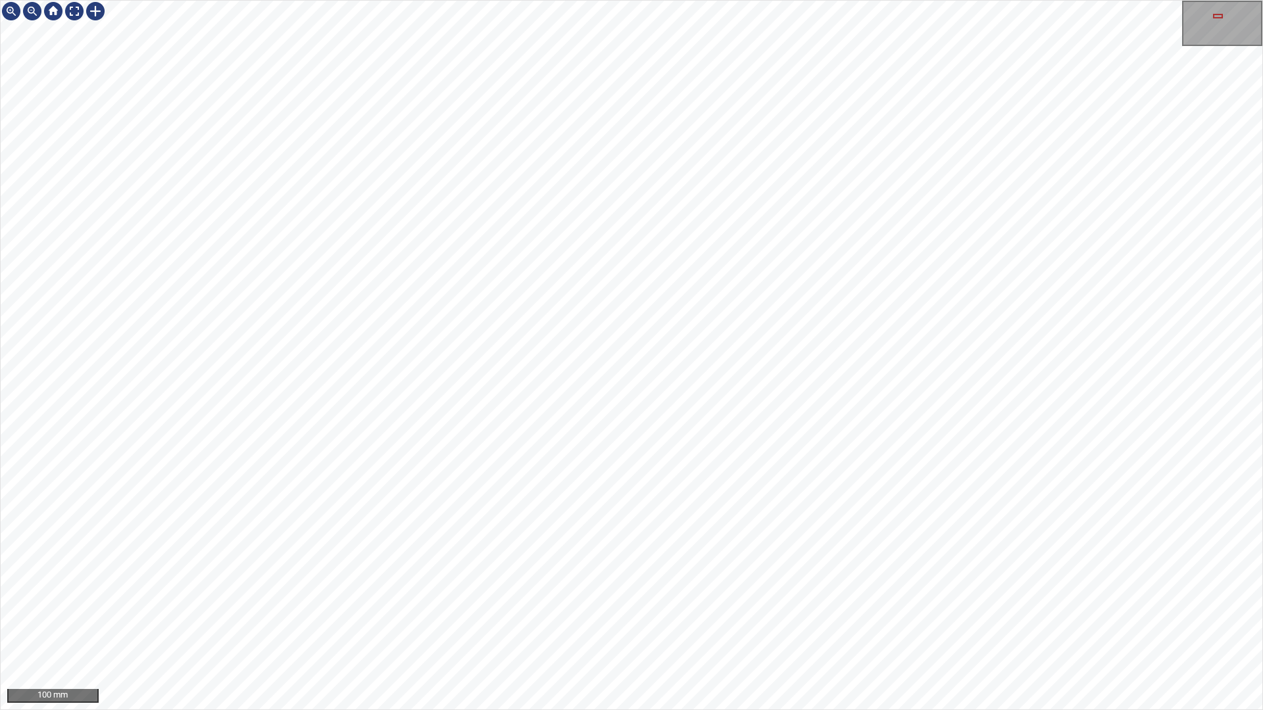
click at [537, 604] on div "100 mm" at bounding box center [631, 355] width 1263 height 710
click at [798, 604] on div "100 mm" at bounding box center [631, 355] width 1263 height 710
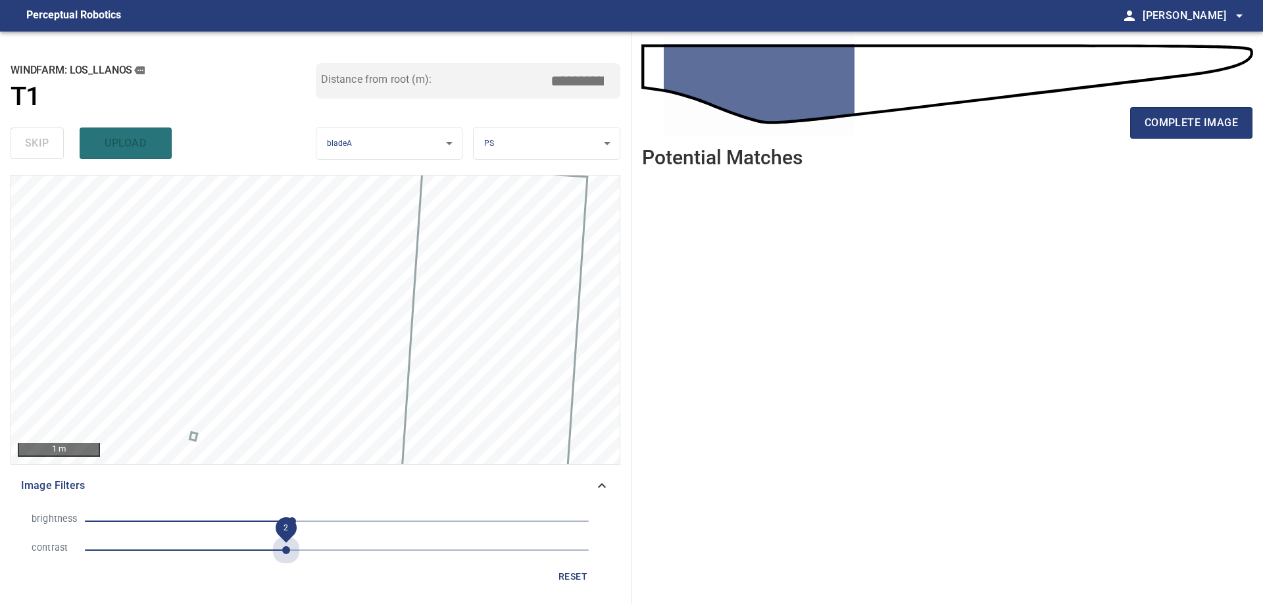
click at [291, 550] on span "2" at bounding box center [337, 550] width 504 height 18
click at [577, 579] on span "reset" at bounding box center [573, 577] width 32 height 16
click at [226, 552] on span "1" at bounding box center [337, 550] width 504 height 18
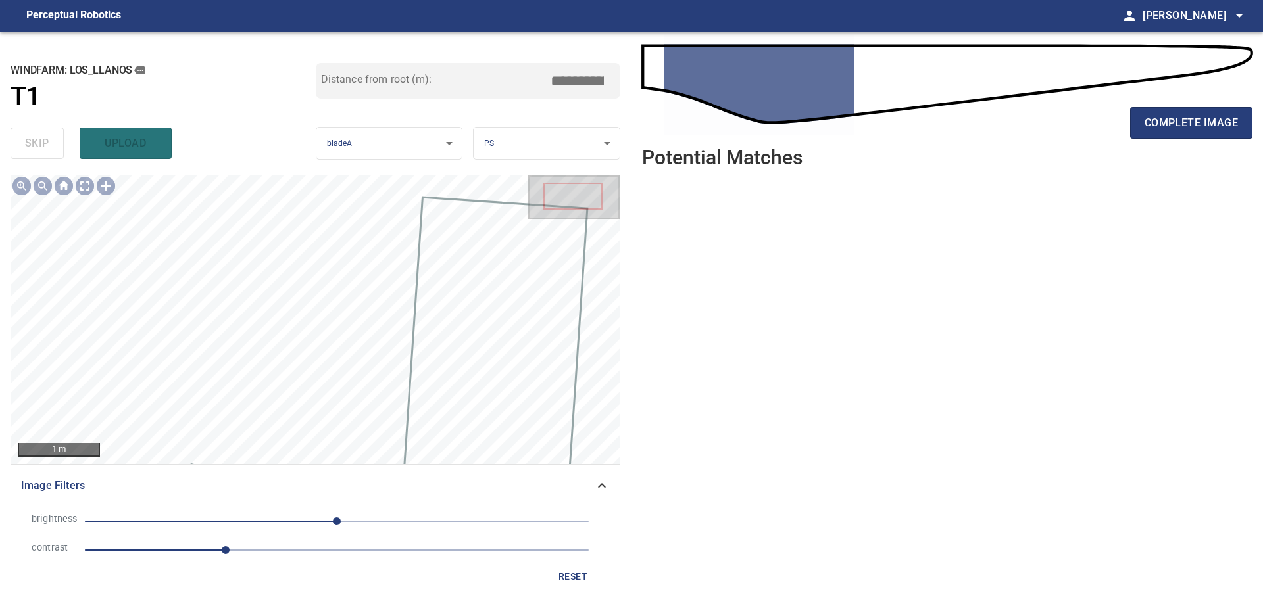
drag, startPoint x: 310, startPoint y: 521, endPoint x: 274, endPoint y: 517, distance: 36.4
click at [309, 521] on span "0" at bounding box center [337, 521] width 504 height 18
drag, startPoint x: 266, startPoint y: 517, endPoint x: 259, endPoint y: 525, distance: 10.8
click at [265, 519] on span "-28" at bounding box center [337, 521] width 504 height 18
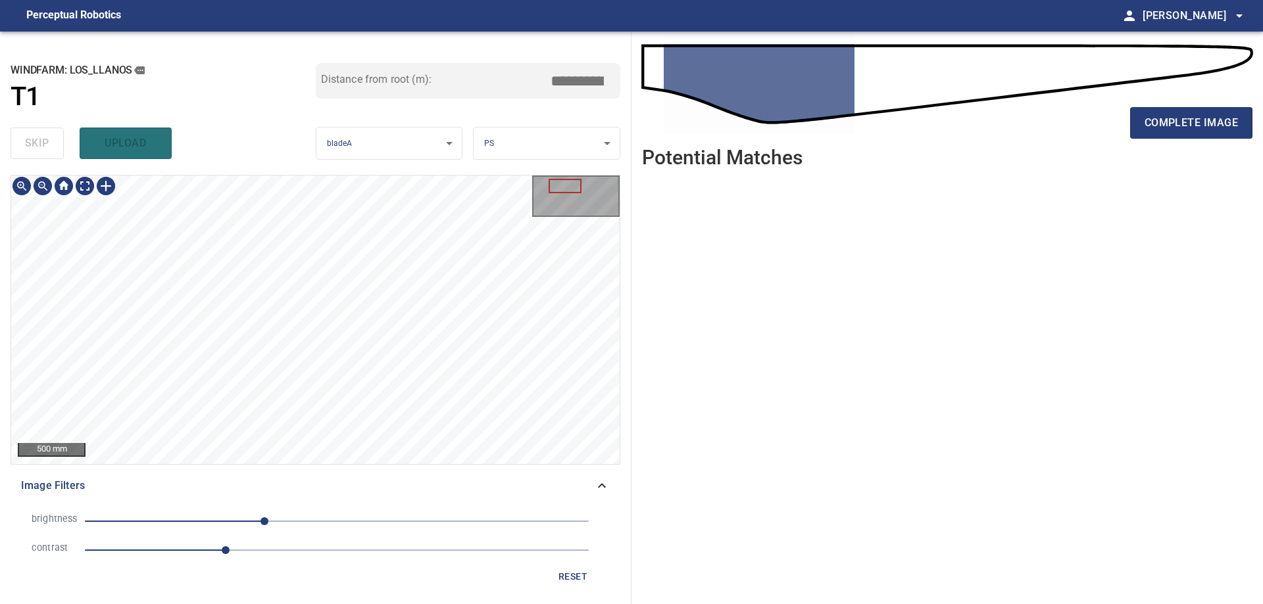
click at [575, 576] on span "reset" at bounding box center [573, 577] width 32 height 16
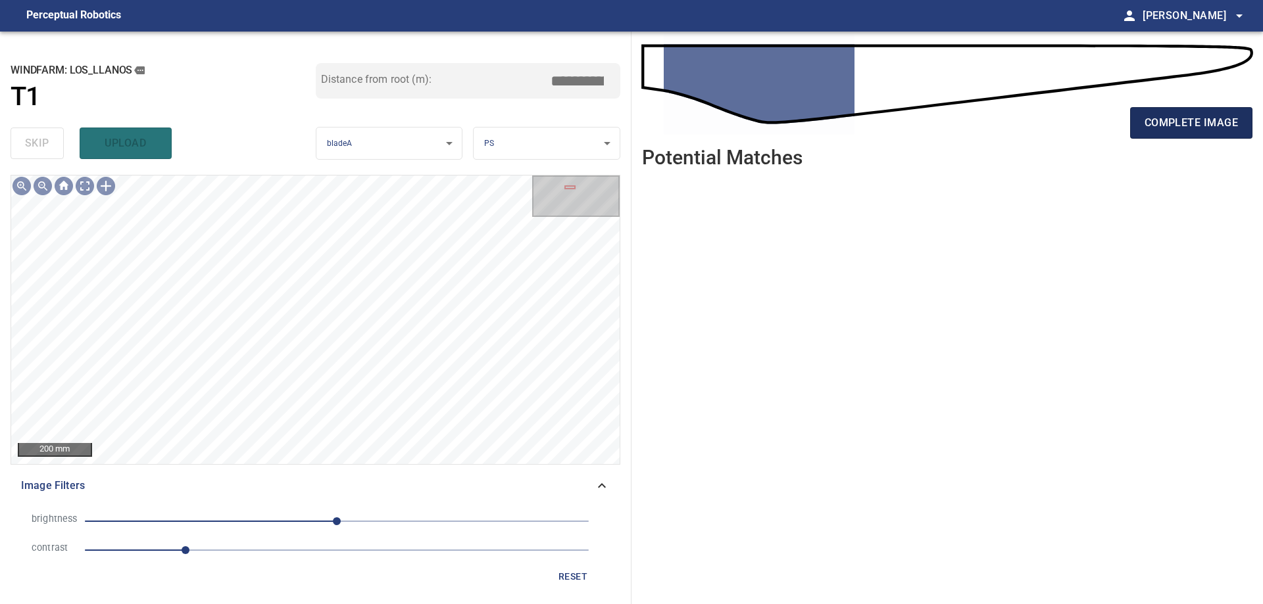
click at [1177, 132] on span "complete image" at bounding box center [1190, 123] width 93 height 18
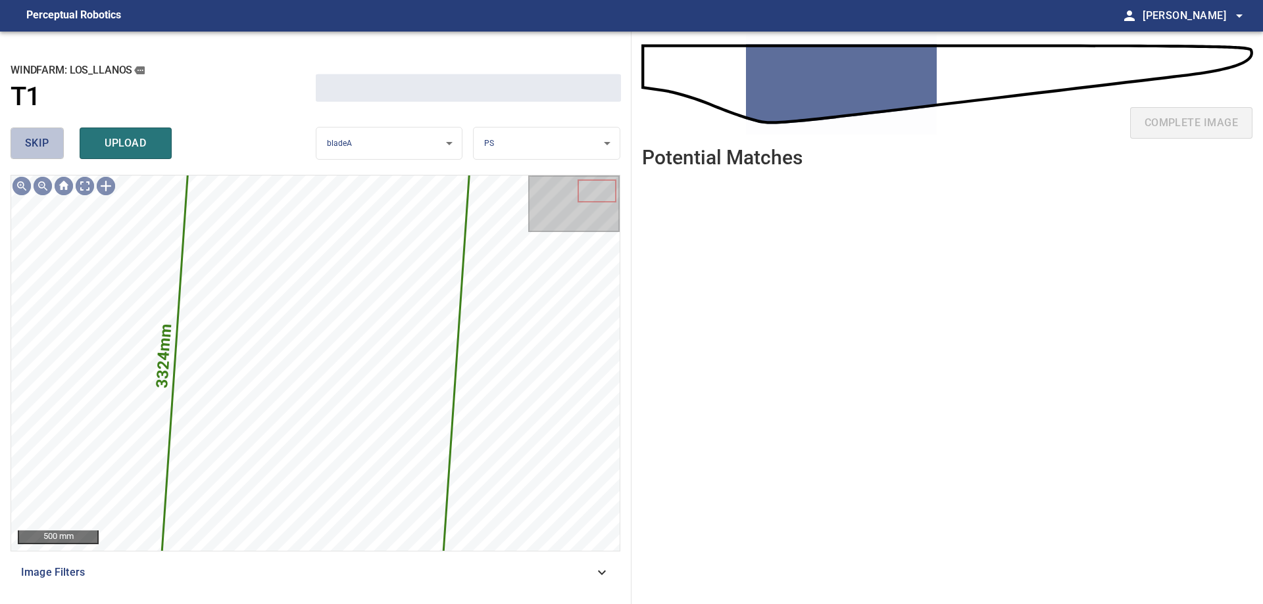
drag, startPoint x: 23, startPoint y: 141, endPoint x: 25, endPoint y: 150, distance: 8.8
click at [25, 150] on button "skip" at bounding box center [37, 144] width 53 height 32
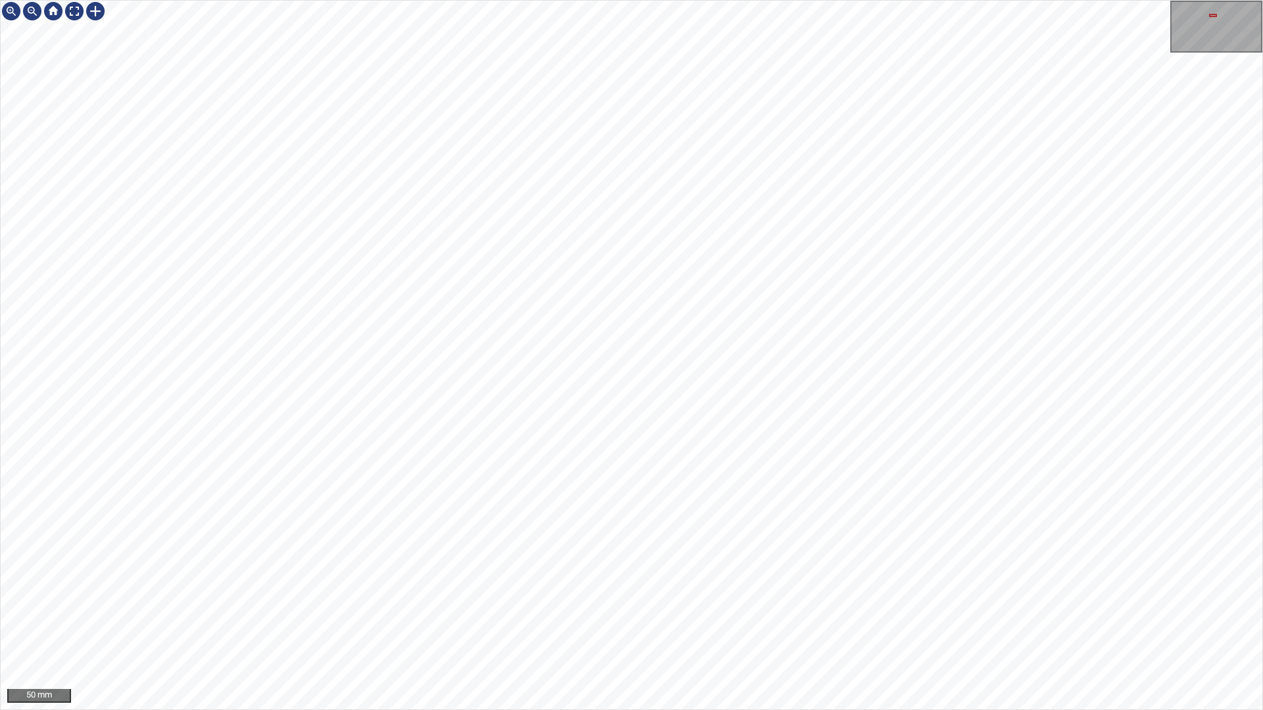
click at [704, 604] on div "50 mm" at bounding box center [631, 355] width 1263 height 710
click at [441, 604] on div "50 mm" at bounding box center [631, 355] width 1263 height 710
click at [1229, 0] on div "50 mm" at bounding box center [631, 355] width 1263 height 710
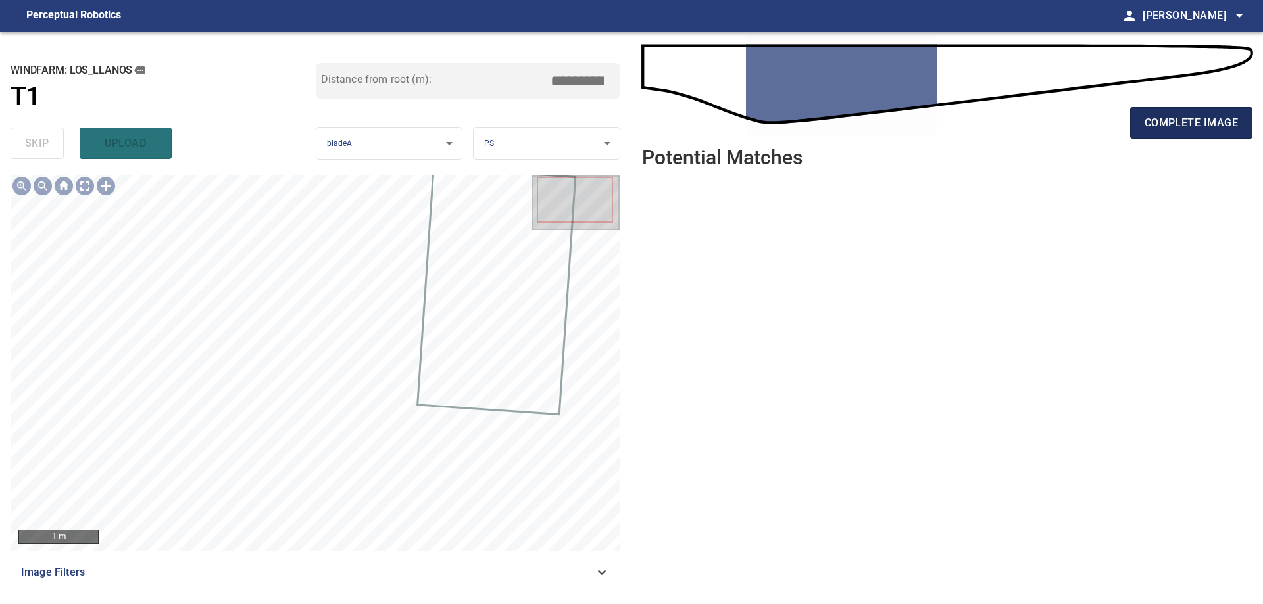
click at [1213, 119] on span "complete image" at bounding box center [1190, 123] width 93 height 18
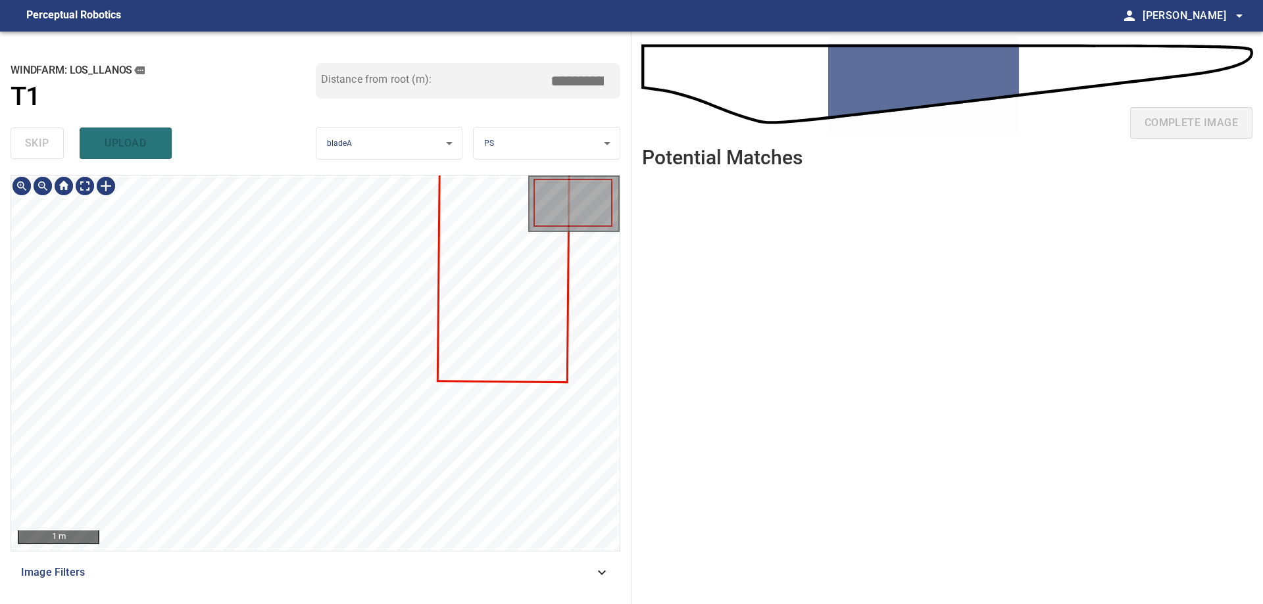
click at [563, 294] on div at bounding box center [315, 364] width 608 height 376
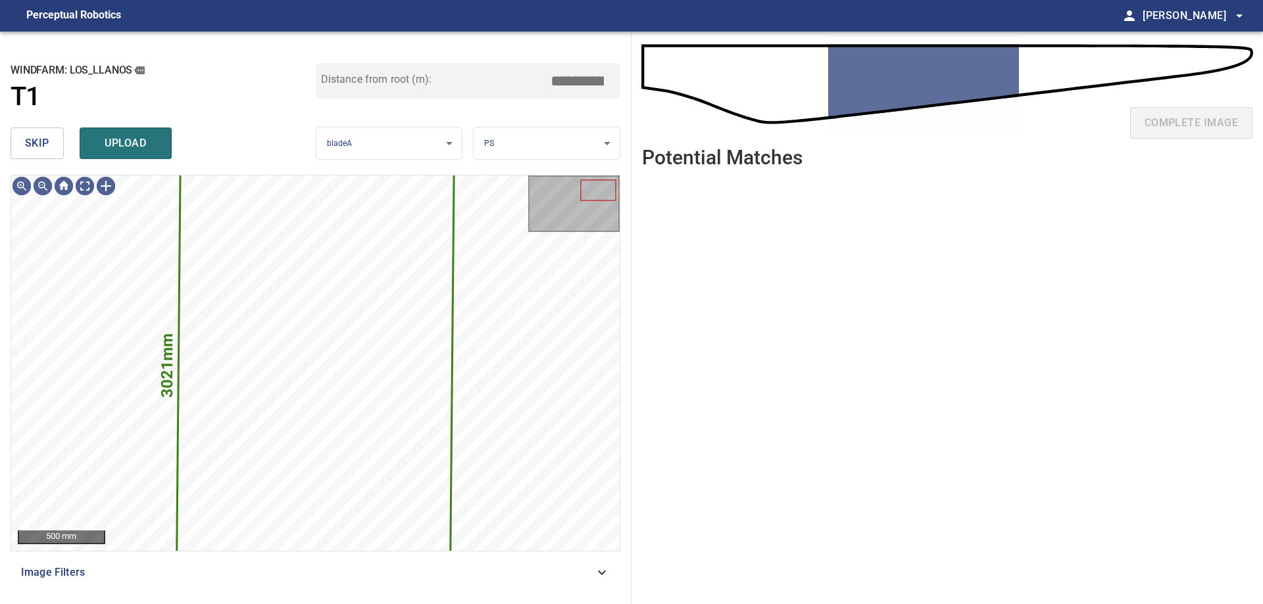
click at [41, 158] on button "skip" at bounding box center [37, 144] width 53 height 32
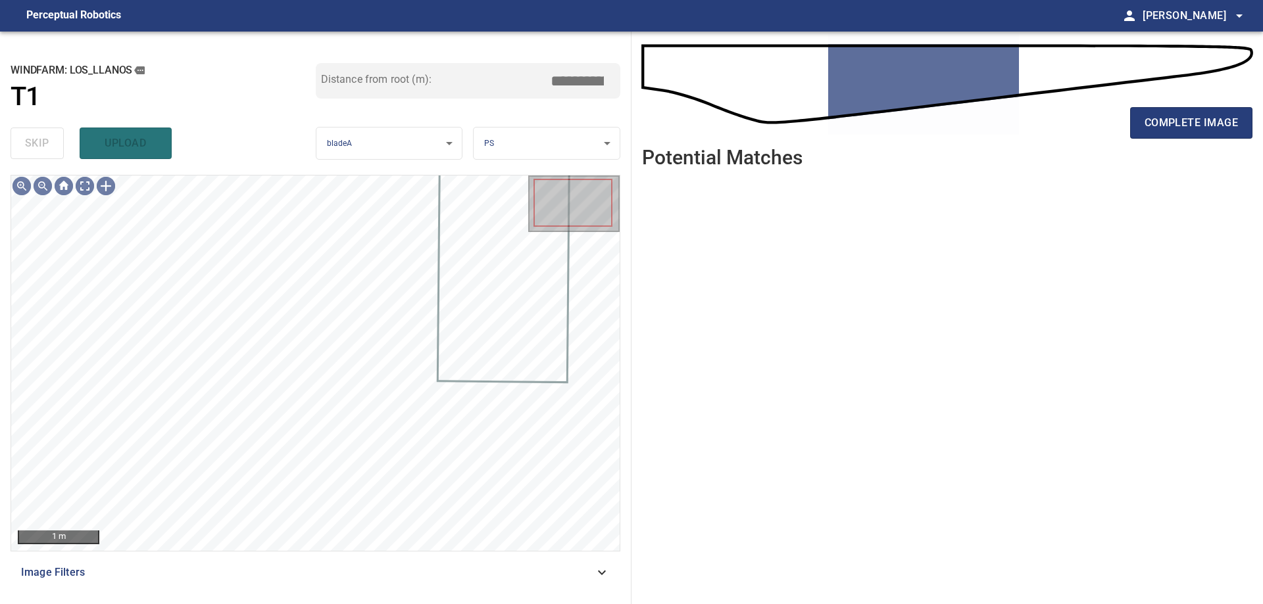
click at [568, 575] on span "Image Filters" at bounding box center [307, 573] width 573 height 16
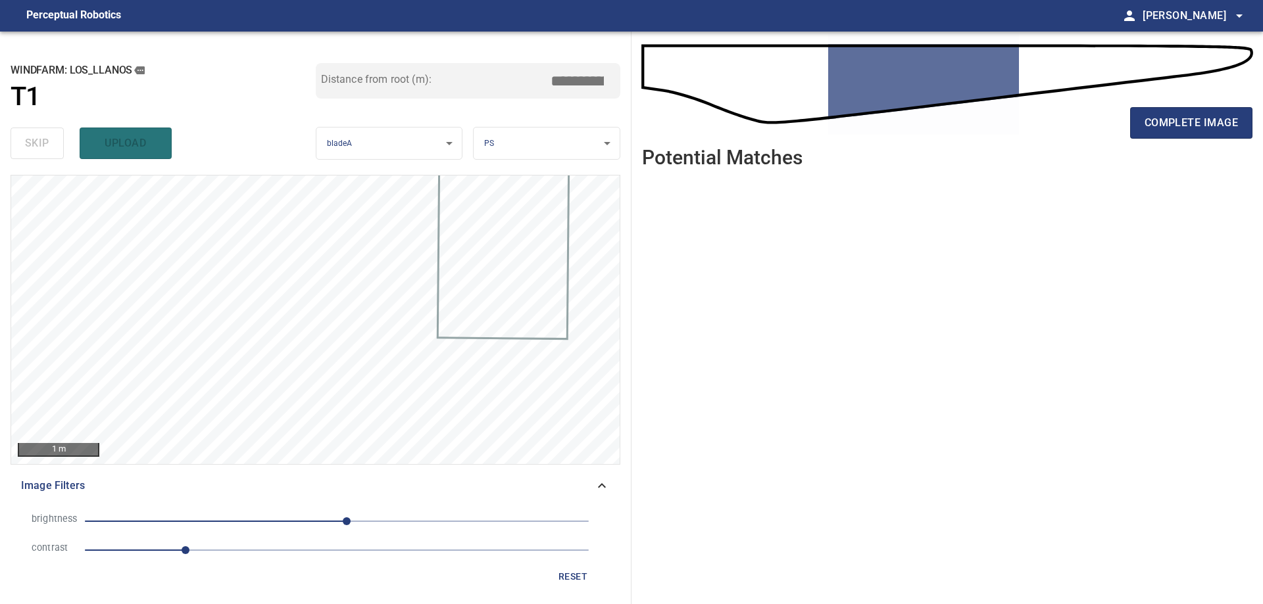
drag, startPoint x: 220, startPoint y: 554, endPoint x: 253, endPoint y: 535, distance: 37.4
click at [223, 553] on span "1" at bounding box center [337, 550] width 504 height 18
click at [282, 524] on span "10" at bounding box center [337, 521] width 504 height 18
click at [245, 523] on span "-55" at bounding box center [337, 521] width 504 height 18
click at [249, 520] on span "-93" at bounding box center [245, 522] width 8 height 8
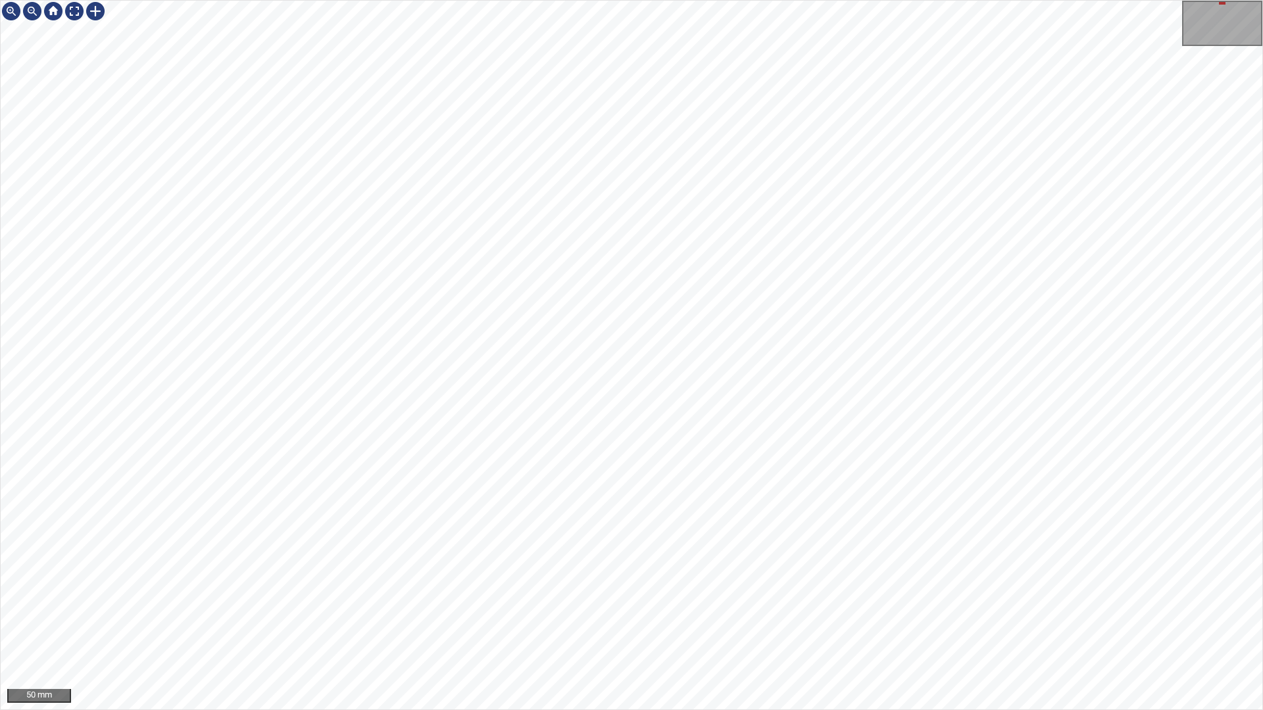
click at [240, 604] on div "50 mm" at bounding box center [631, 355] width 1263 height 710
click at [820, 604] on div "100 mm" at bounding box center [631, 355] width 1263 height 710
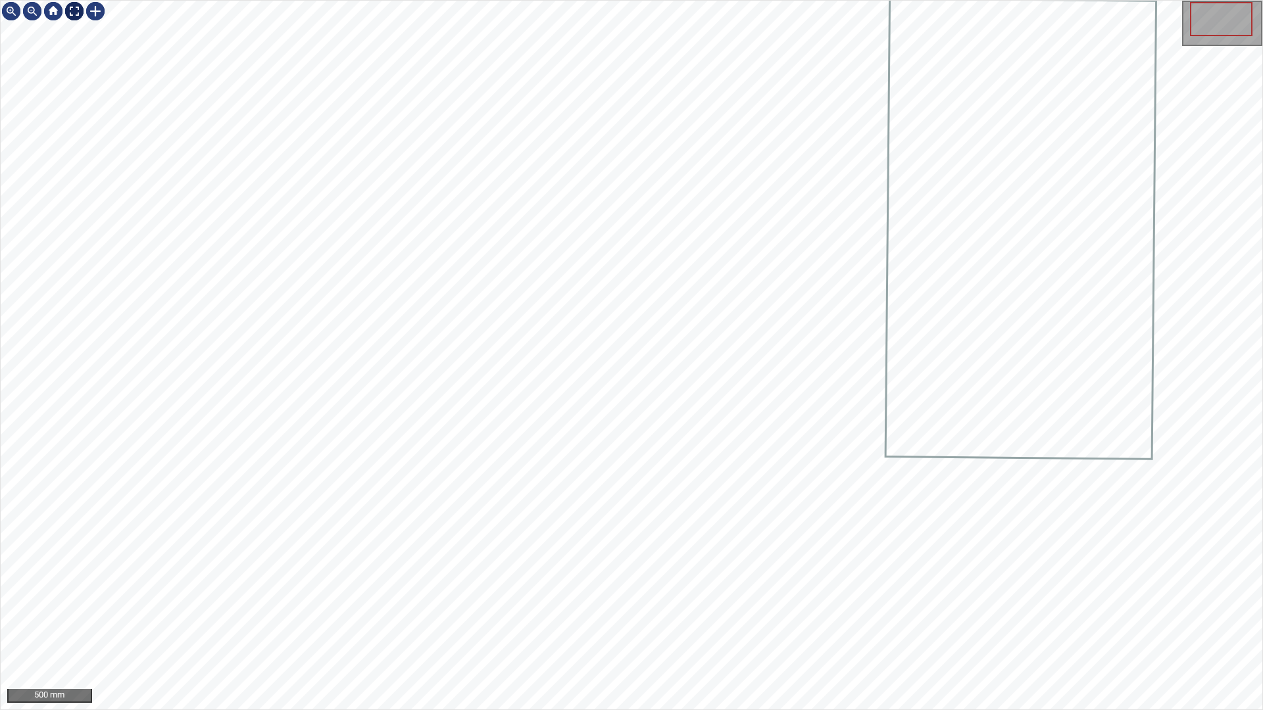
click at [77, 12] on div at bounding box center [74, 11] width 21 height 21
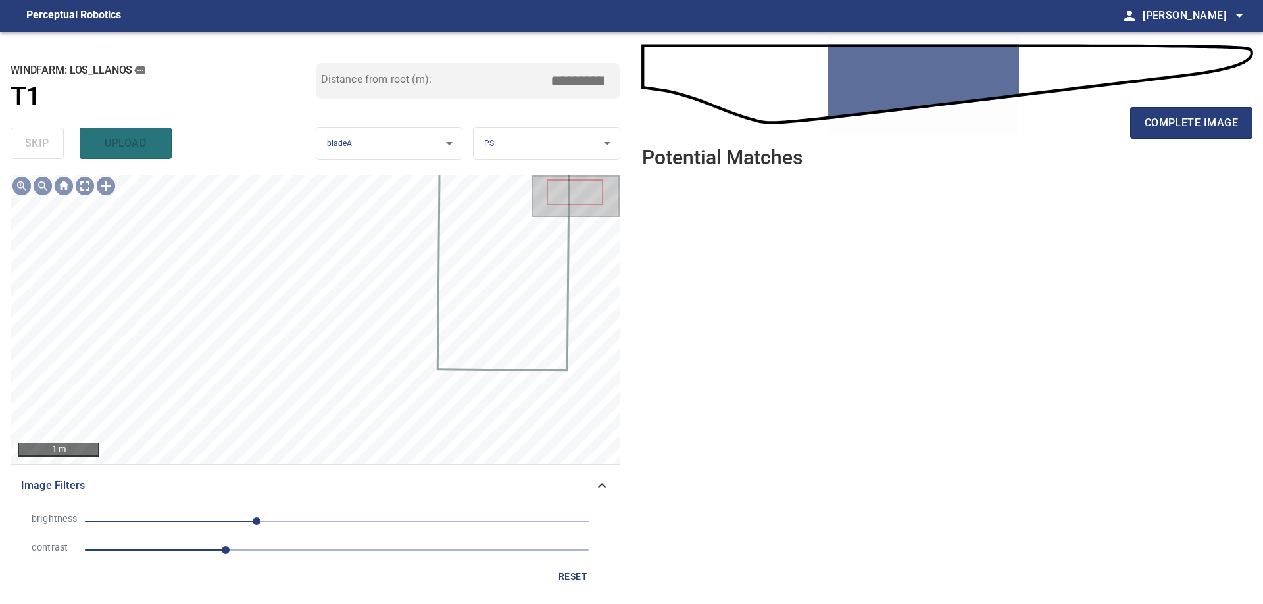
drag, startPoint x: 568, startPoint y: 581, endPoint x: 482, endPoint y: 552, distance: 90.9
click at [568, 582] on span "reset" at bounding box center [573, 577] width 32 height 16
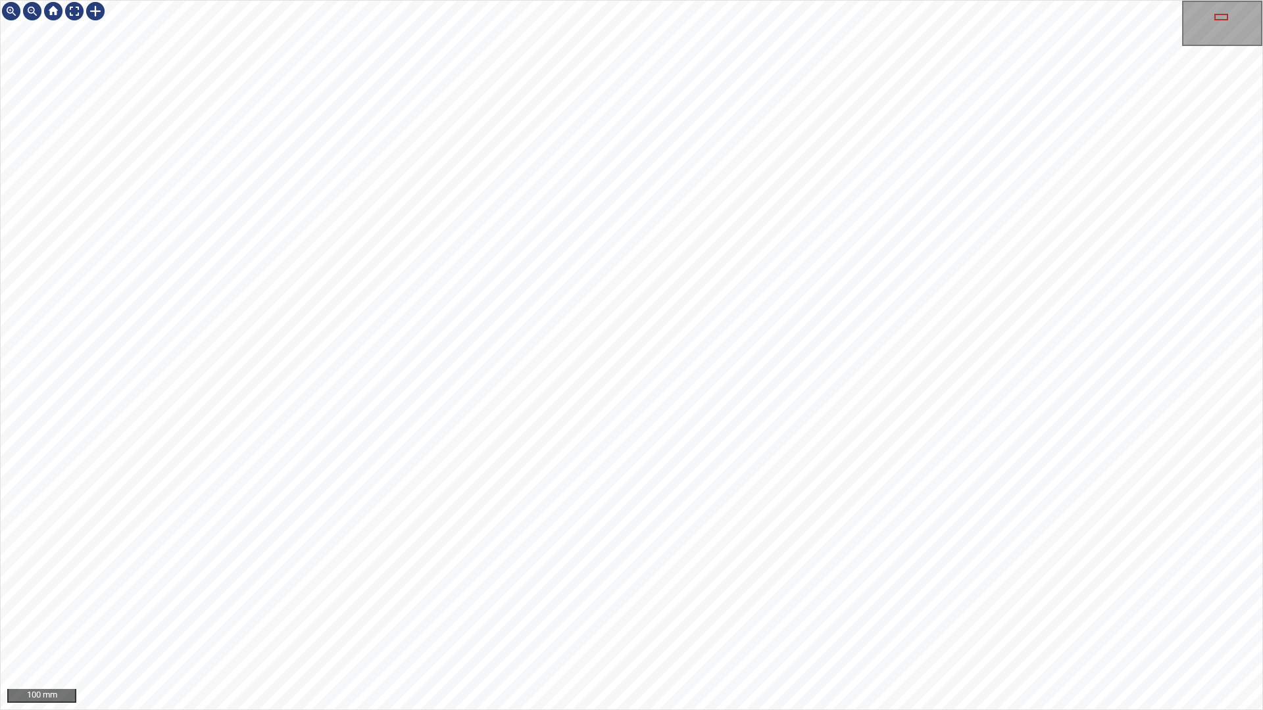
click at [627, 604] on div "100 mm" at bounding box center [631, 355] width 1263 height 710
click at [583, 604] on div "100 mm" at bounding box center [631, 355] width 1263 height 710
click at [547, 0] on div "100 mm" at bounding box center [631, 355] width 1263 height 710
click at [682, 604] on div "100 mm" at bounding box center [631, 355] width 1263 height 710
click at [68, 16] on div at bounding box center [74, 11] width 21 height 21
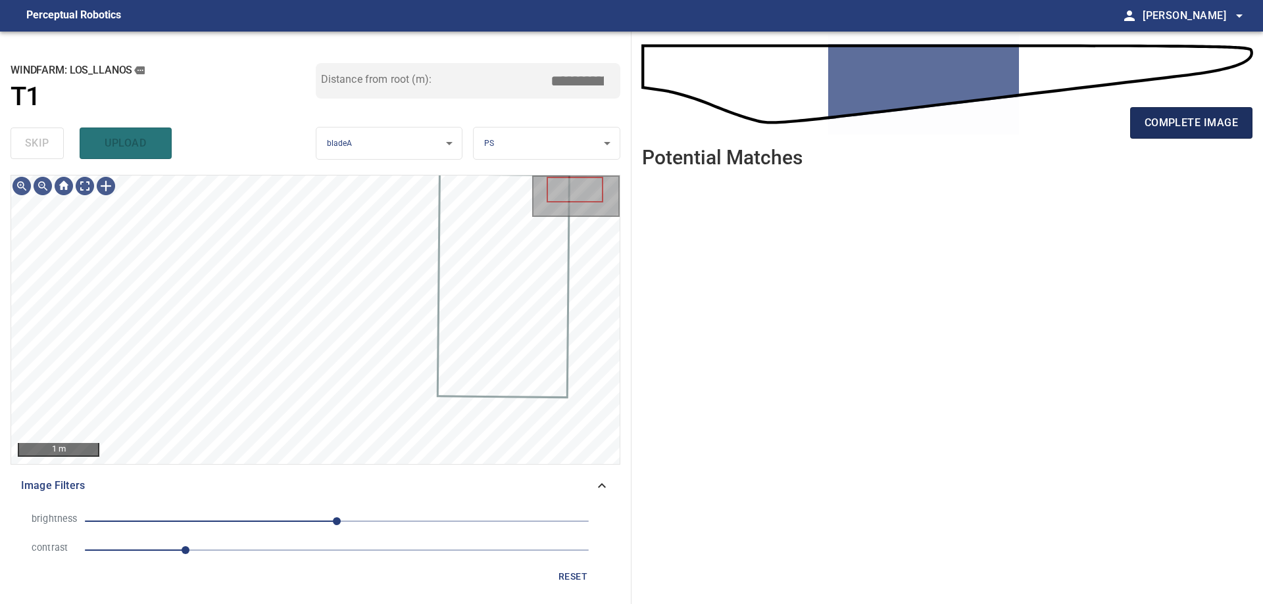
drag, startPoint x: 1154, startPoint y: 105, endPoint x: 1162, endPoint y: 135, distance: 31.3
click at [1162, 132] on div "complete image" at bounding box center [947, 128] width 610 height 53
click at [1167, 126] on span "complete image" at bounding box center [1190, 123] width 93 height 18
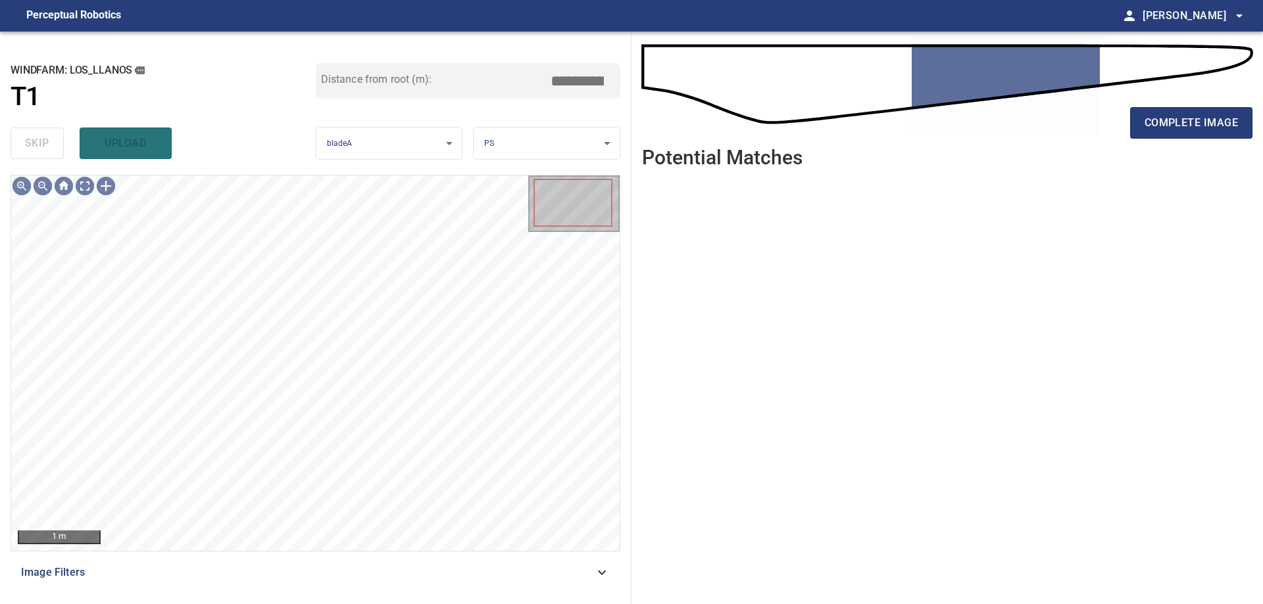
drag, startPoint x: 539, startPoint y: 566, endPoint x: 422, endPoint y: 562, distance: 117.1
click at [537, 576] on span "Image Filters" at bounding box center [307, 573] width 573 height 16
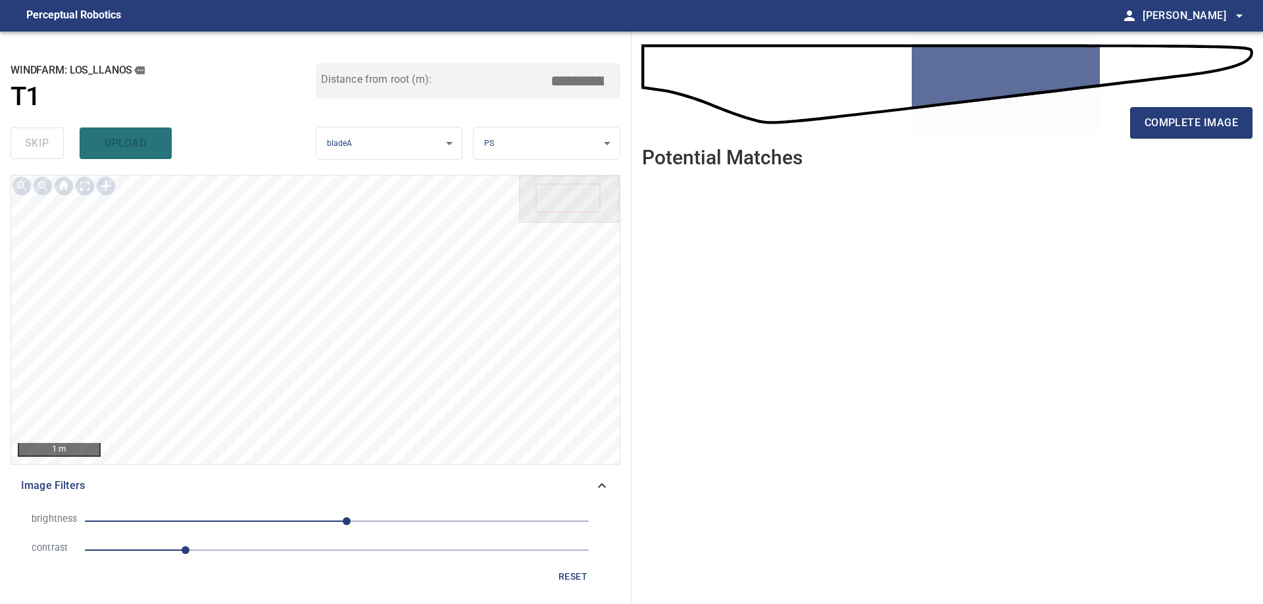
click at [270, 550] on span "1" at bounding box center [337, 550] width 504 height 18
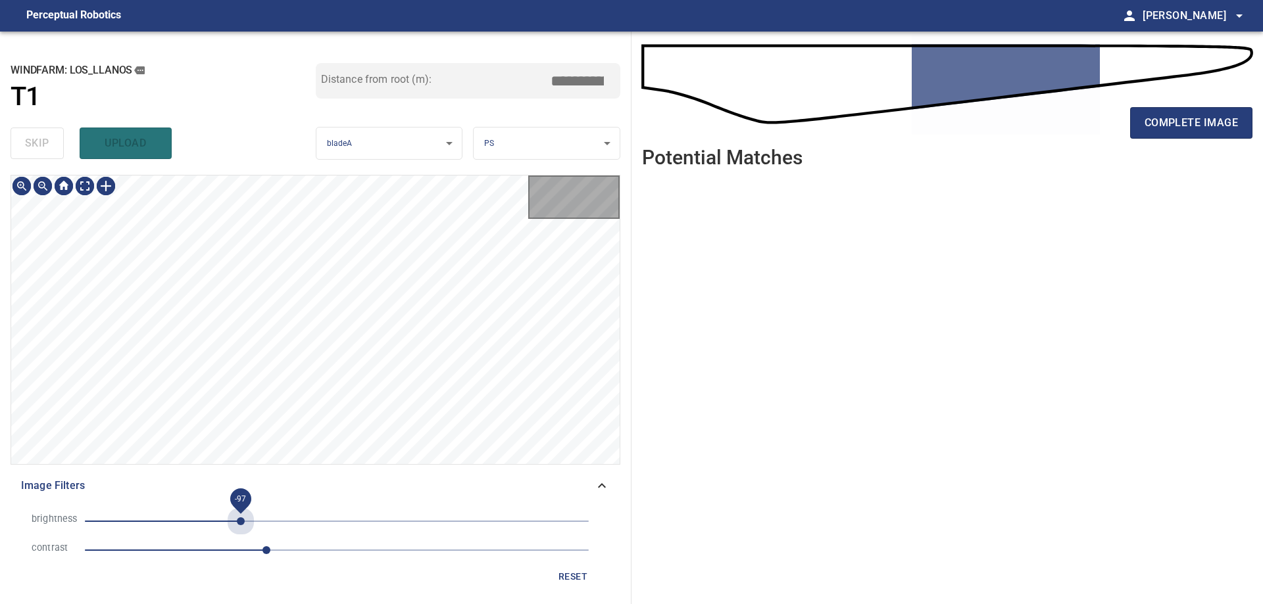
drag, startPoint x: 241, startPoint y: 523, endPoint x: 205, endPoint y: 525, distance: 36.2
click at [243, 529] on span "-97" at bounding box center [337, 521] width 504 height 18
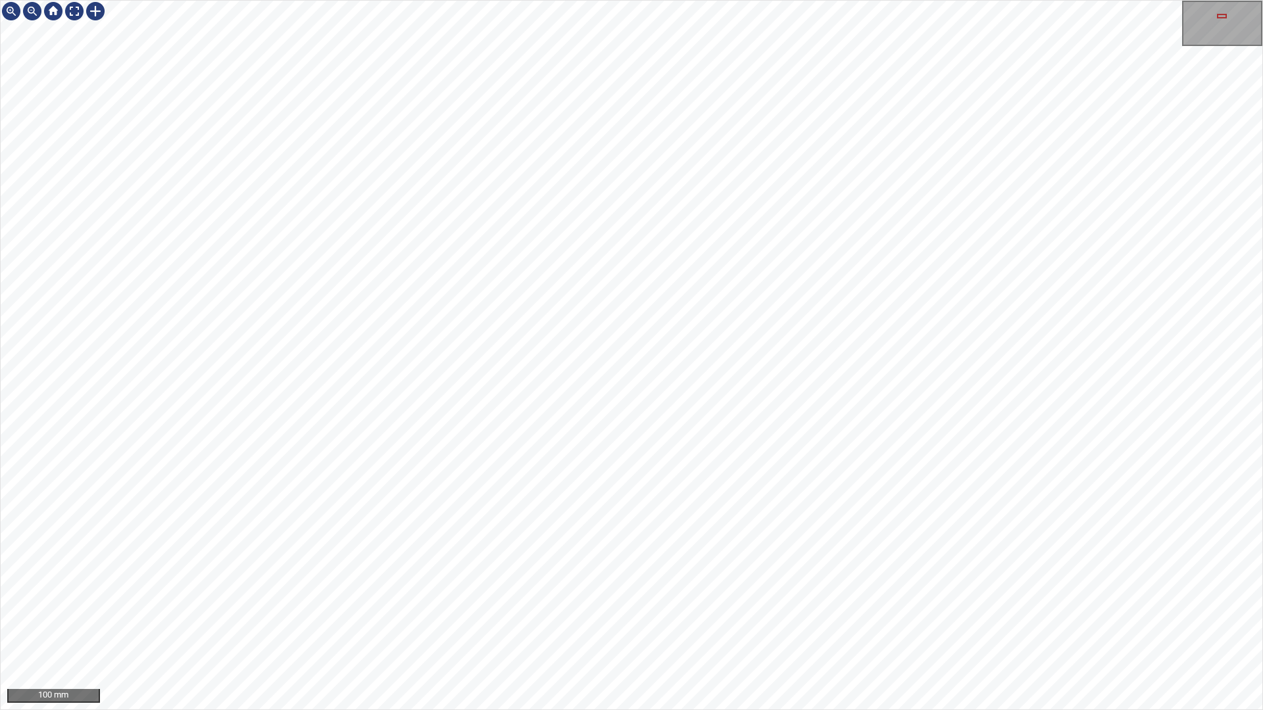
click at [770, 604] on div "100 mm" at bounding box center [631, 355] width 1263 height 710
click at [664, 604] on div "200 mm" at bounding box center [631, 355] width 1263 height 710
click at [679, 604] on div "200 mm" at bounding box center [631, 355] width 1263 height 710
click at [374, 604] on div "200 mm" at bounding box center [631, 355] width 1263 height 710
click at [72, 15] on div at bounding box center [74, 11] width 21 height 21
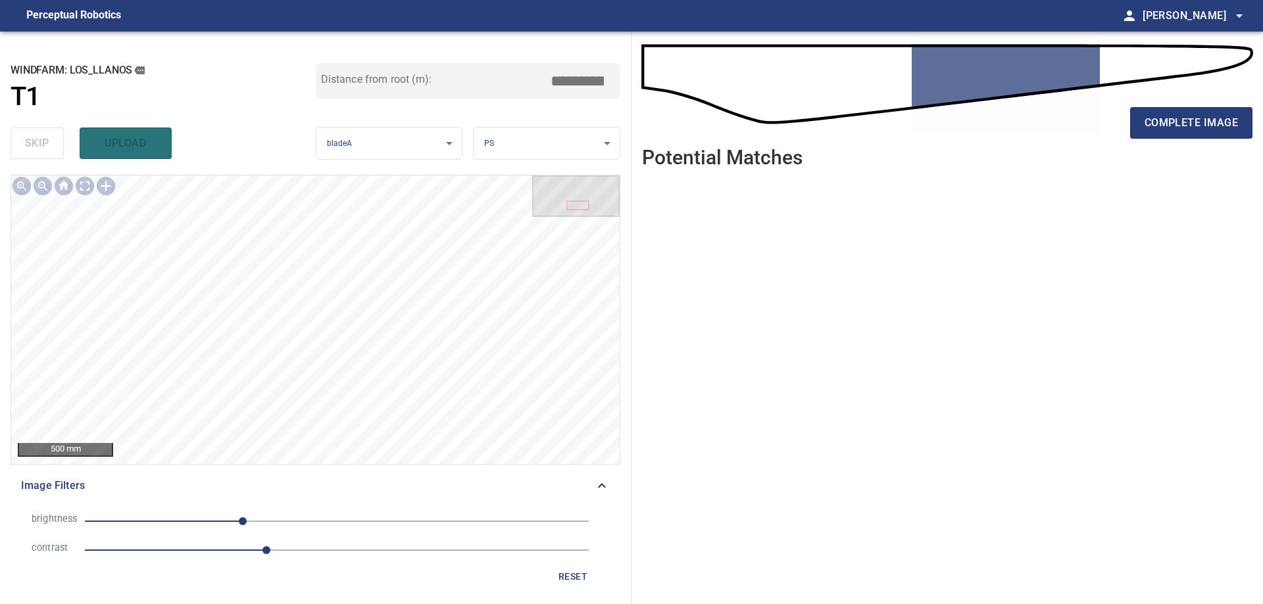
click at [570, 575] on span "reset" at bounding box center [573, 577] width 32 height 16
click at [268, 558] on span "1" at bounding box center [337, 550] width 504 height 18
click at [234, 552] on span "1.8" at bounding box center [337, 550] width 504 height 18
click at [308, 524] on span "0" at bounding box center [337, 521] width 504 height 18
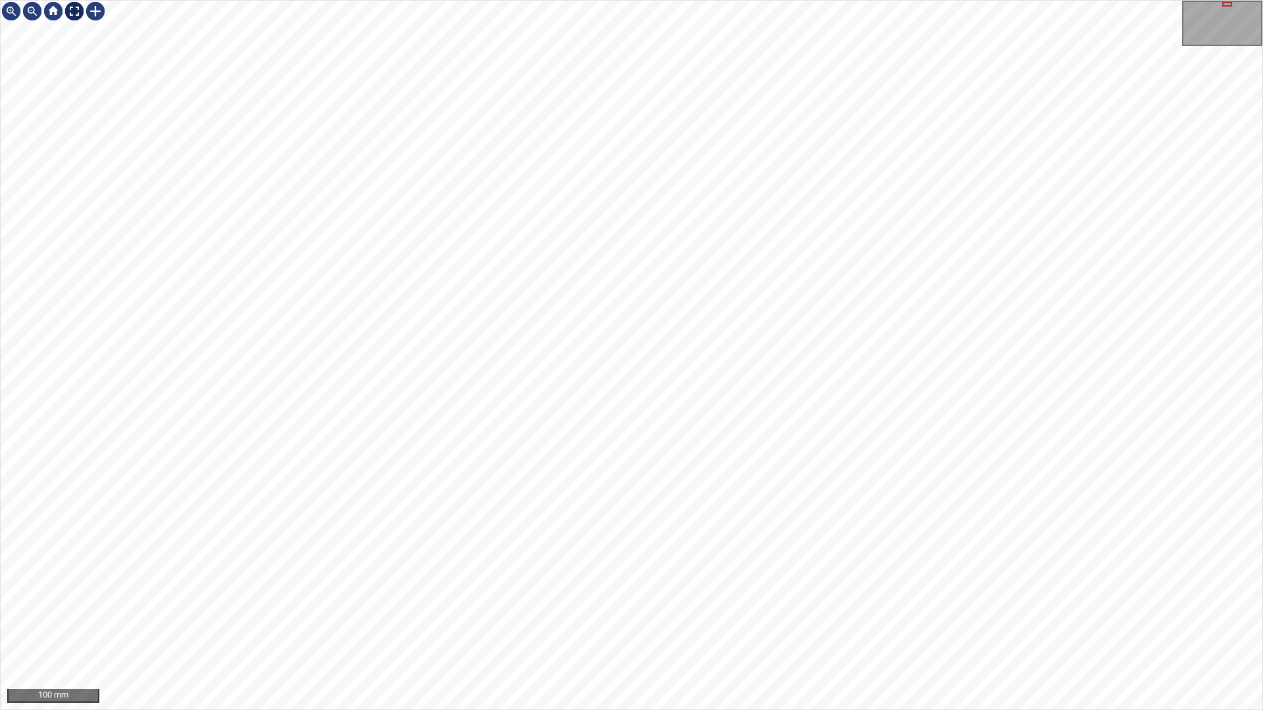
click at [82, 6] on div at bounding box center [74, 11] width 21 height 21
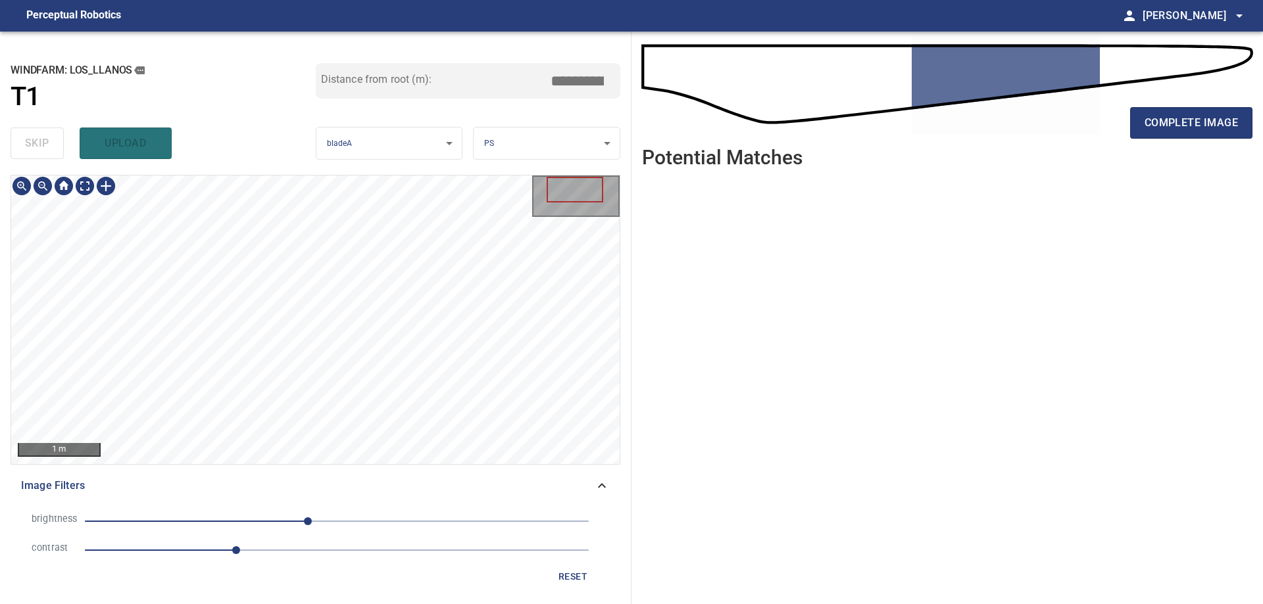
click at [568, 564] on div "brightness -29 contrast 1.5 reset" at bounding box center [315, 548] width 589 height 82
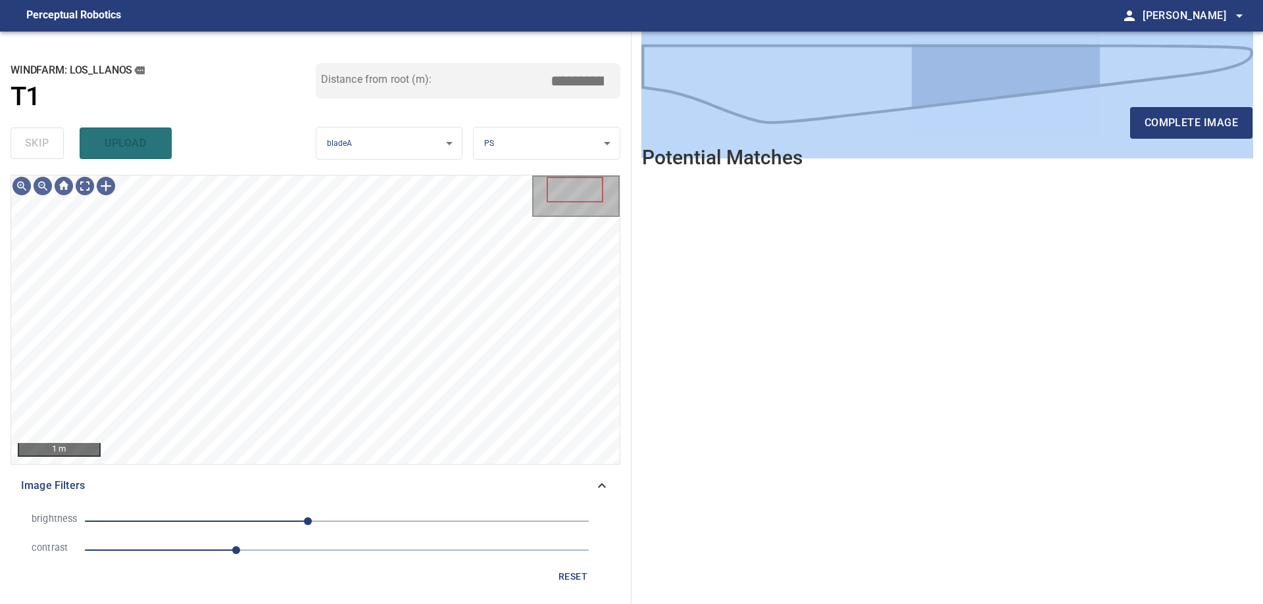
click at [543, 575] on div "reset" at bounding box center [315, 577] width 589 height 24
click at [554, 575] on button "reset" at bounding box center [573, 577] width 42 height 24
drag, startPoint x: 239, startPoint y: 556, endPoint x: 228, endPoint y: 556, distance: 11.2
click at [237, 556] on span "1.5" at bounding box center [337, 550] width 504 height 18
click at [174, 550] on span "0.9" at bounding box center [337, 550] width 504 height 18
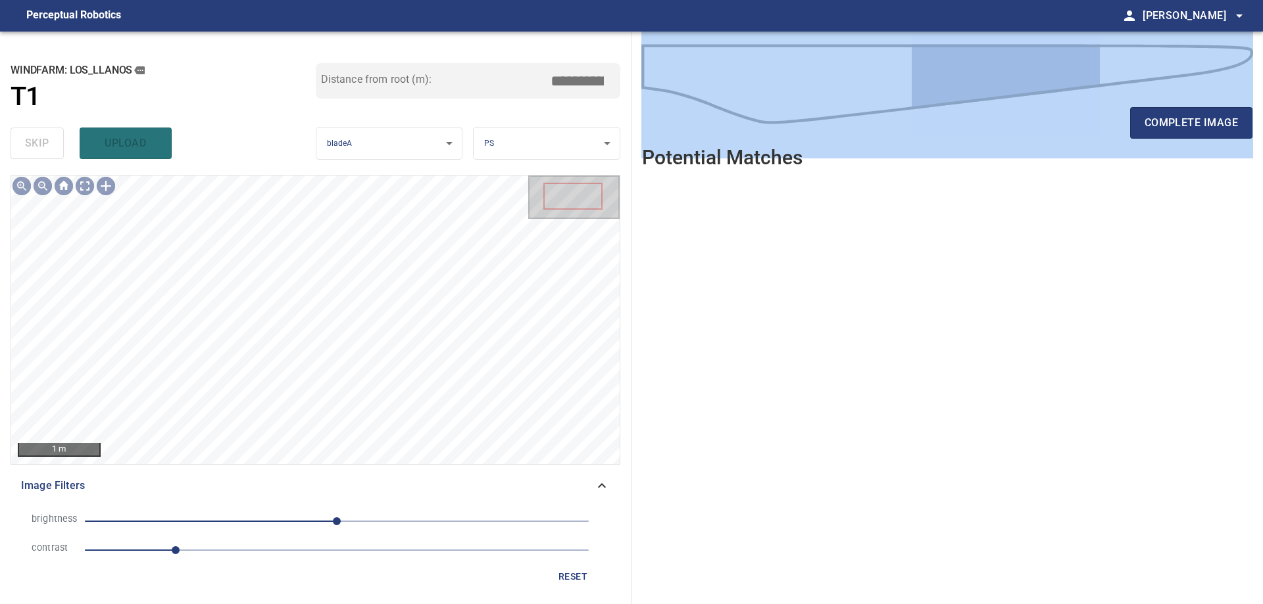
click at [201, 550] on span "0.9" at bounding box center [337, 550] width 504 height 18
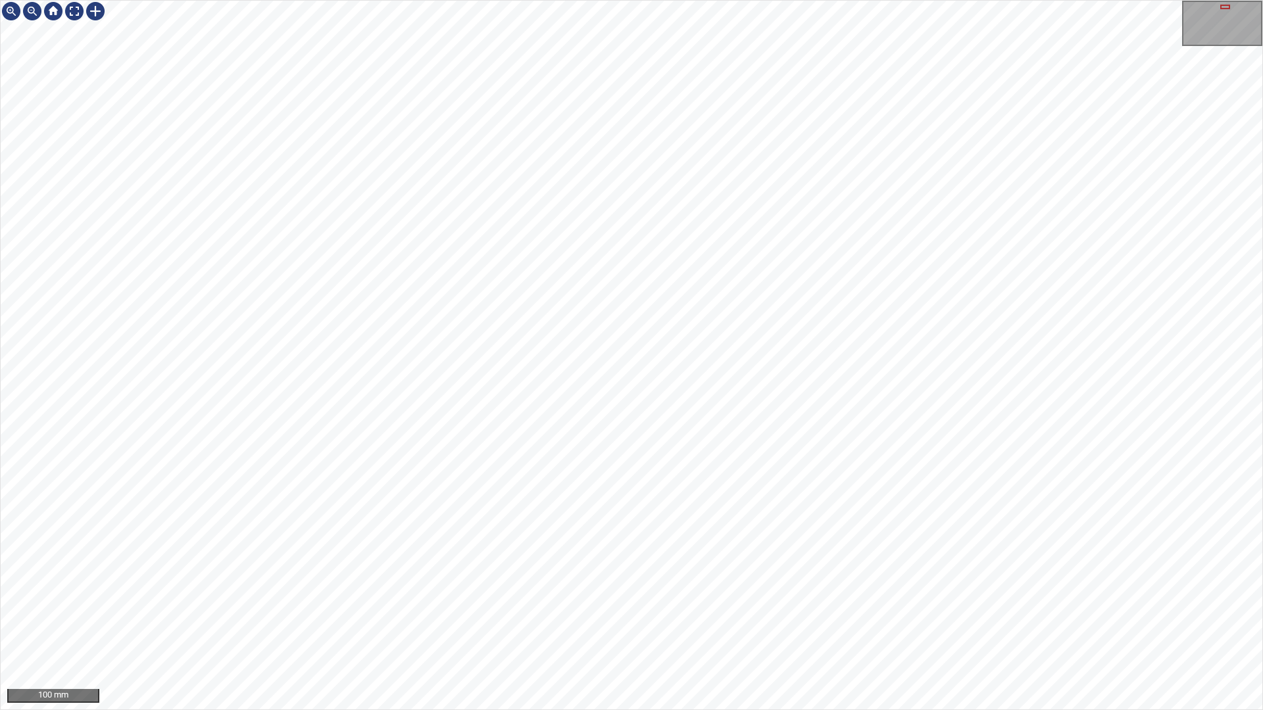
click at [879, 604] on div "100 mm" at bounding box center [631, 355] width 1263 height 710
click at [69, 10] on div at bounding box center [74, 11] width 21 height 21
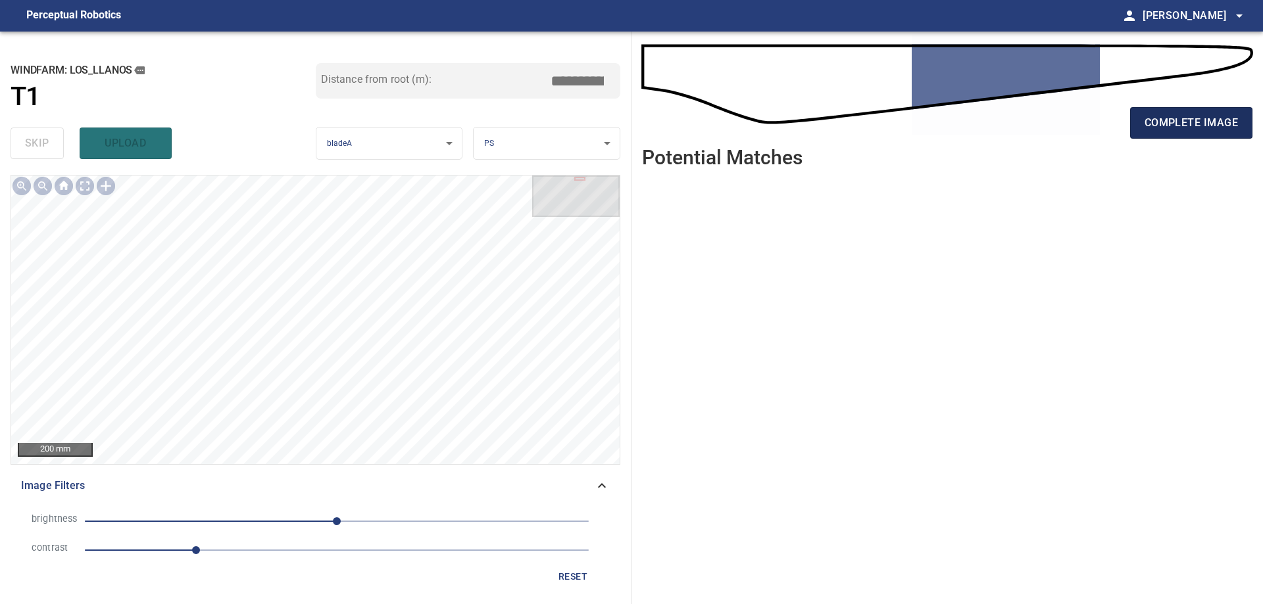
click at [1190, 127] on span "complete image" at bounding box center [1190, 123] width 93 height 18
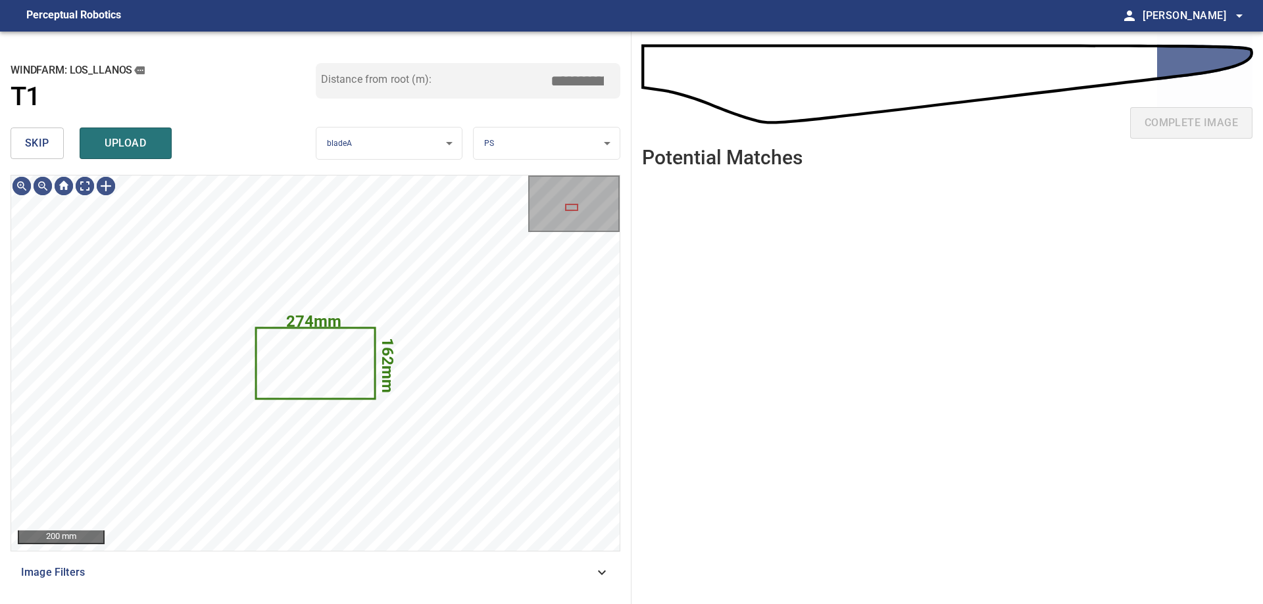
click at [41, 149] on span "skip" at bounding box center [37, 143] width 24 height 18
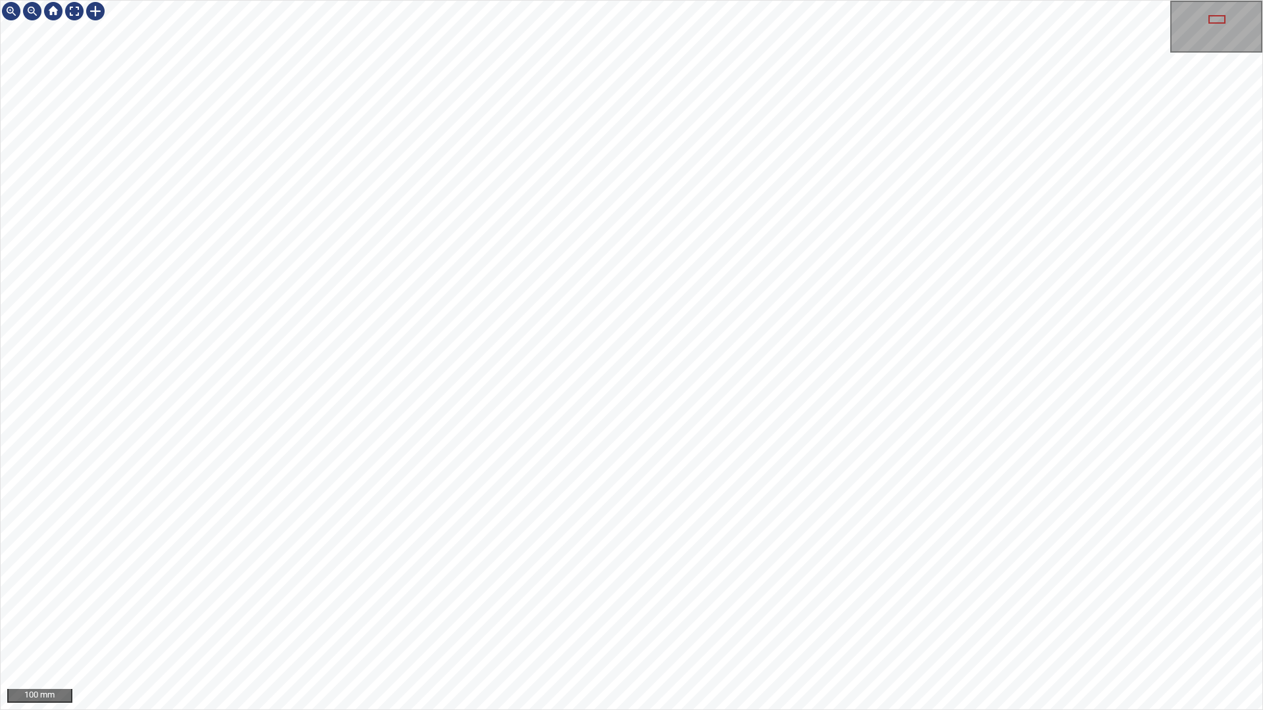
click at [528, 604] on div "100 mm" at bounding box center [631, 355] width 1263 height 710
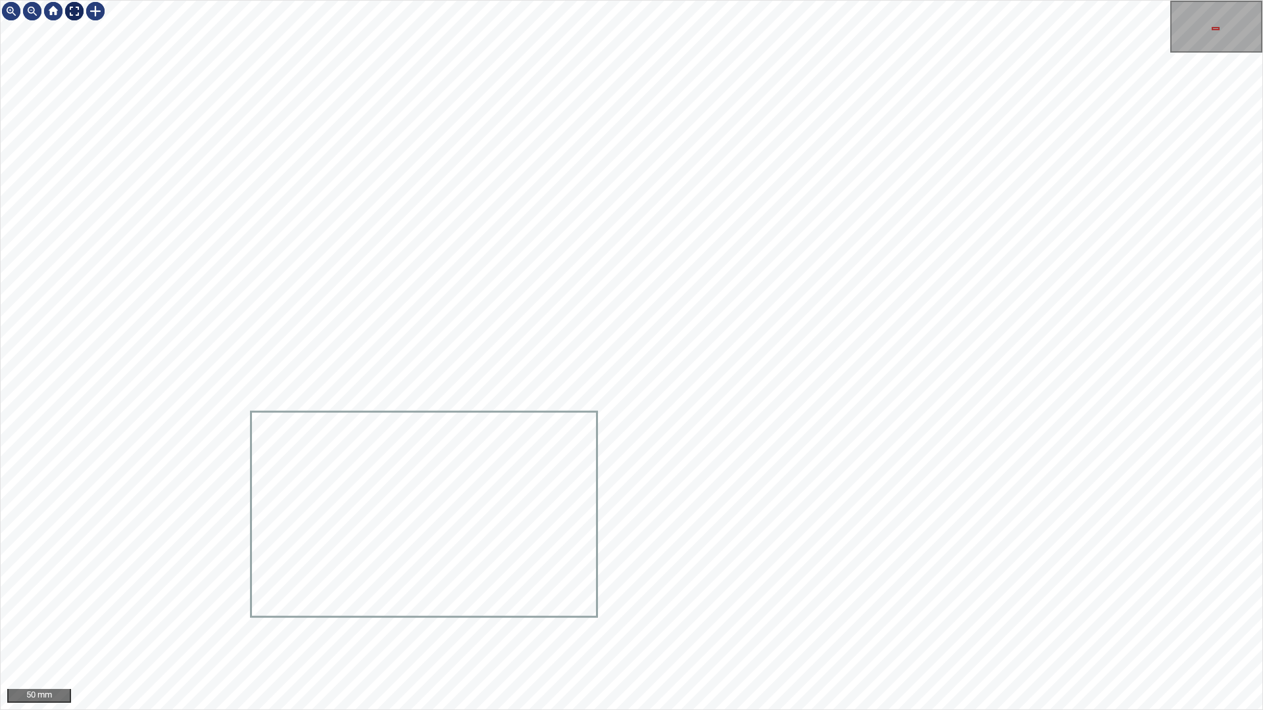
click at [78, 13] on div at bounding box center [74, 11] width 21 height 21
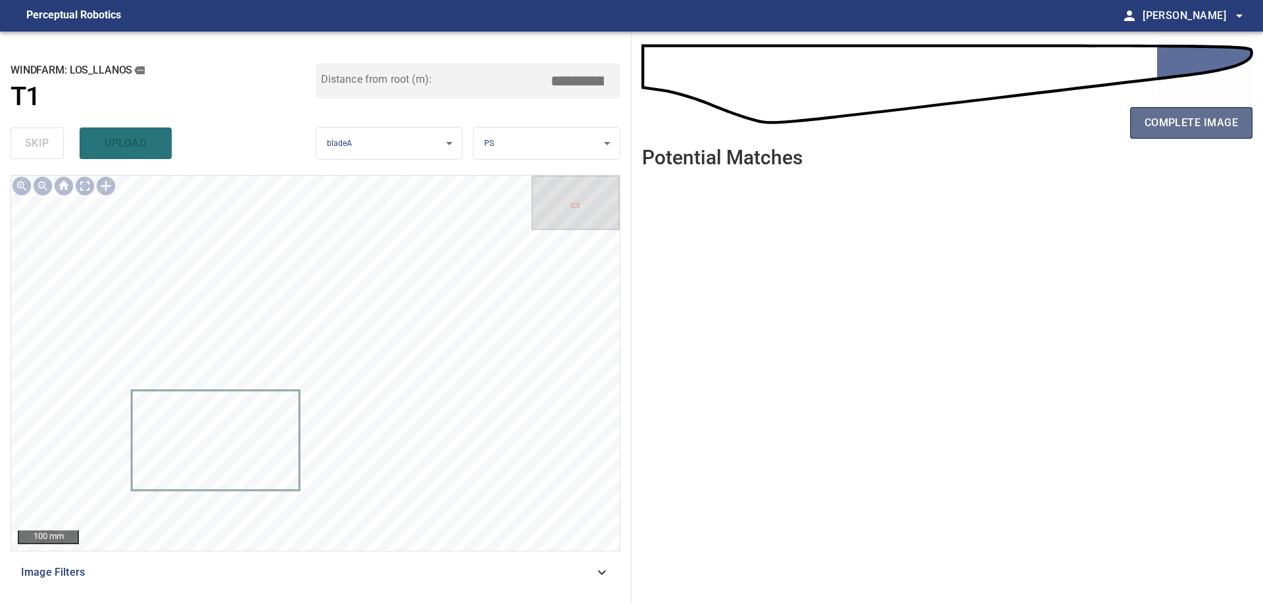
click at [1231, 135] on button "complete image" at bounding box center [1191, 123] width 122 height 32
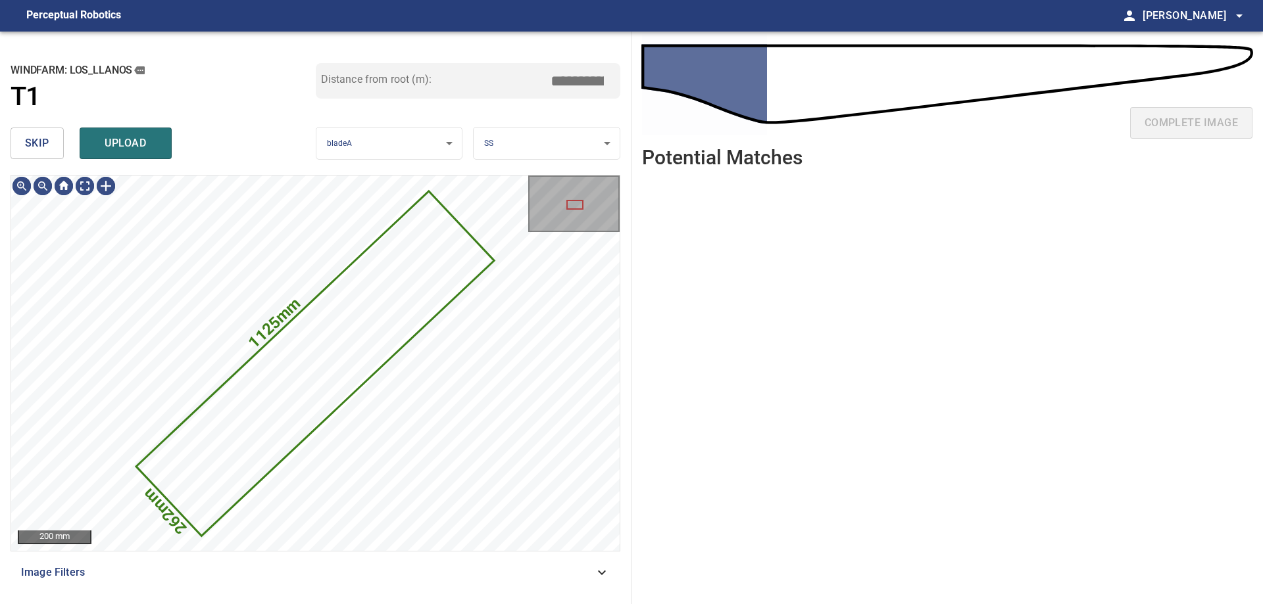
click at [23, 147] on button "skip" at bounding box center [37, 144] width 53 height 32
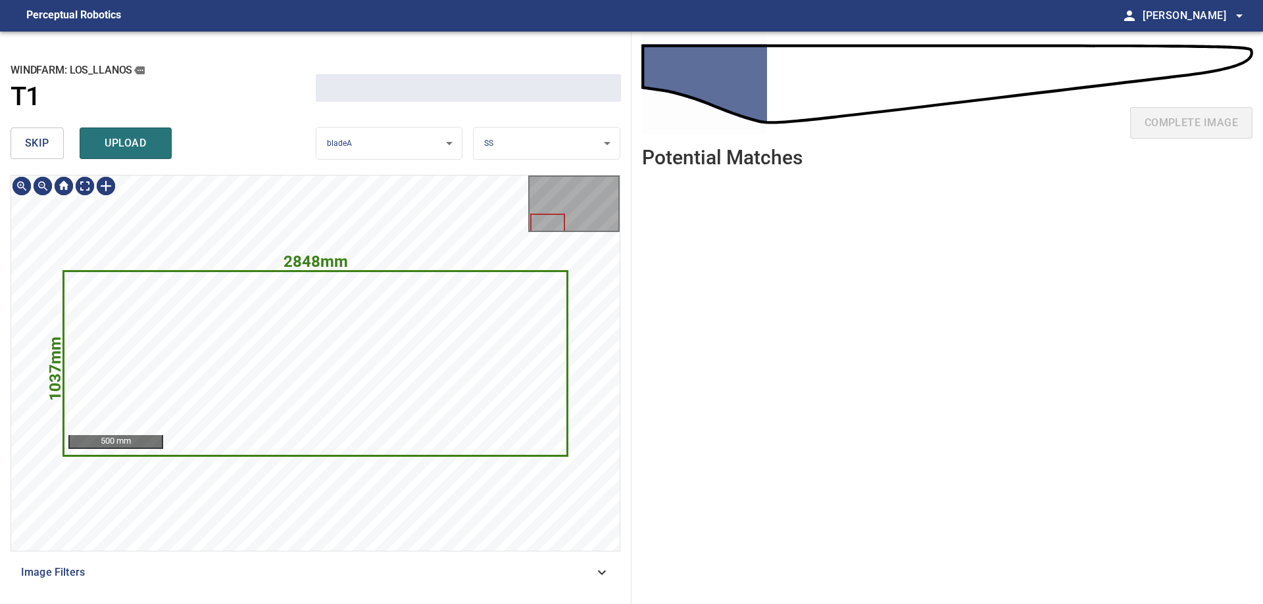
click at [23, 147] on button "skip" at bounding box center [37, 144] width 53 height 32
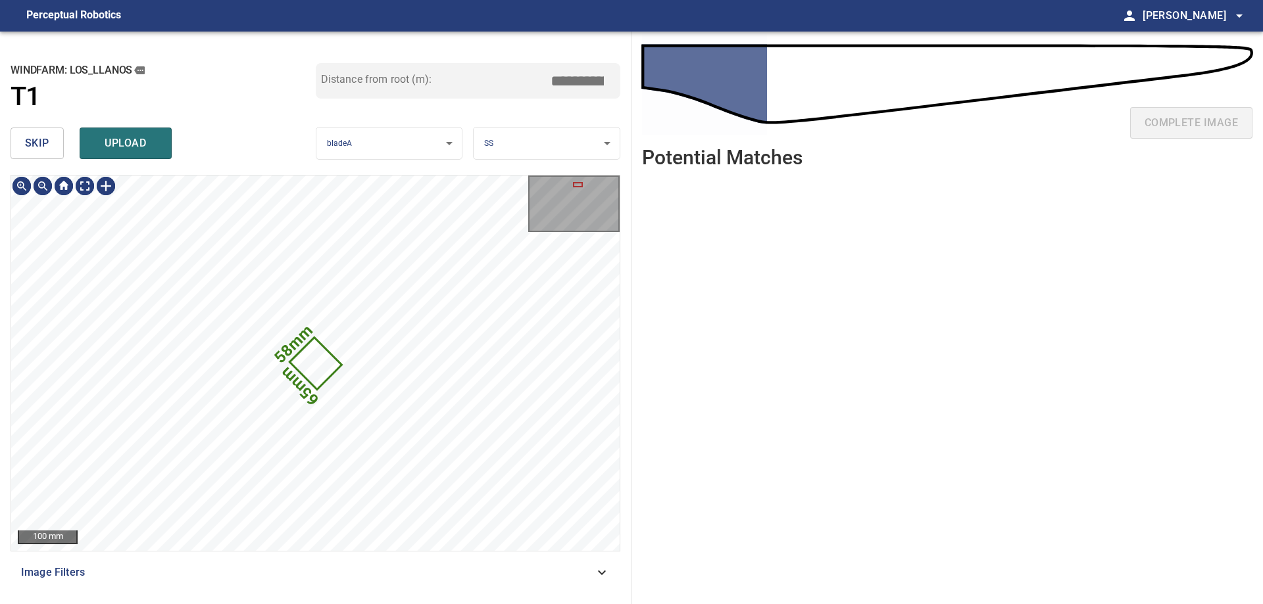
click at [23, 147] on button "skip" at bounding box center [37, 144] width 53 height 32
click at [23, 147] on div "skip upload" at bounding box center [163, 143] width 305 height 42
type input "****"
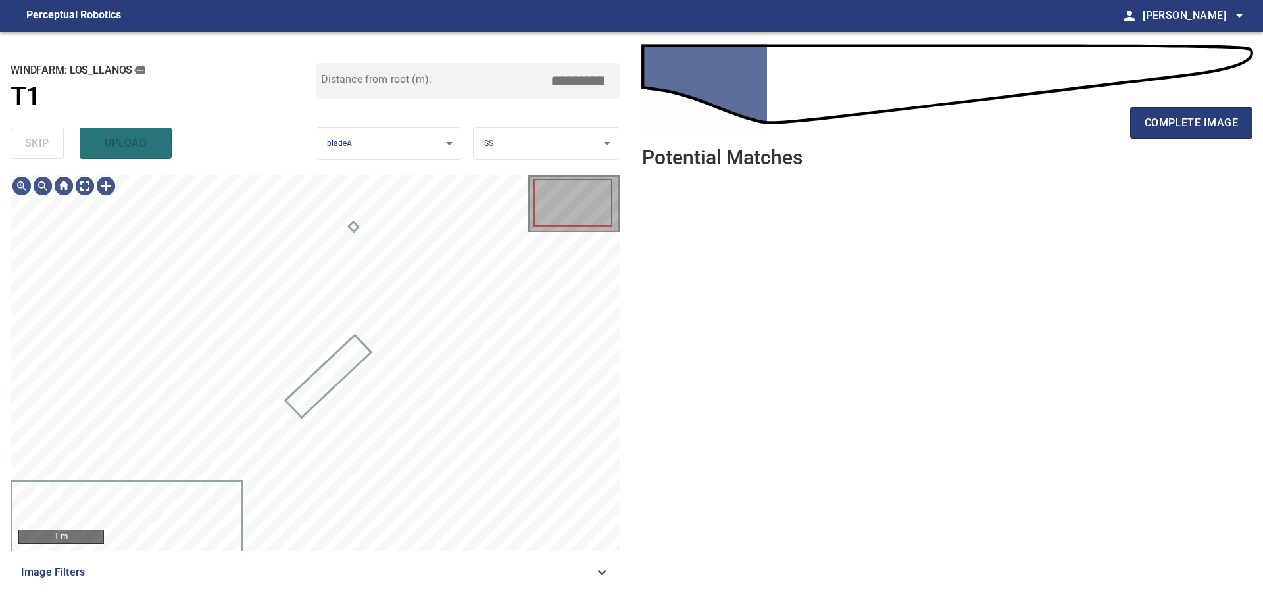
click at [593, 579] on span "Image Filters" at bounding box center [307, 573] width 573 height 16
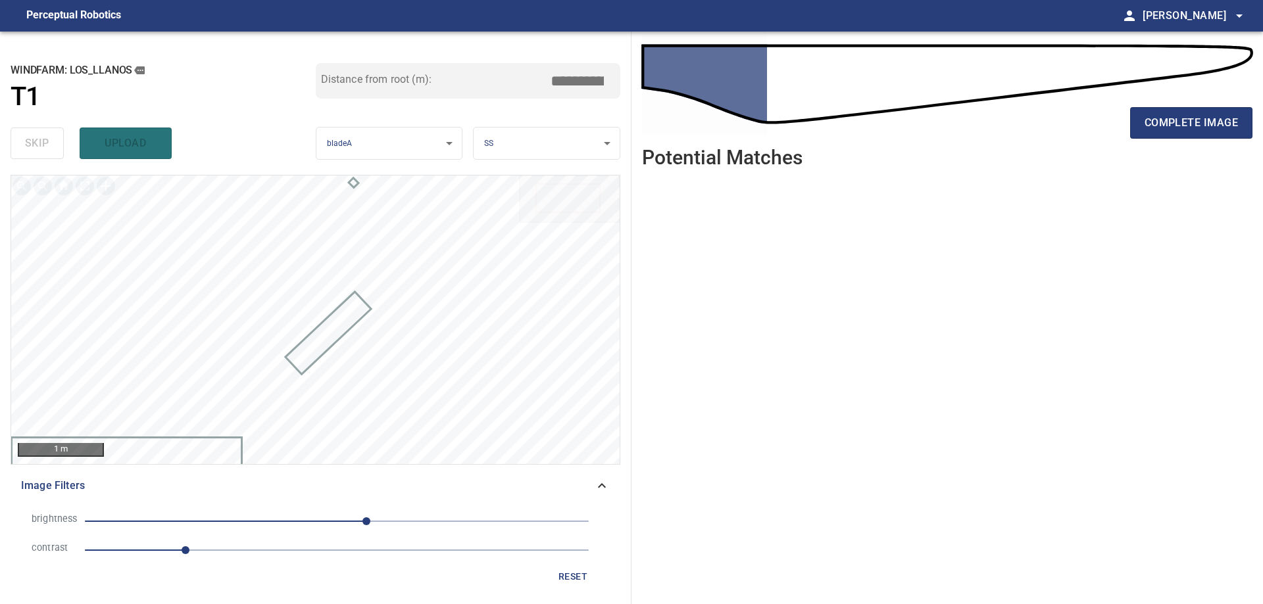
click at [252, 552] on span "1" at bounding box center [337, 550] width 504 height 18
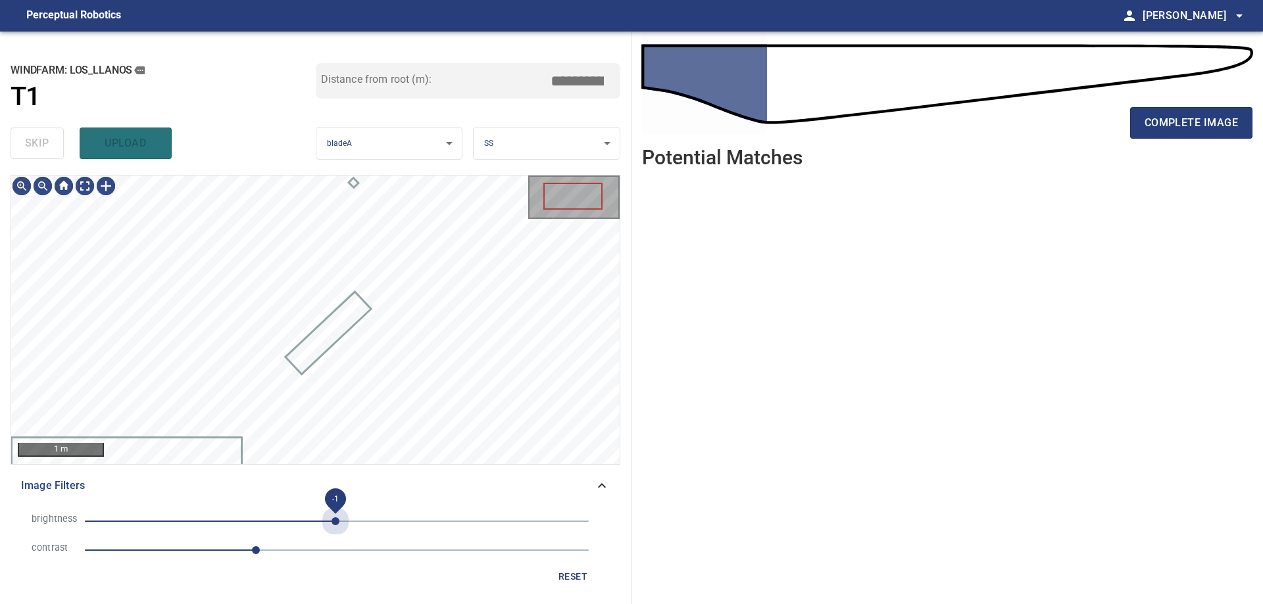
click at [335, 522] on span "-1" at bounding box center [337, 521] width 504 height 18
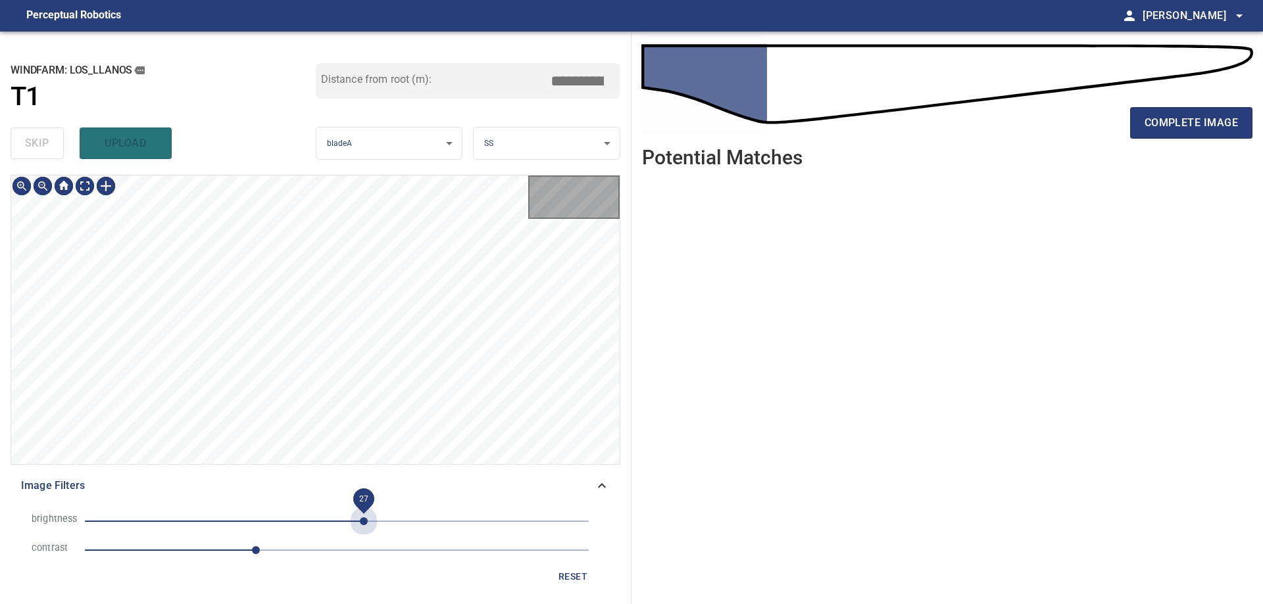
drag, startPoint x: 363, startPoint y: 518, endPoint x: 345, endPoint y: 524, distance: 18.7
click at [363, 520] on span "27" at bounding box center [337, 521] width 504 height 18
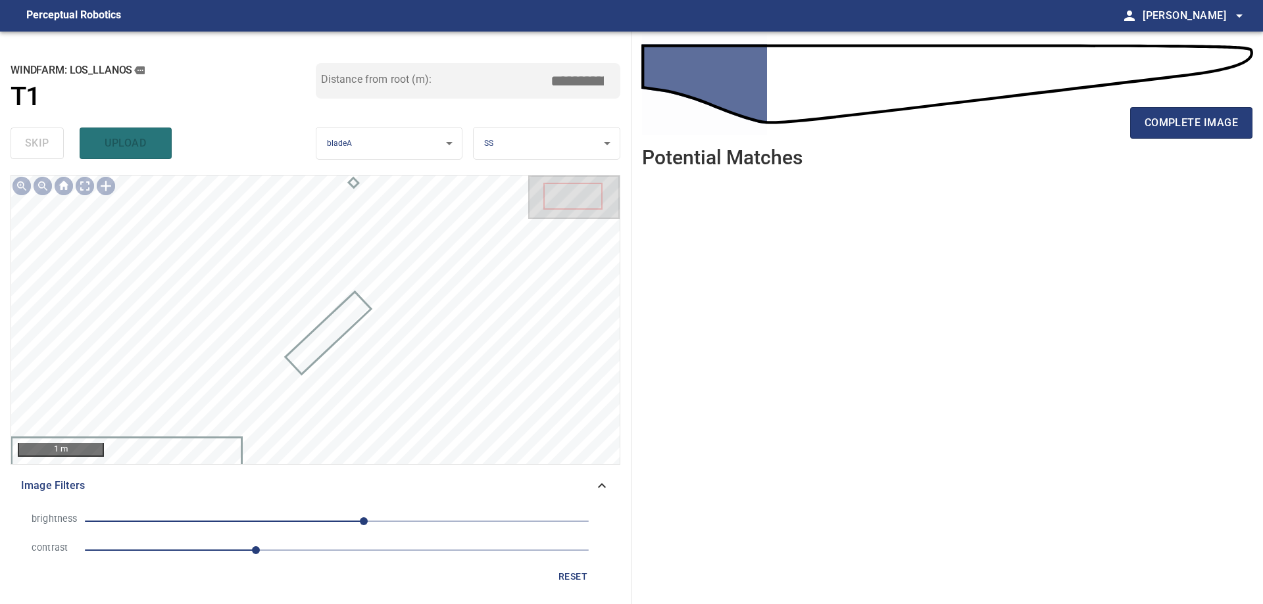
click at [310, 516] on span "27" at bounding box center [337, 521] width 504 height 18
drag, startPoint x: 210, startPoint y: 547, endPoint x: 234, endPoint y: 550, distance: 23.9
click at [211, 548] on span "1.7" at bounding box center [337, 550] width 504 height 18
click at [228, 554] on span "1.4" at bounding box center [226, 551] width 8 height 8
click at [245, 547] on span "1.4" at bounding box center [337, 550] width 504 height 18
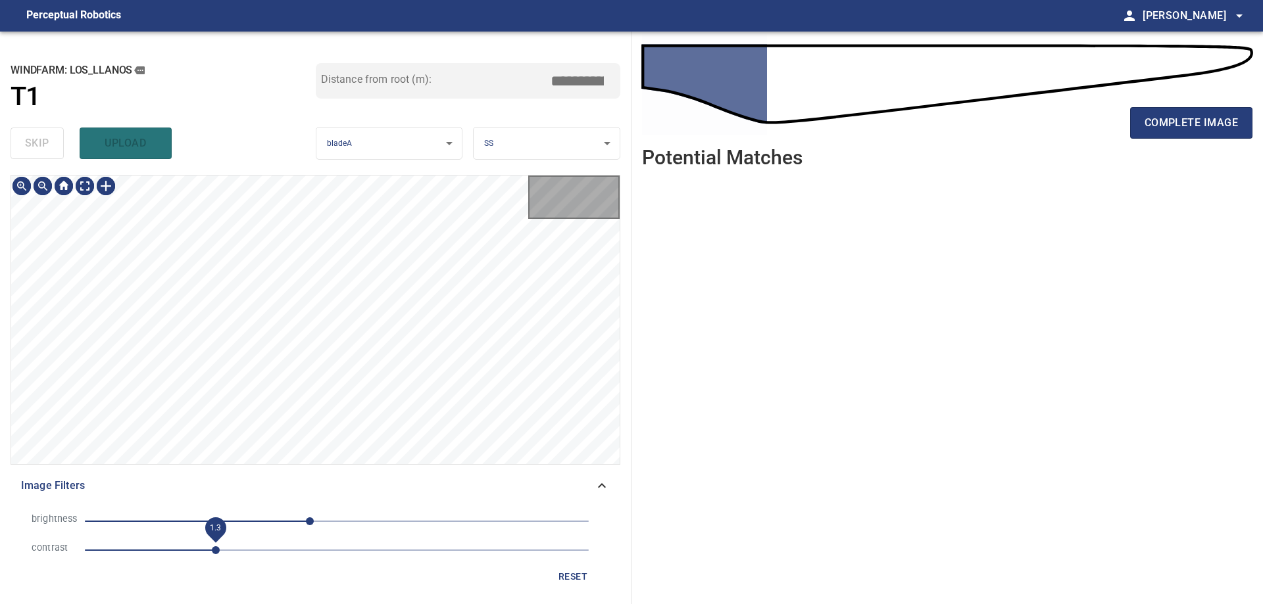
drag, startPoint x: 218, startPoint y: 547, endPoint x: 228, endPoint y: 548, distance: 10.6
click at [218, 548] on span "1.3" at bounding box center [337, 550] width 504 height 18
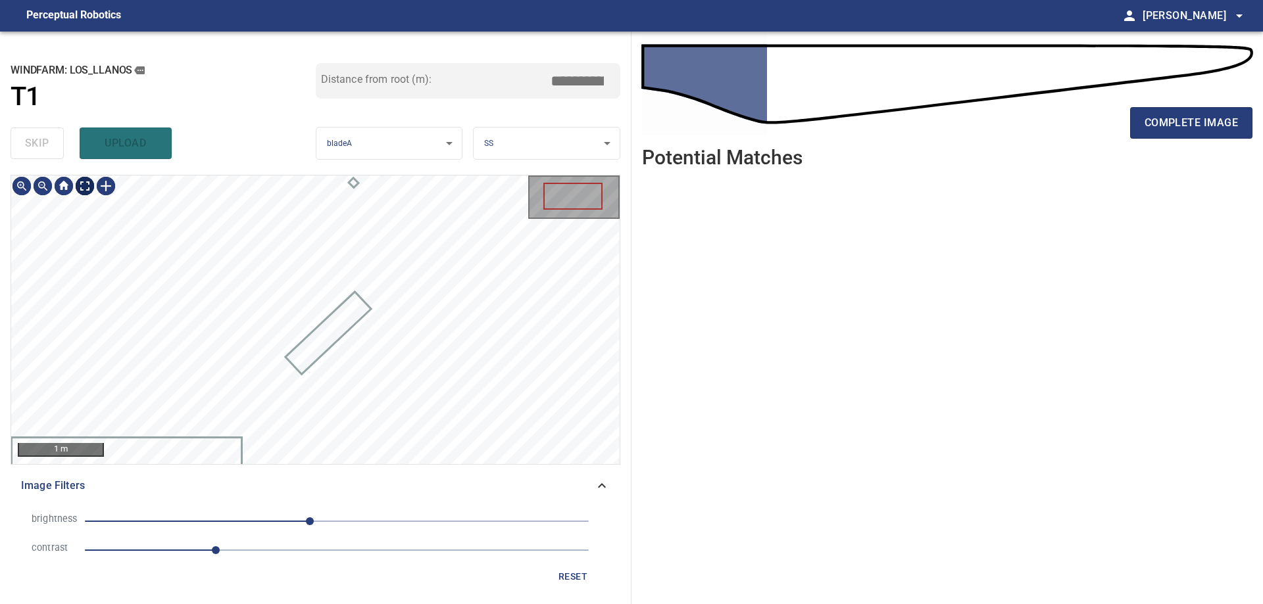
click at [85, 202] on div "1 m" at bounding box center [315, 320] width 608 height 288
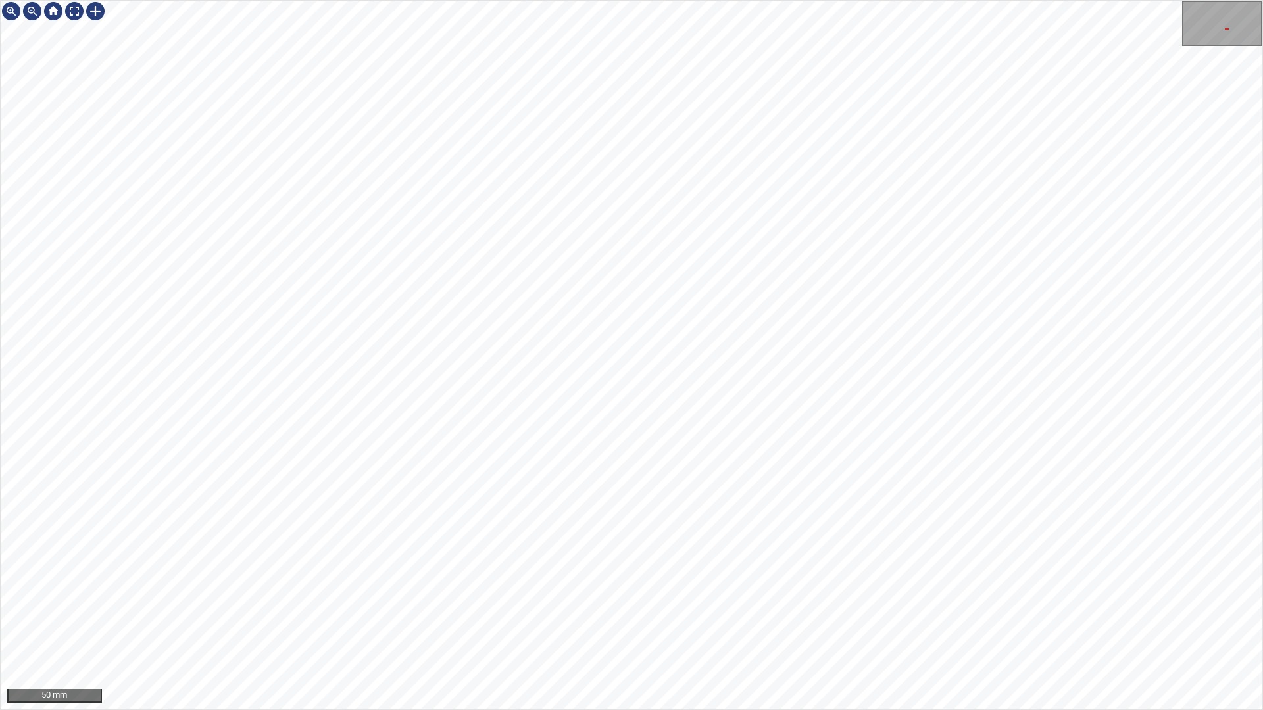
click at [996, 604] on div "50 mm" at bounding box center [631, 355] width 1263 height 710
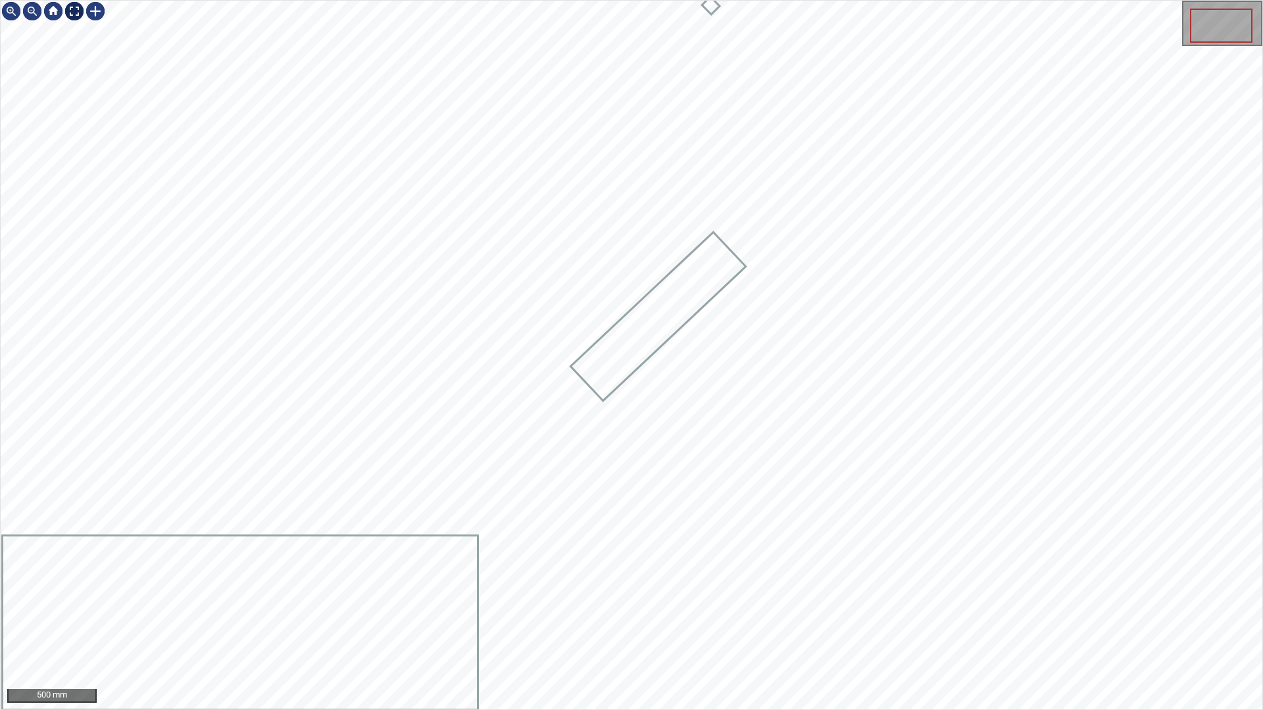
click at [76, 11] on div at bounding box center [74, 11] width 21 height 21
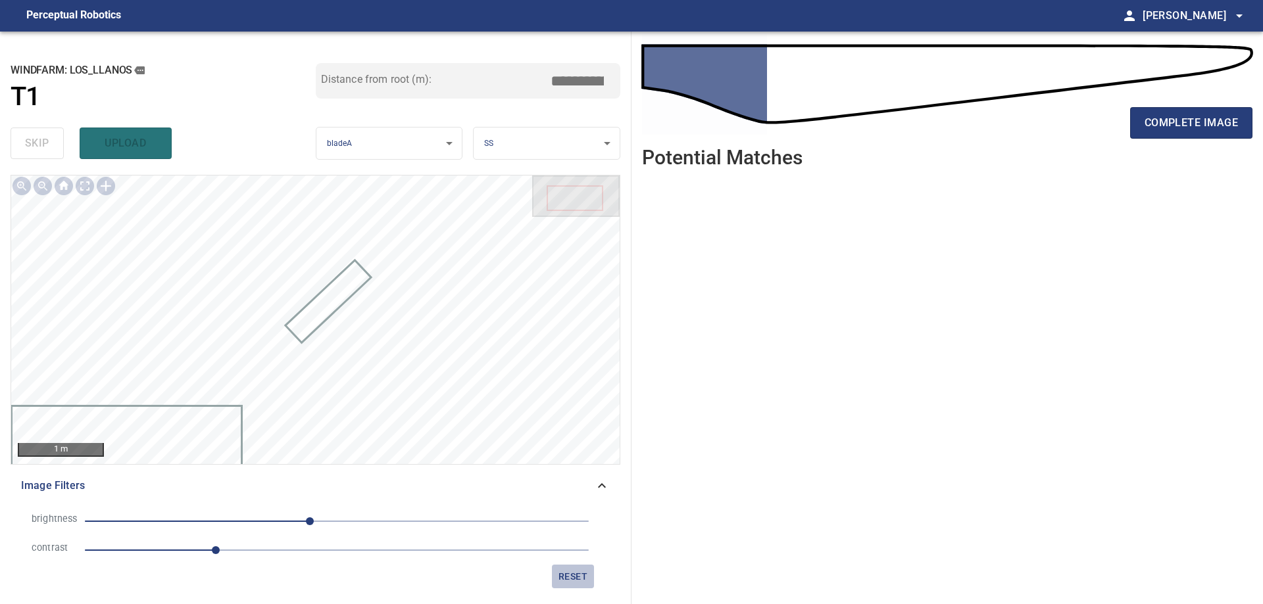
click at [566, 582] on span "reset" at bounding box center [573, 577] width 32 height 16
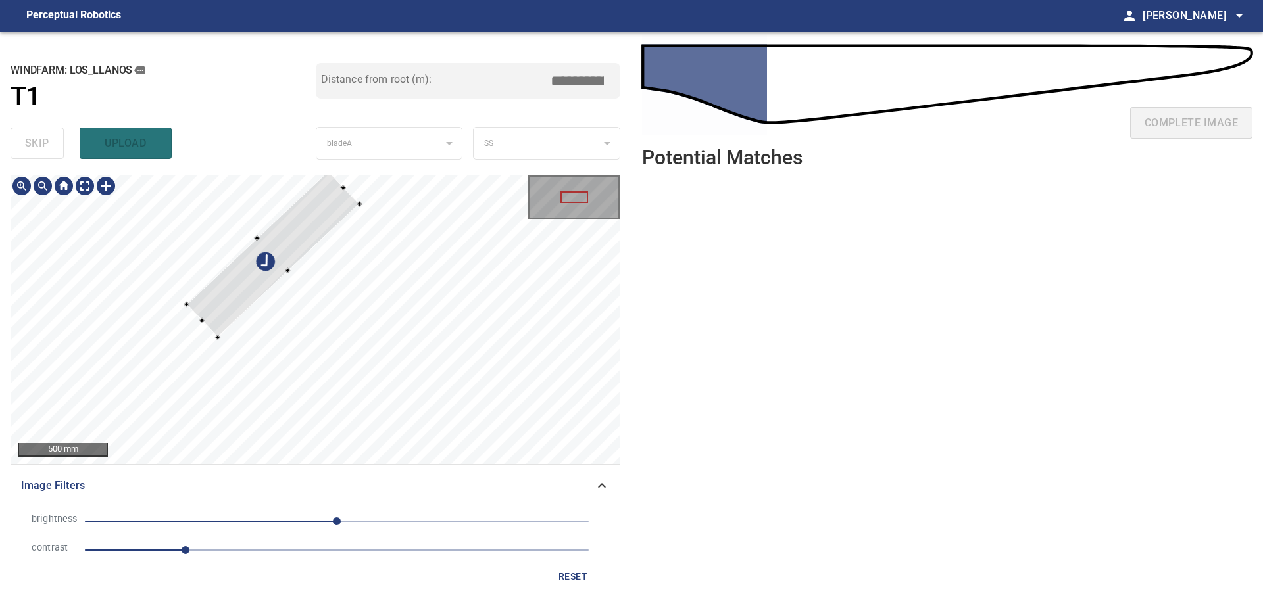
click at [205, 251] on div at bounding box center [272, 254] width 173 height 167
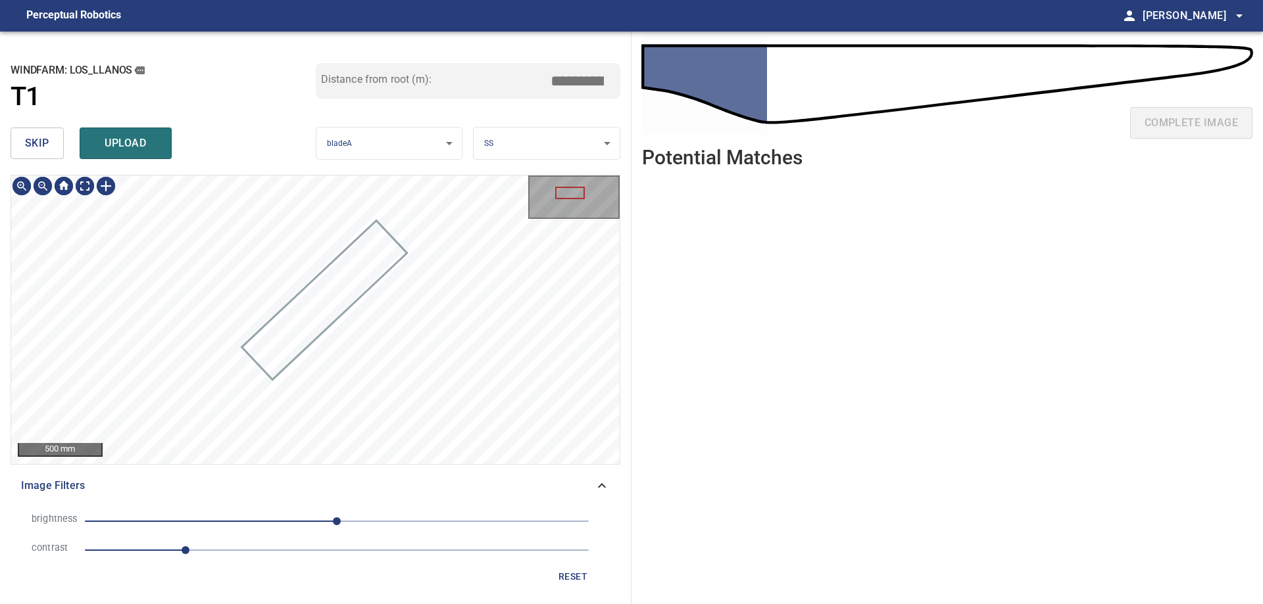
click at [64, 151] on div "skip upload" at bounding box center [163, 143] width 305 height 42
click at [41, 148] on span "skip" at bounding box center [37, 143] width 24 height 18
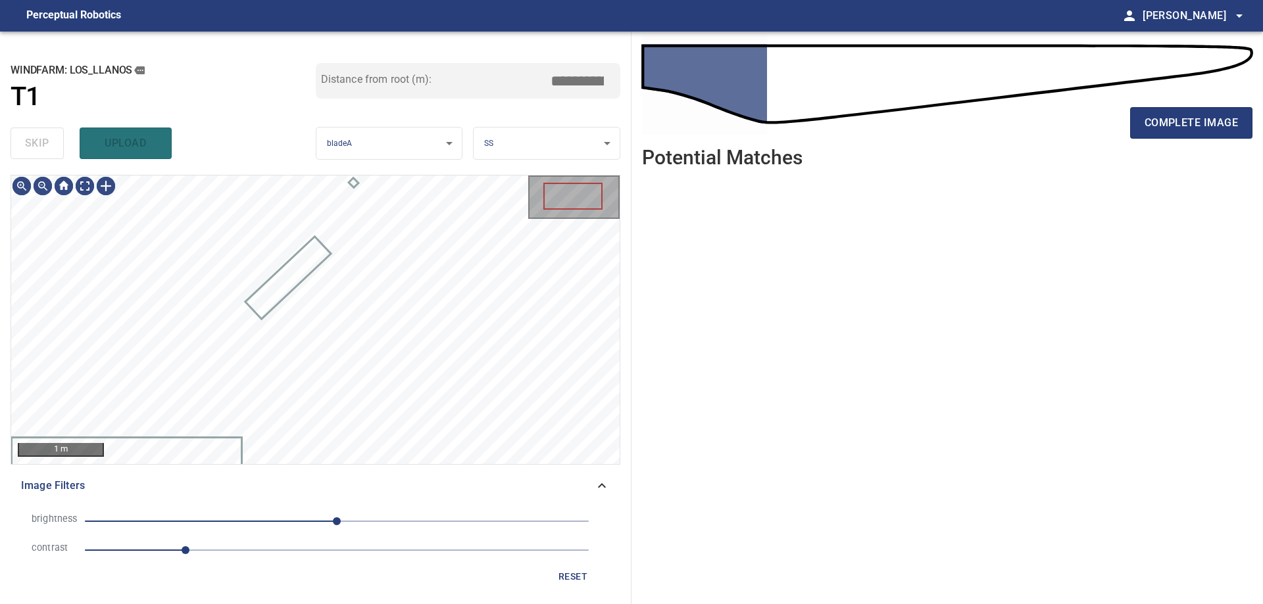
click at [41, 148] on div "skip upload" at bounding box center [163, 143] width 305 height 42
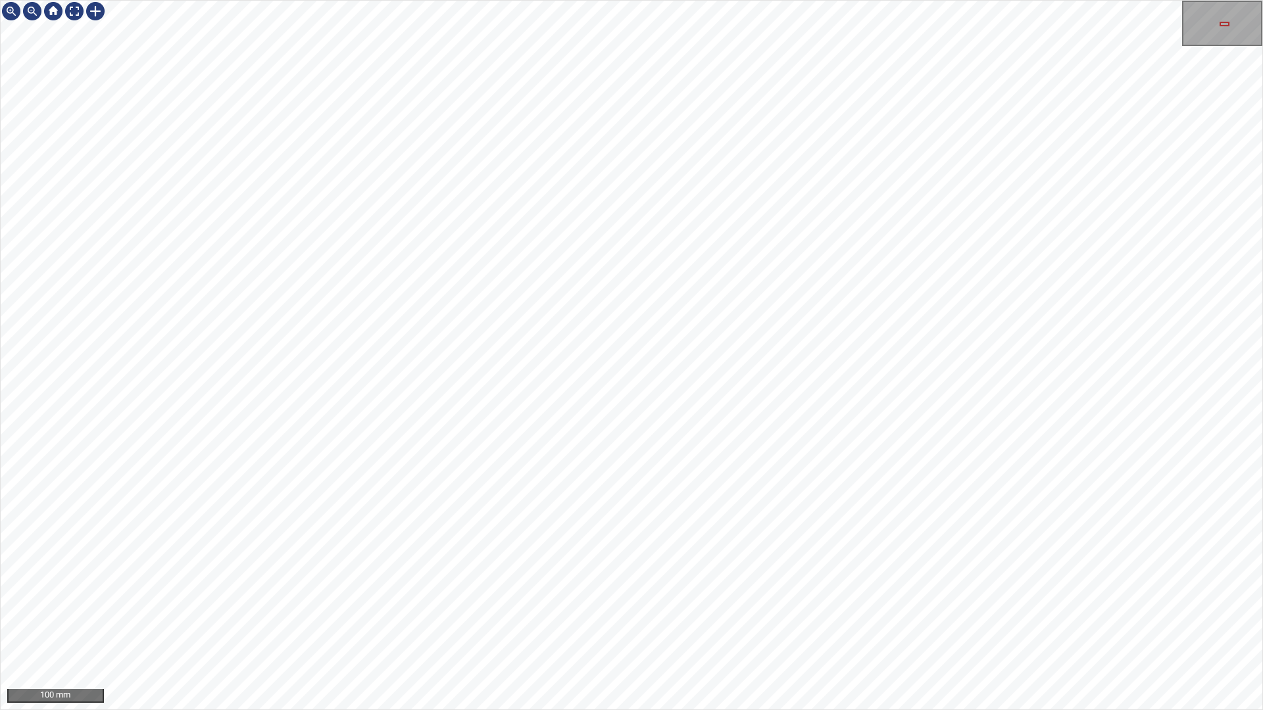
click at [930, 604] on div "100 mm" at bounding box center [631, 355] width 1263 height 710
click at [957, 604] on div "50 mm" at bounding box center [631, 355] width 1263 height 710
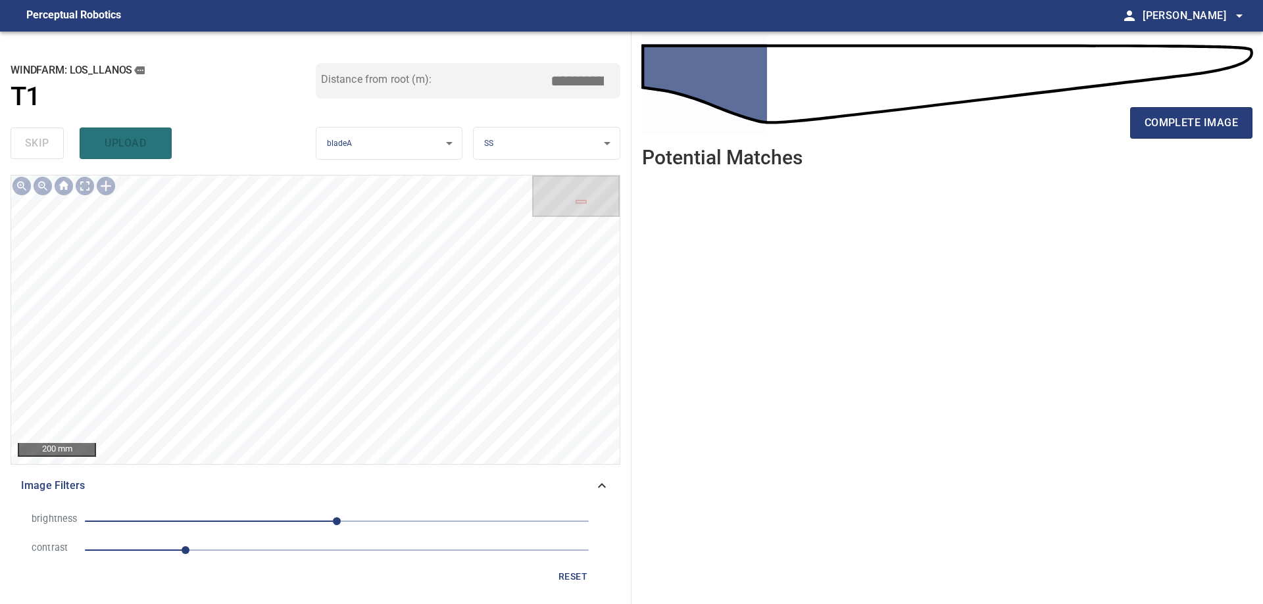
drag, startPoint x: 308, startPoint y: 558, endPoint x: 282, endPoint y: 553, distance: 26.2
click at [308, 558] on span "1" at bounding box center [337, 550] width 504 height 18
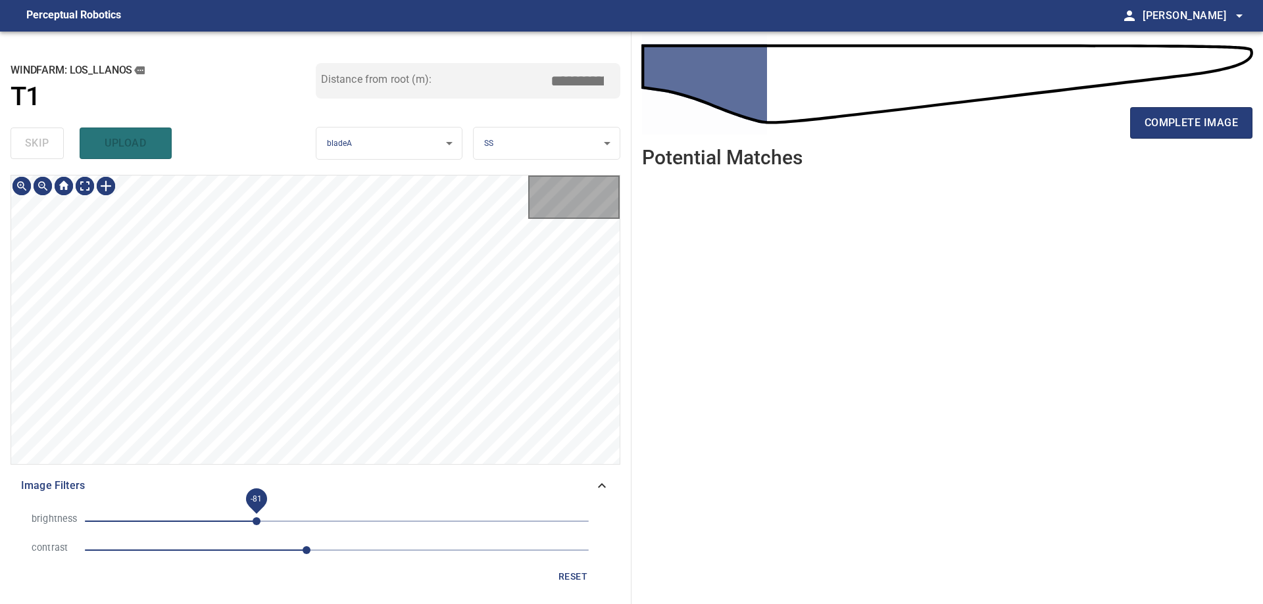
drag, startPoint x: 256, startPoint y: 522, endPoint x: 273, endPoint y: 517, distance: 17.1
click at [260, 524] on span "-81" at bounding box center [337, 521] width 504 height 18
drag, startPoint x: 288, startPoint y: 518, endPoint x: 335, endPoint y: 550, distance: 56.9
click at [293, 529] on span "-49" at bounding box center [337, 521] width 504 height 18
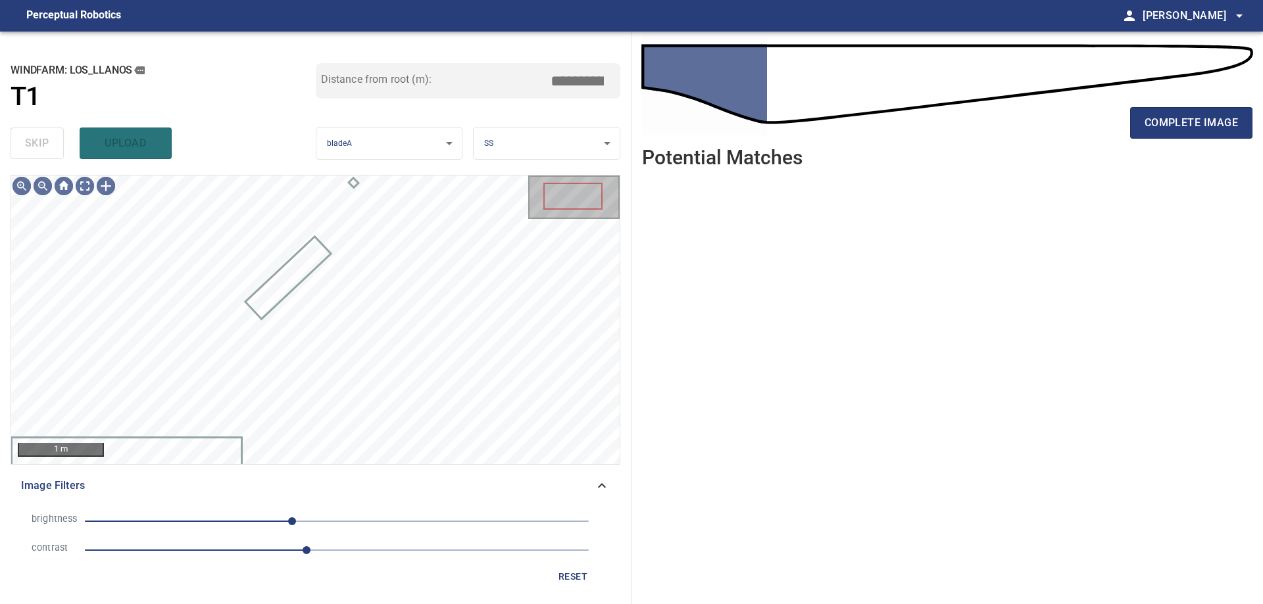
drag, startPoint x: 360, startPoint y: 552, endPoint x: 368, endPoint y: 556, distance: 9.7
click at [364, 556] on span "2.2" at bounding box center [337, 550] width 504 height 18
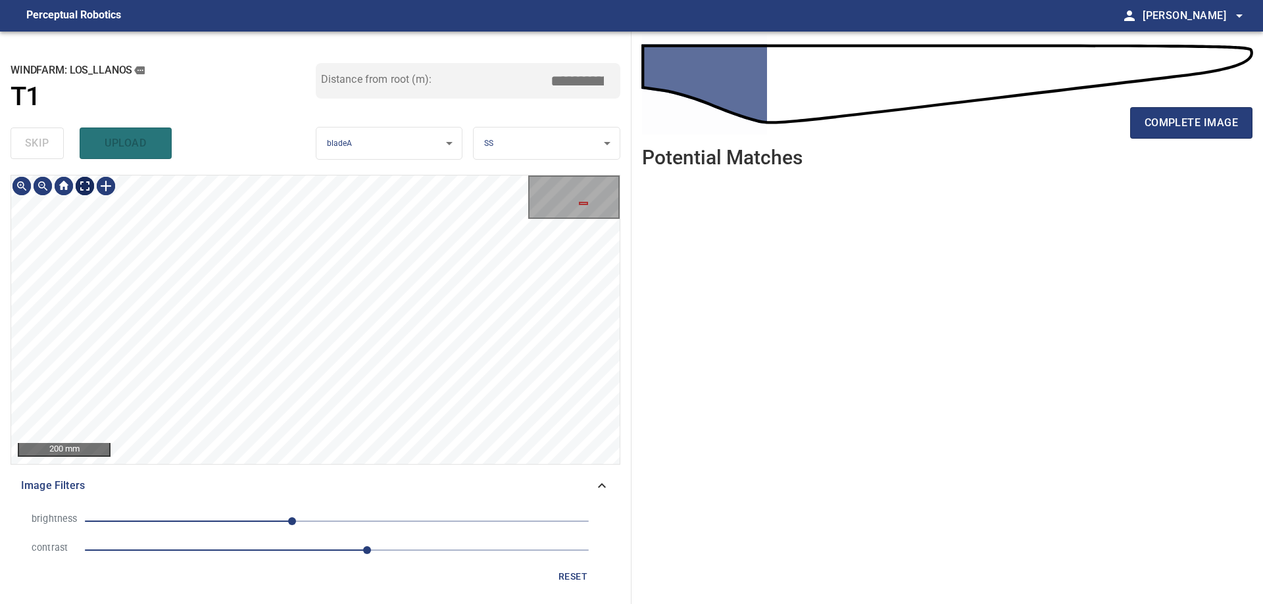
click at [89, 198] on div "200 mm" at bounding box center [315, 320] width 608 height 288
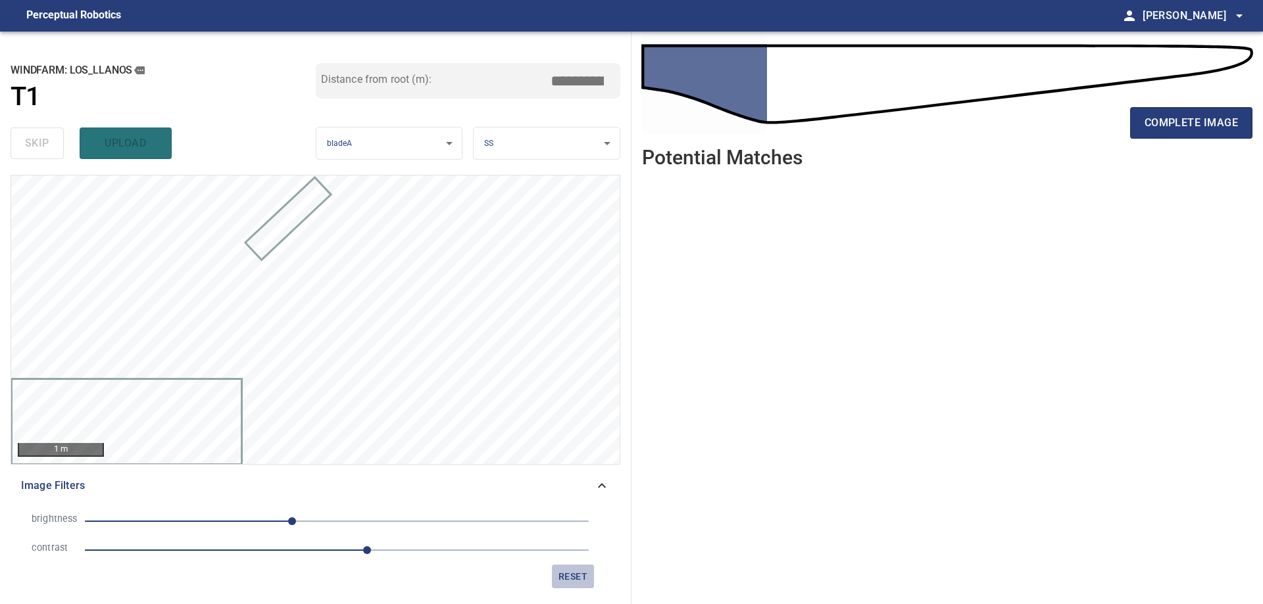
drag, startPoint x: 564, startPoint y: 569, endPoint x: 251, endPoint y: 539, distance: 314.5
click at [562, 570] on span "reset" at bounding box center [573, 577] width 32 height 16
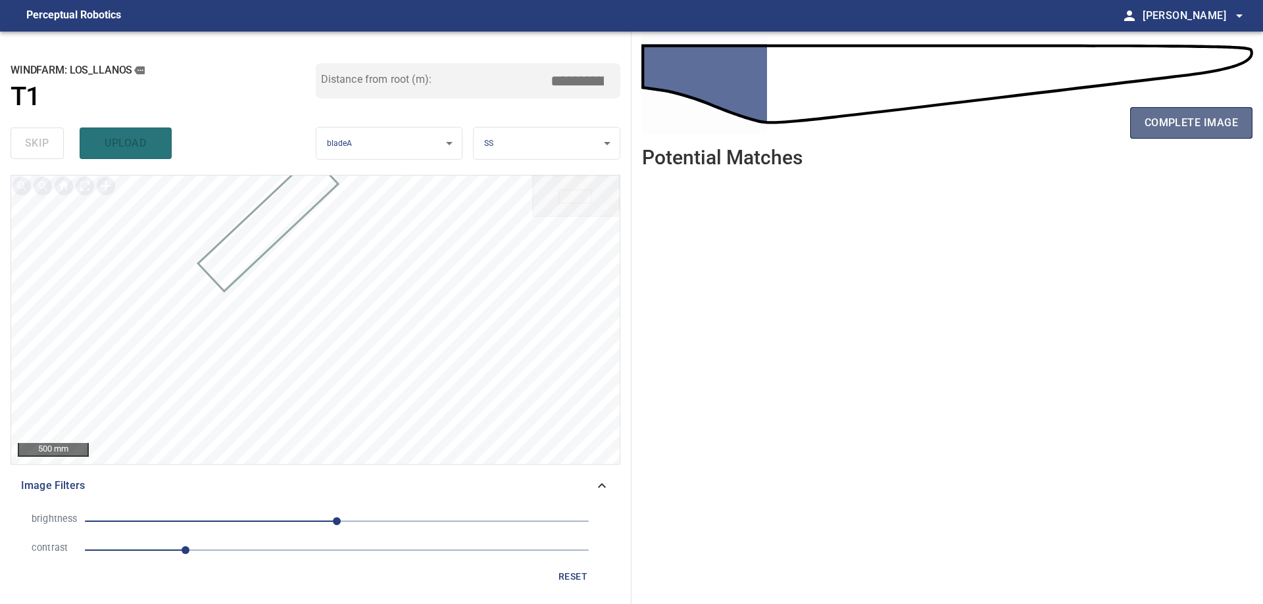
click at [1178, 119] on span "complete image" at bounding box center [1190, 123] width 93 height 18
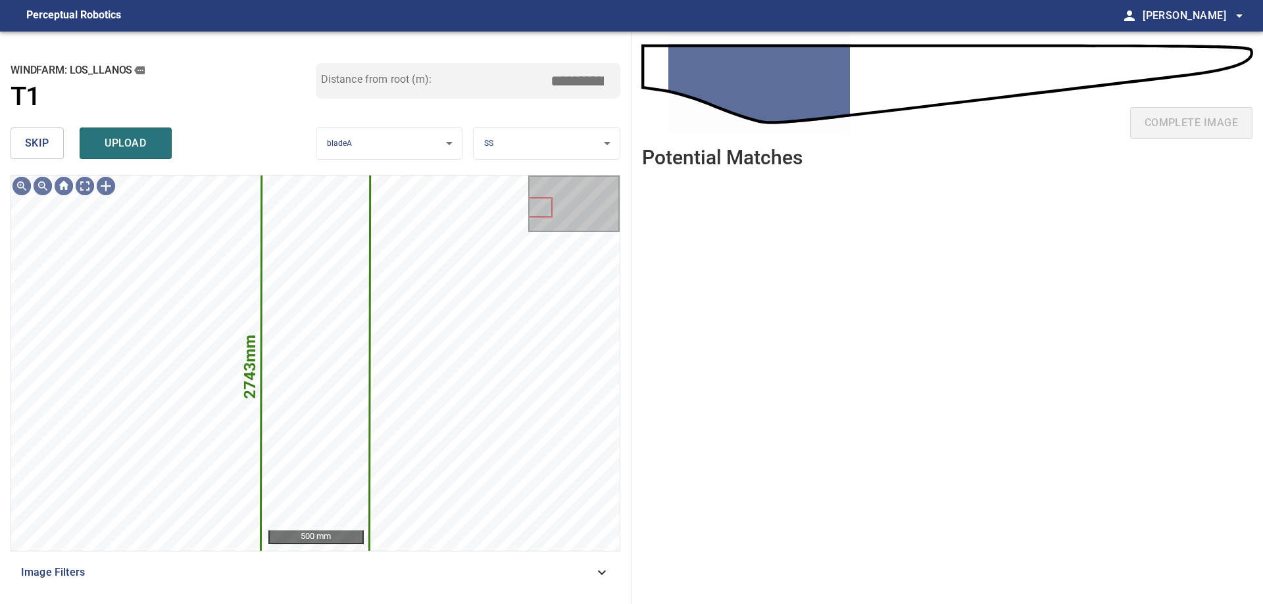
click at [37, 155] on button "skip" at bounding box center [37, 144] width 53 height 32
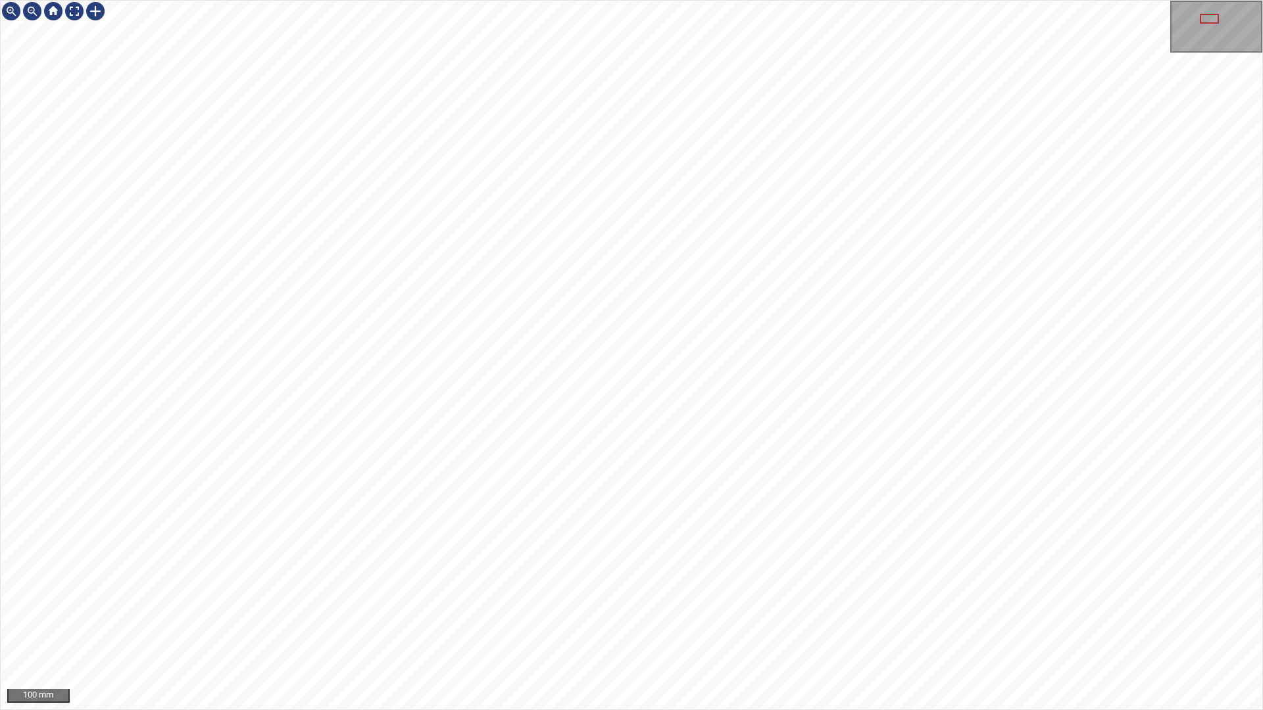
click at [635, 604] on div "100 mm" at bounding box center [631, 355] width 1263 height 710
click at [490, 604] on div "100 mm" at bounding box center [631, 355] width 1263 height 710
click at [904, 604] on div "100 mm" at bounding box center [631, 355] width 1263 height 710
click at [767, 604] on div "100 mm" at bounding box center [631, 355] width 1263 height 710
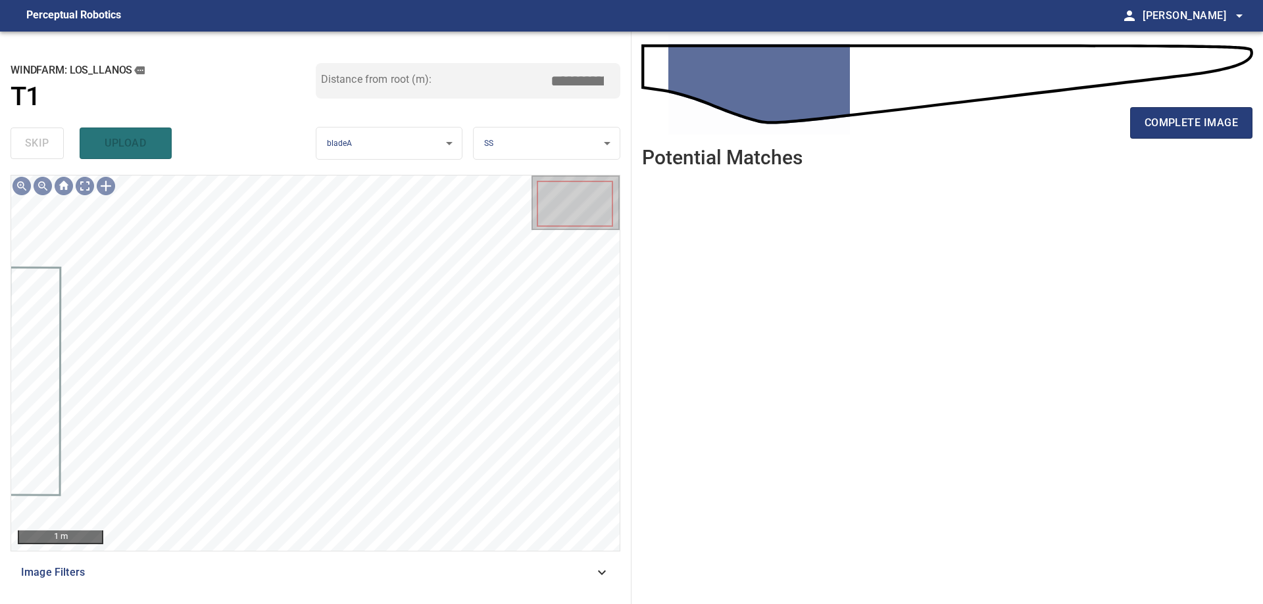
drag, startPoint x: 564, startPoint y: 587, endPoint x: 569, endPoint y: 579, distance: 8.6
click at [566, 584] on div "Image Filters" at bounding box center [316, 573] width 610 height 32
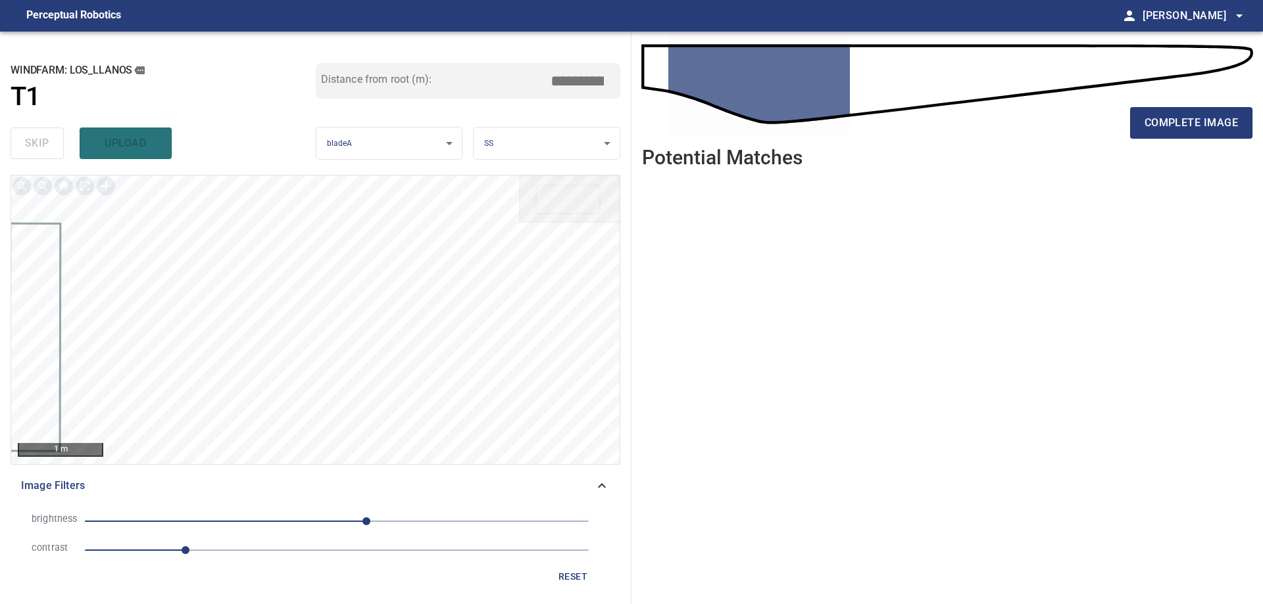
click at [271, 551] on span "1" at bounding box center [337, 550] width 504 height 18
click at [255, 522] on span "30" at bounding box center [337, 521] width 504 height 18
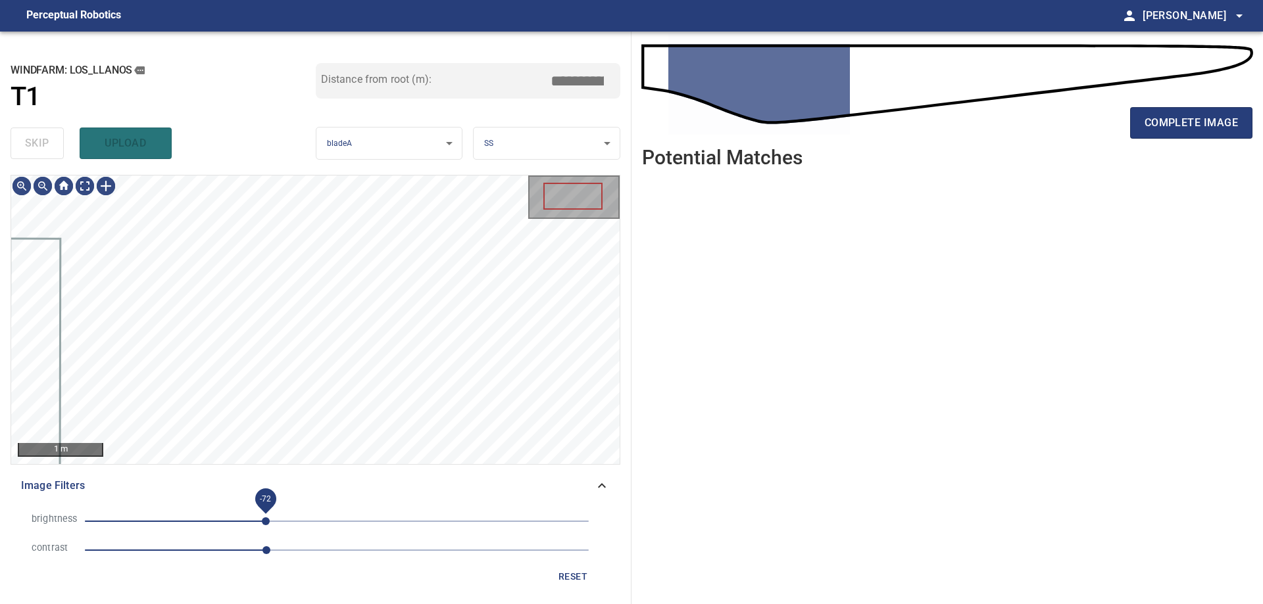
click at [266, 518] on span "-72" at bounding box center [266, 522] width 8 height 8
drag, startPoint x: 295, startPoint y: 518, endPoint x: 269, endPoint y: 516, distance: 25.7
click at [295, 517] on span "-43" at bounding box center [337, 521] width 504 height 18
click at [258, 516] on span "-79" at bounding box center [337, 521] width 504 height 18
click at [109, 204] on div "1 m" at bounding box center [315, 320] width 608 height 288
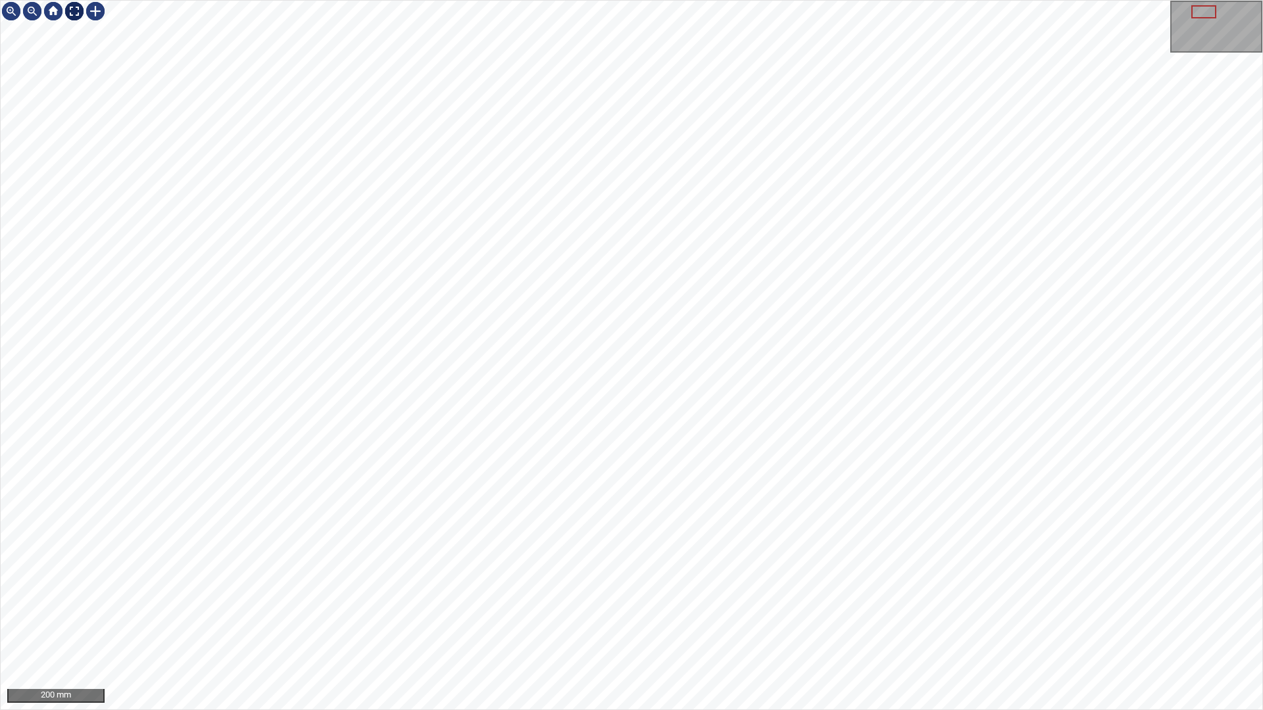
click at [68, 15] on div at bounding box center [74, 11] width 21 height 21
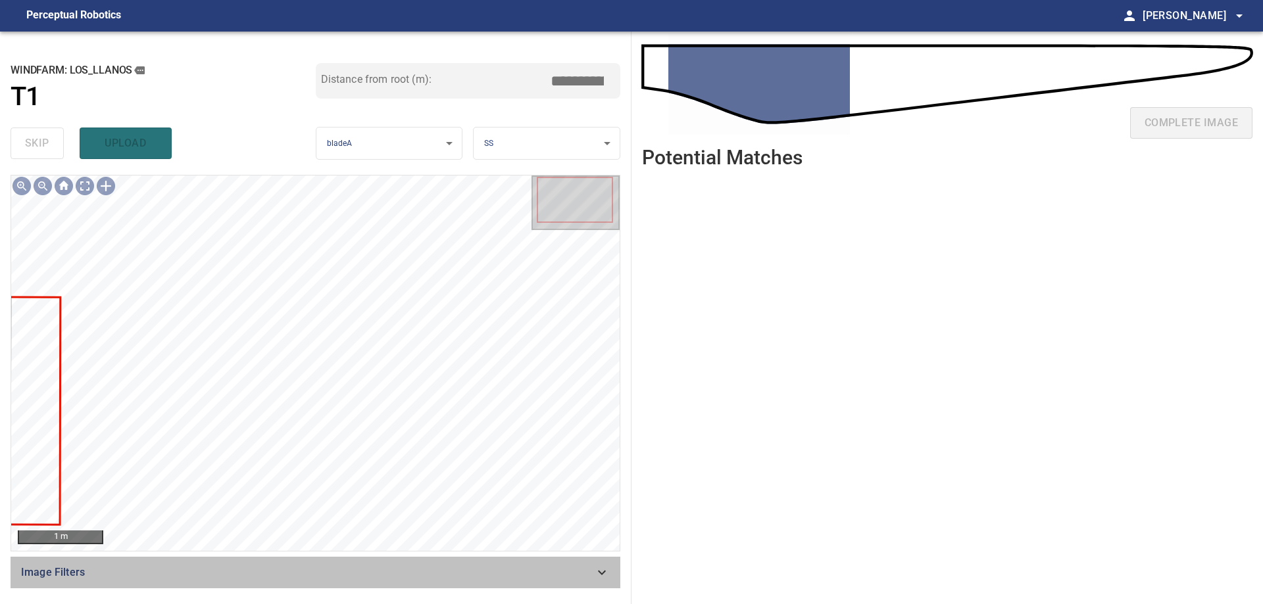
drag, startPoint x: 589, startPoint y: 573, endPoint x: 572, endPoint y: 579, distance: 18.1
click at [585, 573] on span "Image Filters" at bounding box center [307, 573] width 573 height 16
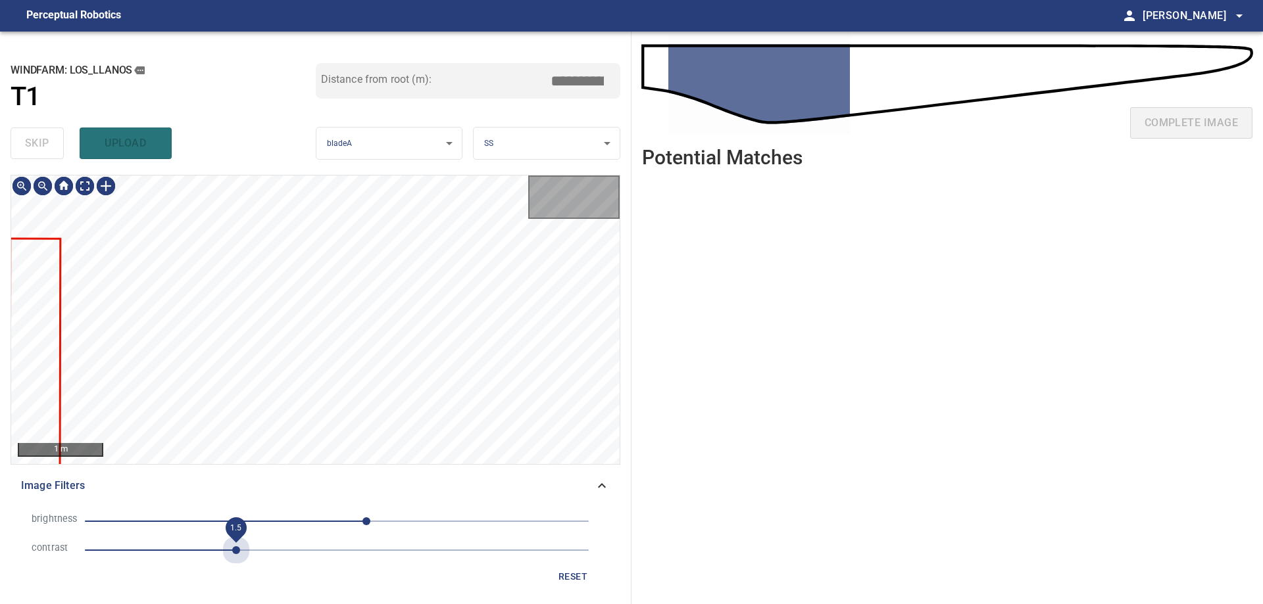
click at [233, 554] on span "1.5" at bounding box center [337, 550] width 504 height 18
click at [299, 522] on span "30" at bounding box center [337, 521] width 504 height 18
click at [335, 524] on span "-38" at bounding box center [337, 521] width 504 height 18
drag, startPoint x: 287, startPoint y: 516, endPoint x: 262, endPoint y: 527, distance: 27.7
click at [285, 520] on span "-2" at bounding box center [337, 521] width 504 height 18
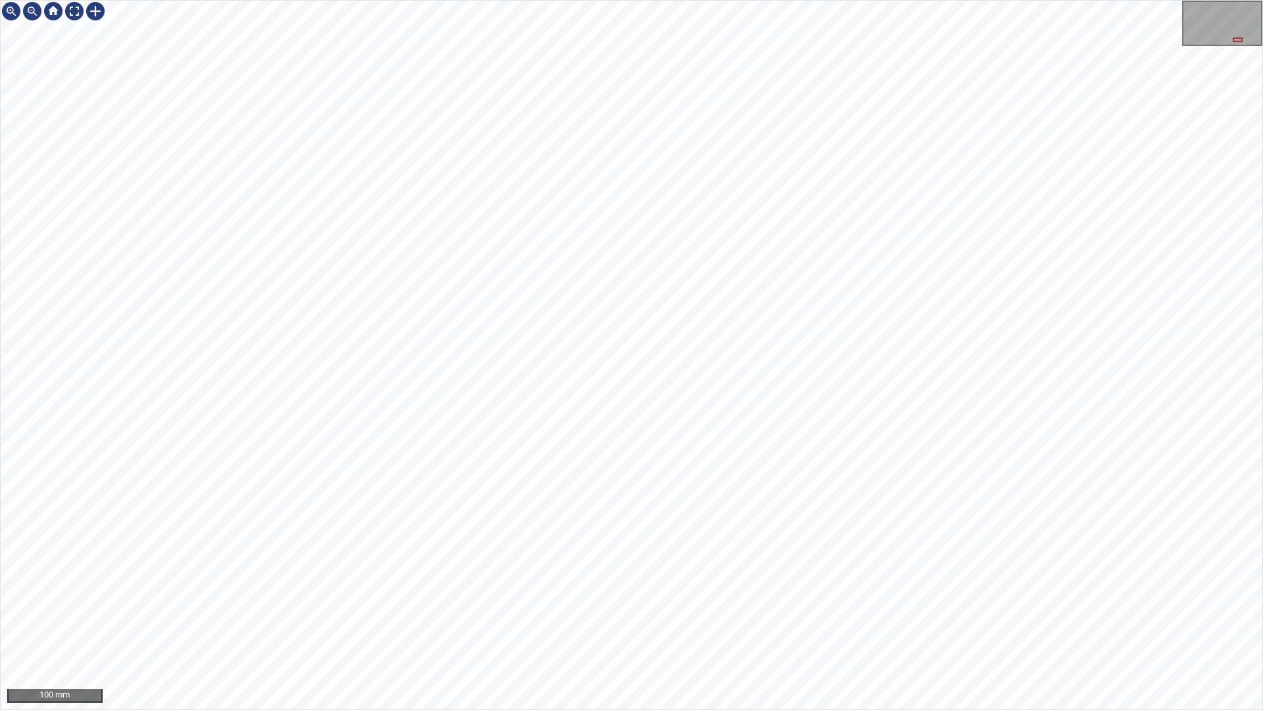
click at [702, 0] on div "100 mm" at bounding box center [631, 355] width 1263 height 710
click at [914, 604] on div "100 mm" at bounding box center [631, 355] width 1263 height 710
click at [539, 0] on div "100 mm" at bounding box center [631, 355] width 1263 height 710
click at [73, 16] on div at bounding box center [74, 11] width 21 height 21
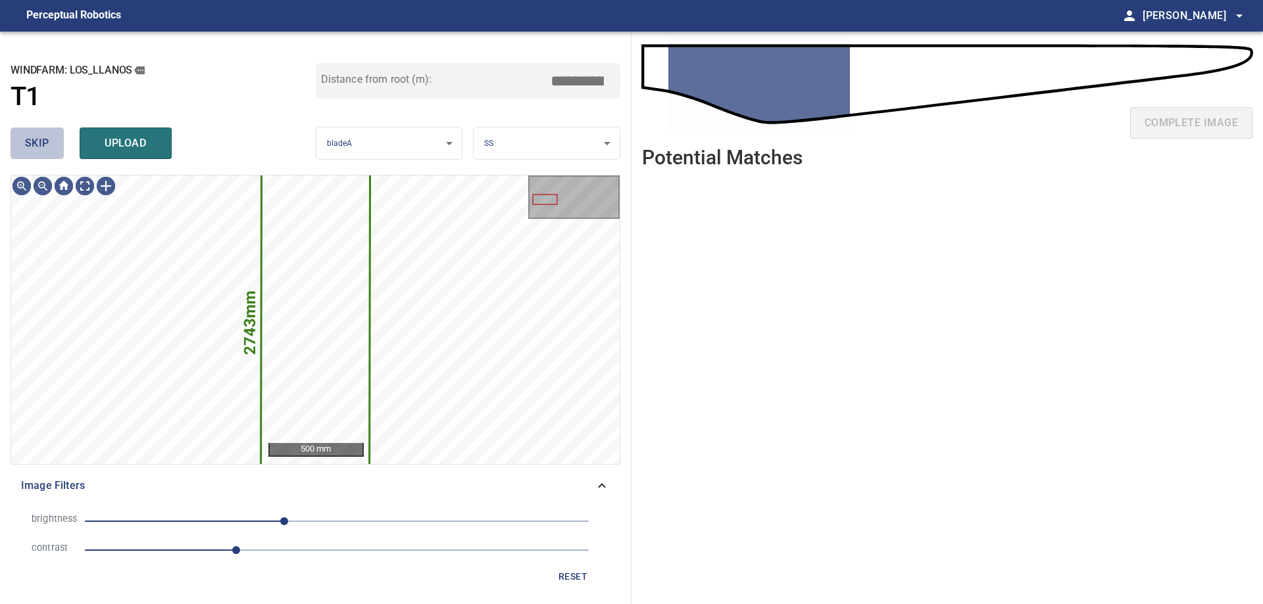
click at [37, 151] on span "skip" at bounding box center [37, 143] width 24 height 18
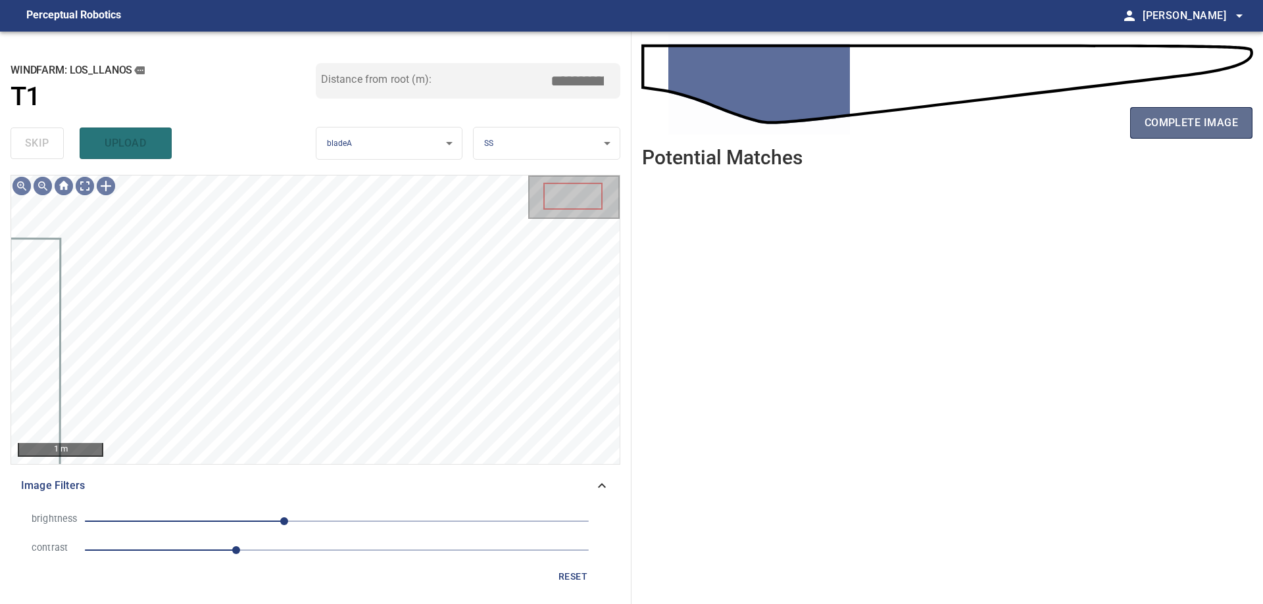
click at [1194, 126] on span "complete image" at bounding box center [1190, 123] width 93 height 18
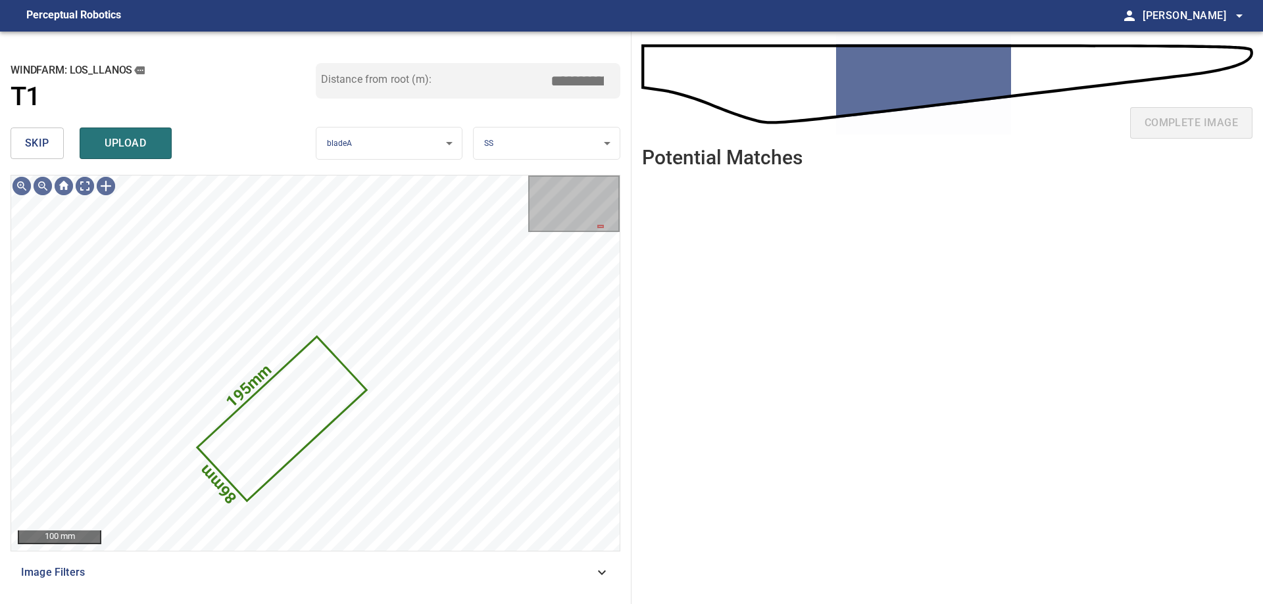
click at [10, 141] on div "**********" at bounding box center [315, 318] width 631 height 573
click at [31, 137] on span "skip" at bounding box center [37, 143] width 24 height 18
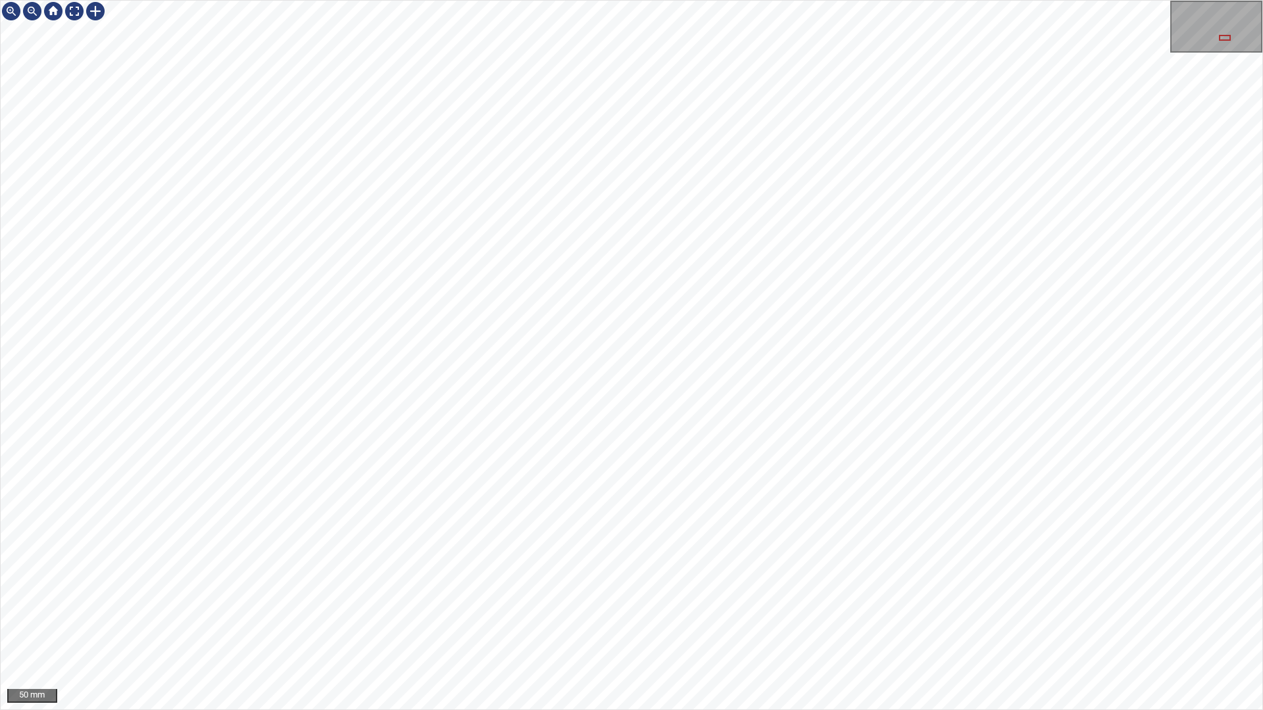
click at [1037, 604] on div "50 mm" at bounding box center [631, 355] width 1263 height 710
click at [452, 0] on div "50 mm" at bounding box center [631, 355] width 1263 height 710
click at [69, 16] on div at bounding box center [74, 11] width 21 height 21
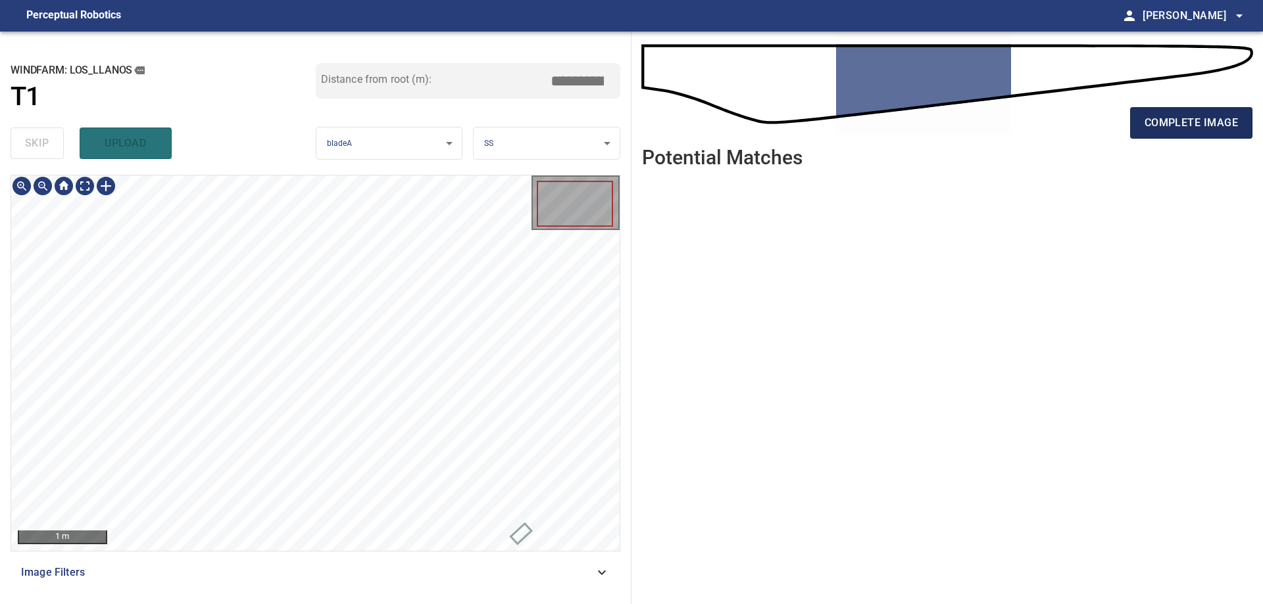
click at [1179, 113] on button "complete image" at bounding box center [1191, 123] width 122 height 32
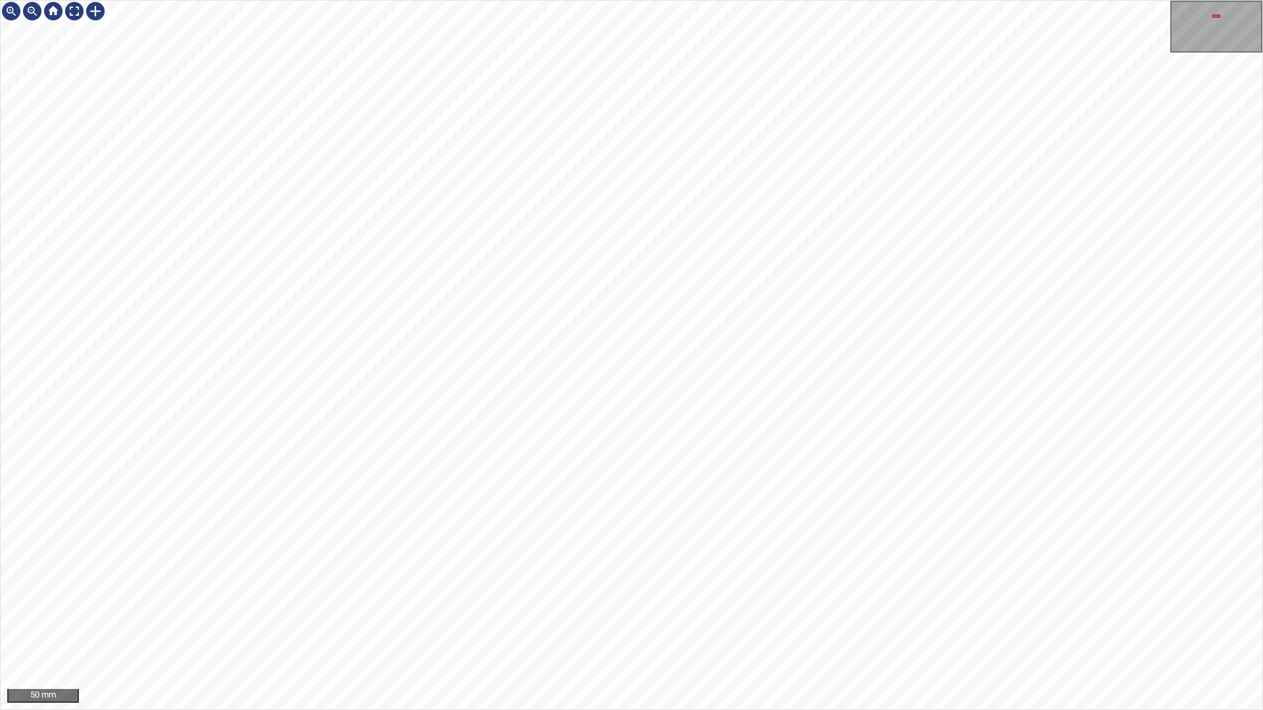
click at [785, 604] on div "50 mm" at bounding box center [631, 355] width 1263 height 710
click at [1094, 604] on div "50 mm" at bounding box center [631, 355] width 1263 height 710
click at [72, 11] on div at bounding box center [74, 11] width 21 height 21
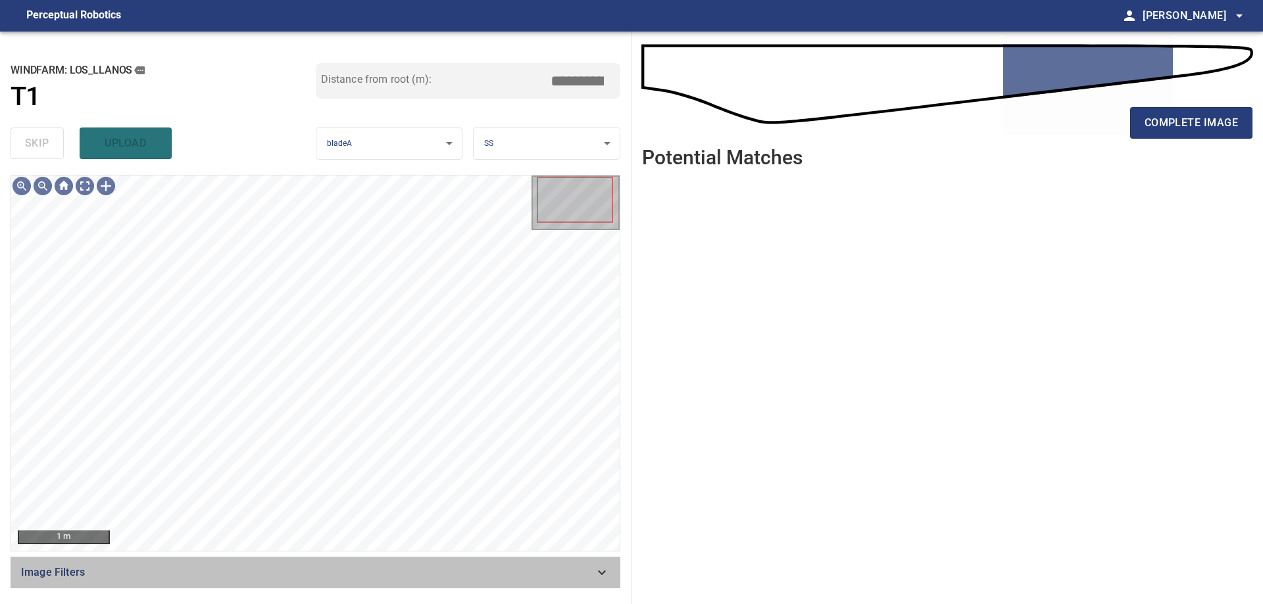
drag, startPoint x: 356, startPoint y: 577, endPoint x: 348, endPoint y: 581, distance: 8.8
click at [355, 578] on span "Image Filters" at bounding box center [307, 573] width 573 height 16
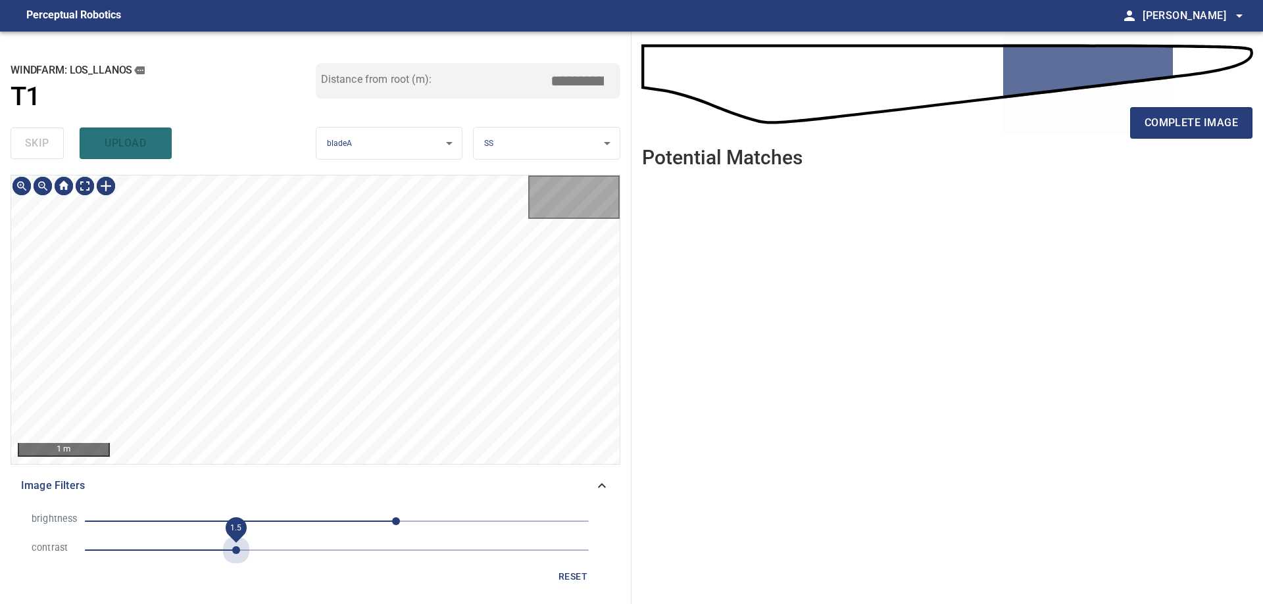
drag, startPoint x: 240, startPoint y: 552, endPoint x: 293, endPoint y: 538, distance: 55.2
click at [241, 552] on span "1.5" at bounding box center [337, 550] width 504 height 18
click at [318, 522] on span "-19" at bounding box center [337, 521] width 504 height 18
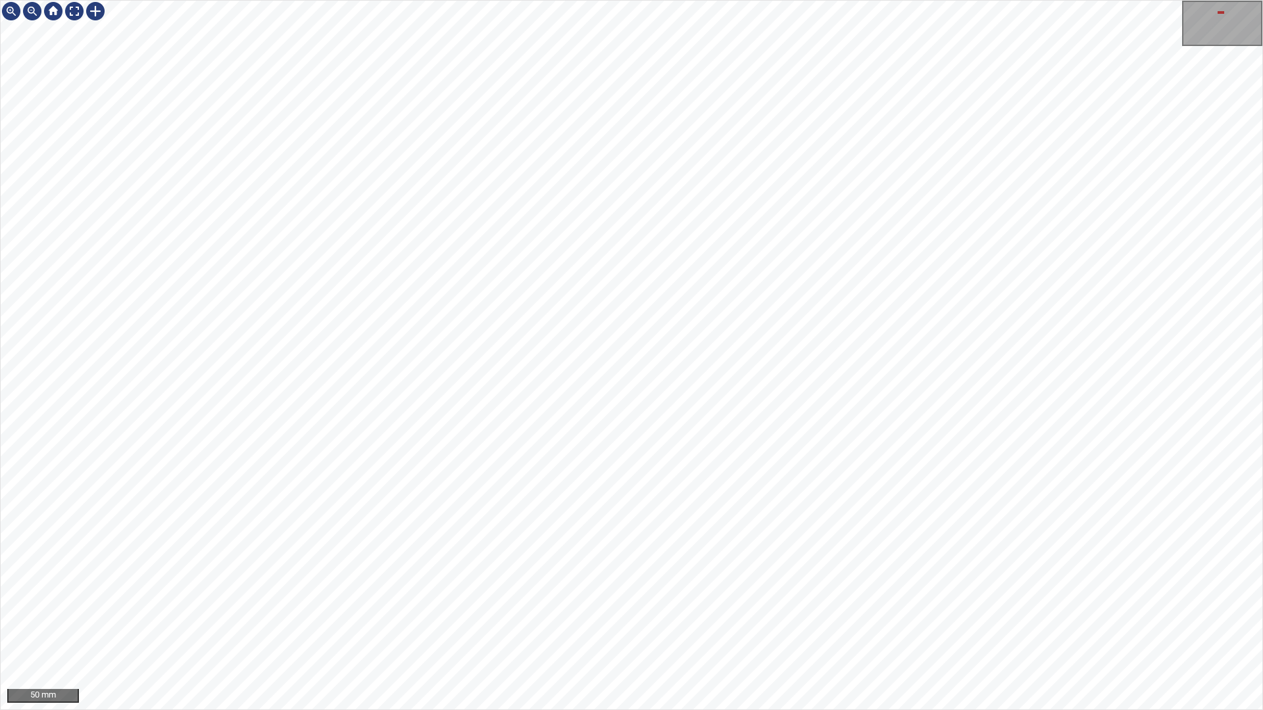
click at [954, 0] on div "50 mm" at bounding box center [631, 355] width 1263 height 710
click at [704, 0] on div "50 mm" at bounding box center [631, 355] width 1263 height 710
click at [654, 604] on div "50 mm" at bounding box center [631, 355] width 1263 height 710
click at [692, 604] on div "50 mm" at bounding box center [631, 355] width 1263 height 710
click at [733, 604] on div "50 mm" at bounding box center [631, 355] width 1263 height 710
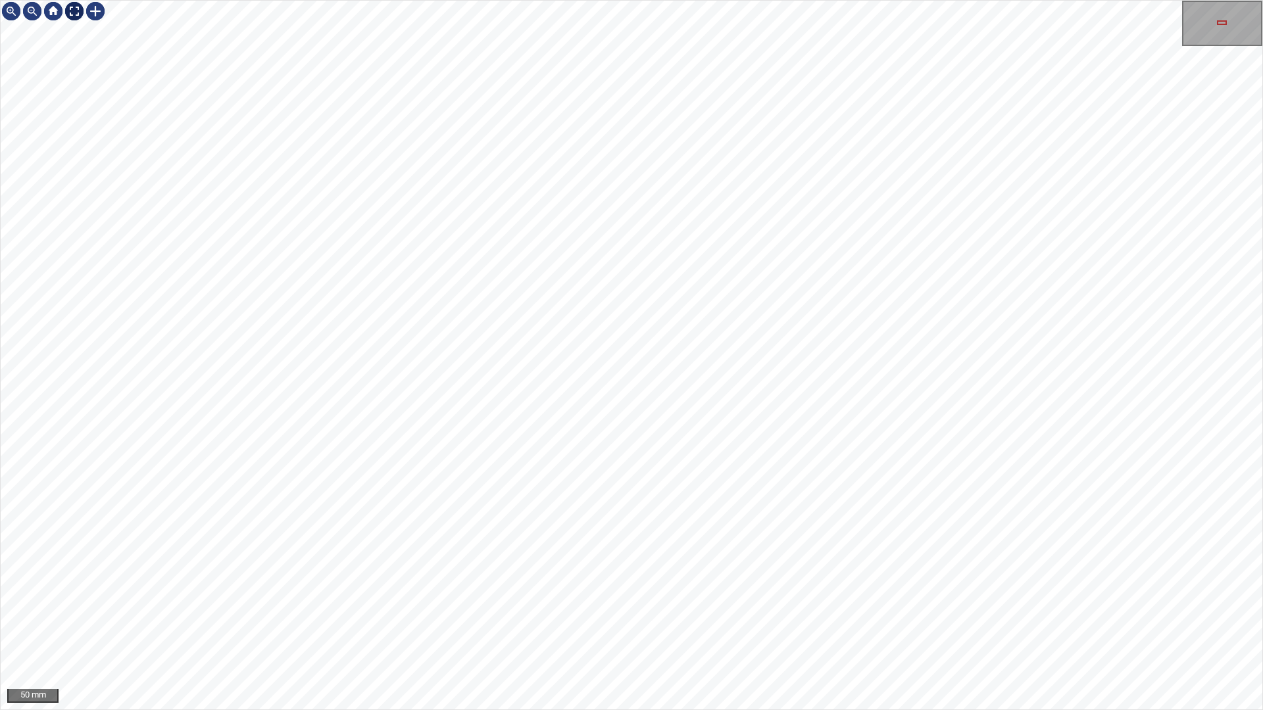
click at [72, 18] on div at bounding box center [74, 11] width 21 height 21
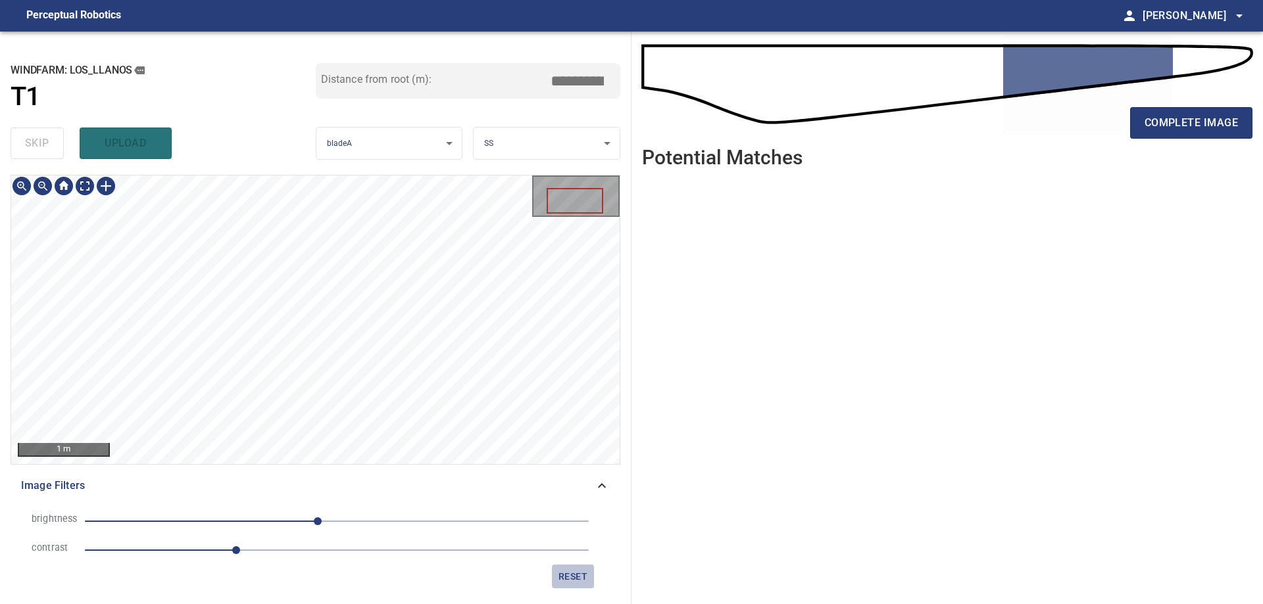
click at [565, 569] on span "reset" at bounding box center [573, 577] width 32 height 16
click at [230, 562] on li "contrast 1" at bounding box center [315, 550] width 589 height 29
click at [207, 542] on span "1" at bounding box center [337, 550] width 504 height 18
click at [364, 533] on div "100 mm Image Filters brightness 0 contrast 1.2 reset" at bounding box center [316, 384] width 610 height 419
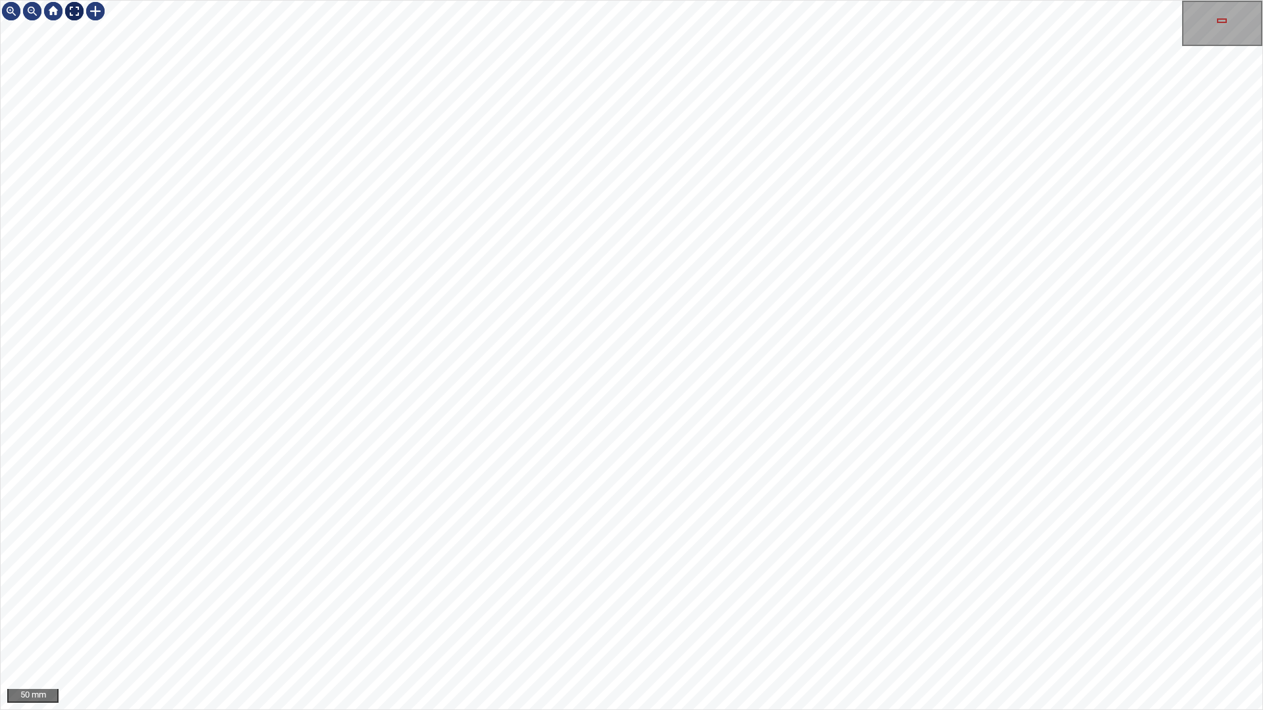
click at [73, 11] on div at bounding box center [74, 11] width 21 height 21
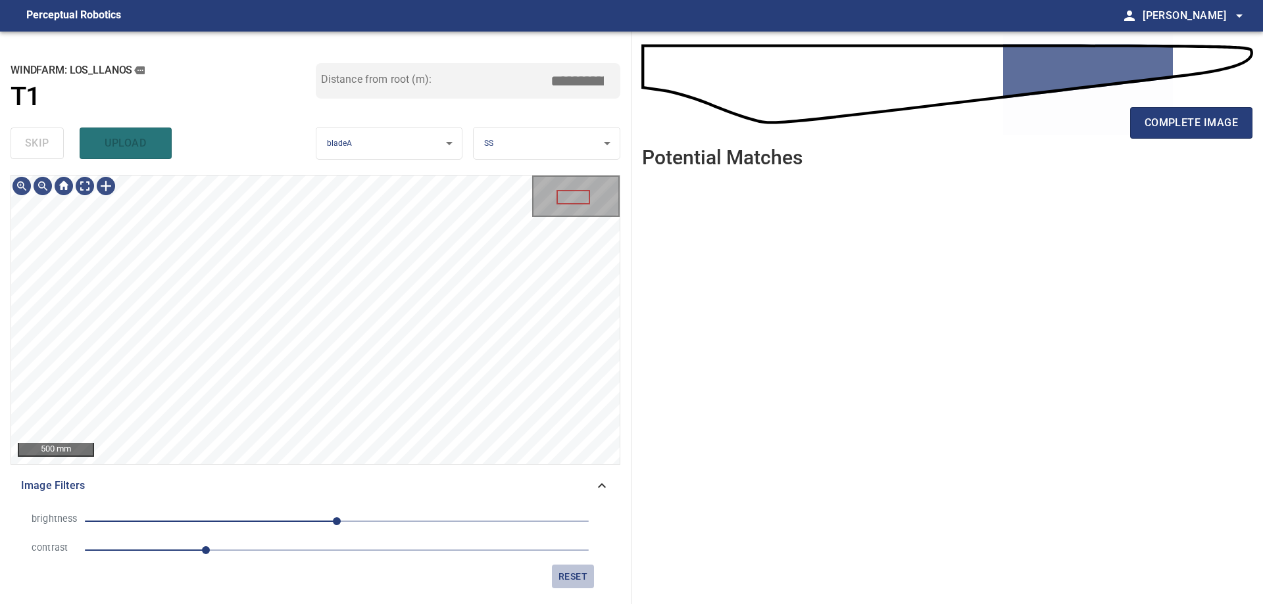
click at [572, 573] on span "reset" at bounding box center [573, 577] width 32 height 16
click at [374, 522] on span "0" at bounding box center [337, 521] width 504 height 18
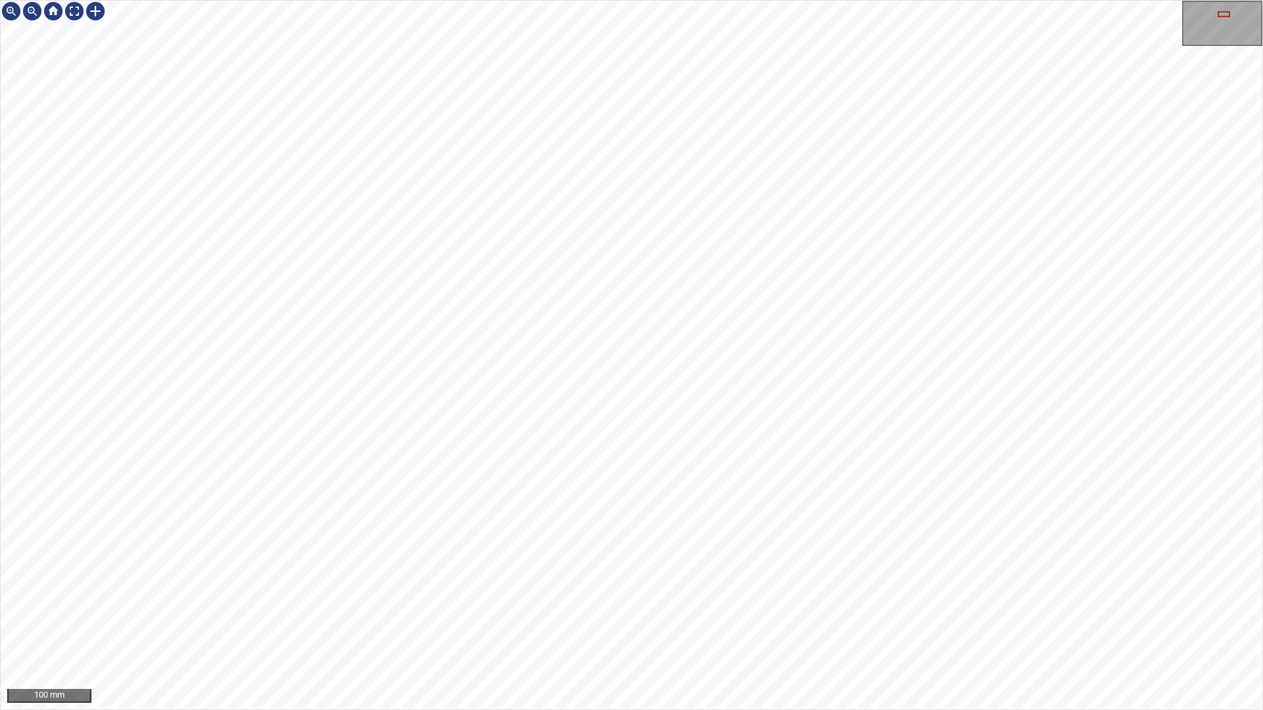
click at [533, 0] on div "100 mm" at bounding box center [631, 355] width 1263 height 710
click at [73, 12] on div at bounding box center [74, 11] width 21 height 21
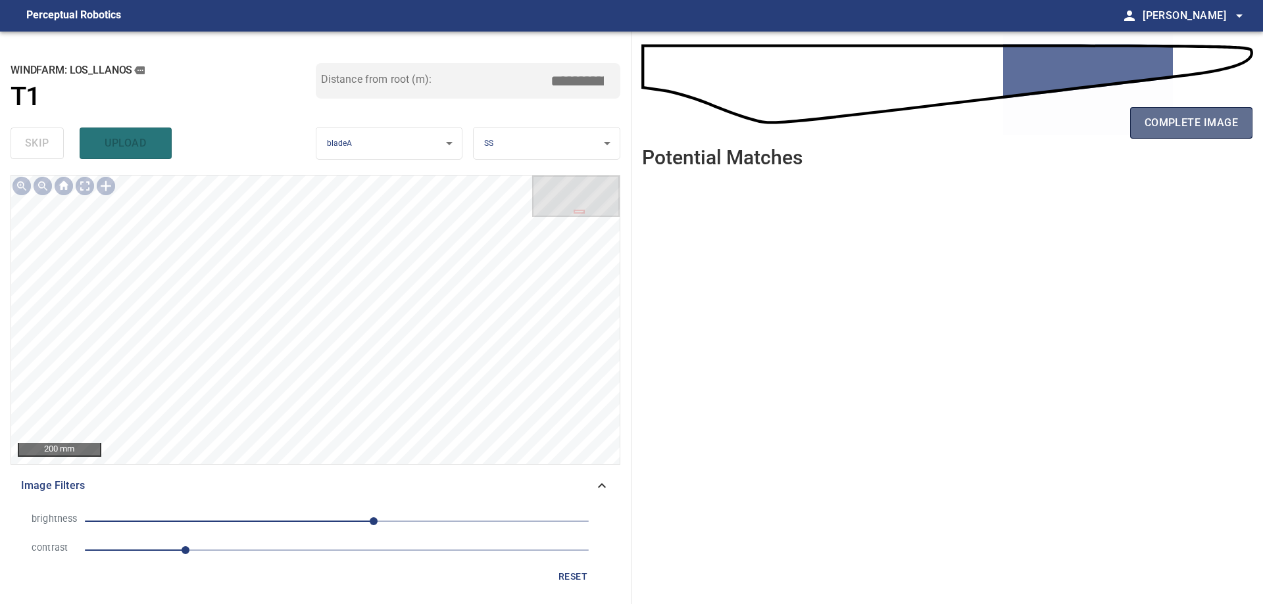
click at [1223, 112] on button "complete image" at bounding box center [1191, 123] width 122 height 32
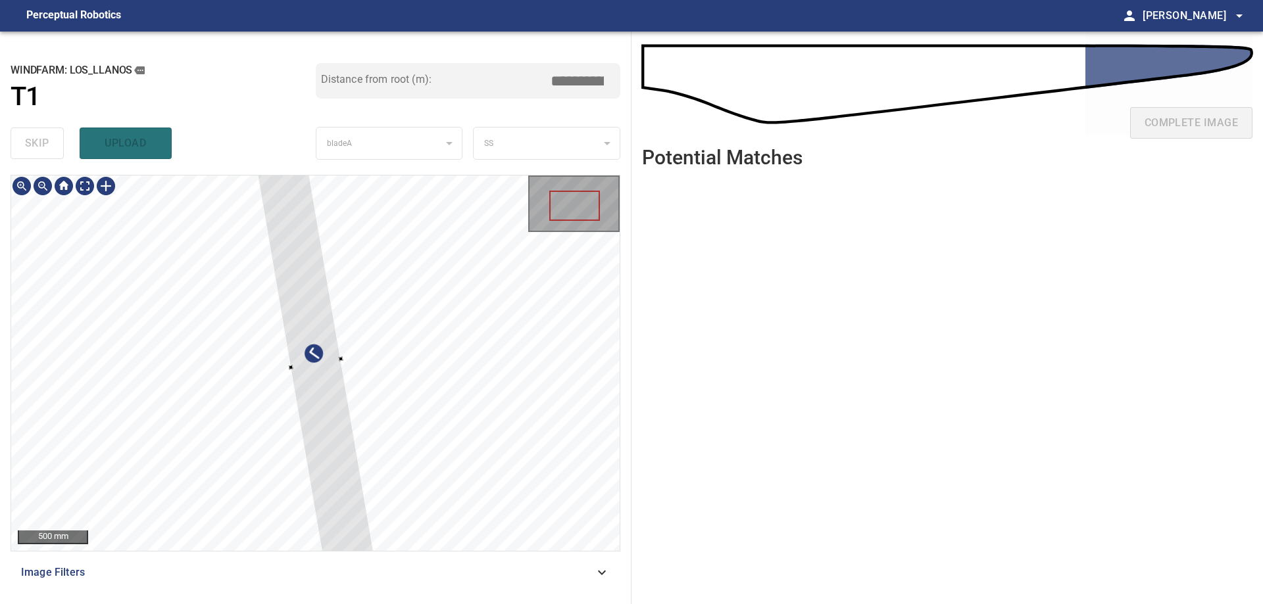
click at [564, 425] on div at bounding box center [315, 364] width 608 height 376
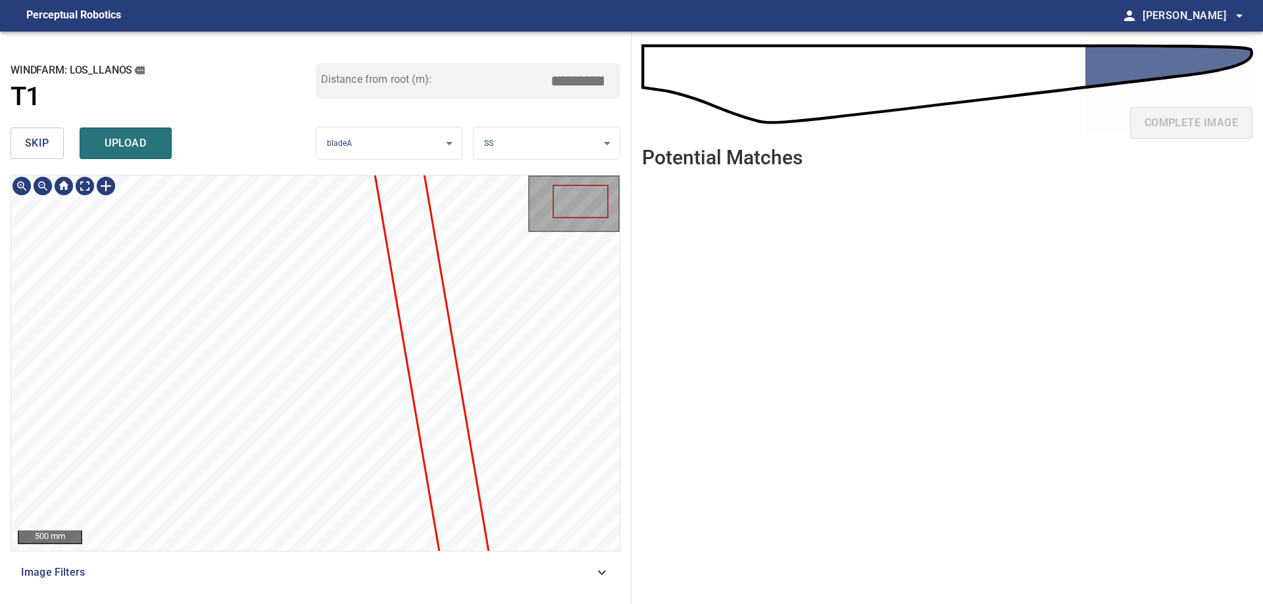
drag, startPoint x: 15, startPoint y: 134, endPoint x: 55, endPoint y: 168, distance: 51.8
click at [22, 144] on button "skip" at bounding box center [37, 144] width 53 height 32
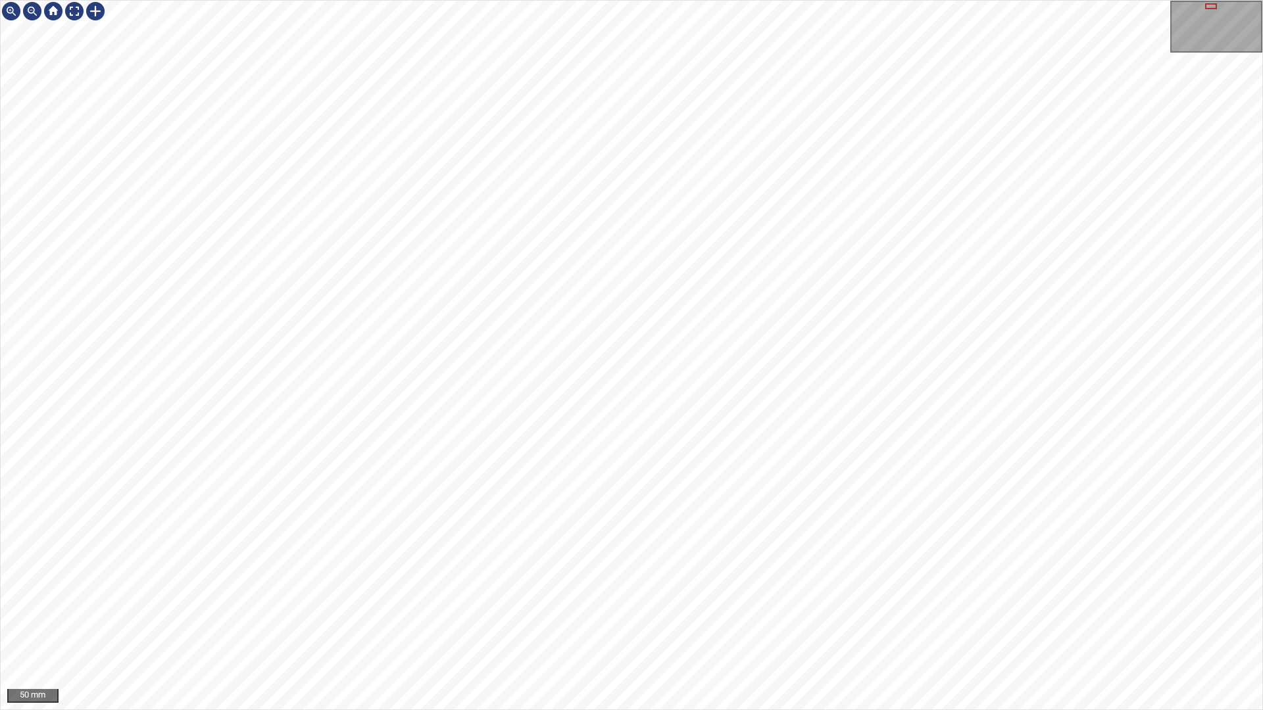
click at [591, 604] on div "50 mm" at bounding box center [631, 355] width 1263 height 710
click at [921, 604] on div "50 mm" at bounding box center [631, 355] width 1263 height 710
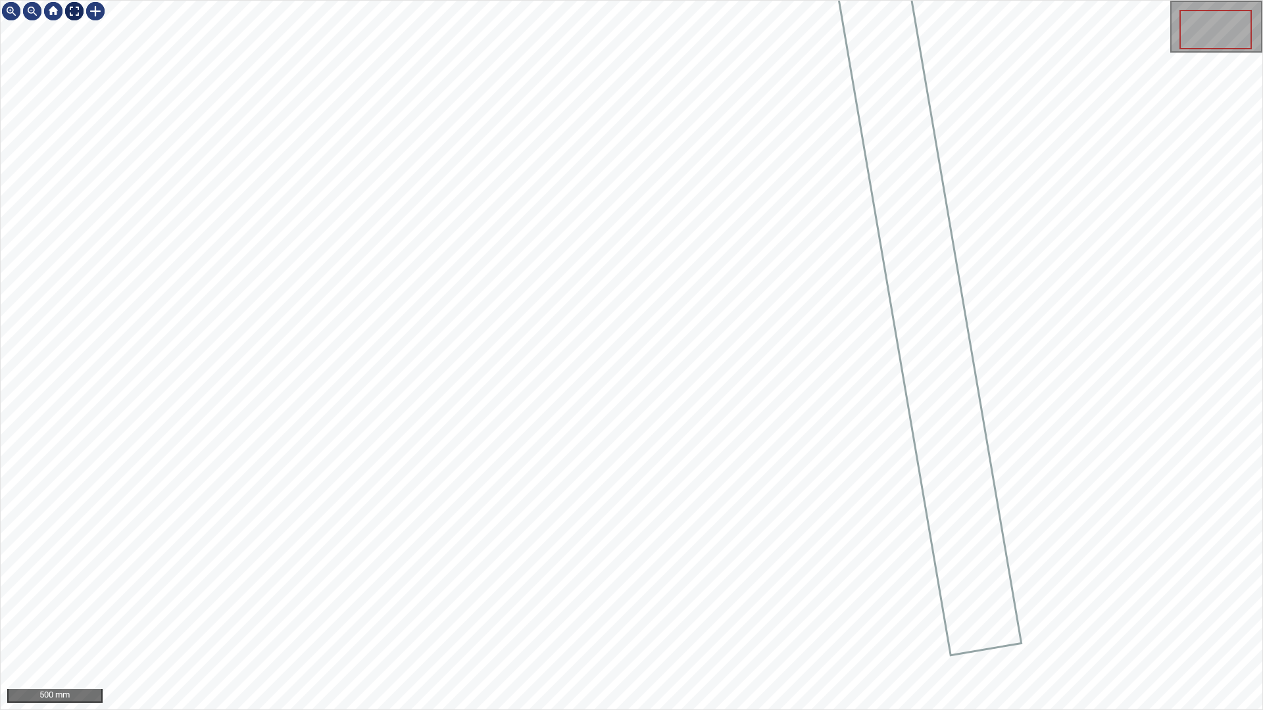
click at [68, 8] on div at bounding box center [74, 11] width 21 height 21
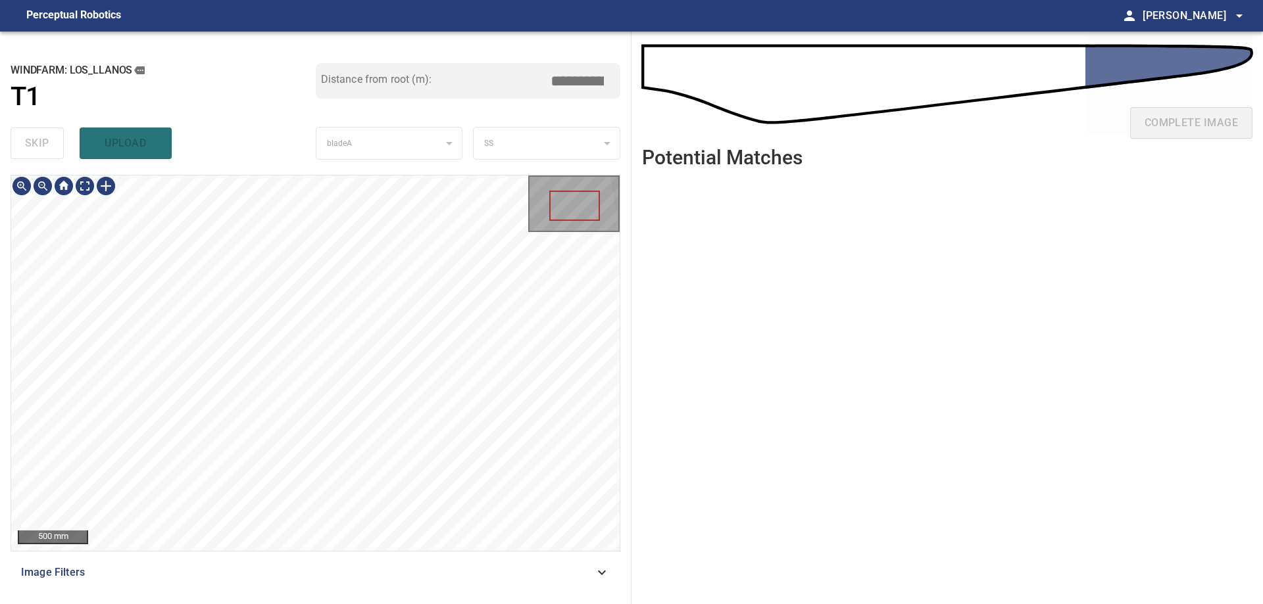
click at [744, 355] on div "**********" at bounding box center [631, 318] width 1263 height 573
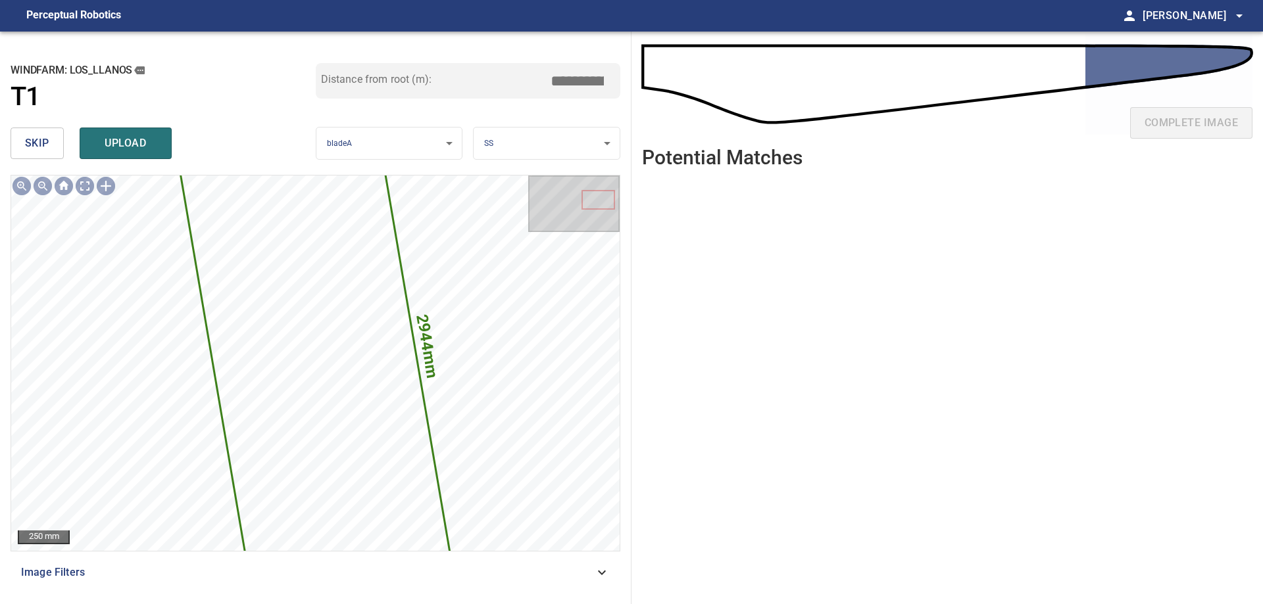
click at [18, 147] on button "skip" at bounding box center [37, 144] width 53 height 32
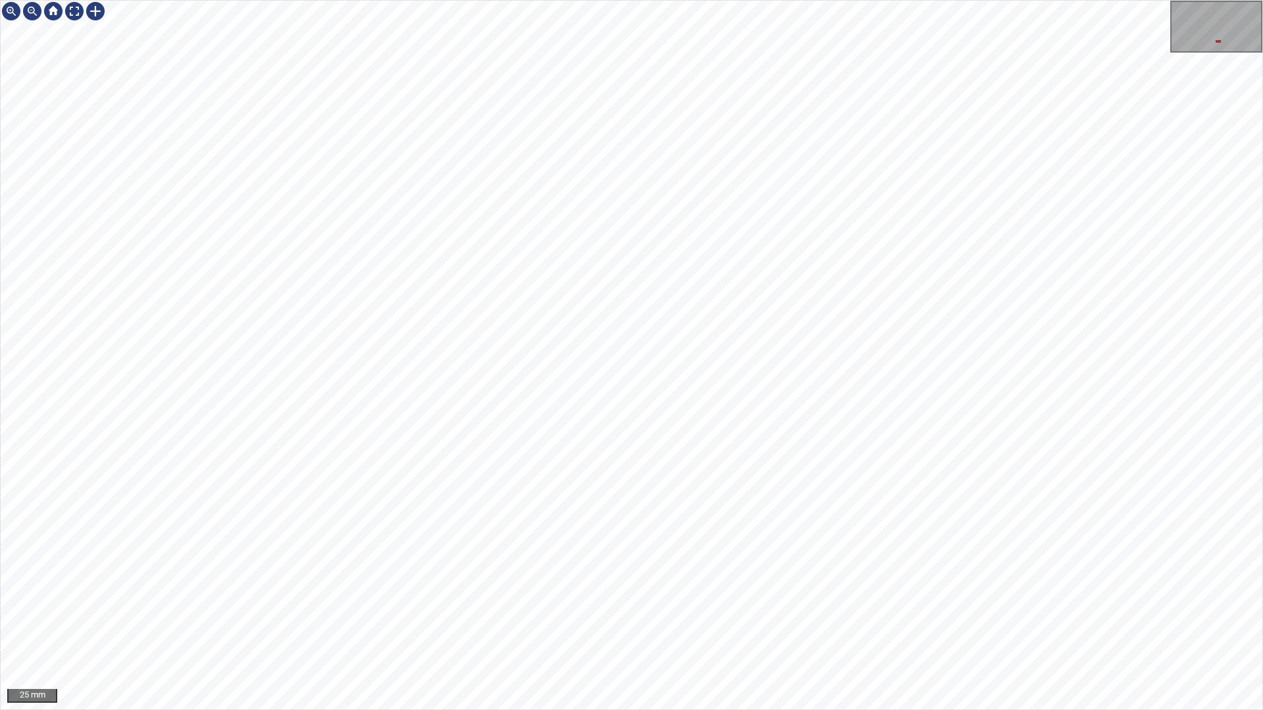
click at [945, 604] on div "25 mm" at bounding box center [631, 355] width 1263 height 710
click at [944, 604] on div "25 mm" at bounding box center [631, 355] width 1263 height 710
click at [880, 604] on div "25 mm" at bounding box center [631, 355] width 1263 height 710
click at [593, 604] on div "50 mm" at bounding box center [631, 355] width 1263 height 710
click at [78, 12] on div at bounding box center [74, 11] width 21 height 21
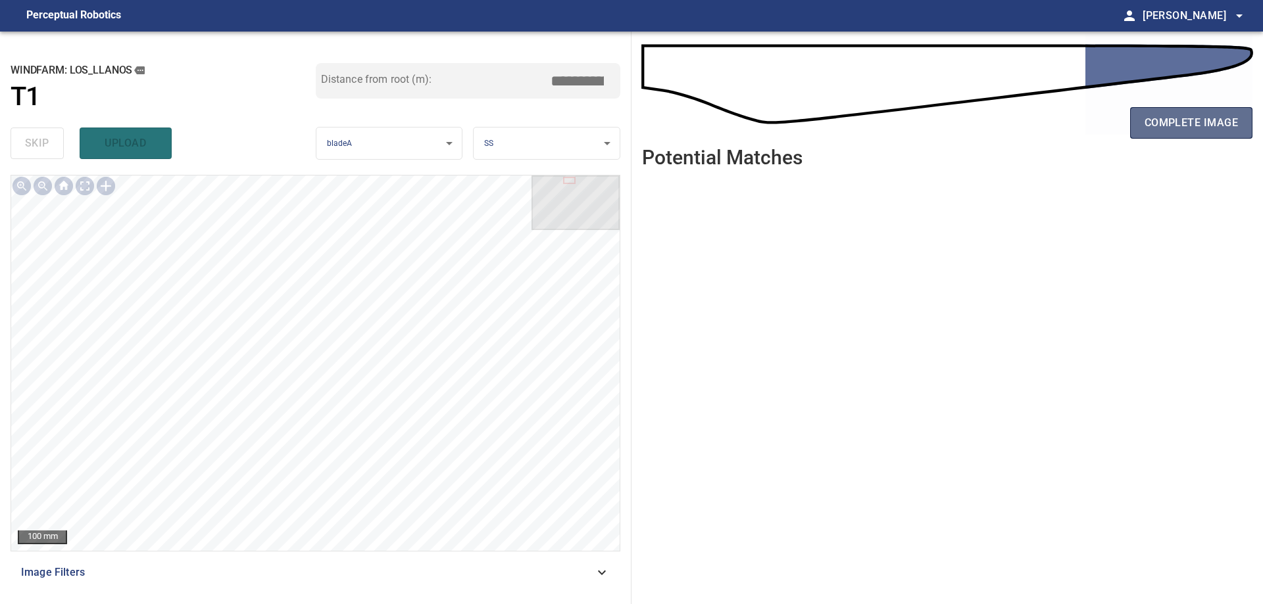
click at [1192, 120] on span "complete image" at bounding box center [1190, 123] width 93 height 18
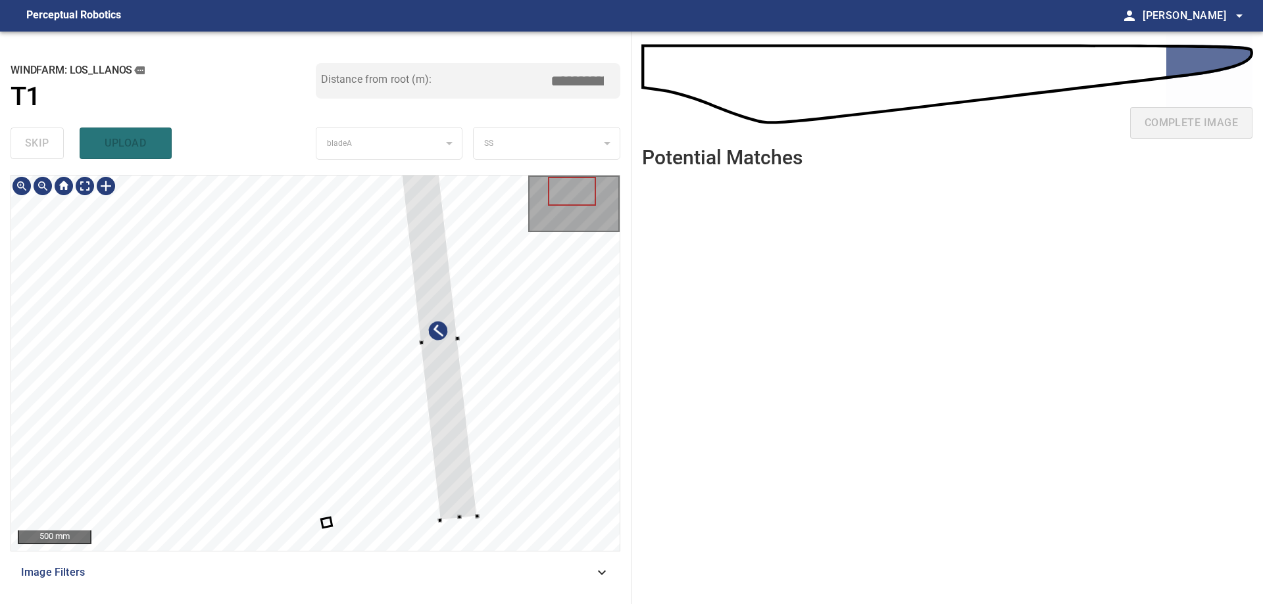
click at [445, 420] on div at bounding box center [439, 342] width 76 height 358
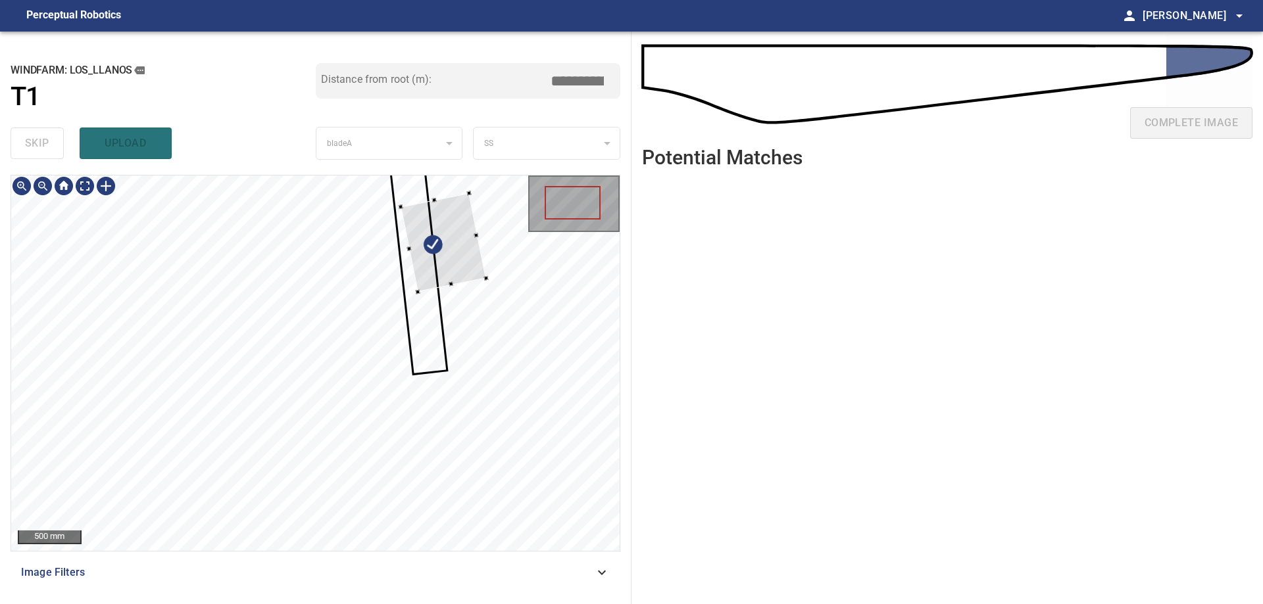
click at [489, 239] on div at bounding box center [315, 364] width 608 height 376
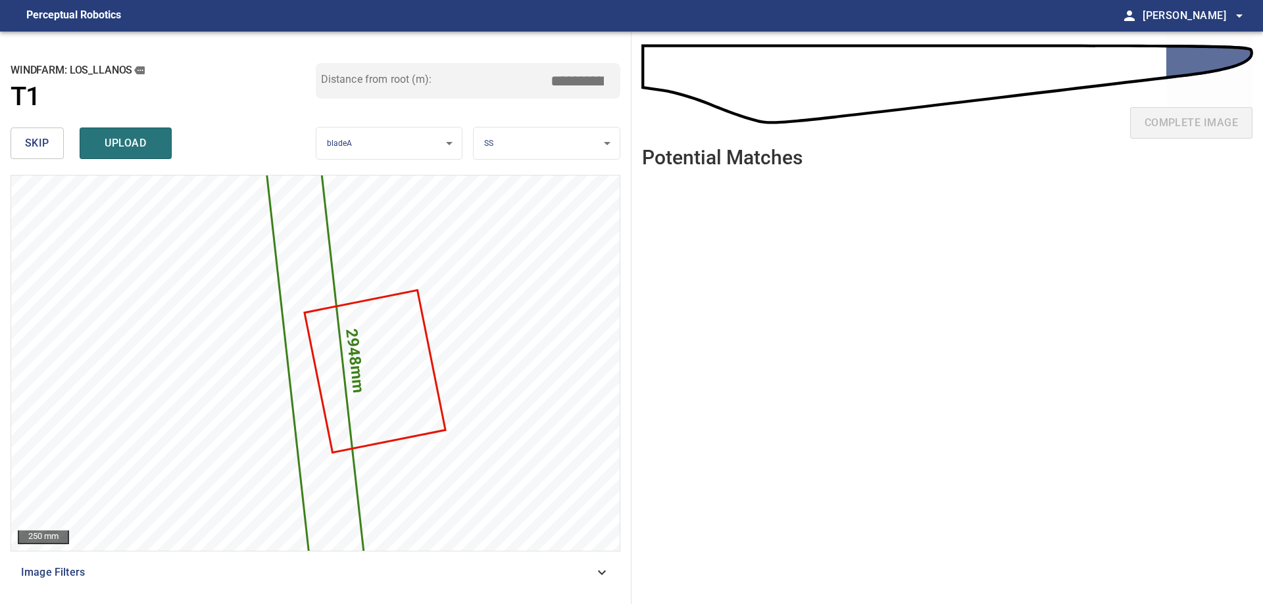
click at [51, 139] on button "skip" at bounding box center [37, 144] width 53 height 32
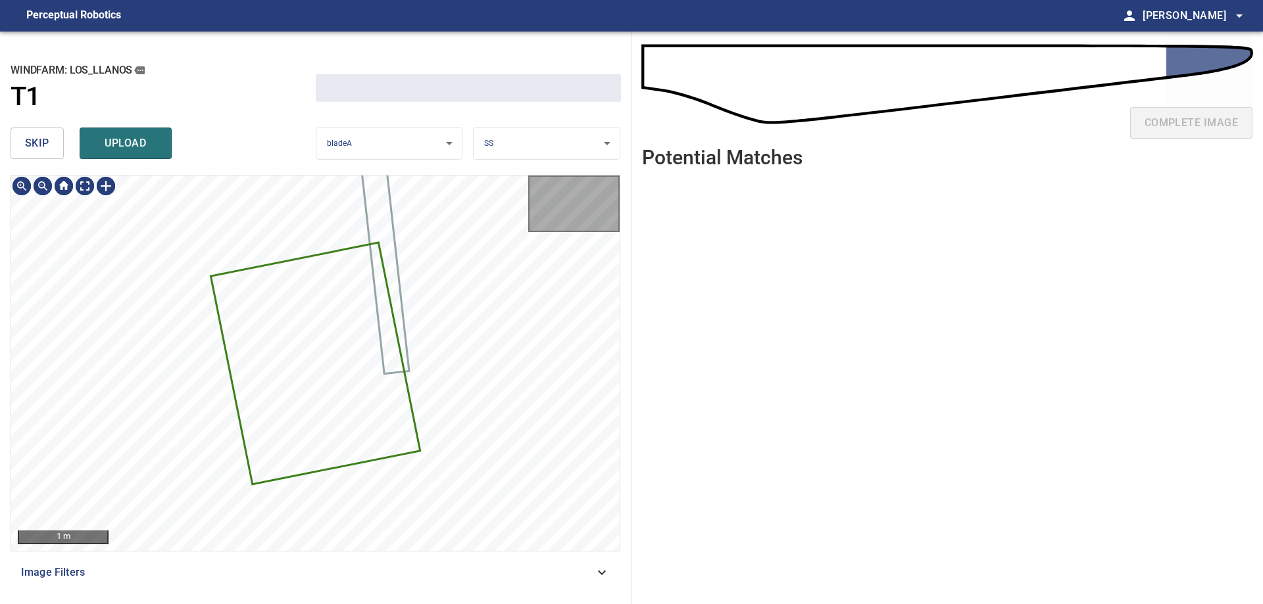
click at [51, 139] on button "skip" at bounding box center [37, 144] width 53 height 32
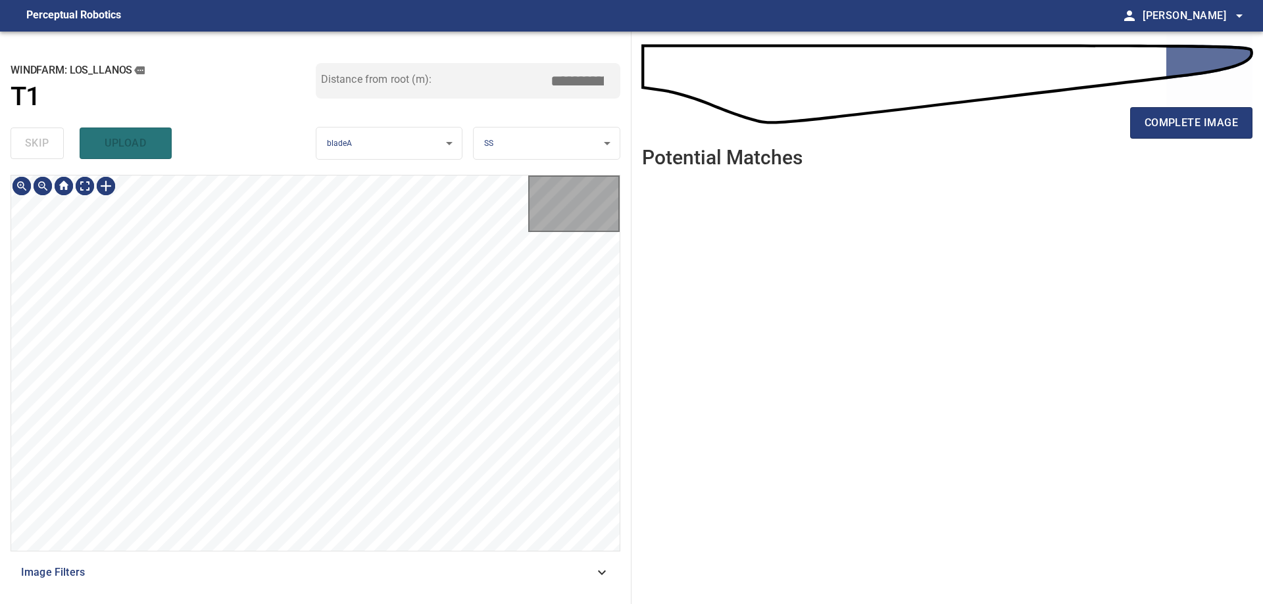
click at [50, 139] on div "skip upload" at bounding box center [163, 143] width 305 height 42
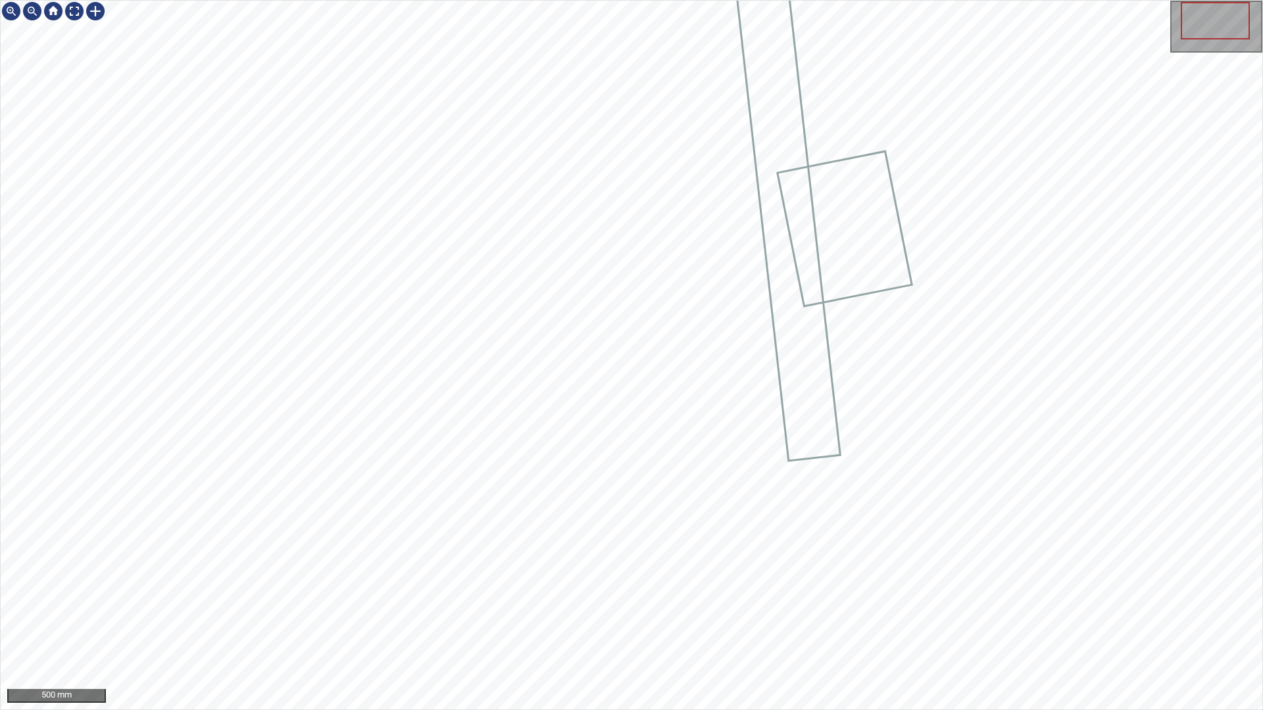
click at [356, 604] on div "500 mm" at bounding box center [631, 355] width 1263 height 710
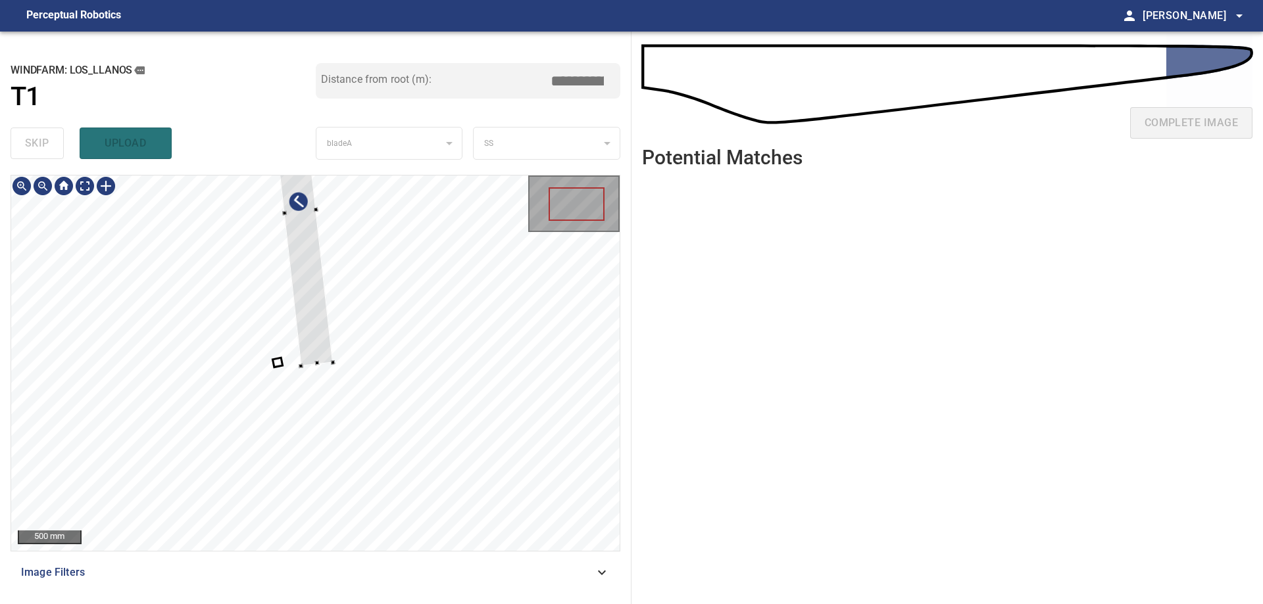
click at [380, 323] on div at bounding box center [315, 364] width 608 height 376
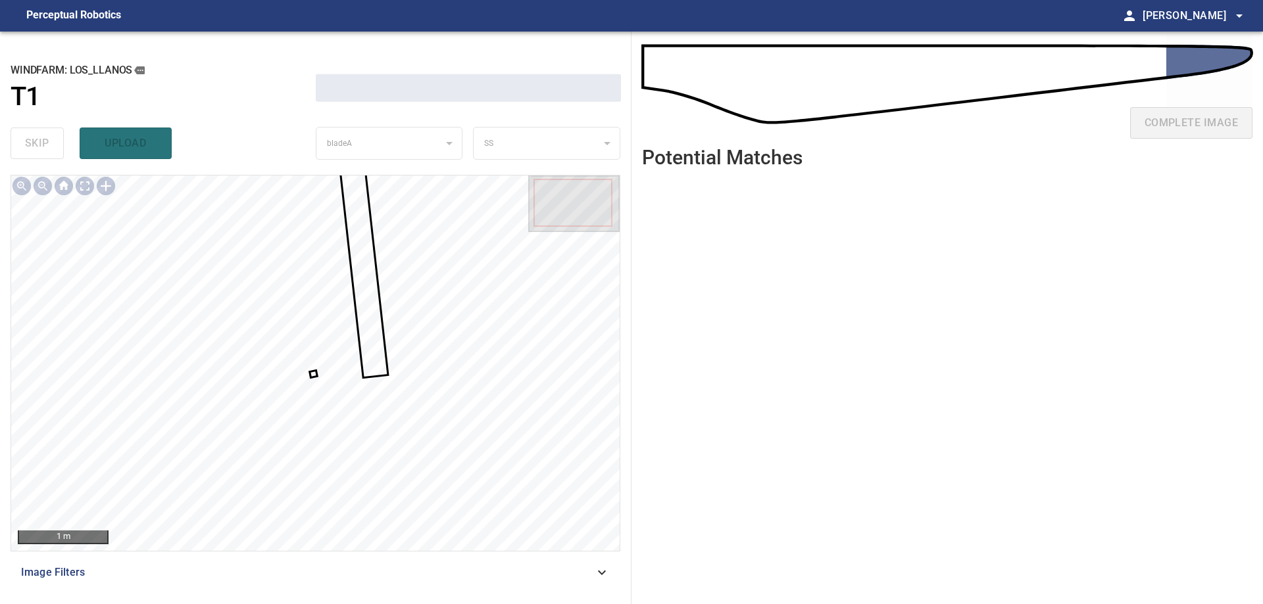
click at [312, 376] on div at bounding box center [315, 364] width 608 height 376
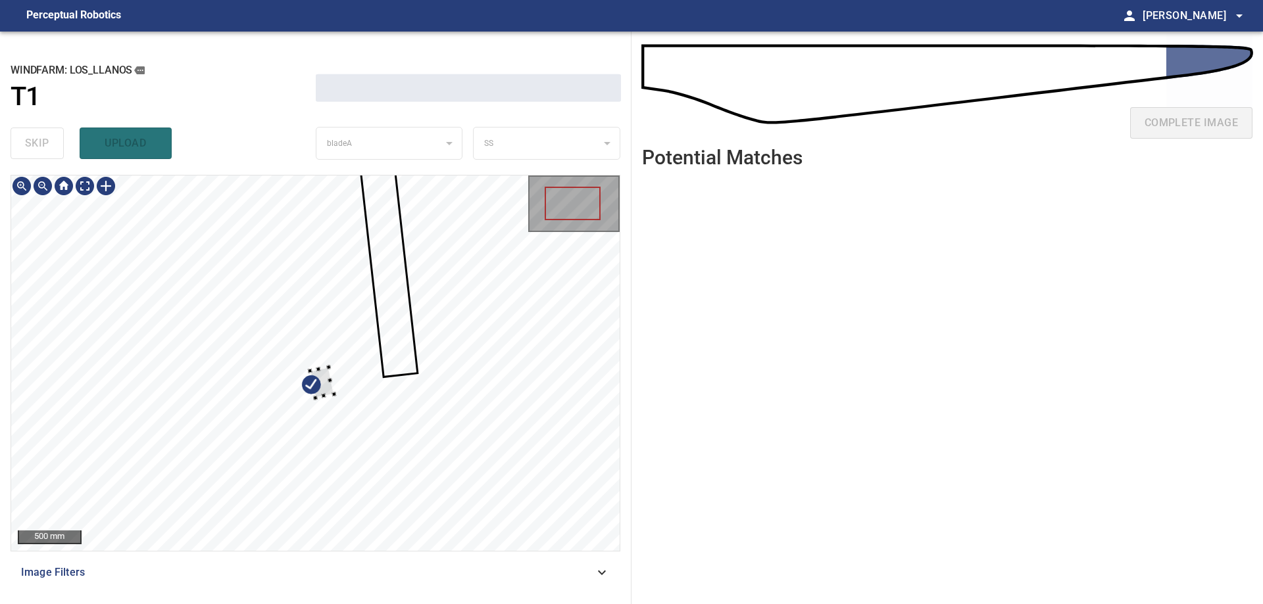
click at [387, 454] on div at bounding box center [315, 364] width 608 height 376
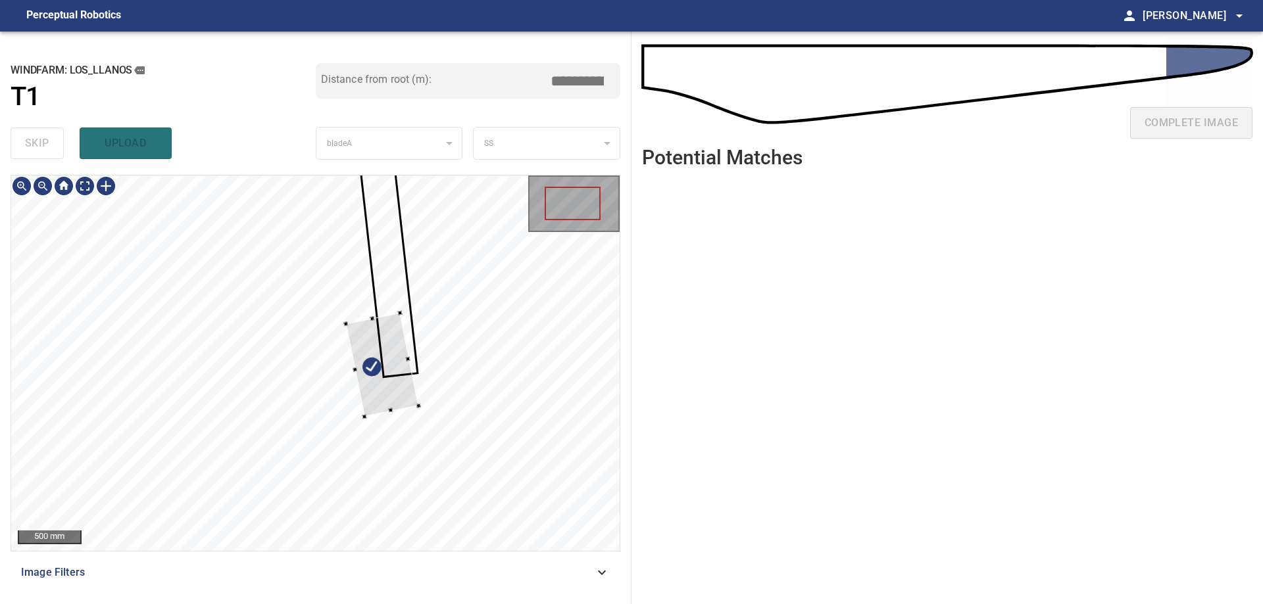
click at [451, 343] on div at bounding box center [315, 364] width 608 height 376
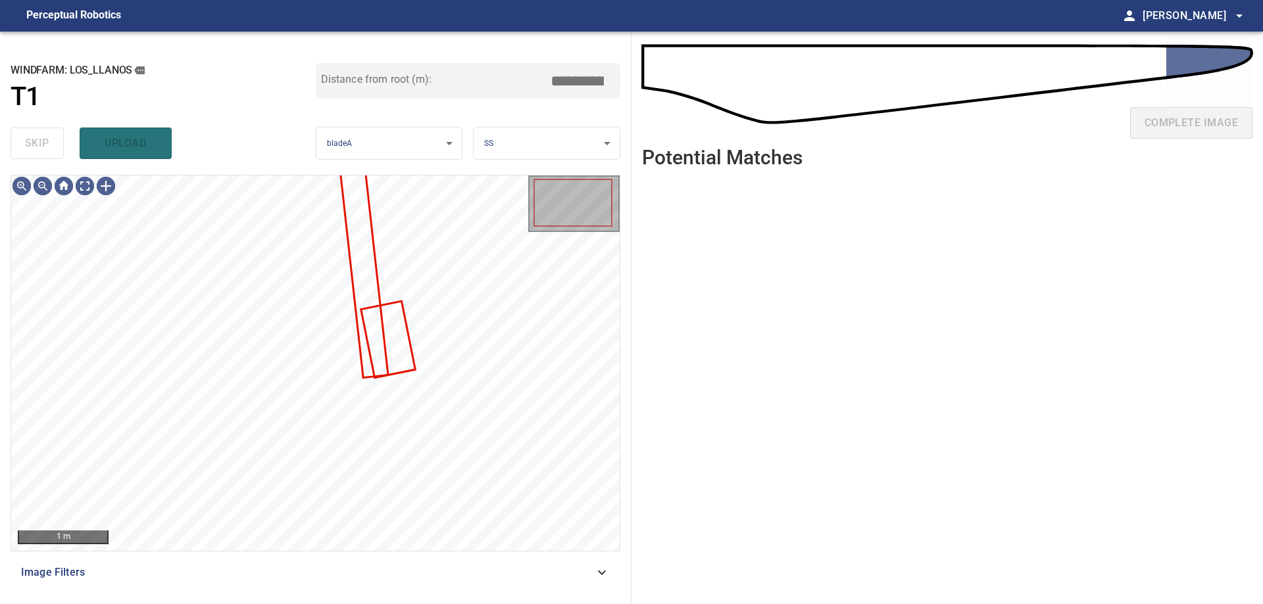
click at [408, 345] on div at bounding box center [315, 364] width 608 height 376
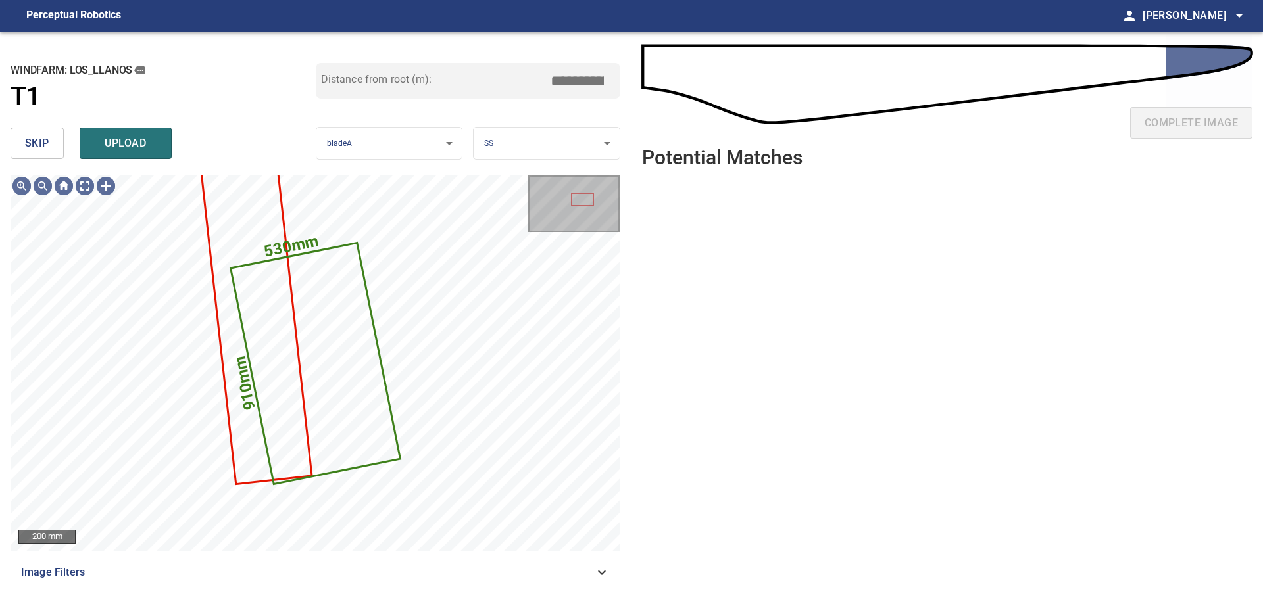
click at [43, 139] on span "skip" at bounding box center [37, 143] width 24 height 18
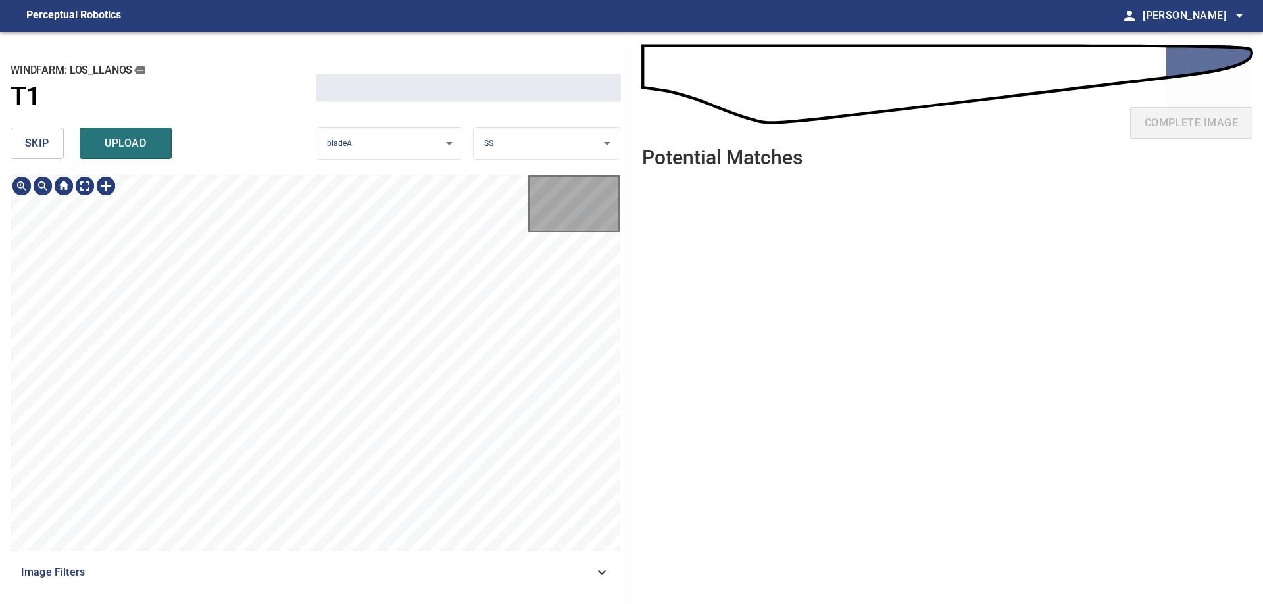
click at [43, 139] on span "skip" at bounding box center [37, 143] width 24 height 18
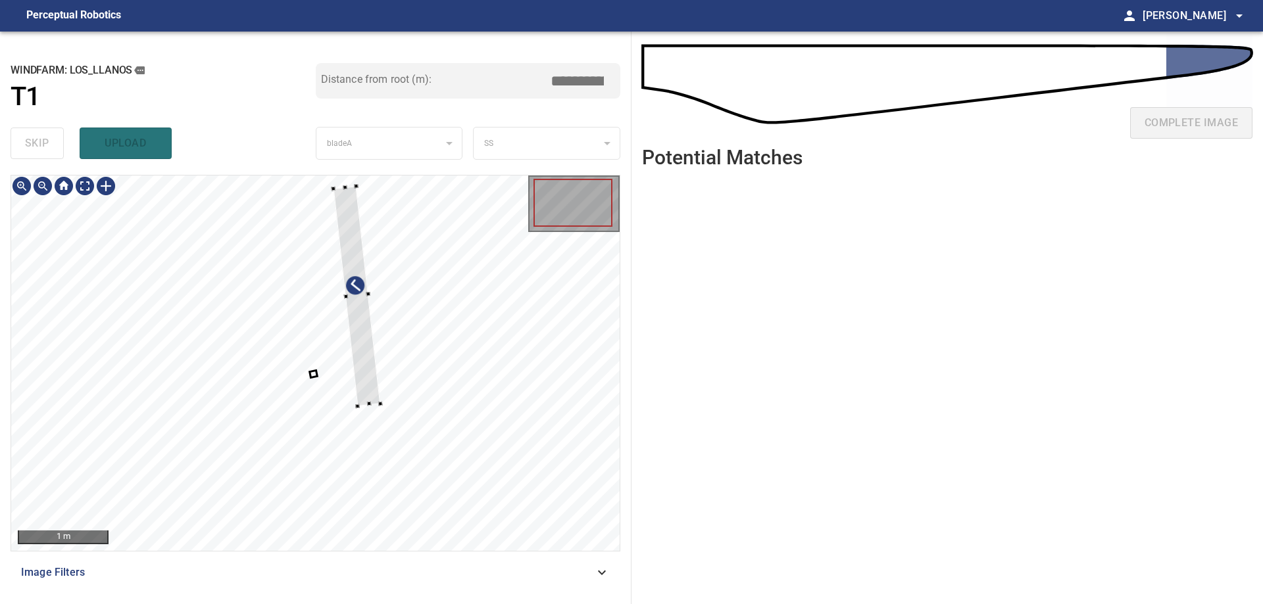
click at [372, 326] on div at bounding box center [356, 296] width 47 height 220
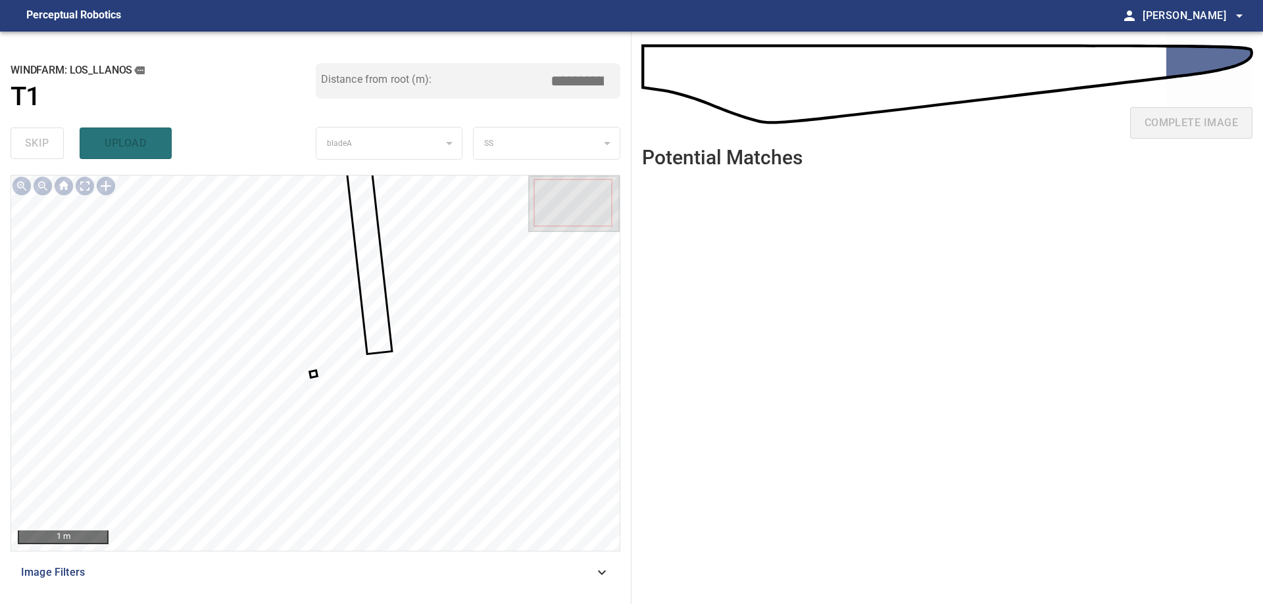
click at [317, 375] on div at bounding box center [315, 364] width 608 height 376
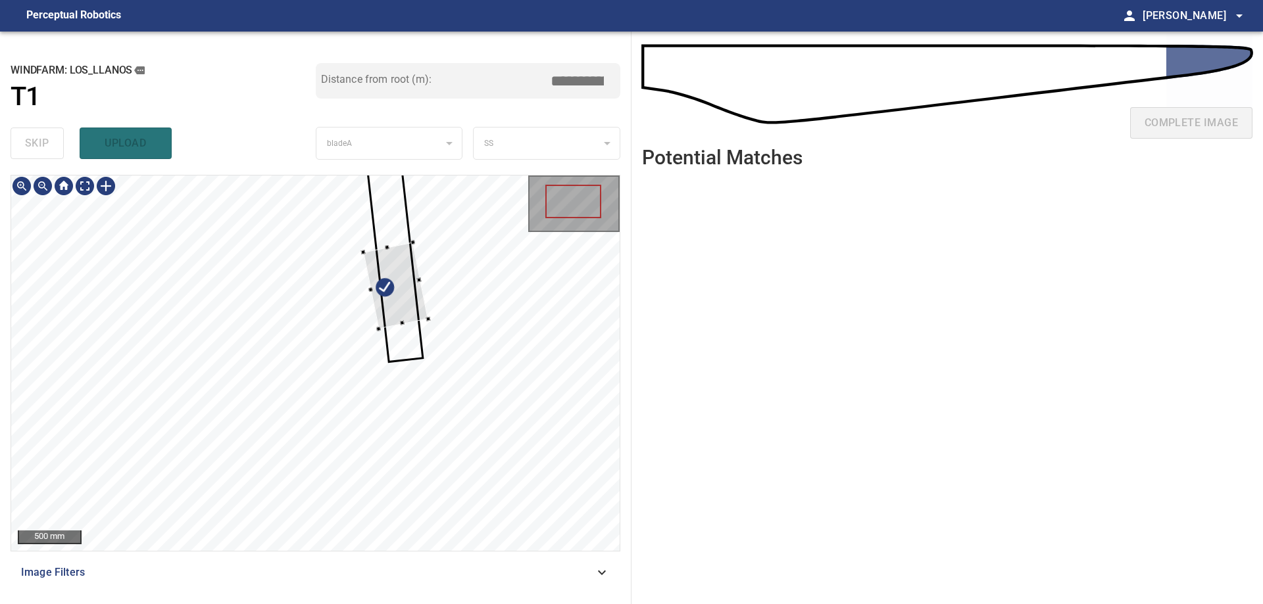
click at [405, 301] on div at bounding box center [395, 285] width 65 height 86
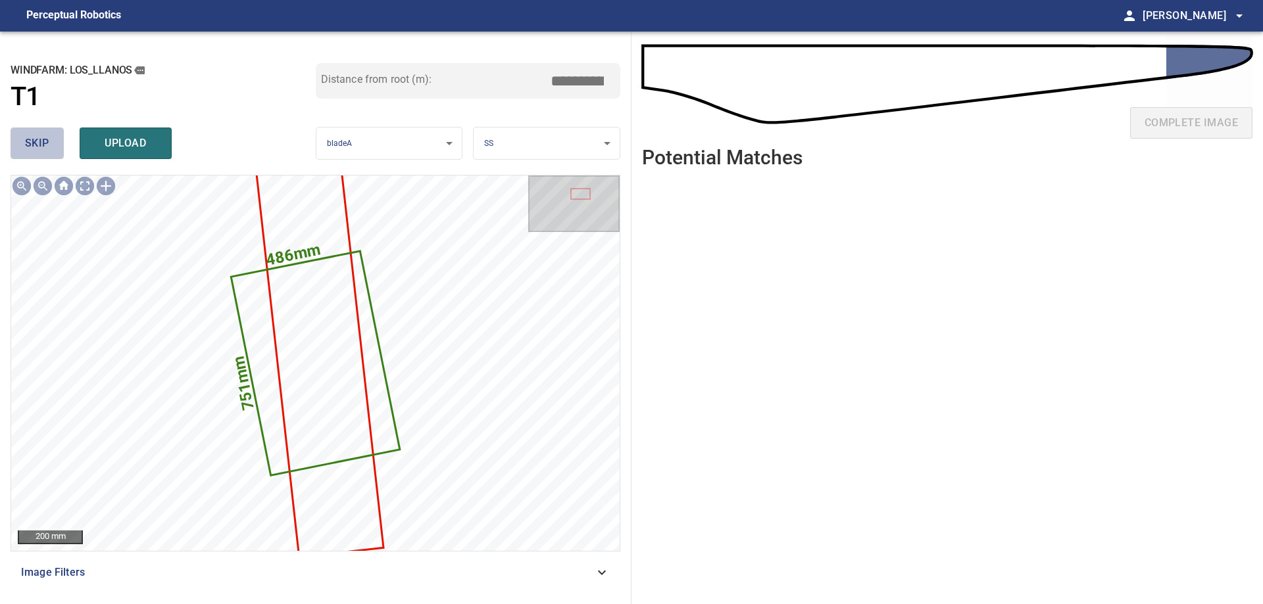
click at [51, 142] on button "skip" at bounding box center [37, 144] width 53 height 32
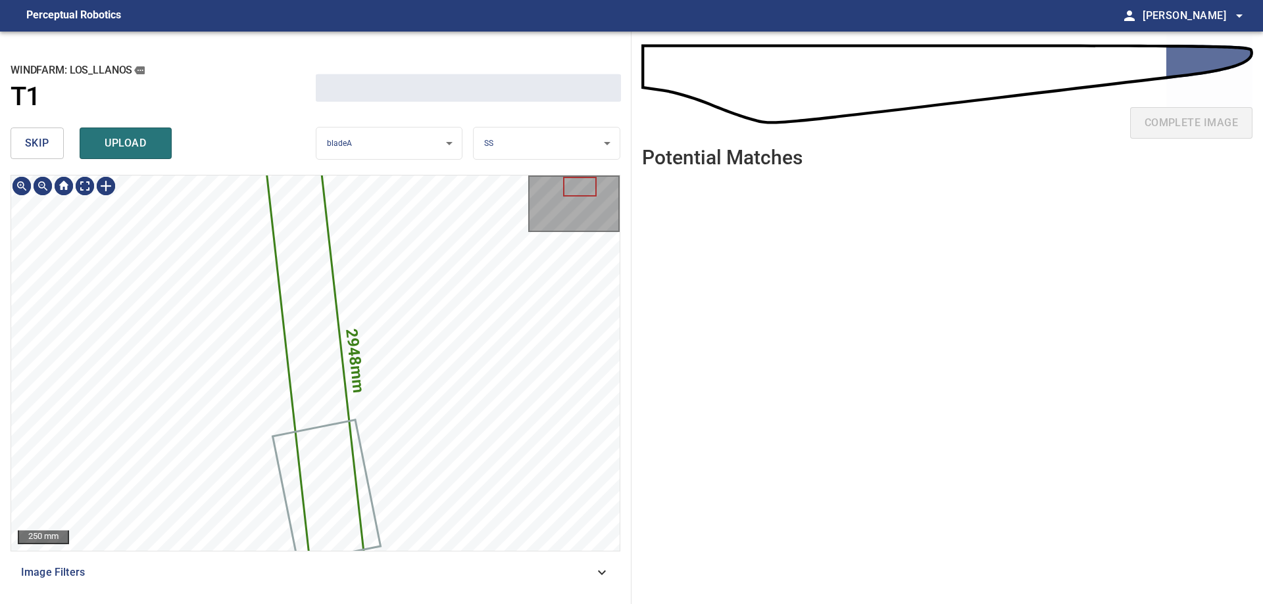
click at [51, 142] on button "skip" at bounding box center [37, 144] width 53 height 32
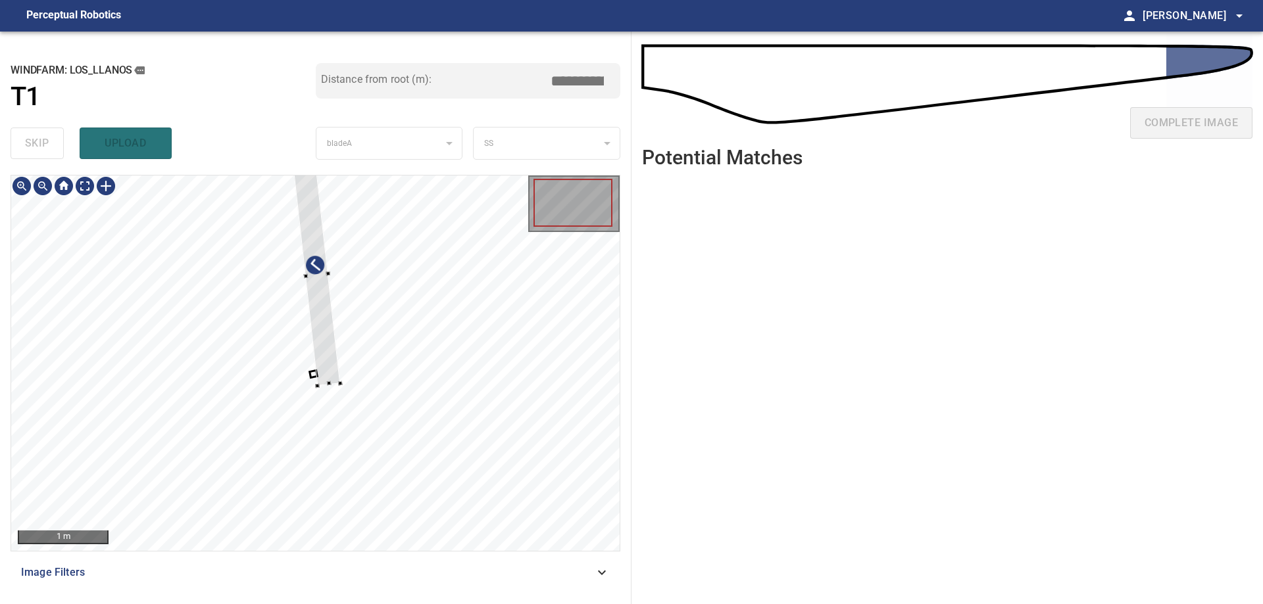
click at [407, 345] on div at bounding box center [315, 364] width 608 height 376
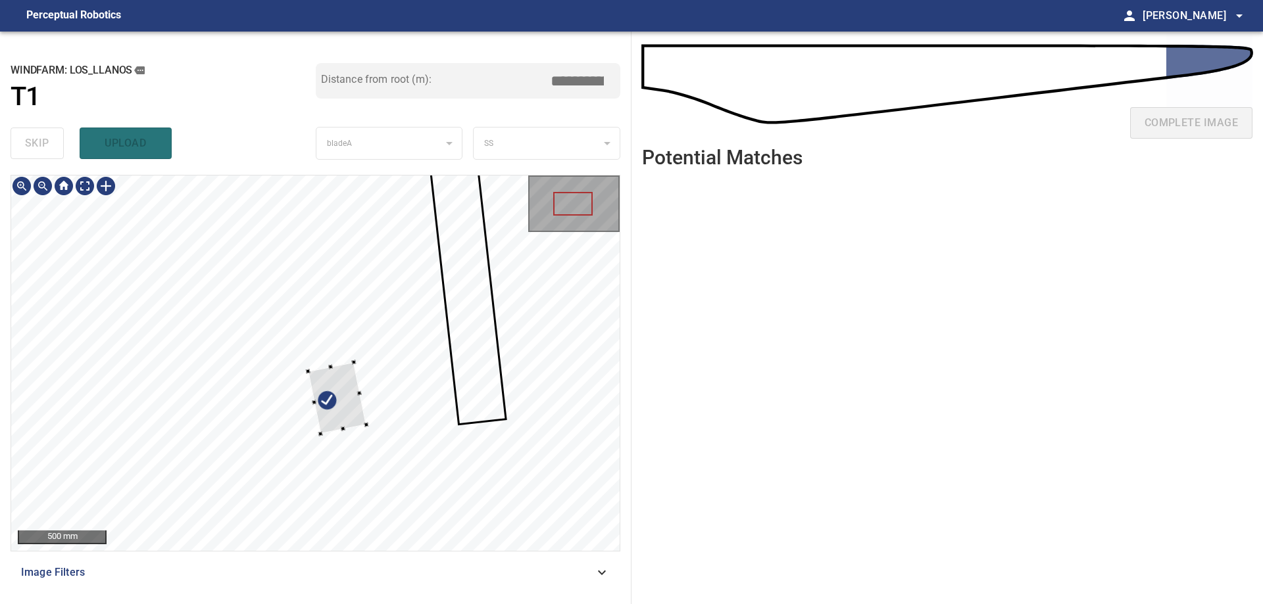
click at [385, 450] on div at bounding box center [315, 364] width 608 height 376
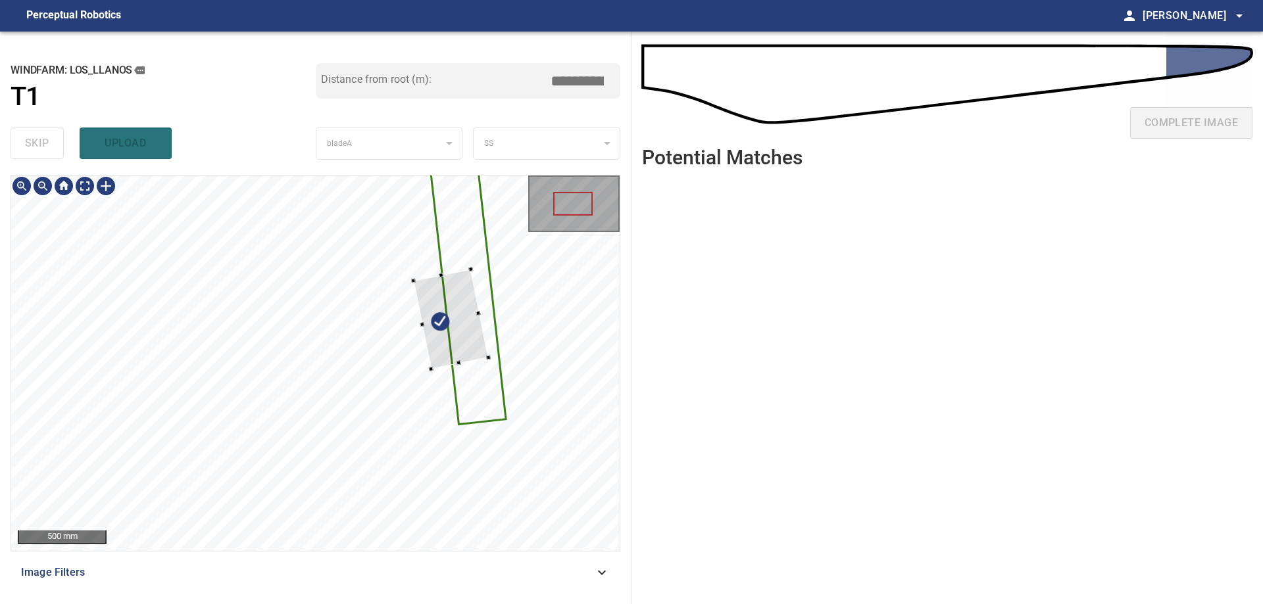
click at [488, 320] on div at bounding box center [315, 364] width 608 height 376
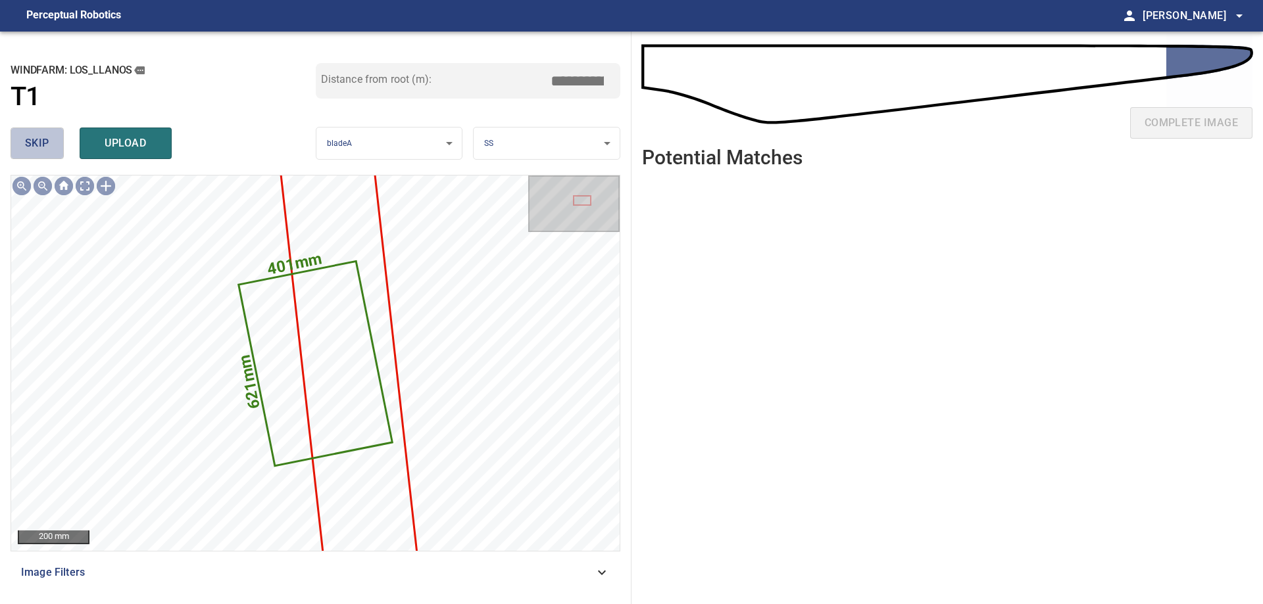
click at [30, 151] on span "skip" at bounding box center [37, 143] width 24 height 18
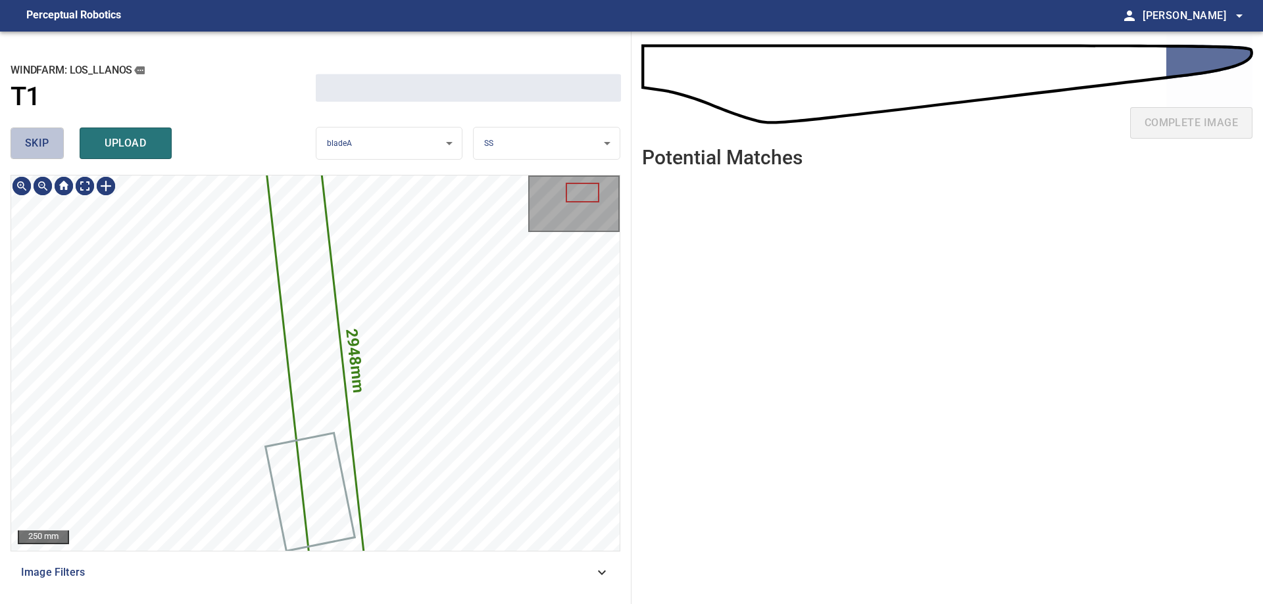
click at [30, 151] on span "skip" at bounding box center [37, 143] width 24 height 18
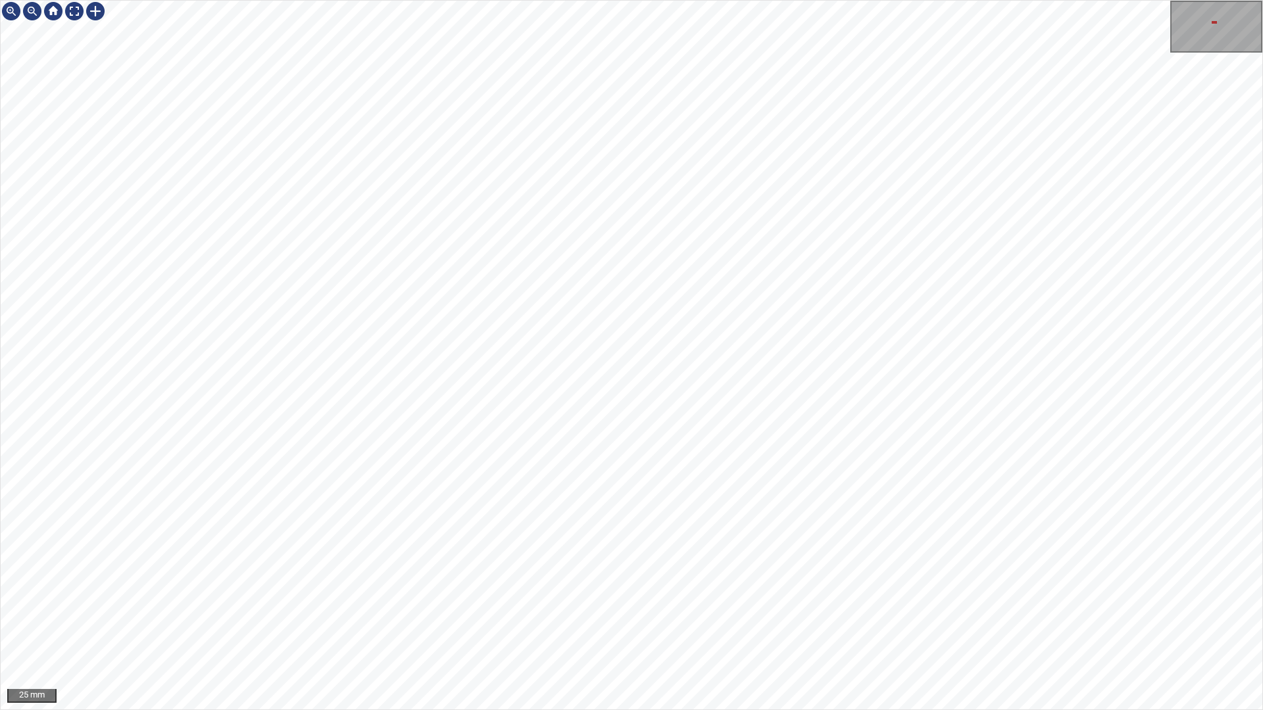
click at [701, 604] on div "25 mm" at bounding box center [631, 355] width 1263 height 710
click at [529, 604] on div "25 mm" at bounding box center [631, 355] width 1263 height 710
click at [505, 604] on div "25 mm" at bounding box center [631, 355] width 1263 height 710
click at [639, 604] on div "25 mm" at bounding box center [631, 355] width 1263 height 710
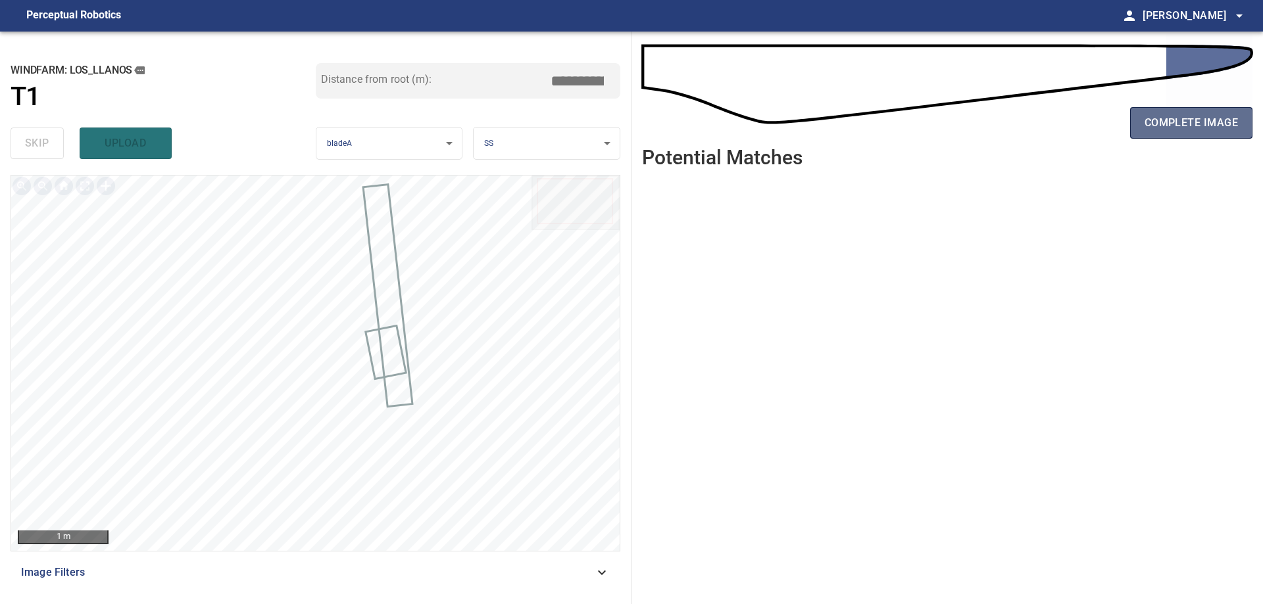
click at [1181, 128] on span "complete image" at bounding box center [1190, 123] width 93 height 18
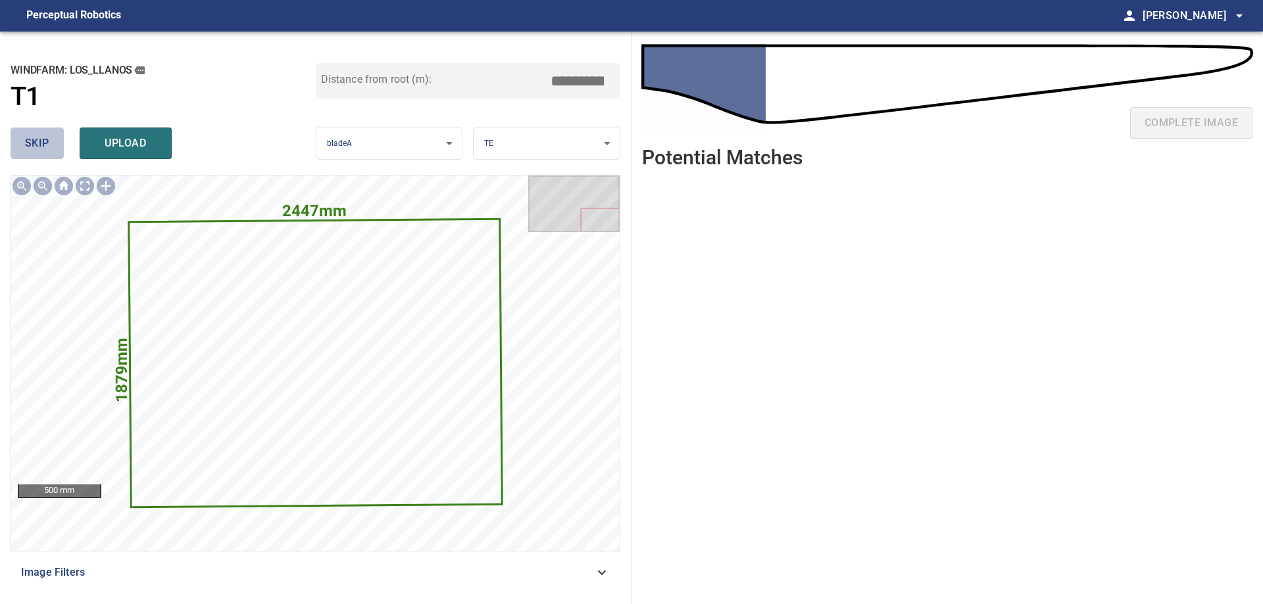
click at [26, 142] on span "skip" at bounding box center [37, 143] width 24 height 18
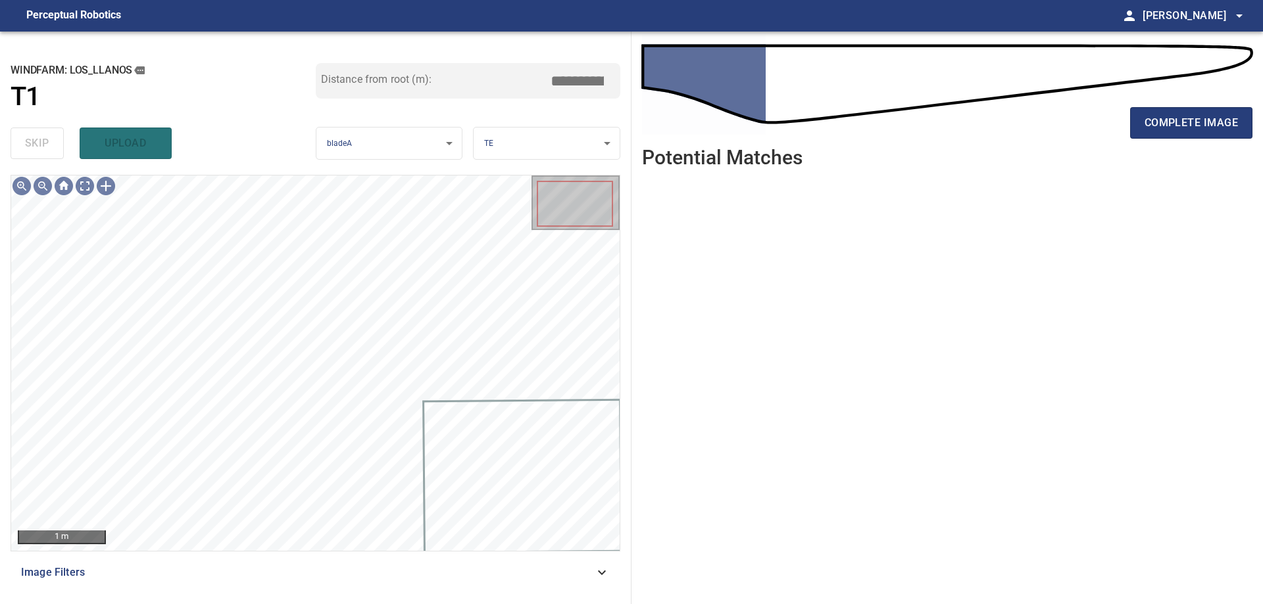
drag, startPoint x: 589, startPoint y: 557, endPoint x: 541, endPoint y: 575, distance: 51.2
click at [583, 562] on div "Image Filters" at bounding box center [316, 573] width 610 height 32
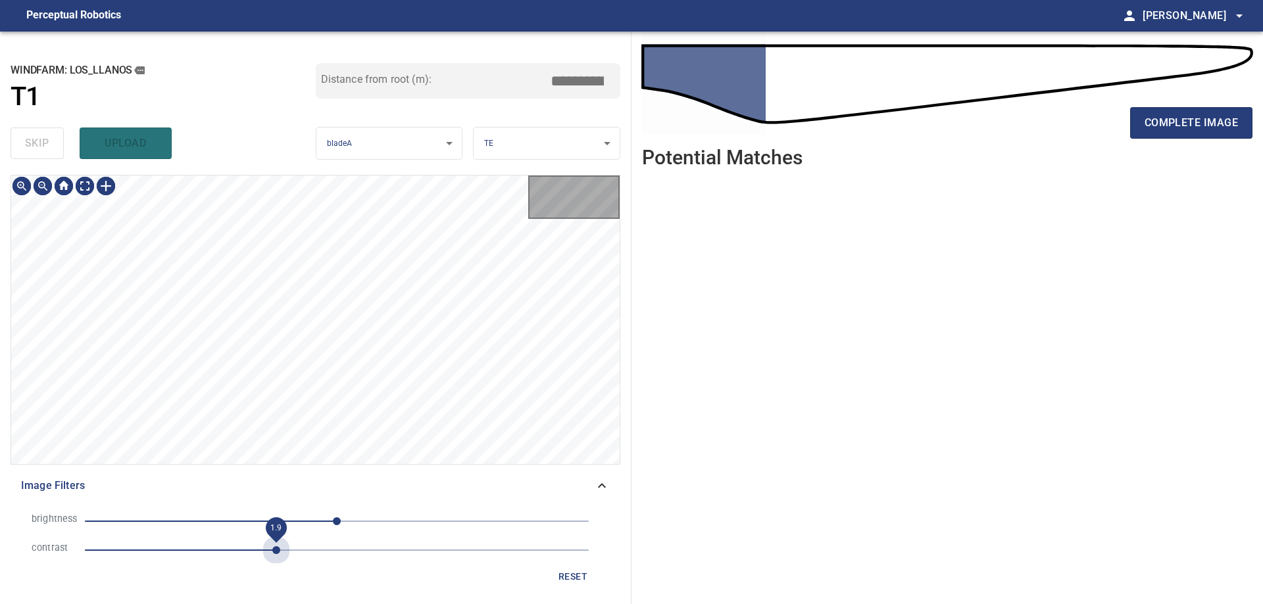
click at [280, 543] on span "1.9" at bounding box center [337, 550] width 504 height 18
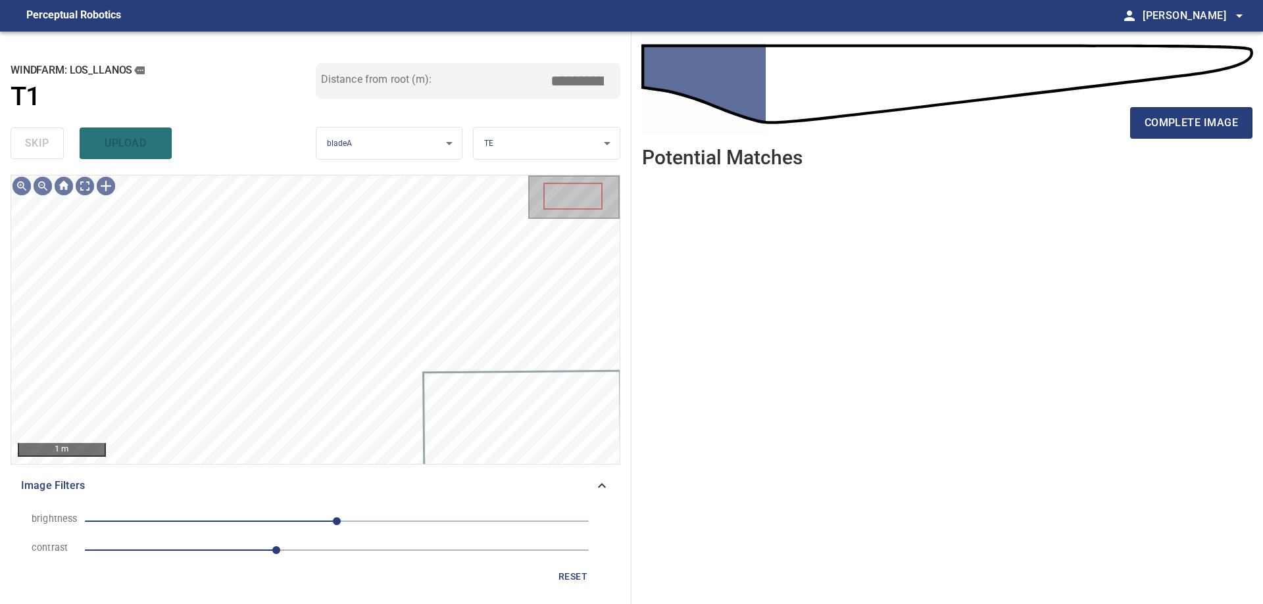
drag, startPoint x: 212, startPoint y: 510, endPoint x: 237, endPoint y: 532, distance: 34.0
click at [219, 519] on li "brightness 0" at bounding box center [315, 521] width 589 height 29
drag, startPoint x: 275, startPoint y: 512, endPoint x: 275, endPoint y: 520, distance: 7.9
click at [274, 512] on span "0" at bounding box center [337, 521] width 504 height 18
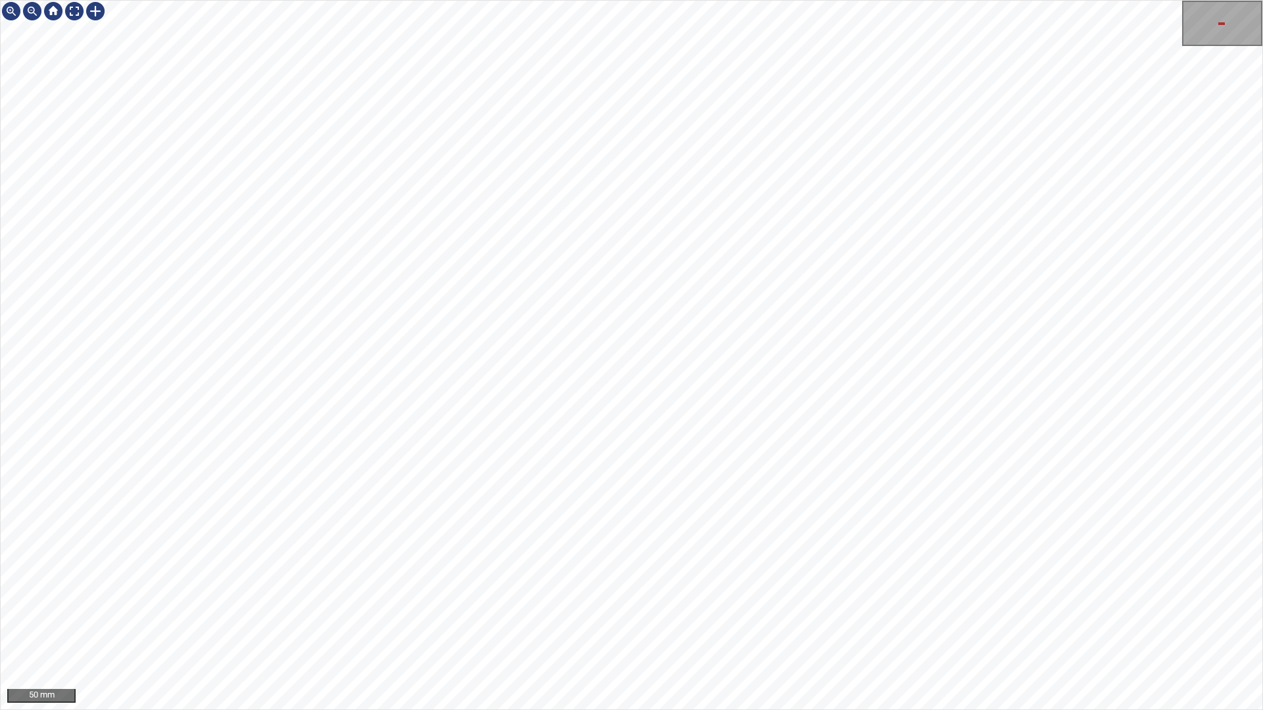
click at [897, 604] on div "50 mm" at bounding box center [631, 355] width 1263 height 710
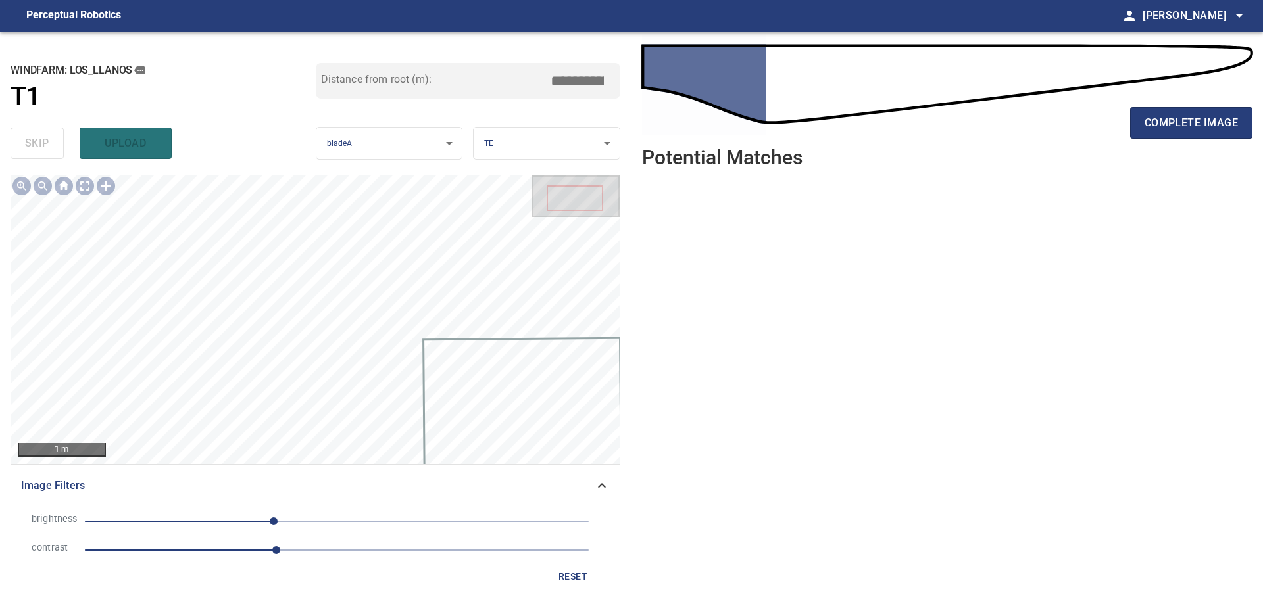
click at [598, 489] on icon at bounding box center [602, 486] width 16 height 16
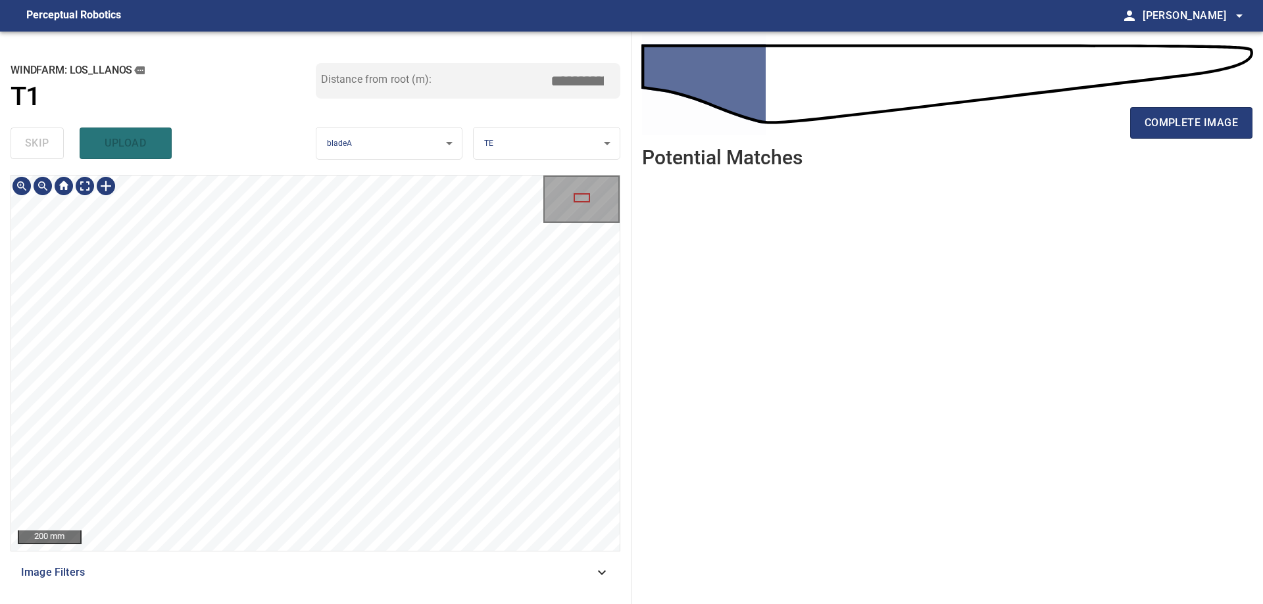
click at [238, 157] on div "**********" at bounding box center [315, 318] width 631 height 573
click at [99, 196] on div at bounding box center [63, 186] width 105 height 21
click at [521, 174] on div "**********" at bounding box center [315, 318] width 631 height 573
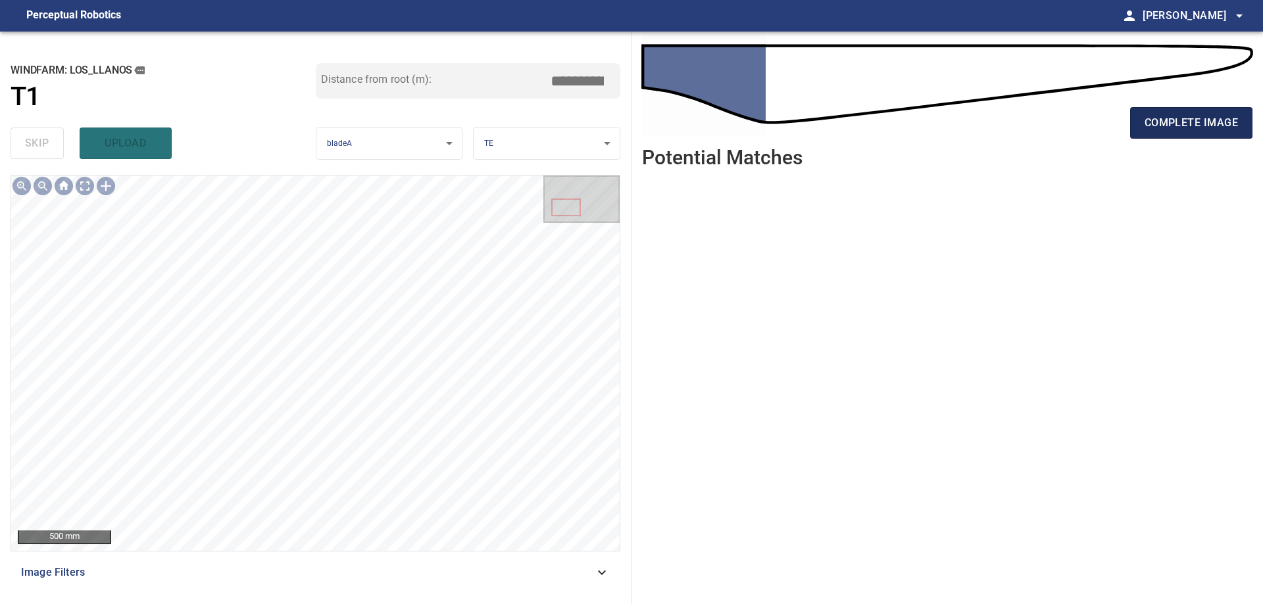
click at [1213, 124] on span "complete image" at bounding box center [1190, 123] width 93 height 18
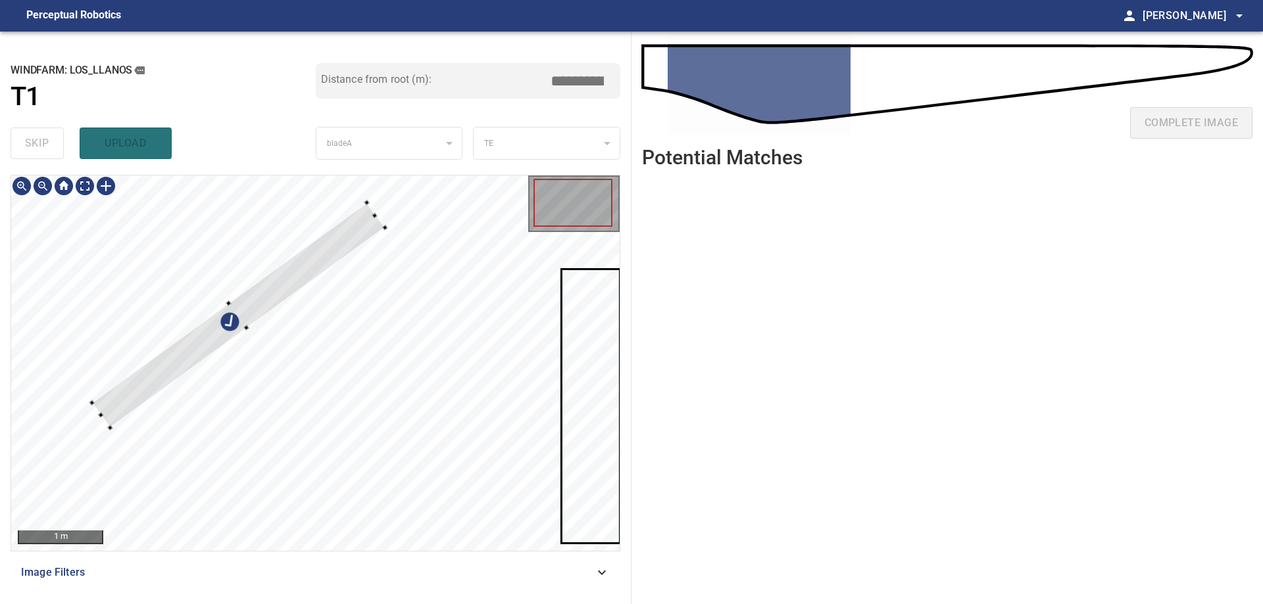
click at [298, 278] on div at bounding box center [238, 316] width 293 height 226
click at [231, 331] on div at bounding box center [236, 314] width 293 height 226
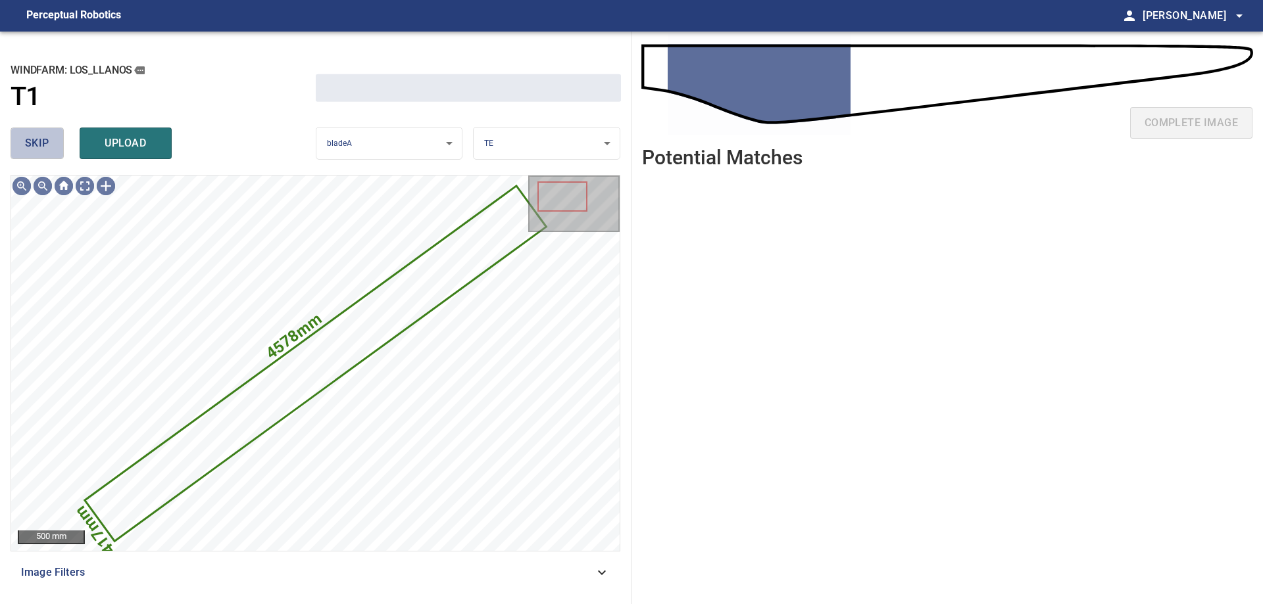
click at [49, 137] on span "skip" at bounding box center [37, 143] width 24 height 18
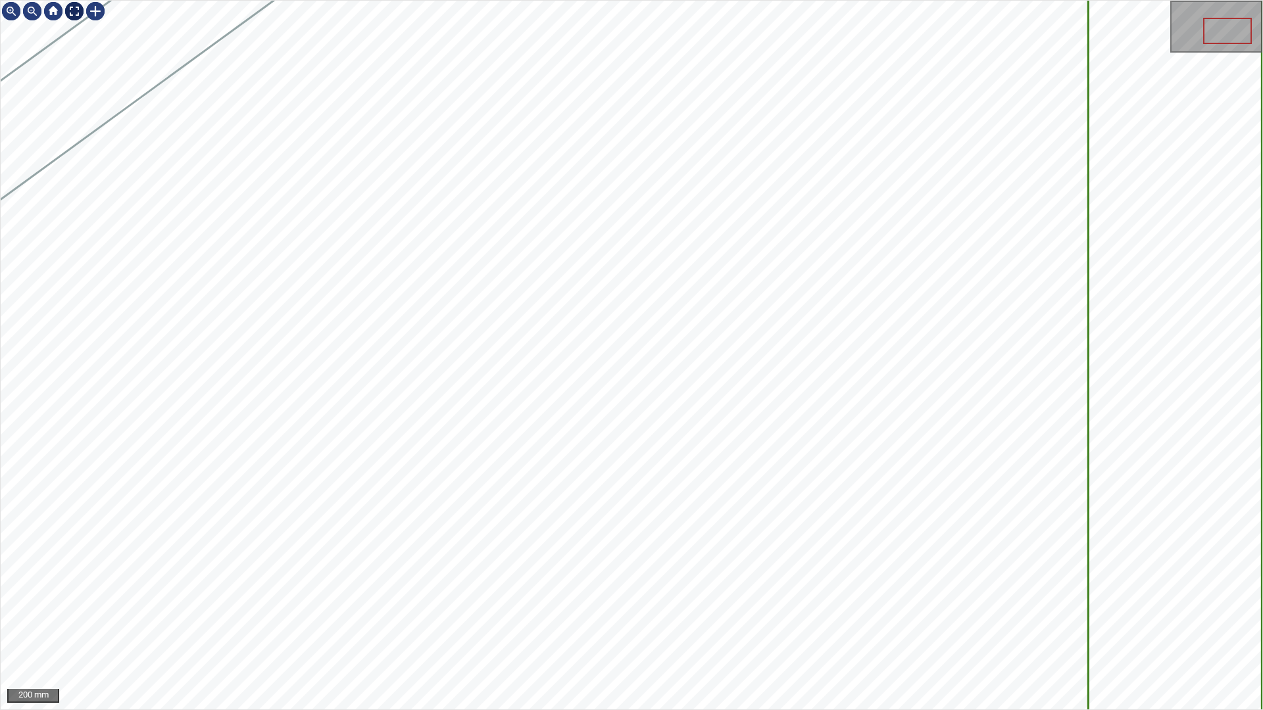
click at [73, 11] on div at bounding box center [74, 11] width 21 height 21
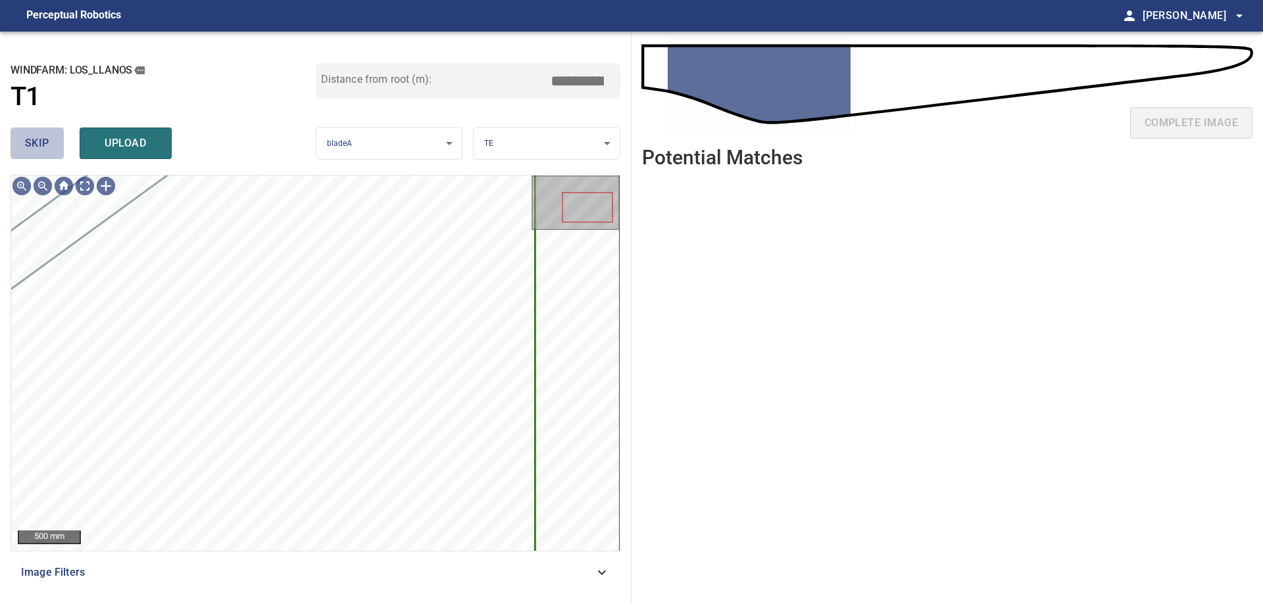
drag, startPoint x: 39, startPoint y: 128, endPoint x: 53, endPoint y: 160, distance: 35.4
click at [39, 132] on button "skip" at bounding box center [37, 144] width 53 height 32
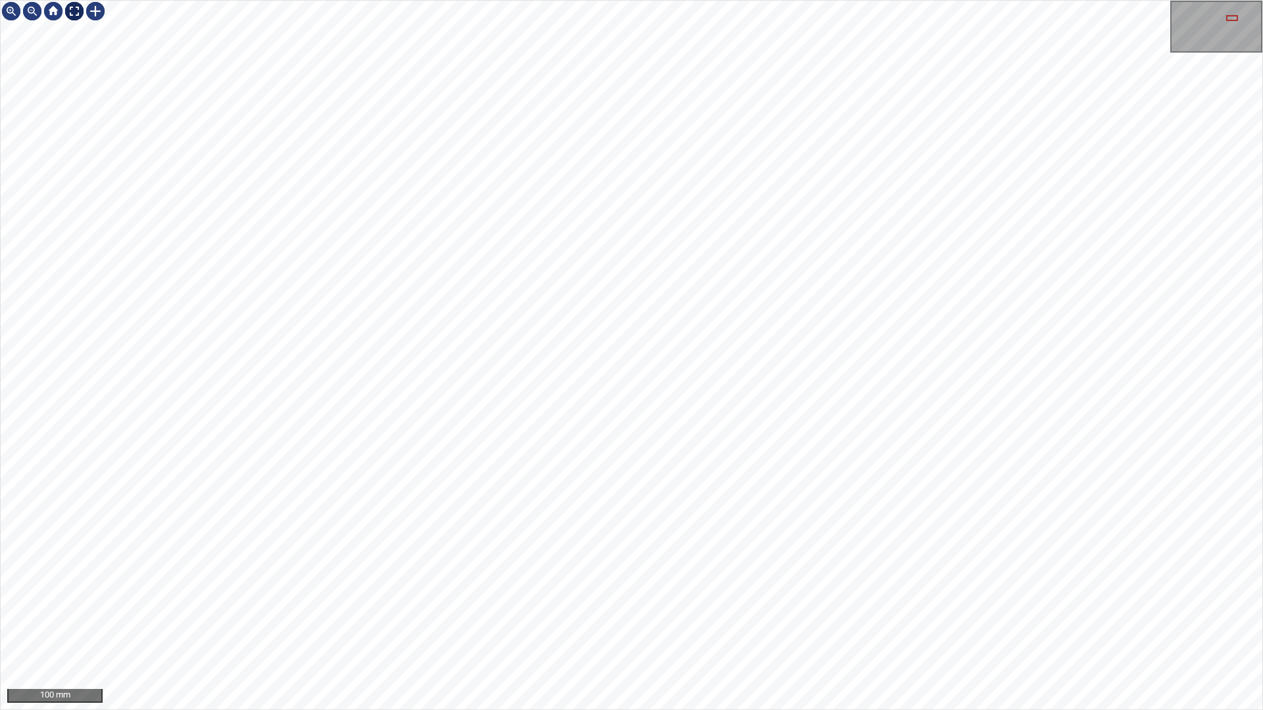
click at [67, 18] on div at bounding box center [74, 11] width 21 height 21
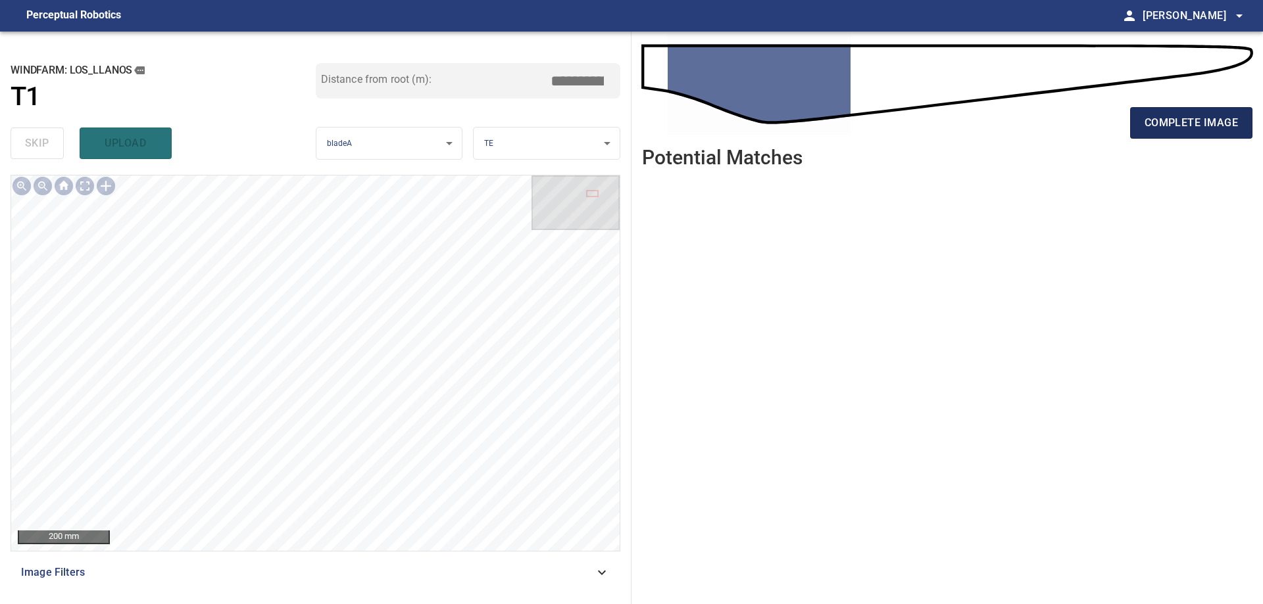
click at [1159, 109] on div "complete image" at bounding box center [947, 128] width 610 height 53
click at [1137, 132] on button "complete image" at bounding box center [1191, 123] width 122 height 32
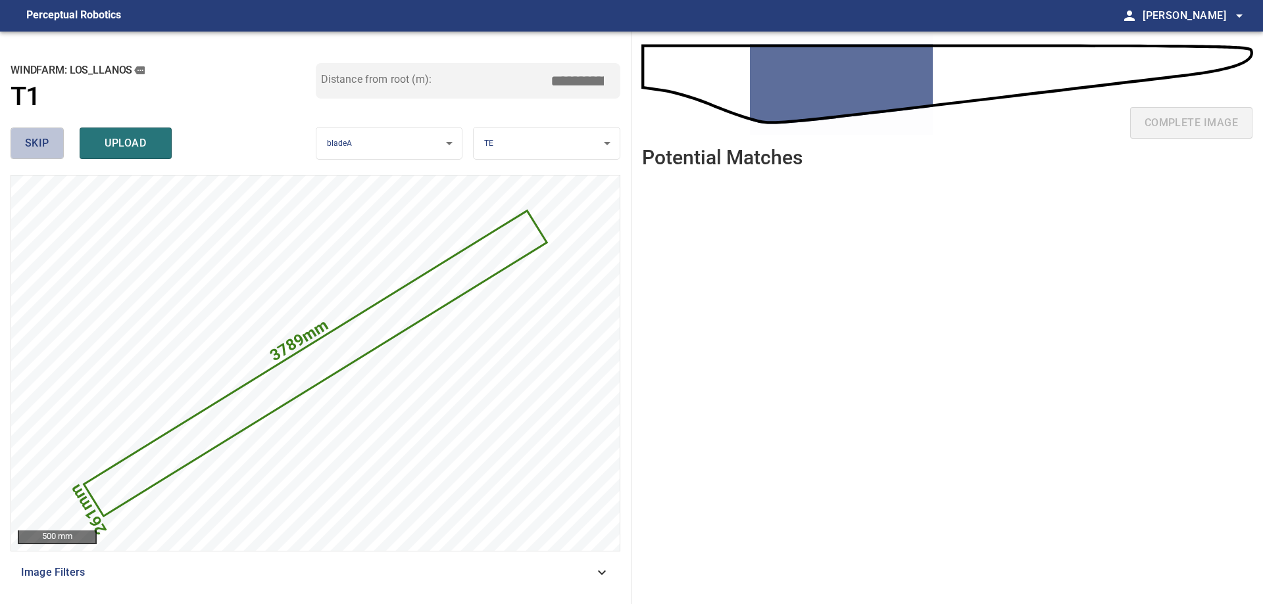
drag, startPoint x: 49, startPoint y: 143, endPoint x: 57, endPoint y: 165, distance: 23.9
click at [49, 148] on button "skip" at bounding box center [37, 144] width 53 height 32
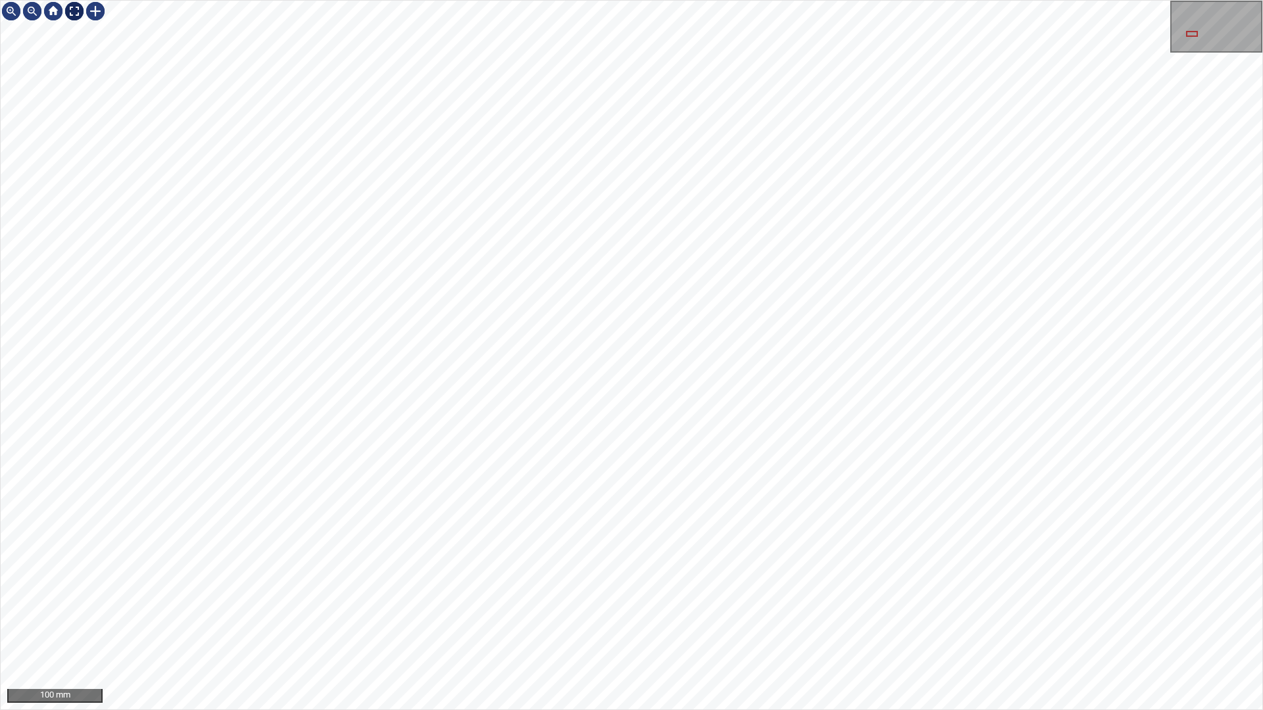
click at [81, 18] on div at bounding box center [74, 11] width 21 height 21
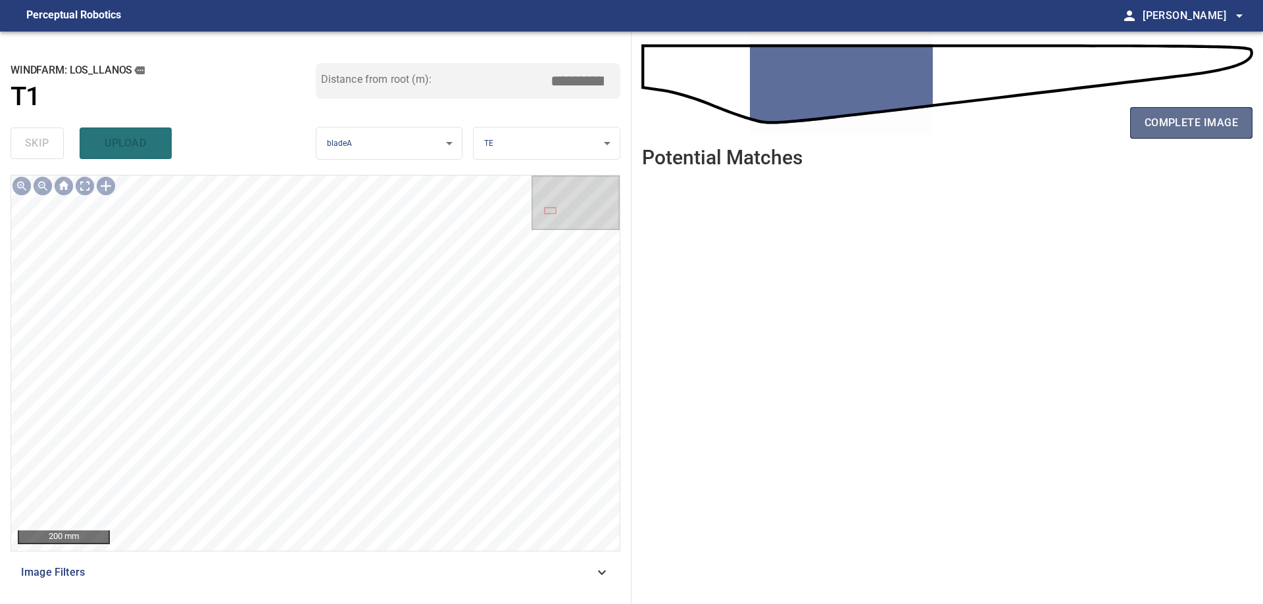
click at [1173, 134] on button "complete image" at bounding box center [1191, 123] width 122 height 32
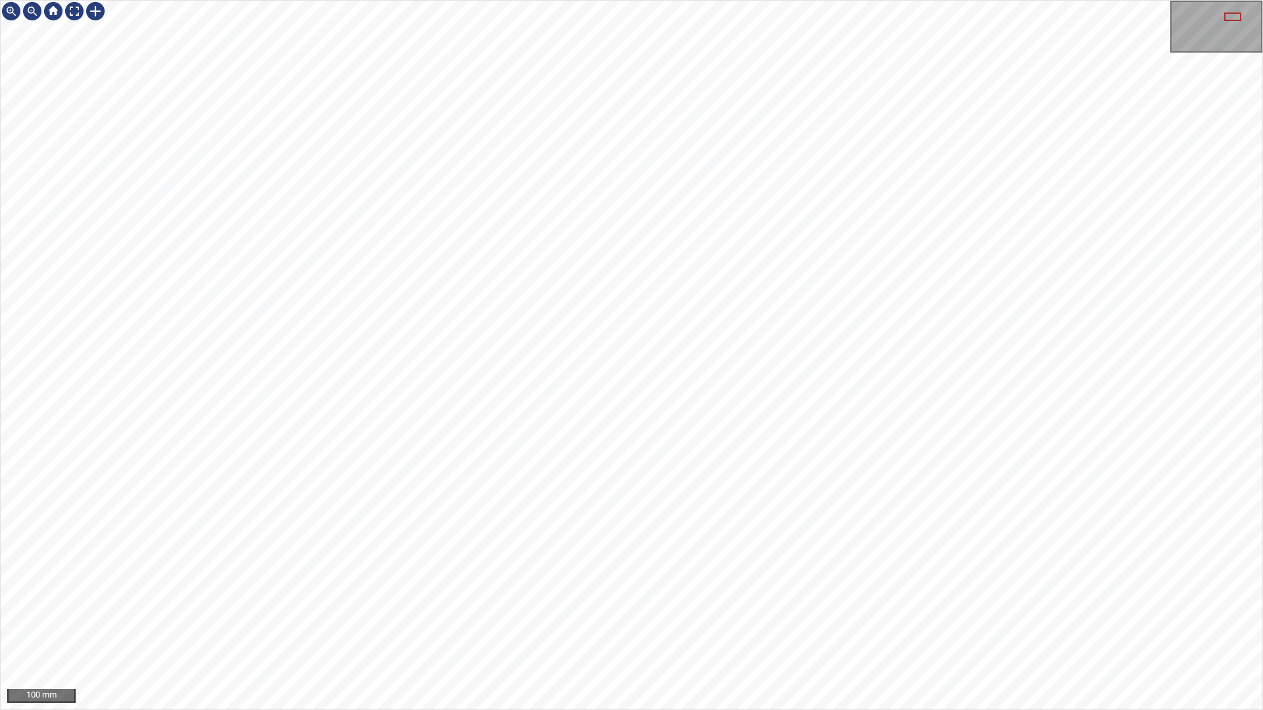
click at [511, 604] on div "100 mm" at bounding box center [631, 355] width 1263 height 710
click at [76, 604] on div "100 mm" at bounding box center [631, 355] width 1263 height 710
click at [73, 18] on div at bounding box center [74, 11] width 21 height 21
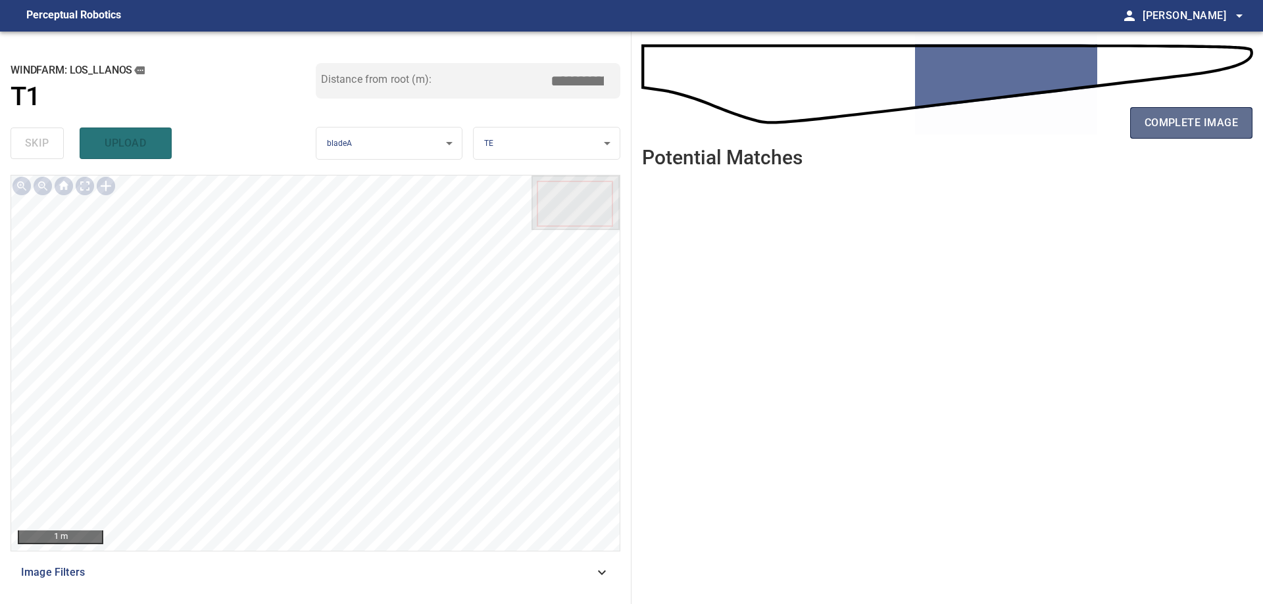
click at [1170, 124] on span "complete image" at bounding box center [1190, 123] width 93 height 18
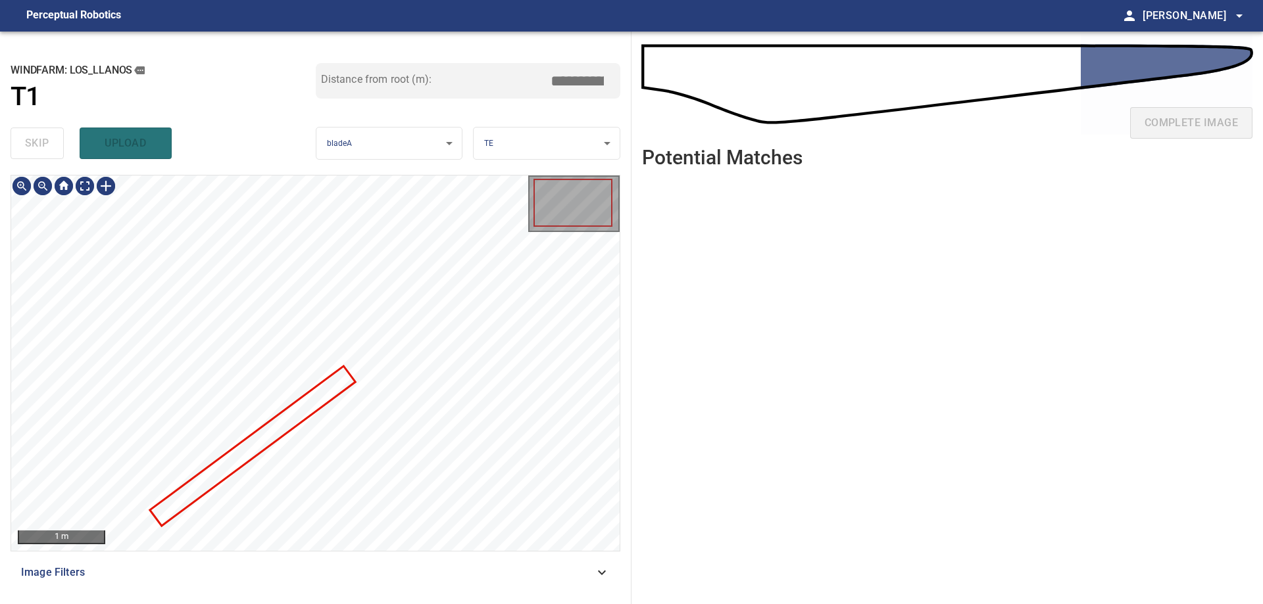
click at [241, 443] on div at bounding box center [315, 364] width 608 height 376
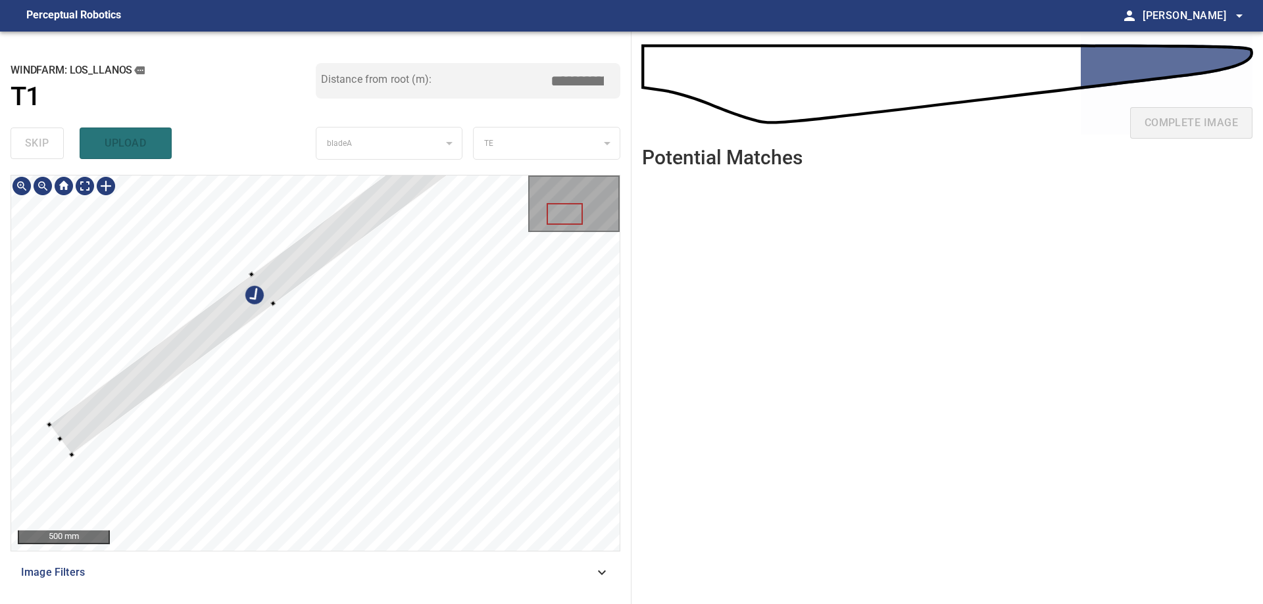
click at [124, 347] on div at bounding box center [315, 364] width 608 height 376
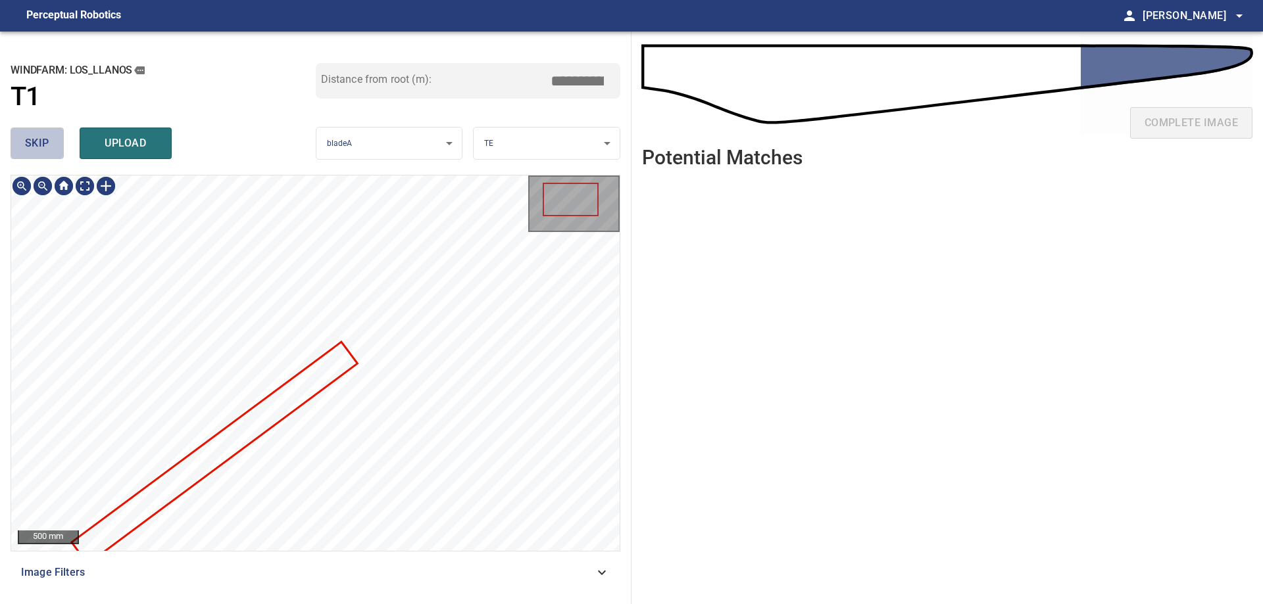
click at [40, 148] on span "skip" at bounding box center [37, 143] width 24 height 18
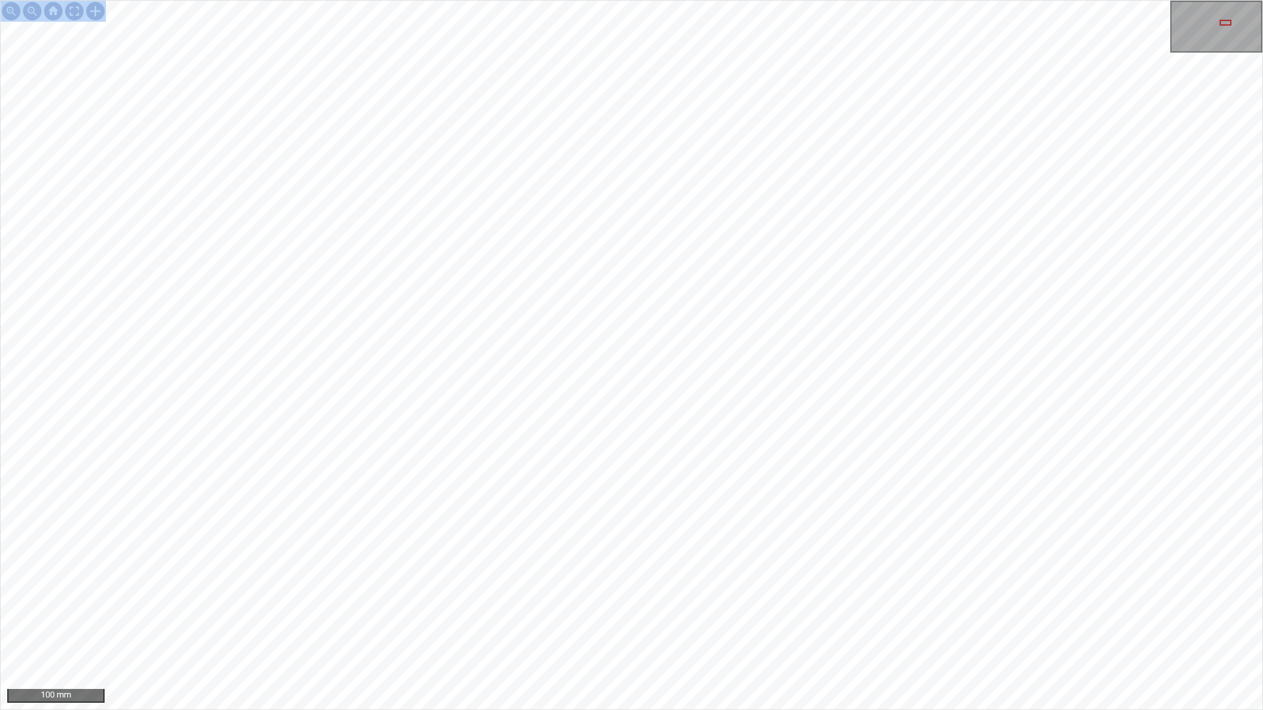
click at [494, 495] on div "100 mm" at bounding box center [631, 355] width 1263 height 710
click at [77, 10] on div at bounding box center [74, 11] width 21 height 21
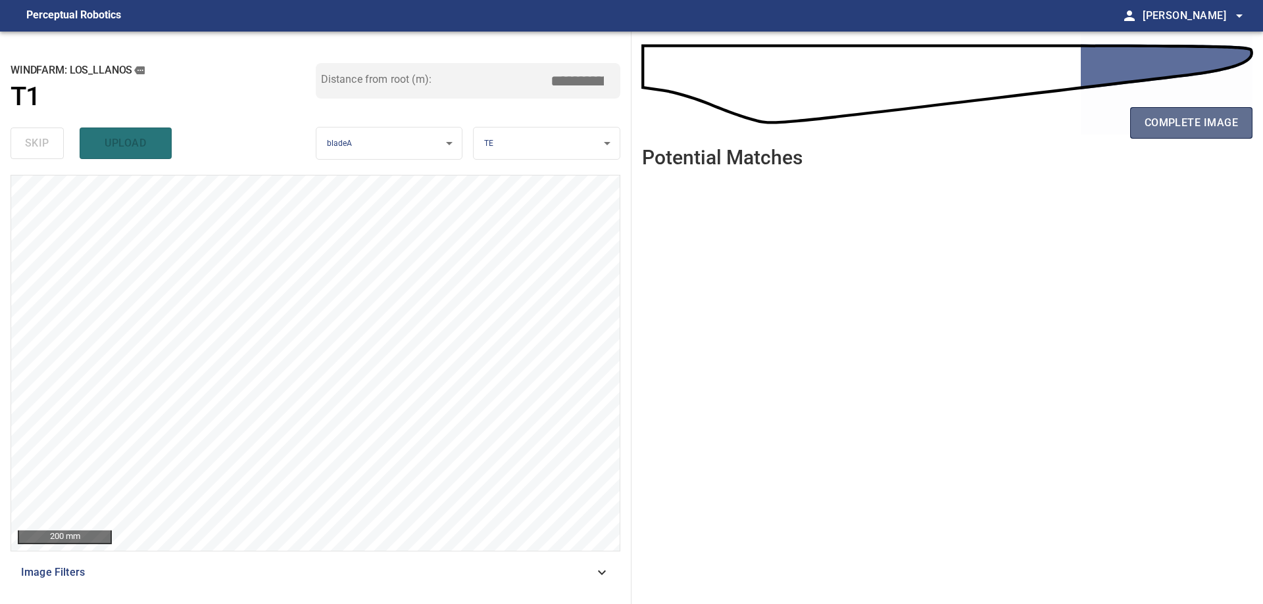
click at [1186, 122] on span "complete image" at bounding box center [1190, 123] width 93 height 18
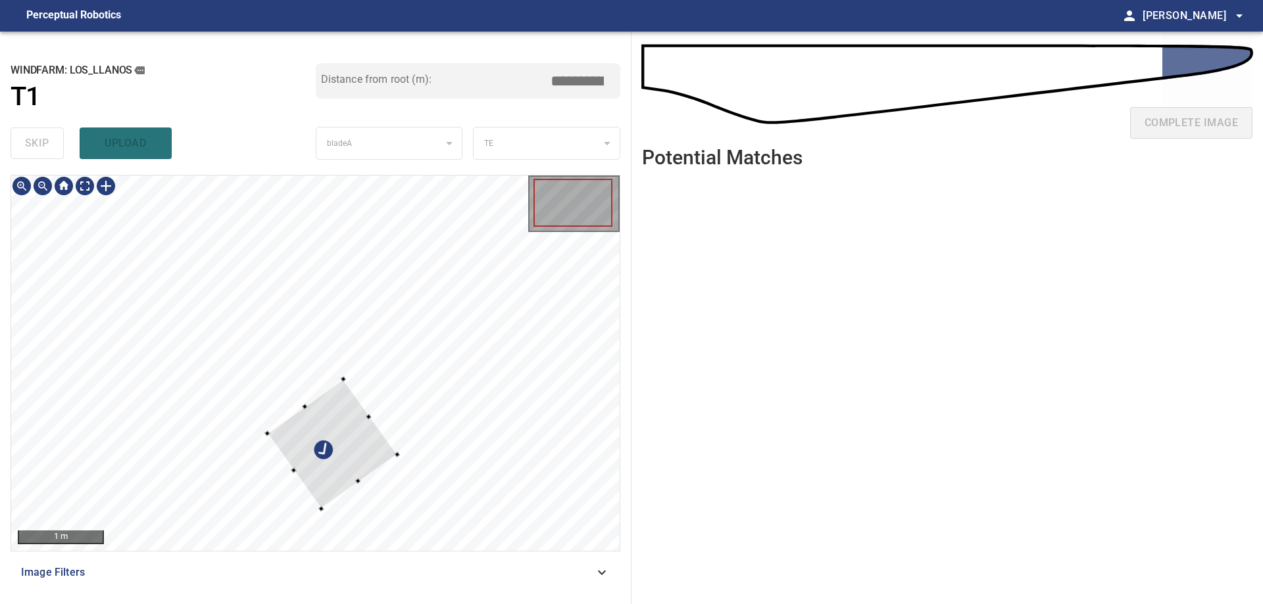
click at [267, 379] on div at bounding box center [332, 444] width 130 height 130
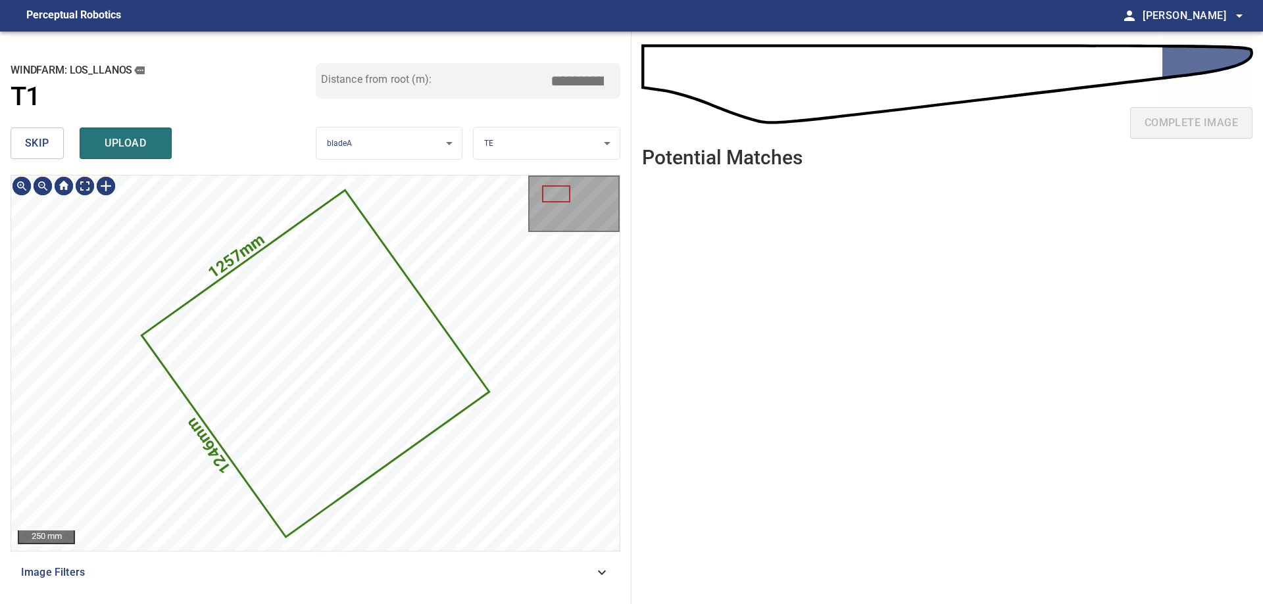
click at [45, 148] on span "skip" at bounding box center [37, 143] width 24 height 18
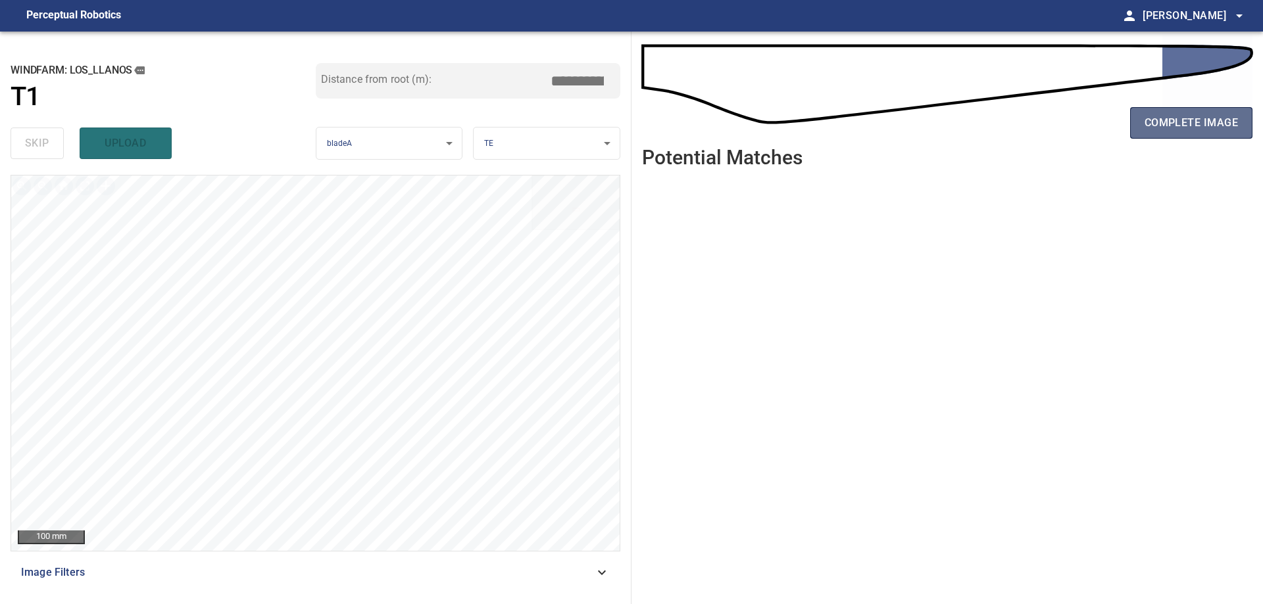
click at [1164, 126] on span "complete image" at bounding box center [1190, 123] width 93 height 18
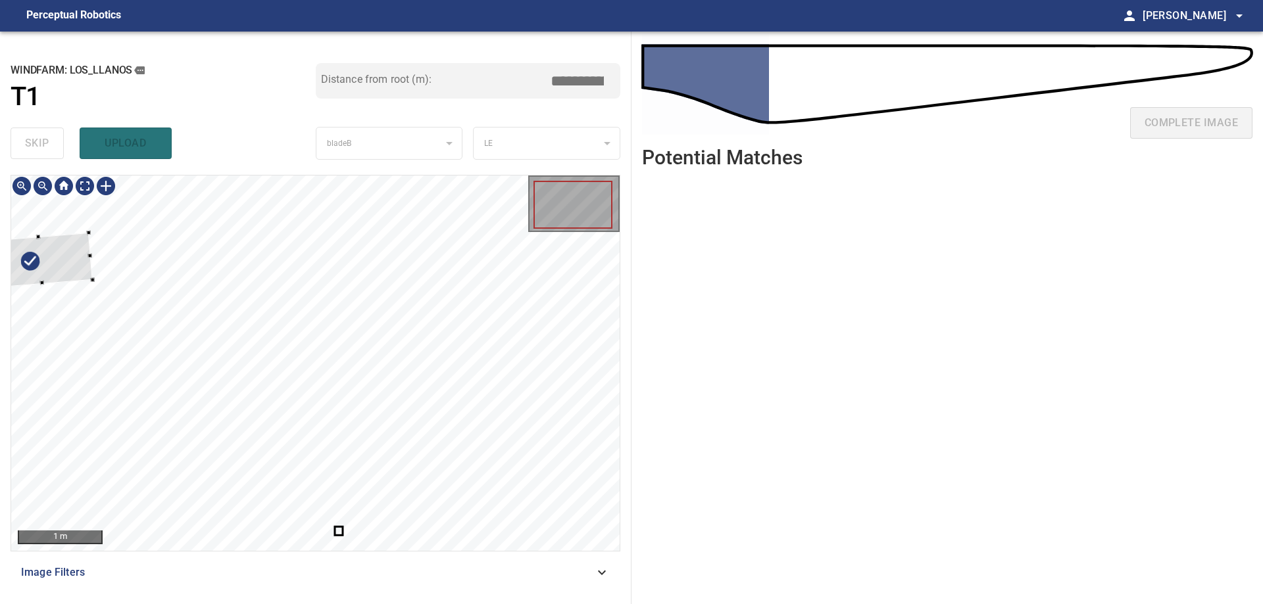
click at [47, 264] on div at bounding box center [41, 259] width 104 height 55
